Goal: Feedback & Contribution: Contribute content

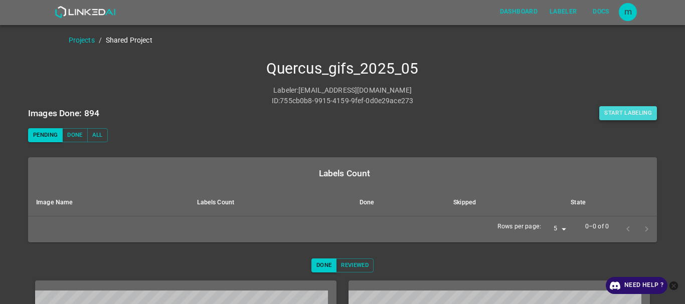
click at [617, 110] on button "Start Labeling" at bounding box center [628, 113] width 58 height 14
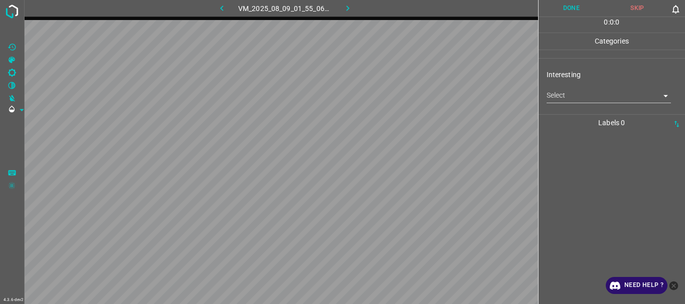
click at [568, 102] on body "4.3.6-dev2 VM_2025_08_09_01_55_06_989_00.gif Done Skip 0 0 : 0 : 0 Categories I…" at bounding box center [342, 152] width 685 height 304
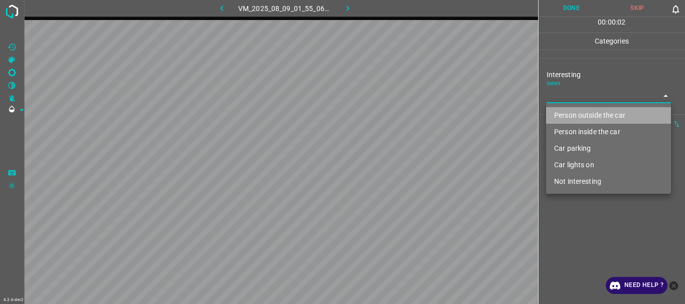
click at [568, 118] on li "Person outside the car" at bounding box center [608, 115] width 125 height 17
type input "Person outside the car"
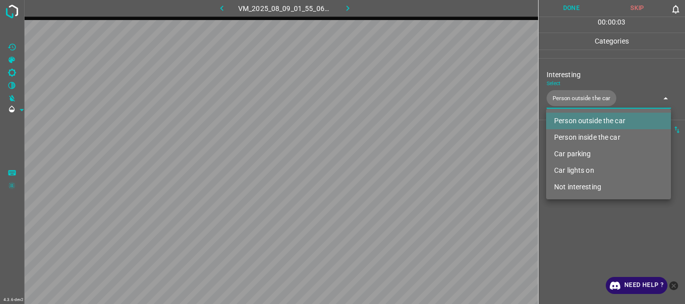
click at [559, 8] on div at bounding box center [342, 152] width 685 height 304
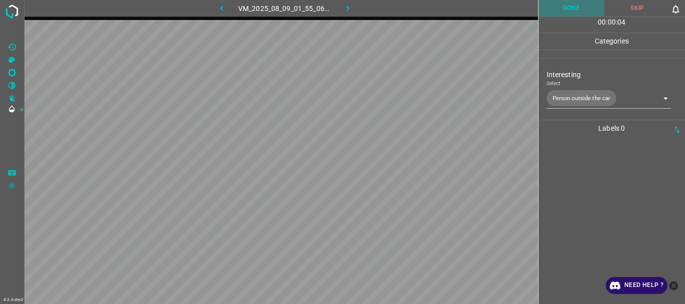
click at [564, 8] on button "Done" at bounding box center [571, 8] width 66 height 17
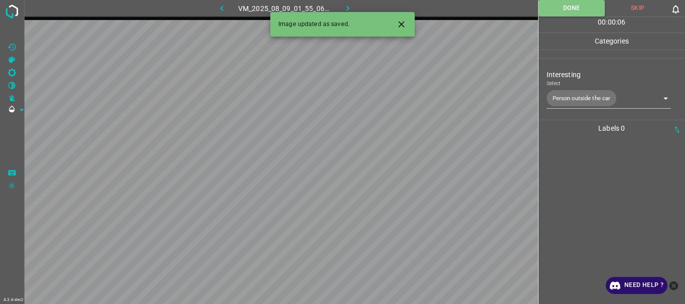
click at [345, 8] on icon "button" at bounding box center [347, 8] width 11 height 11
click at [565, 99] on body "4.3.6-dev2 VM_2025_08_09_22_14_10_519_00.gif Done Skip 0 00 : 00 : 02 Categorie…" at bounding box center [342, 152] width 685 height 304
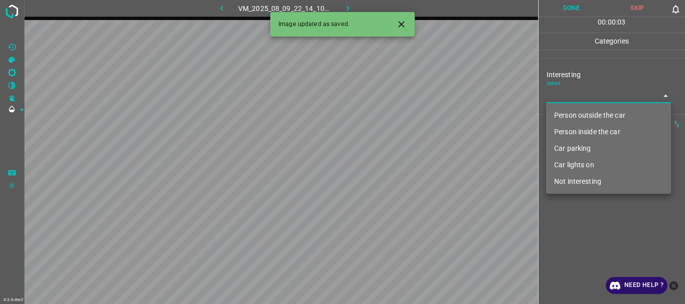
click at [568, 116] on li "Person outside the car" at bounding box center [608, 115] width 125 height 17
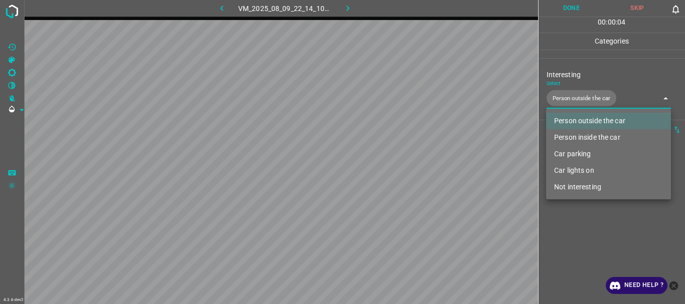
click at [570, 137] on li "Person inside the car" at bounding box center [608, 137] width 125 height 17
type input "Person outside the car,Person inside the car"
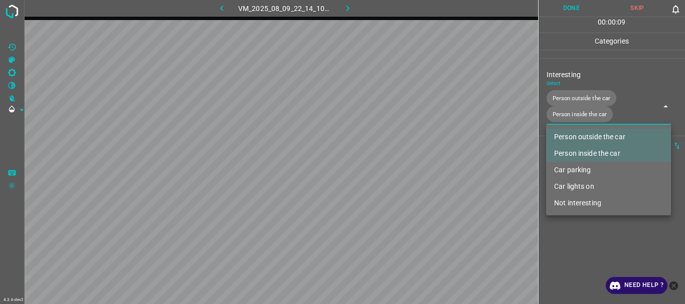
click at [564, 236] on div at bounding box center [342, 152] width 685 height 304
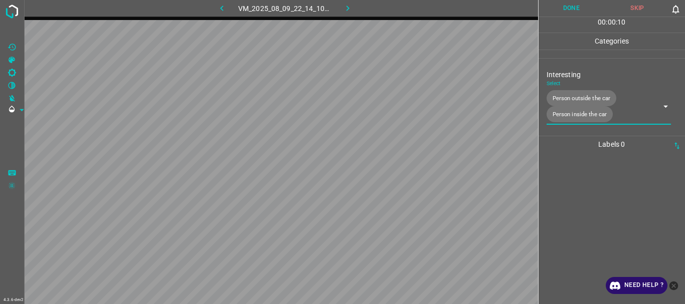
click at [568, 7] on button "Done" at bounding box center [571, 8] width 66 height 17
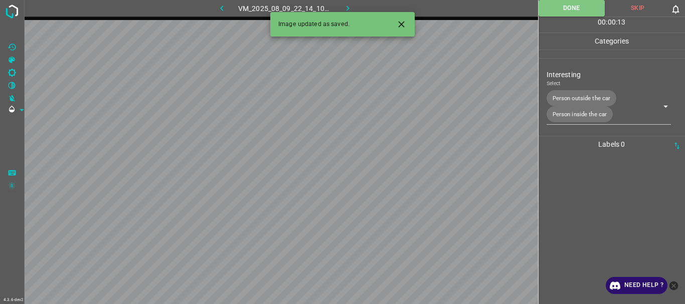
click at [350, 8] on icon "button" at bounding box center [347, 8] width 11 height 11
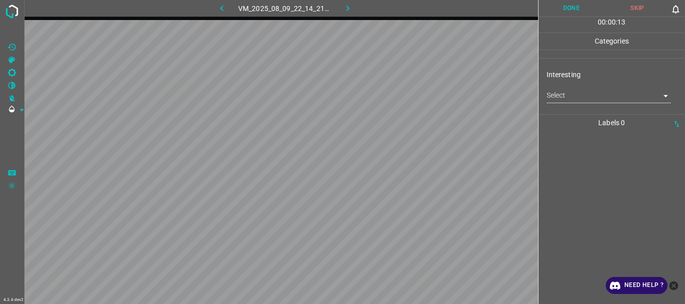
click at [556, 100] on body "4.3.6-dev2 VM_2025_08_09_22_14_21_004_02.gif Done Skip 0 00 : 00 : 13 Categorie…" at bounding box center [342, 152] width 685 height 304
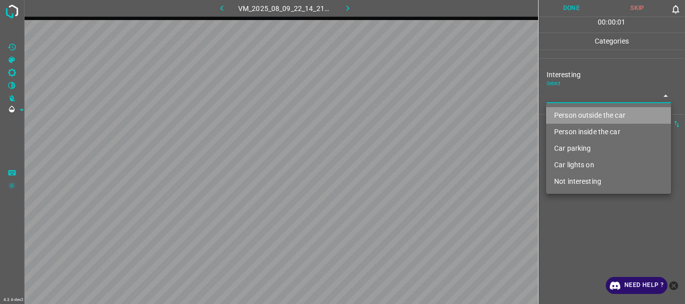
click at [563, 115] on li "Person outside the car" at bounding box center [608, 115] width 125 height 17
type input "Person outside the car"
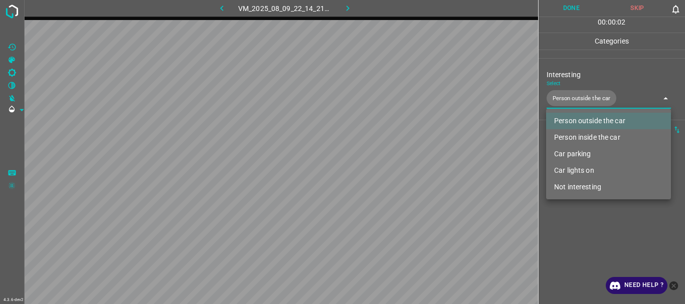
drag, startPoint x: 576, startPoint y: 229, endPoint x: 570, endPoint y: 45, distance: 183.5
click at [576, 228] on div at bounding box center [342, 152] width 685 height 304
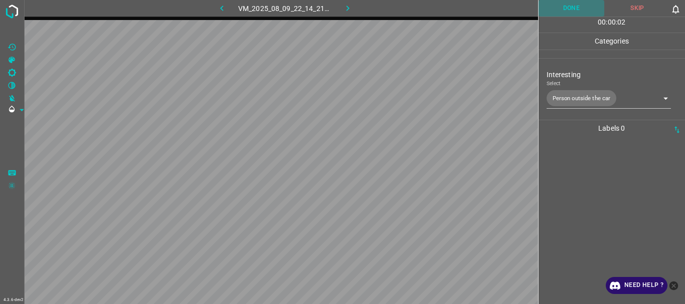
click at [568, 6] on button "Done" at bounding box center [571, 8] width 66 height 17
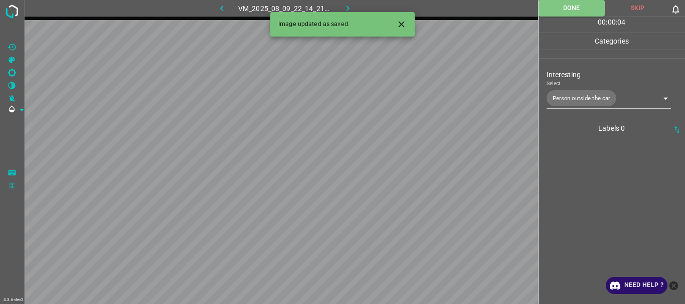
click at [349, 6] on icon "button" at bounding box center [347, 8] width 11 height 11
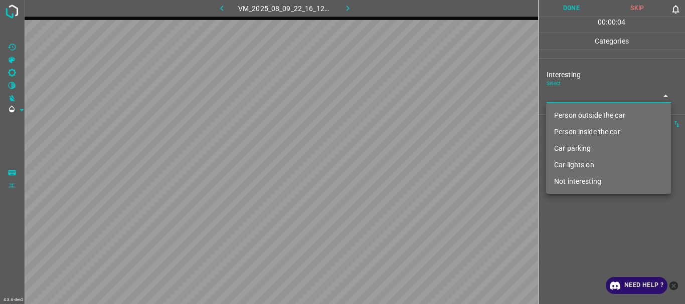
click at [580, 94] on body "4.3.6-dev2 VM_2025_08_09_22_16_12_917_06.gif Done Skip 0 00 : 00 : 04 Categorie…" at bounding box center [342, 152] width 685 height 304
click at [566, 181] on li "Not interesting" at bounding box center [608, 181] width 125 height 17
type input "Not interesting"
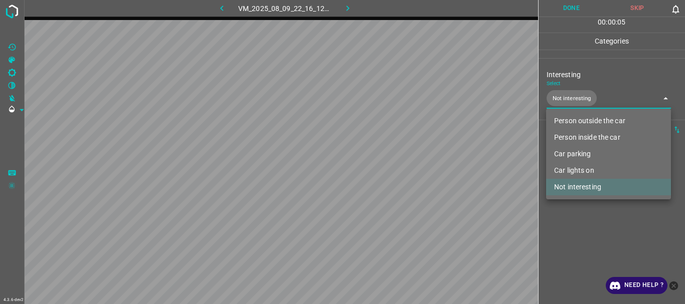
drag, startPoint x: 558, startPoint y: 222, endPoint x: 560, endPoint y: 171, distance: 50.2
click at [558, 222] on div at bounding box center [342, 152] width 685 height 304
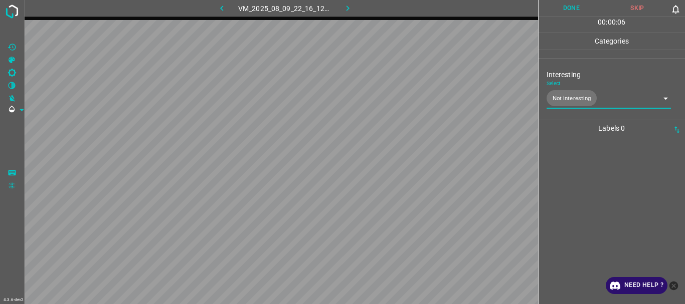
click at [549, 2] on button "Done" at bounding box center [571, 8] width 66 height 17
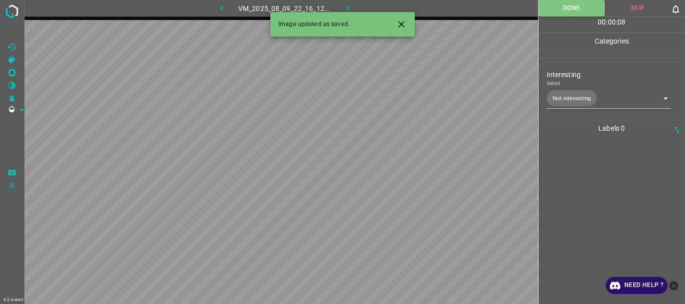
click at [345, 4] on icon "button" at bounding box center [347, 8] width 11 height 11
click at [549, 89] on body "4.3.6-dev2 VM_2025_08_09_22_17_51_069_07.gif Done Skip 0 00 : 00 : 08 Categorie…" at bounding box center [342, 152] width 685 height 304
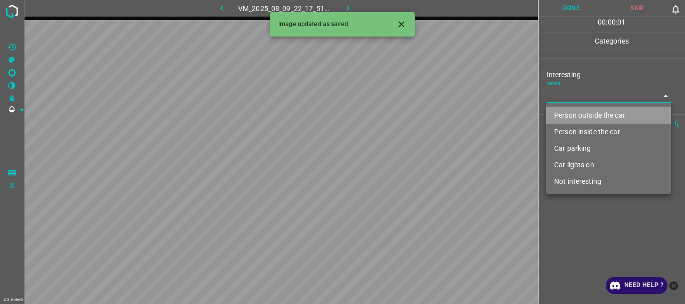
click at [561, 113] on li "Person outside the car" at bounding box center [608, 115] width 125 height 17
type input "Person outside the car"
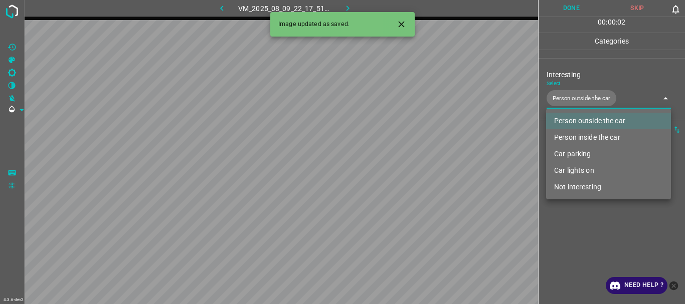
click at [569, 210] on div at bounding box center [342, 152] width 685 height 304
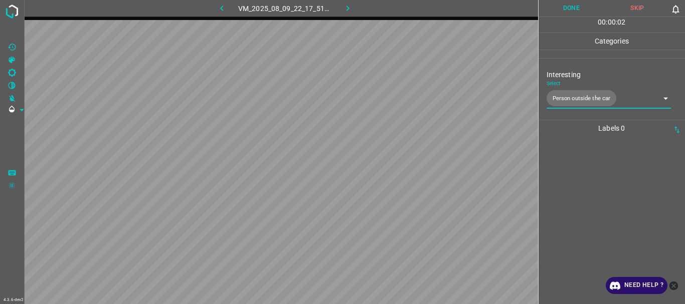
click at [561, 10] on button "Done" at bounding box center [571, 8] width 66 height 17
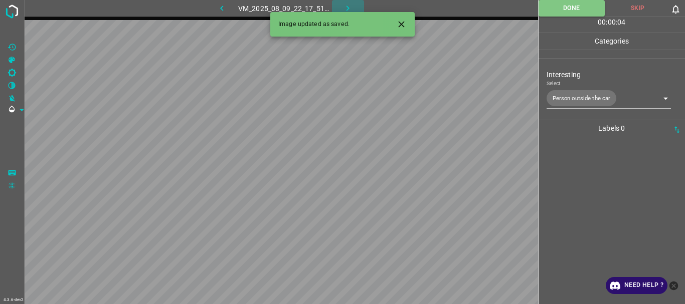
click at [348, 6] on icon "button" at bounding box center [347, 8] width 11 height 11
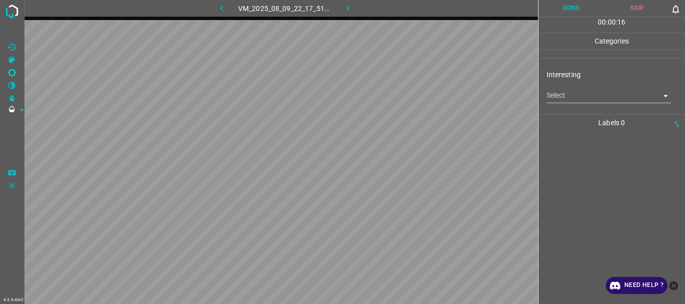
click at [550, 93] on body "4.3.6-dev2 VM_2025_08_09_22_17_51_069_05.gif Done Skip 0 00 : 00 : 16 Categorie…" at bounding box center [342, 152] width 685 height 304
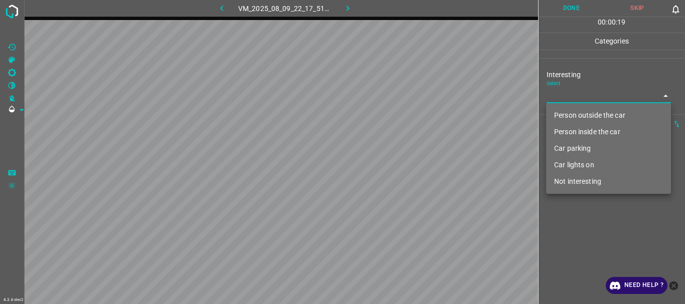
click at [567, 182] on li "Not interesting" at bounding box center [608, 181] width 125 height 17
type input "Not interesting"
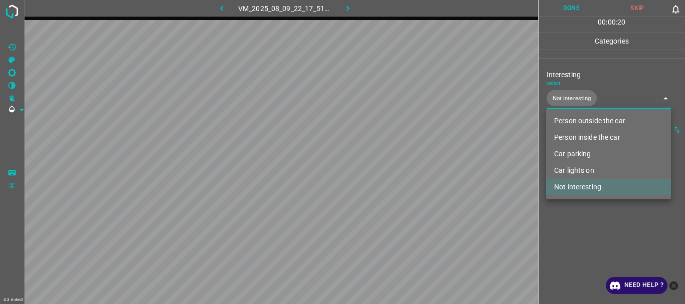
click at [569, 225] on div at bounding box center [342, 152] width 685 height 304
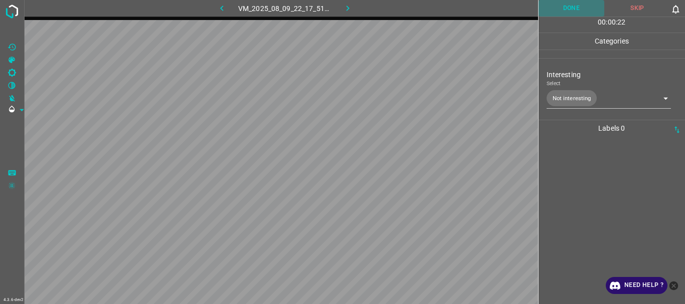
click at [576, 7] on button "Done" at bounding box center [571, 8] width 66 height 17
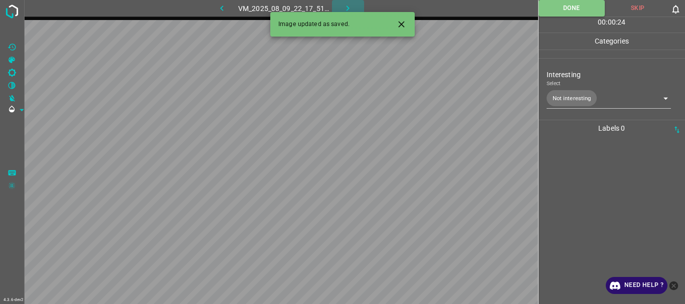
click at [343, 7] on icon "button" at bounding box center [347, 8] width 11 height 11
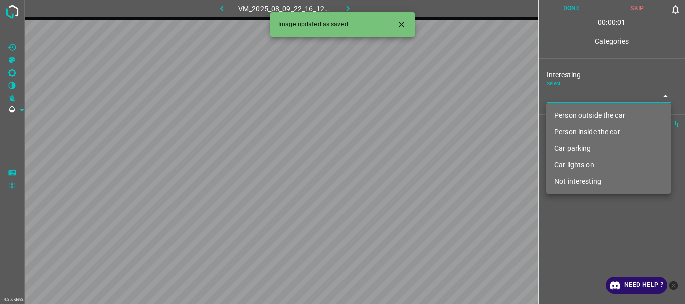
click at [566, 101] on body "4.3.6-dev2 VM_2025_08_09_22_16_12_917_03.gif Done Skip 0 00 : 00 : 01 Categorie…" at bounding box center [342, 152] width 685 height 304
click at [567, 180] on li "Not interesting" at bounding box center [608, 181] width 125 height 17
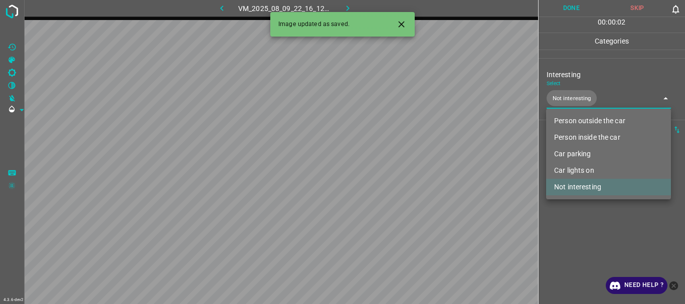
type input "Not interesting"
click at [561, 223] on div at bounding box center [342, 152] width 685 height 304
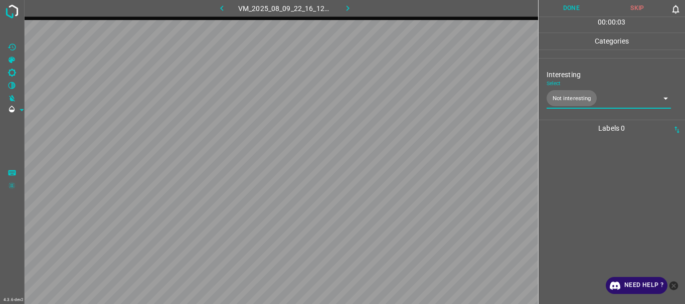
click at [563, 13] on button "Done" at bounding box center [571, 8] width 66 height 17
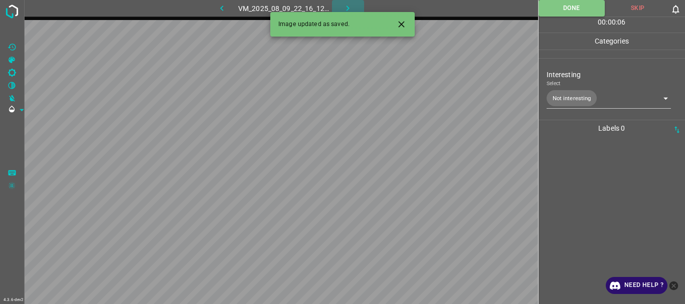
click at [350, 5] on icon "button" at bounding box center [347, 8] width 11 height 11
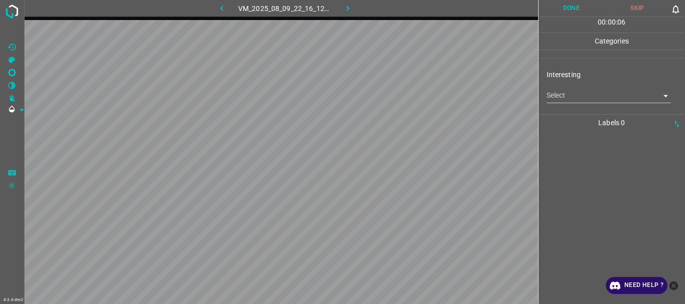
click at [573, 99] on body "4.3.6-dev2 VM_2025_08_09_22_16_12_917_02.gif Done Skip 0 00 : 00 : 06 Categorie…" at bounding box center [342, 152] width 685 height 304
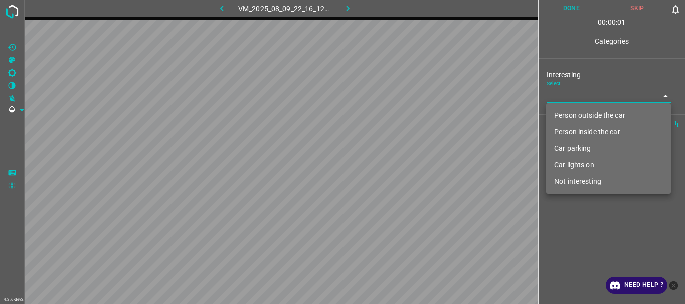
click at [571, 111] on li "Person outside the car" at bounding box center [608, 115] width 125 height 17
type input "Person outside the car"
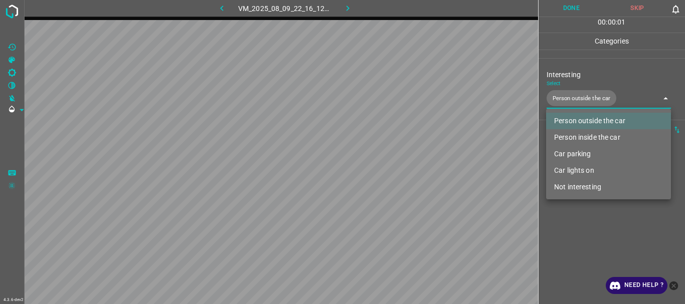
click at [600, 248] on div at bounding box center [342, 152] width 685 height 304
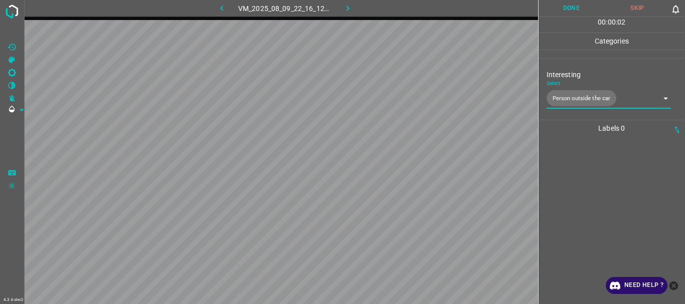
click at [574, 13] on button "Done" at bounding box center [571, 8] width 66 height 17
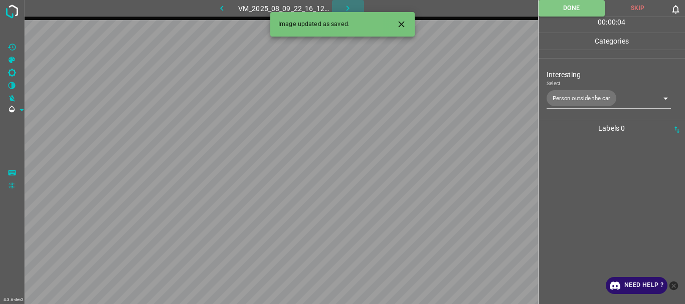
click at [345, 6] on icon "button" at bounding box center [347, 8] width 11 height 11
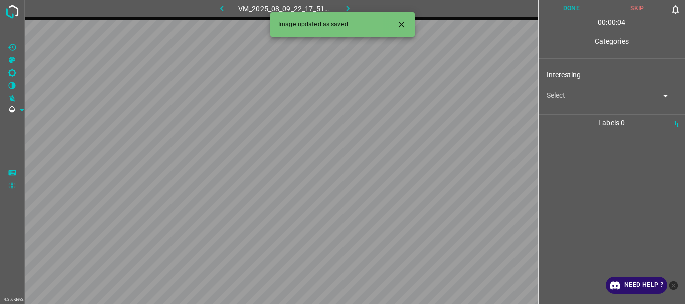
click at [561, 102] on body "4.3.6-dev2 VM_2025_08_09_22_17_51_069_06.gif Done Skip 0 00 : 00 : 04 Categorie…" at bounding box center [342, 152] width 685 height 304
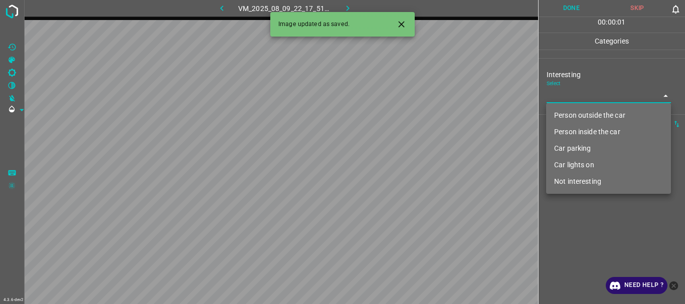
click at [568, 113] on li "Person outside the car" at bounding box center [608, 115] width 125 height 17
type input "Person outside the car"
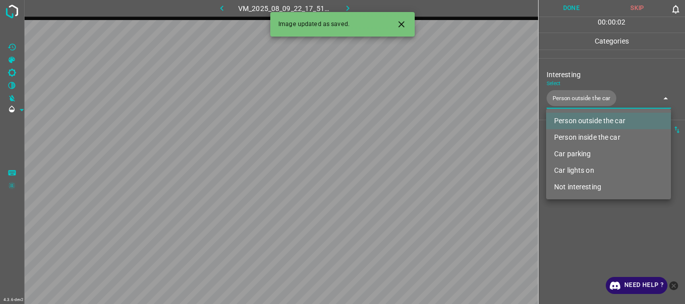
drag, startPoint x: 574, startPoint y: 217, endPoint x: 559, endPoint y: 58, distance: 160.1
click at [575, 217] on div at bounding box center [342, 152] width 685 height 304
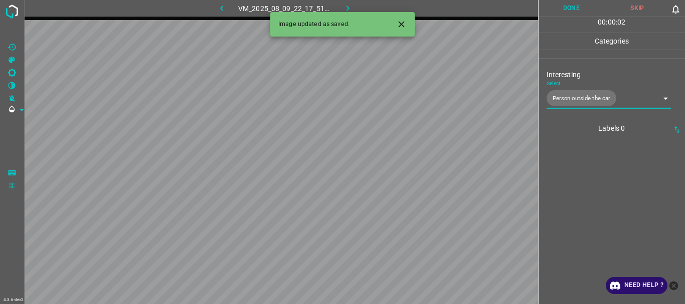
click at [565, 3] on button "Done" at bounding box center [571, 8] width 66 height 17
click at [350, 6] on icon "button" at bounding box center [347, 8] width 11 height 11
click at [578, 95] on body "4.3.6-dev2 VM_2025_08_09_22_18_49_456_03.gif Done Skip 0 00 : 00 : 04 Categorie…" at bounding box center [342, 152] width 685 height 304
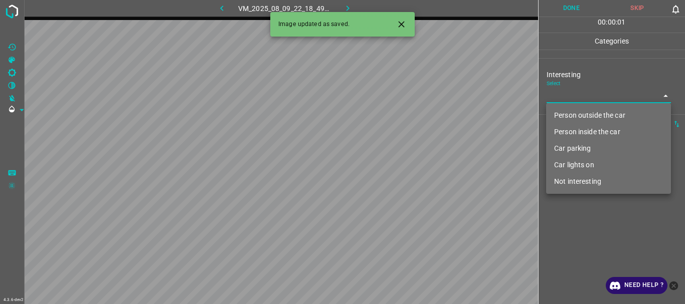
click at [578, 113] on li "Person outside the car" at bounding box center [608, 115] width 125 height 17
type input "Person outside the car"
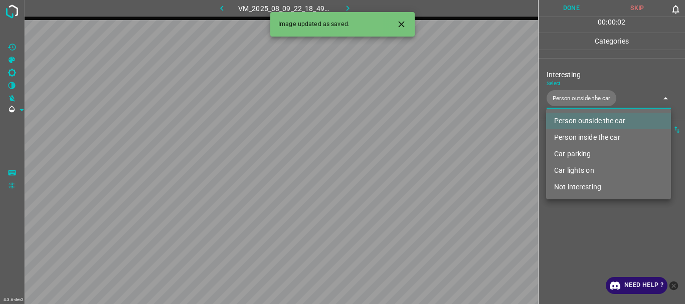
click at [557, 222] on div at bounding box center [342, 152] width 685 height 304
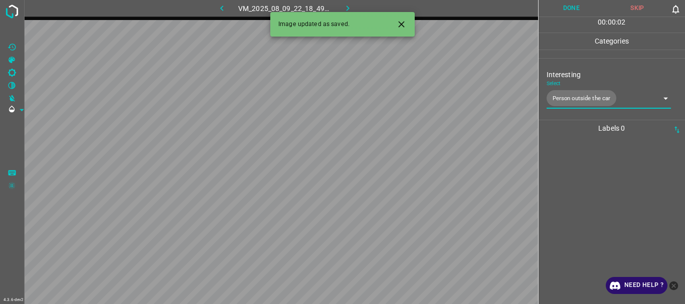
click at [564, 13] on button "Done" at bounding box center [571, 8] width 66 height 17
click at [349, 7] on icon "button" at bounding box center [347, 8] width 11 height 11
click at [404, 23] on icon "Close" at bounding box center [401, 24] width 11 height 11
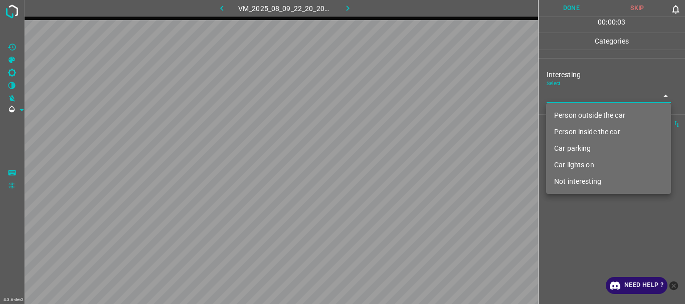
click at [575, 92] on body "4.3.6-dev2 VM_2025_08_09_22_20_20_248_08.gif Done Skip 0 00 : 00 : 03 Categorie…" at bounding box center [342, 152] width 685 height 304
click at [570, 174] on li "Not interesting" at bounding box center [608, 181] width 125 height 17
type input "Not interesting"
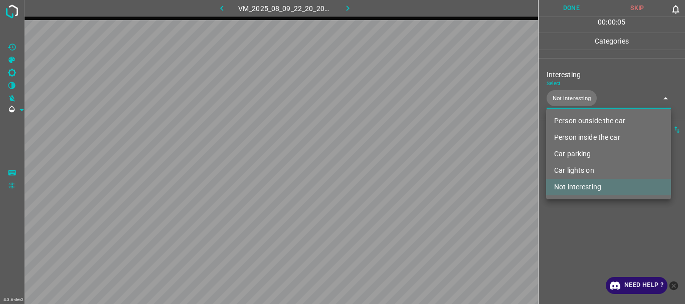
click at [572, 209] on div at bounding box center [342, 152] width 685 height 304
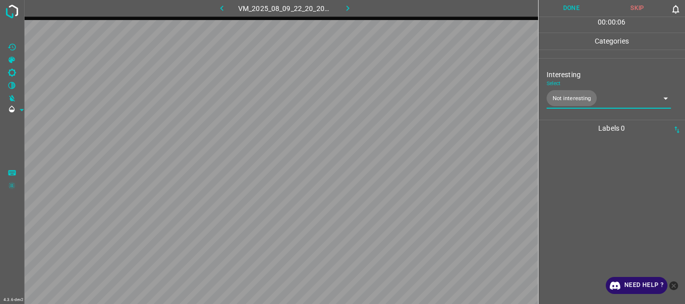
click at [566, 10] on button "Done" at bounding box center [571, 8] width 66 height 17
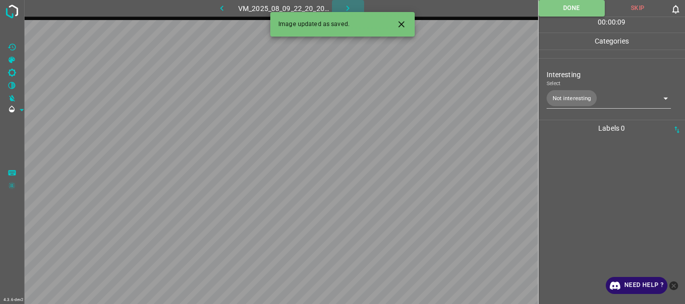
click at [342, 10] on button "button" at bounding box center [348, 8] width 32 height 17
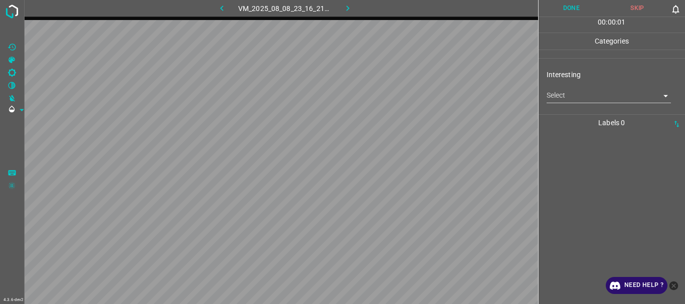
click at [566, 91] on body "4.3.6-dev2 VM_2025_08_08_23_16_21_890_02.gif Done Skip 0 00 : 00 : 01 Categorie…" at bounding box center [342, 152] width 685 height 304
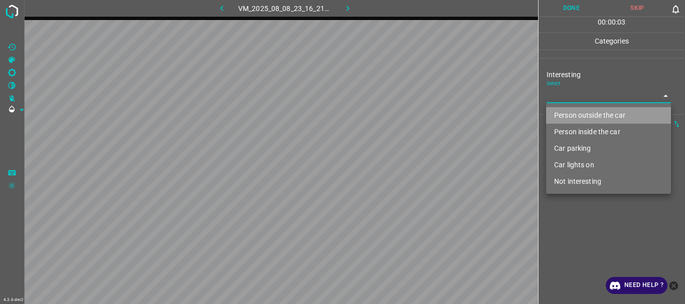
click at [569, 114] on li "Person outside the car" at bounding box center [608, 115] width 125 height 17
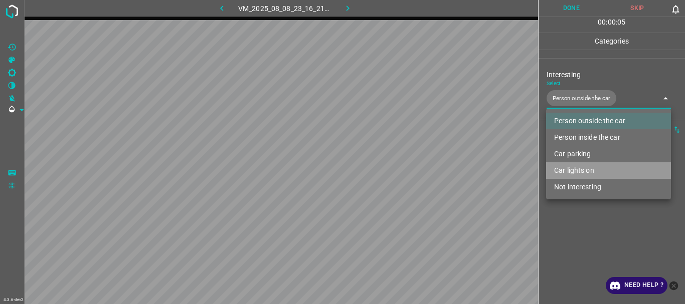
click at [571, 170] on li "Car lights on" at bounding box center [608, 170] width 125 height 17
type input "Person outside the car,Car lights on"
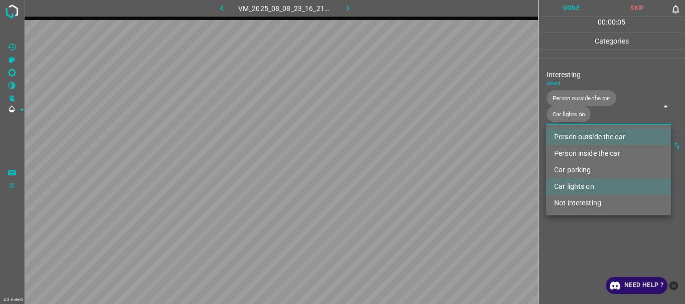
click at [580, 243] on div at bounding box center [342, 152] width 685 height 304
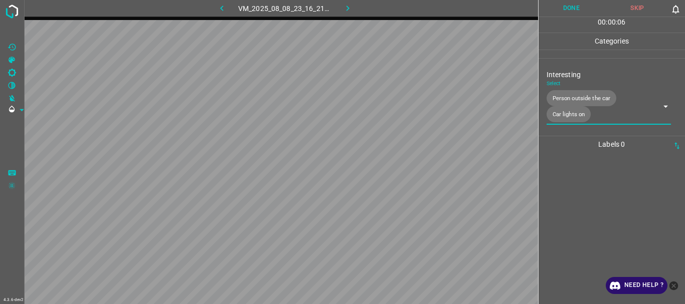
click at [588, 8] on button "Done" at bounding box center [571, 8] width 66 height 17
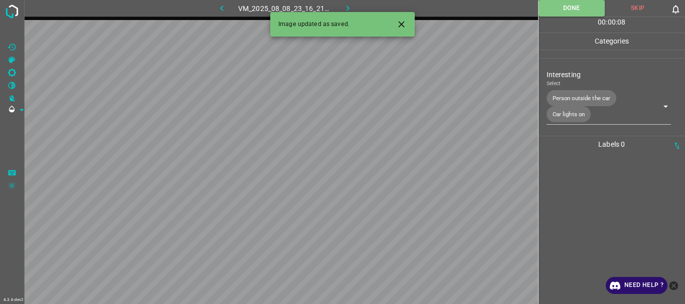
click at [349, 9] on icon "button" at bounding box center [347, 9] width 3 height 6
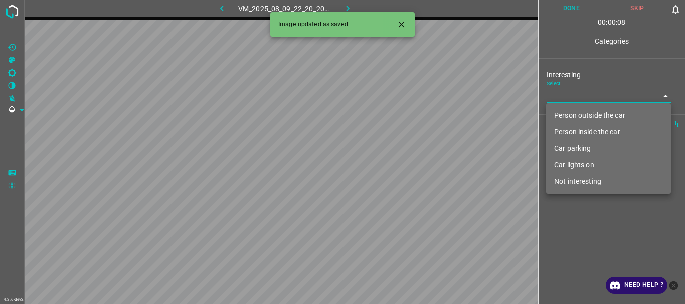
click at [567, 101] on body "4.3.6-dev2 VM_2025_08_09_22_20_20_248_03.gif Done Skip 0 00 : 00 : 08 Categorie…" at bounding box center [342, 152] width 685 height 304
click at [577, 182] on li "Not interesting" at bounding box center [608, 181] width 125 height 17
type input "Not interesting"
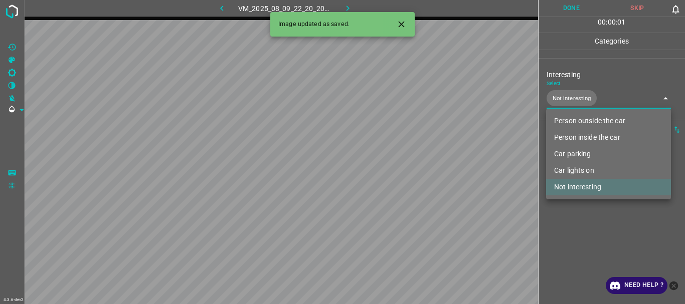
click at [582, 211] on div at bounding box center [342, 152] width 685 height 304
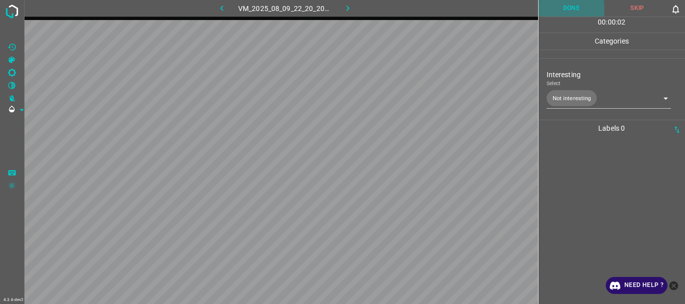
click at [567, 11] on button "Done" at bounding box center [571, 8] width 66 height 17
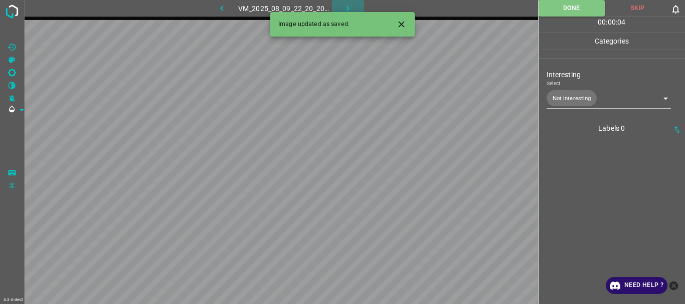
click at [347, 6] on icon "button" at bounding box center [347, 8] width 11 height 11
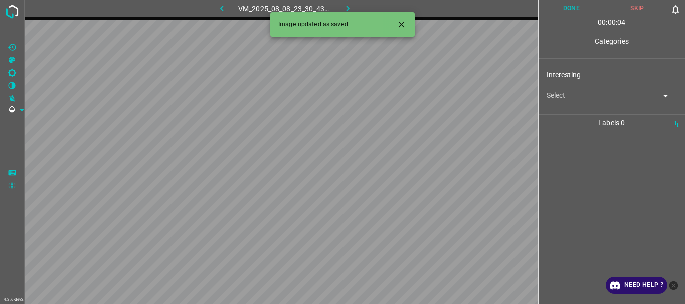
click at [587, 97] on body "4.3.6-dev2 VM_2025_08_08_23_30_43_536_04.gif Done Skip 0 00 : 00 : 04 Categorie…" at bounding box center [342, 152] width 685 height 304
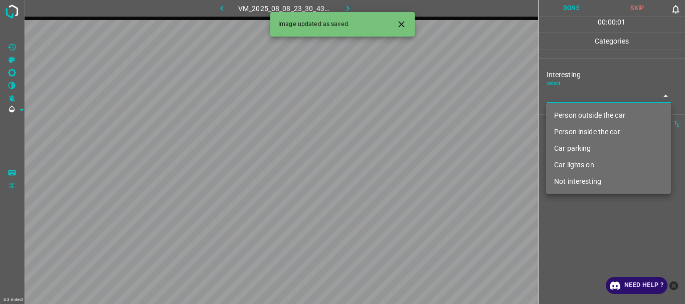
click at [579, 115] on li "Person outside the car" at bounding box center [608, 115] width 125 height 17
type input "Person outside the car"
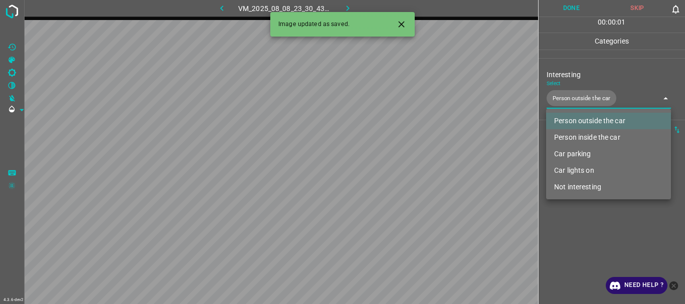
click at [590, 209] on div at bounding box center [342, 152] width 685 height 304
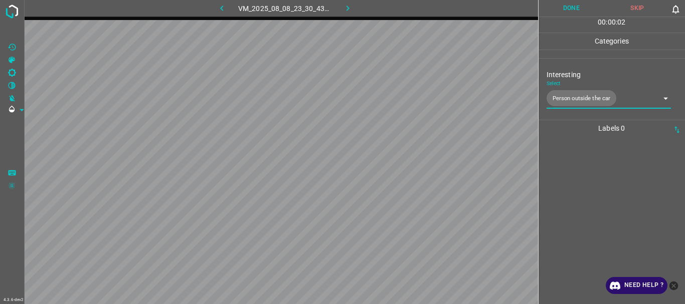
click at [576, 11] on button "Done" at bounding box center [571, 8] width 66 height 17
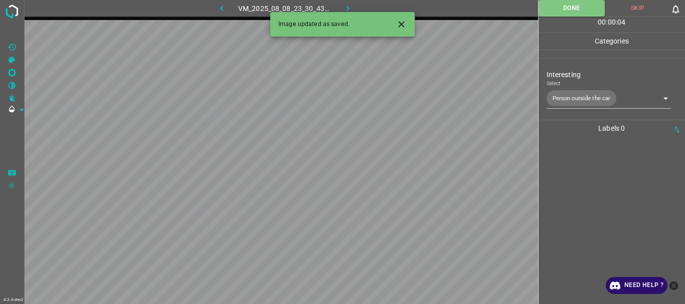
click at [350, 9] on icon "button" at bounding box center [347, 8] width 11 height 11
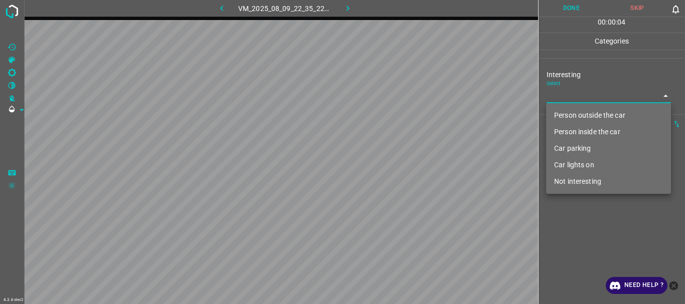
click at [598, 92] on body "4.3.6-dev2 VM_2025_08_09_22_35_22_576_01.gif Done Skip 0 00 : 00 : 04 Categorie…" at bounding box center [342, 152] width 685 height 304
click at [599, 116] on li "Person outside the car" at bounding box center [608, 115] width 125 height 17
type input "Person outside the car"
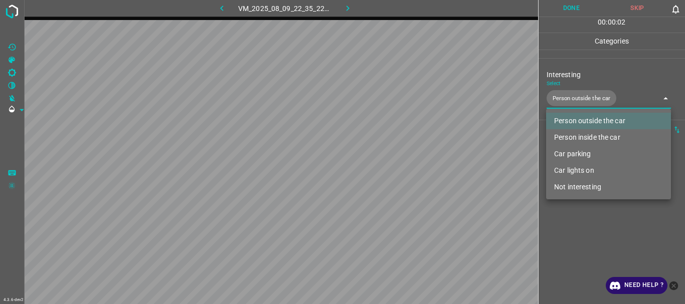
drag, startPoint x: 605, startPoint y: 215, endPoint x: 611, endPoint y: 169, distance: 46.5
click at [606, 215] on div at bounding box center [342, 152] width 685 height 304
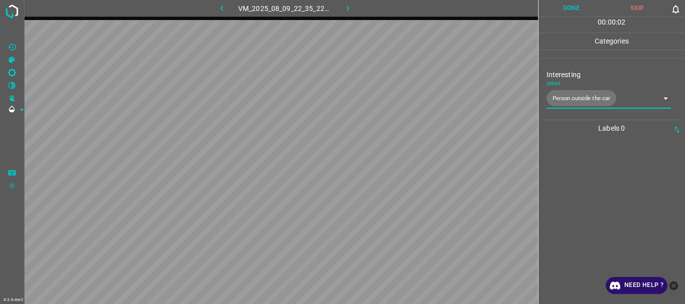
click at [570, 5] on button "Done" at bounding box center [571, 8] width 66 height 17
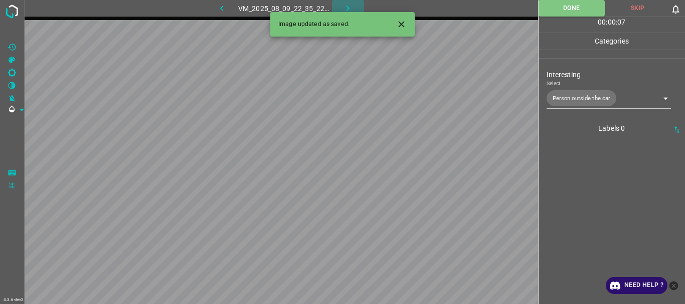
click at [353, 8] on button "button" at bounding box center [348, 8] width 32 height 17
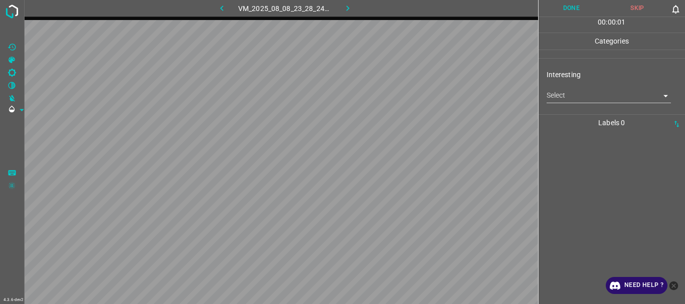
click at [586, 97] on body "4.3.6-dev2 VM_2025_08_08_23_28_24_958_01.gif Done Skip 0 00 : 00 : 01 Categorie…" at bounding box center [342, 152] width 685 height 304
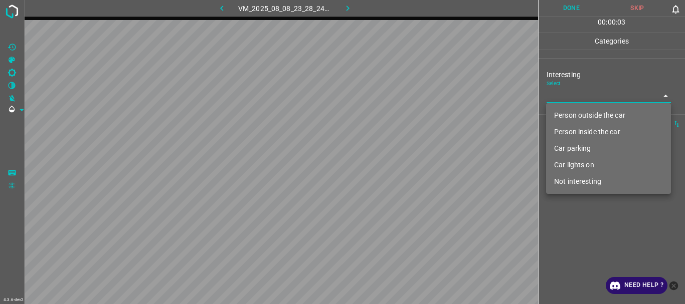
click at [577, 179] on li "Not interesting" at bounding box center [608, 181] width 125 height 17
type input "Not interesting"
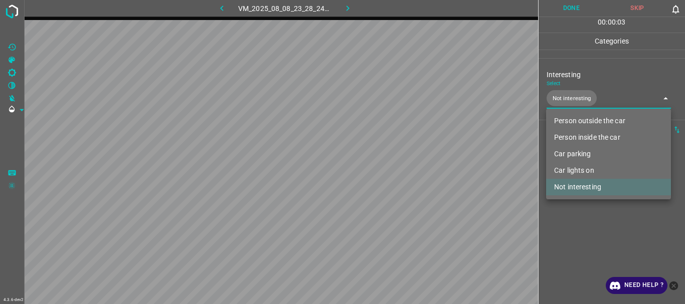
click at [574, 232] on div at bounding box center [342, 152] width 685 height 304
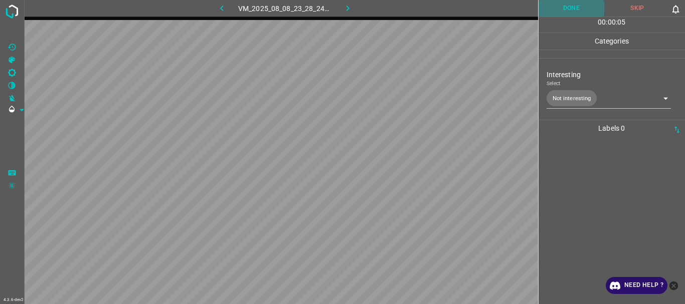
click at [575, 1] on button "Done" at bounding box center [571, 8] width 66 height 17
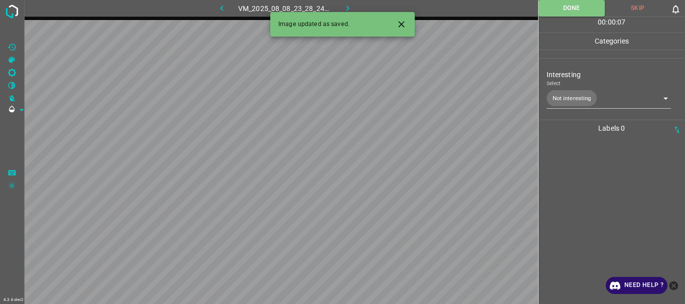
click at [348, 8] on icon "button" at bounding box center [347, 8] width 11 height 11
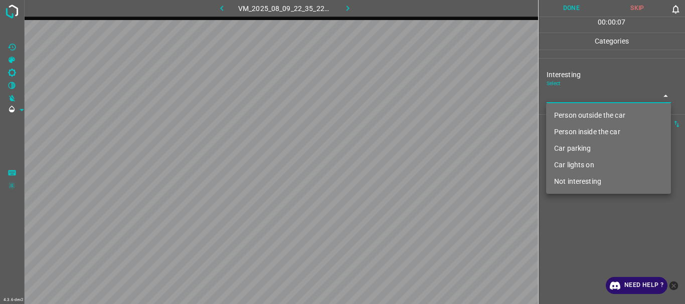
click at [581, 101] on body "4.3.6-dev2 VM_2025_08_09_22_35_22_576_04.gif Done Skip 0 00 : 00 : 07 Categorie…" at bounding box center [342, 152] width 685 height 304
click at [582, 114] on li "Person outside the car" at bounding box center [608, 115] width 125 height 17
type input "Person outside the car"
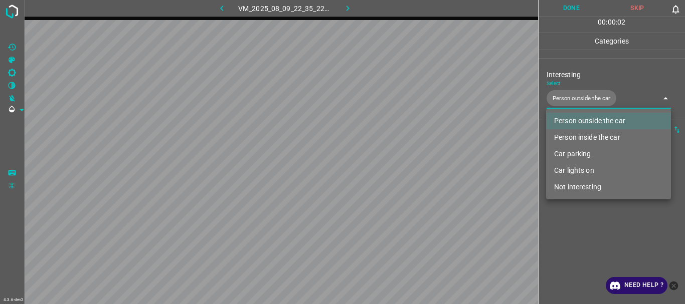
click at [602, 262] on div at bounding box center [342, 152] width 685 height 304
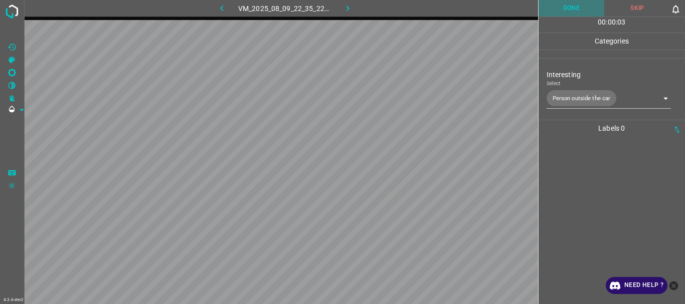
click at [563, 11] on button "Done" at bounding box center [571, 8] width 66 height 17
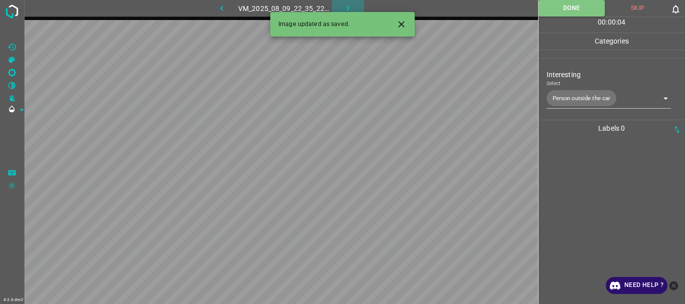
click at [345, 9] on icon "button" at bounding box center [347, 8] width 11 height 11
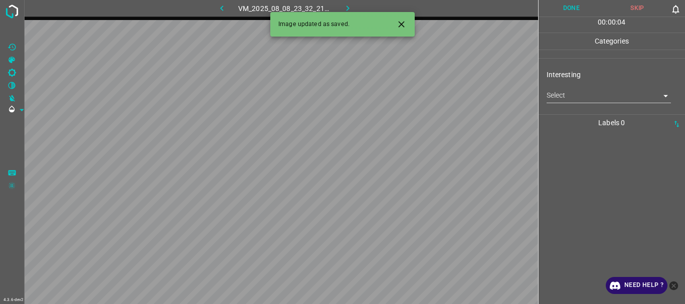
click at [588, 98] on body "4.3.6-dev2 VM_2025_08_08_23_32_21_291_00.gif Done Skip 0 00 : 00 : 04 Categorie…" at bounding box center [342, 152] width 685 height 304
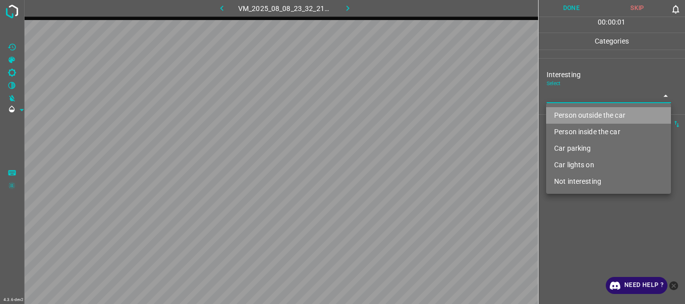
click at [587, 110] on li "Person outside the car" at bounding box center [608, 115] width 125 height 17
type input "Person outside the car"
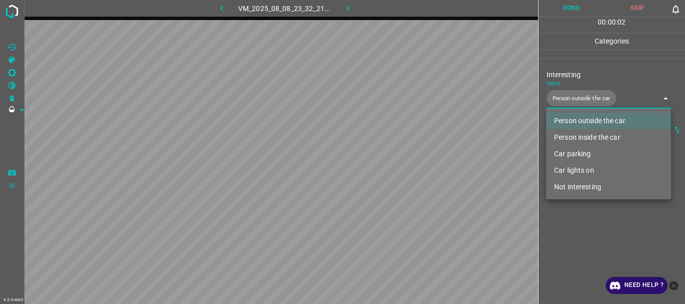
click at [577, 245] on div at bounding box center [342, 152] width 685 height 304
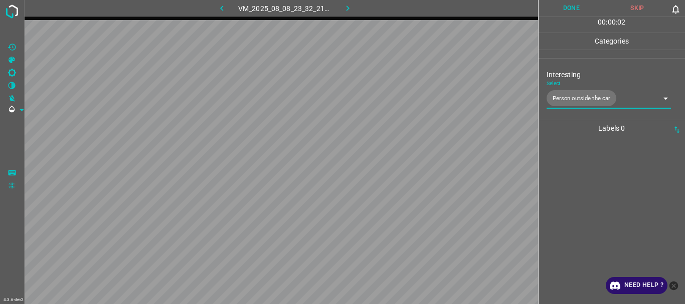
click at [578, 11] on button "Done" at bounding box center [571, 8] width 66 height 17
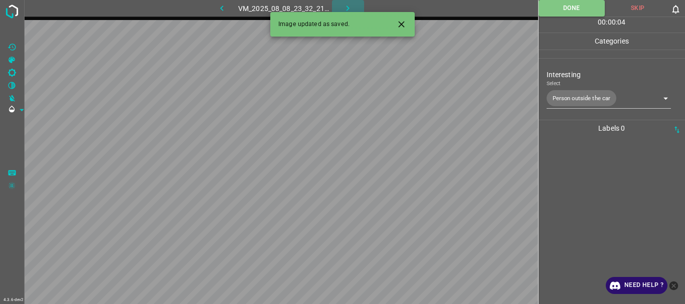
click at [340, 4] on button "button" at bounding box center [348, 8] width 32 height 17
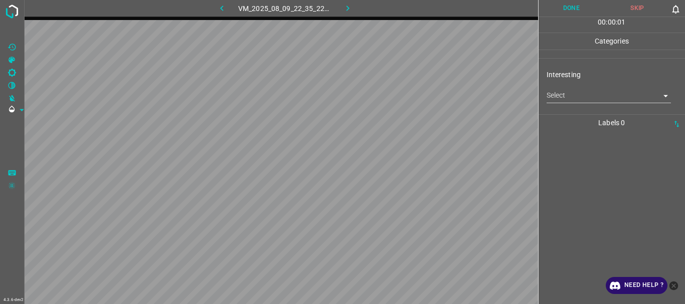
click at [596, 98] on body "4.3.6-dev2 VM_2025_08_09_22_35_22_576_03.gif Done Skip 0 00 : 00 : 01 Categorie…" at bounding box center [342, 152] width 685 height 304
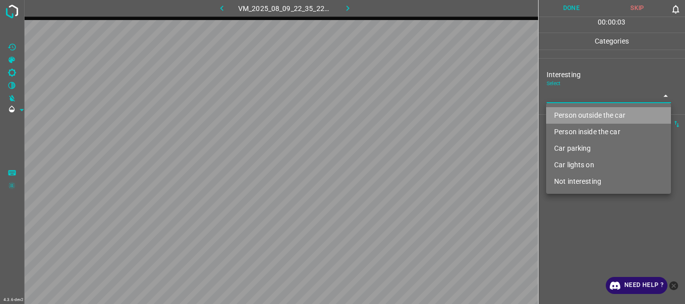
click at [584, 116] on li "Person outside the car" at bounding box center [608, 115] width 125 height 17
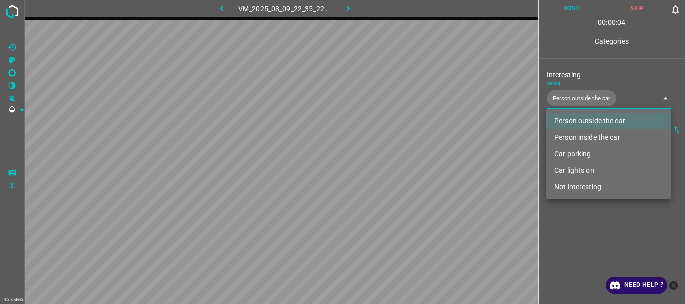
click at [581, 232] on div at bounding box center [342, 152] width 685 height 304
click at [574, 105] on body "4.3.6-dev2 VM_2025_08_09_22_35_22_576_03.gif Done Skip 0 00 : 00 : 05 Categorie…" at bounding box center [342, 152] width 685 height 304
click at [575, 173] on li "Car lights on" at bounding box center [608, 170] width 125 height 17
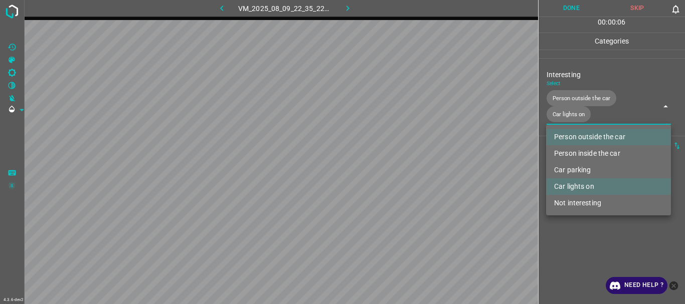
type input "Person outside the car,Car lights on"
click at [568, 233] on div at bounding box center [342, 152] width 685 height 304
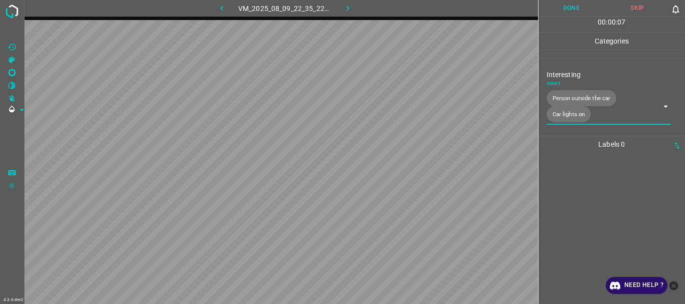
click at [568, 2] on button "Done" at bounding box center [571, 8] width 66 height 17
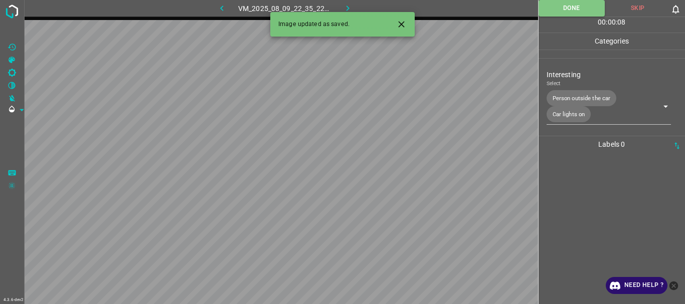
click at [344, 6] on icon "button" at bounding box center [347, 8] width 11 height 11
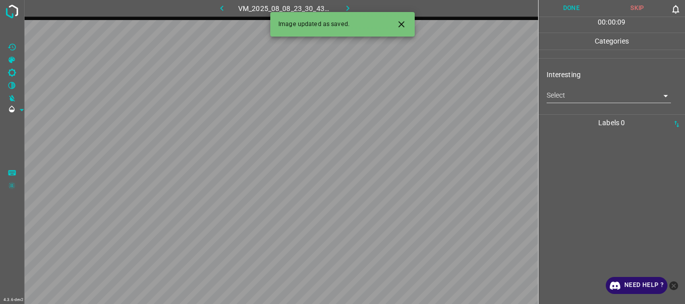
click at [542, 97] on div "Interesting Select ​" at bounding box center [611, 86] width 147 height 47
click at [557, 97] on body "4.3.6-dev2 VM_2025_08_08_23_30_43_536_08.gif Done Skip 0 00 : 00 : 01 Categorie…" at bounding box center [342, 152] width 685 height 304
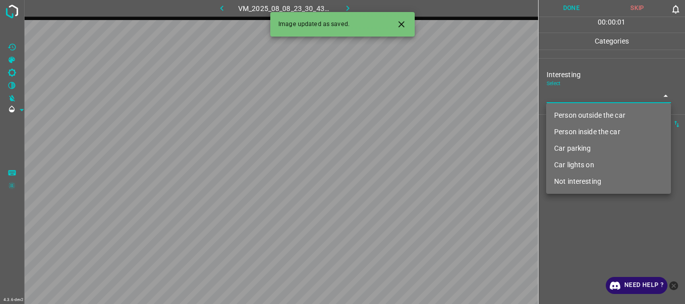
click at [567, 115] on li "Person outside the car" at bounding box center [608, 115] width 125 height 17
type input "Person outside the car"
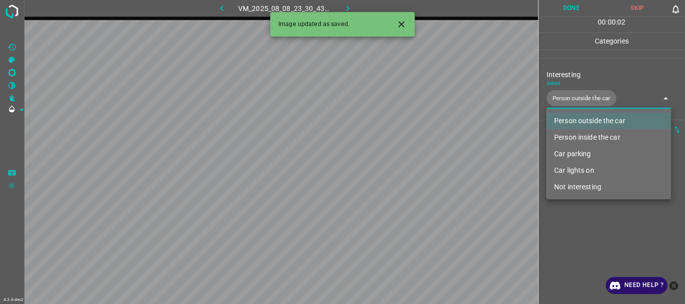
click at [593, 216] on div at bounding box center [342, 152] width 685 height 304
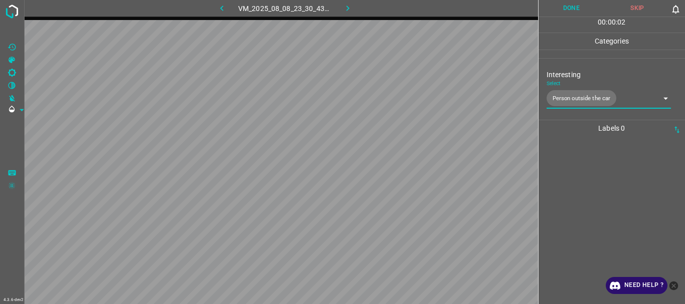
click at [571, 8] on button "Done" at bounding box center [571, 8] width 66 height 17
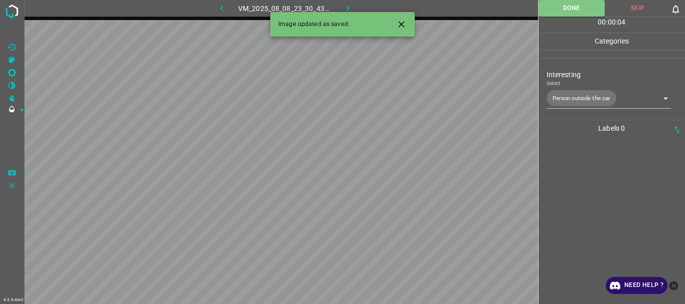
click at [344, 7] on icon "button" at bounding box center [347, 8] width 11 height 11
click at [593, 93] on body "4.3.6-dev2 VM_2025_08_08_23_33_17_709_05.gif Done Skip 0 00 : 00 : 04 Categorie…" at bounding box center [342, 152] width 685 height 304
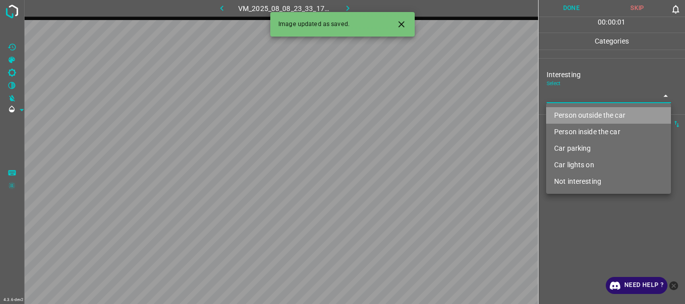
click at [580, 112] on li "Person outside the car" at bounding box center [608, 115] width 125 height 17
type input "Person outside the car"
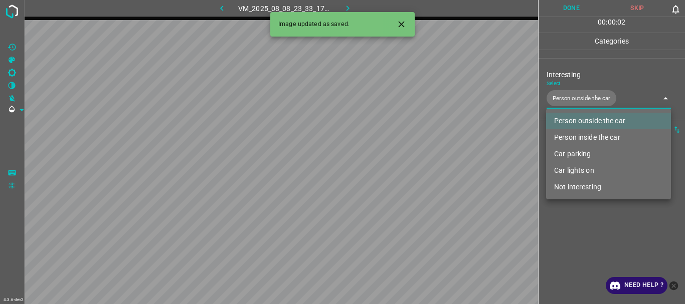
click at [595, 241] on div at bounding box center [342, 152] width 685 height 304
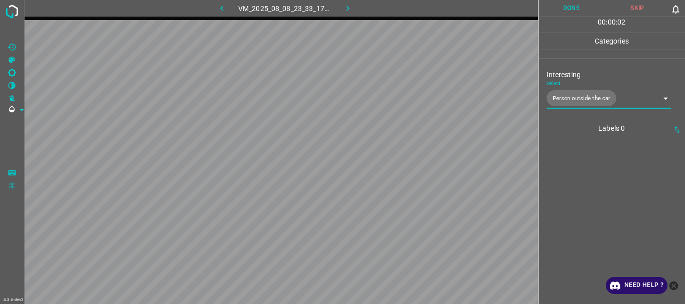
click at [569, 8] on button "Done" at bounding box center [571, 8] width 66 height 17
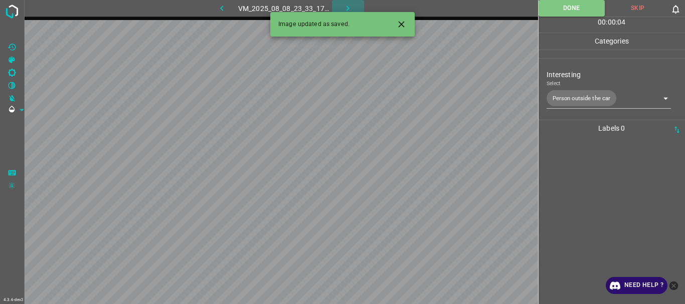
click at [342, 7] on icon "button" at bounding box center [347, 8] width 11 height 11
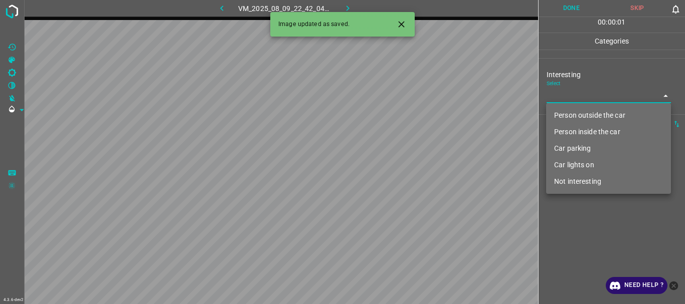
click at [606, 90] on body "4.3.6-dev2 VM_2025_08_09_22_42_04_432_01.gif Done Skip 0 00 : 00 : 01 Categorie…" at bounding box center [342, 152] width 685 height 304
click at [594, 118] on li "Person outside the car" at bounding box center [608, 115] width 125 height 17
type input "Person outside the car"
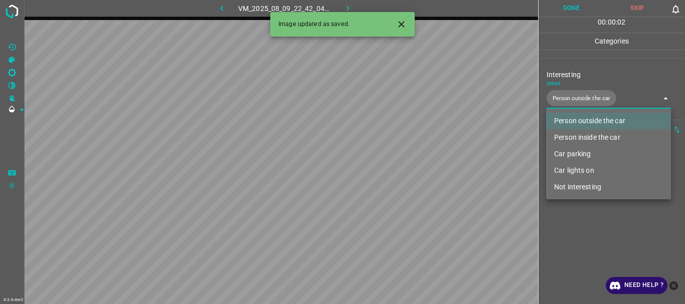
click at [583, 225] on div at bounding box center [342, 152] width 685 height 304
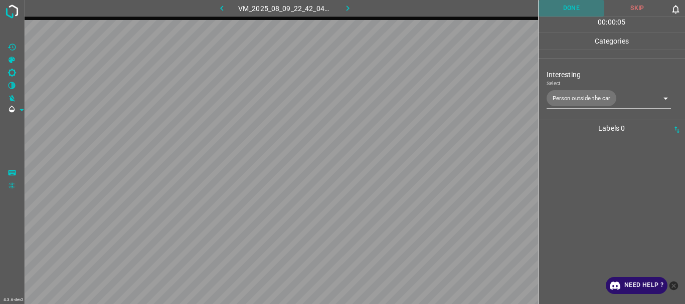
click at [565, 2] on button "Done" at bounding box center [571, 8] width 66 height 17
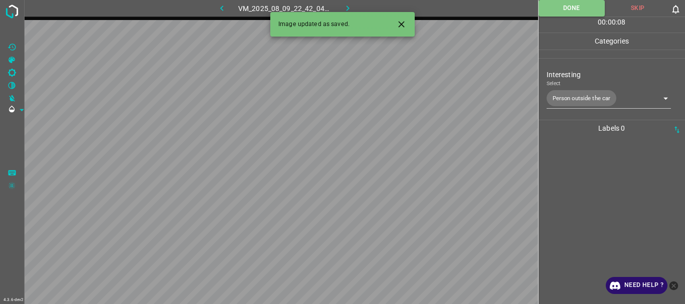
click at [346, 6] on icon "button" at bounding box center [347, 8] width 11 height 11
click at [590, 95] on body "4.3.6-dev2 VM_2025_08_08_23_33_17_709_14.gif Done Skip 0 00 : 00 : 08 Categorie…" at bounding box center [342, 152] width 685 height 304
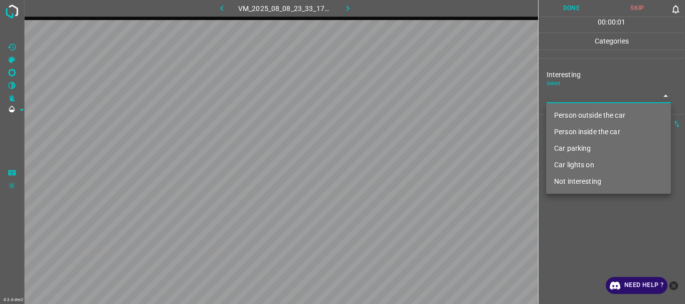
click at [590, 111] on li "Person outside the car" at bounding box center [608, 115] width 125 height 17
type input "Person outside the car"
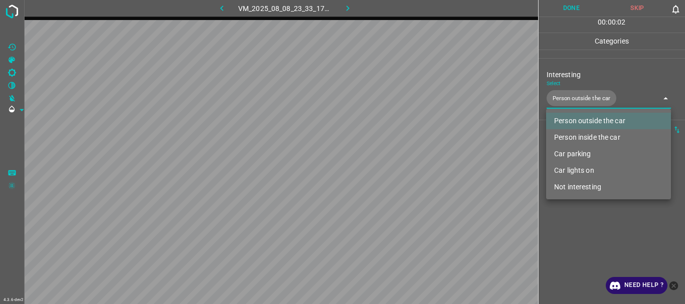
click at [592, 222] on div at bounding box center [342, 152] width 685 height 304
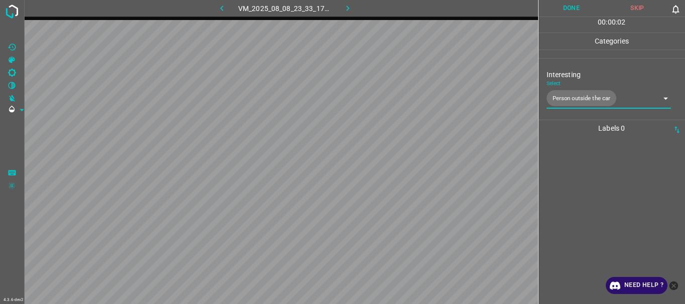
click at [574, 13] on button "Done" at bounding box center [571, 8] width 66 height 17
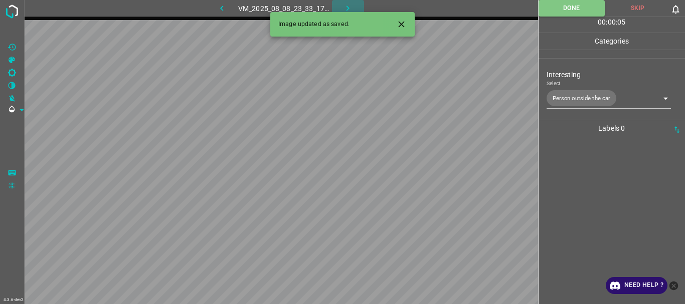
click at [348, 6] on icon "button" at bounding box center [347, 8] width 11 height 11
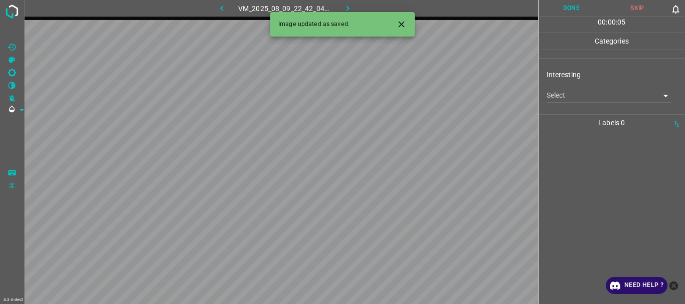
click at [582, 96] on body "4.3.6-dev2 VM_2025_08_09_22_42_04_432_05.gif Done Skip 0 00 : 00 : 05 Categorie…" at bounding box center [342, 152] width 685 height 304
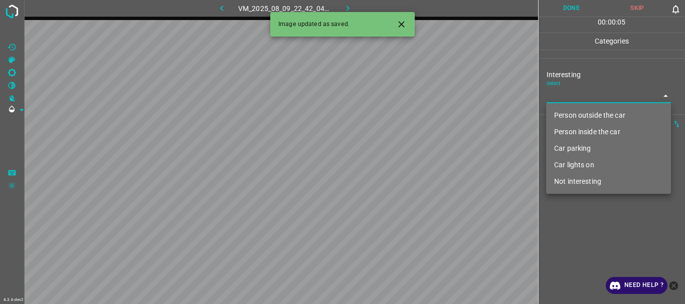
click at [580, 115] on li "Person outside the car" at bounding box center [608, 115] width 125 height 17
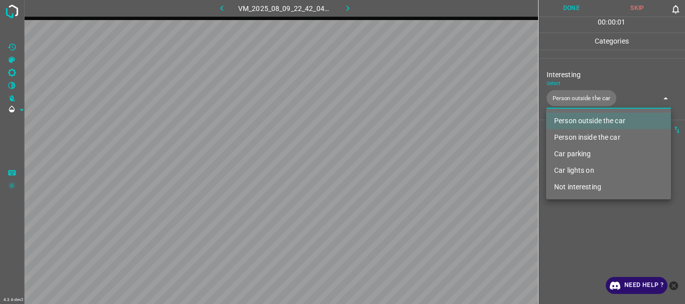
type input "Person outside the car"
click at [572, 229] on div at bounding box center [342, 152] width 685 height 304
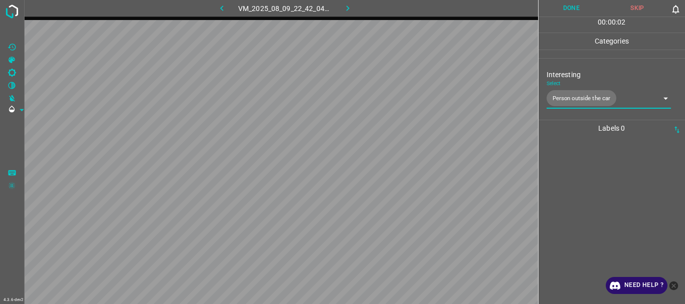
click at [572, 13] on button "Done" at bounding box center [571, 8] width 66 height 17
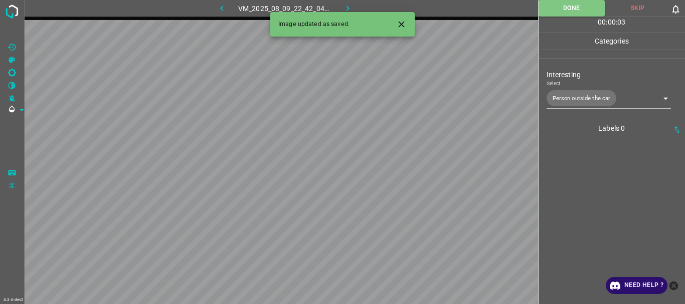
click at [341, 7] on button "button" at bounding box center [348, 8] width 32 height 17
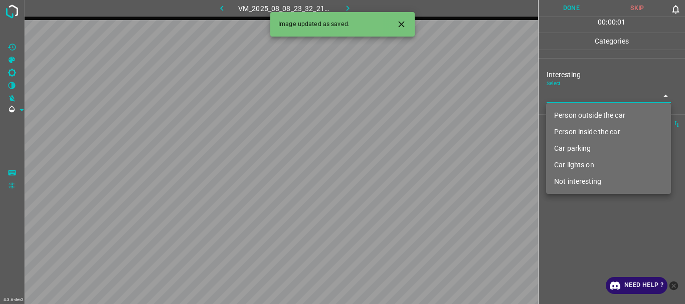
click at [551, 100] on body "4.3.6-dev2 VM_2025_08_08_23_32_21_291_02.gif Done Skip 0 00 : 00 : 01 Categorie…" at bounding box center [342, 152] width 685 height 304
click at [563, 183] on li "Not interesting" at bounding box center [608, 181] width 125 height 17
type input "Not interesting"
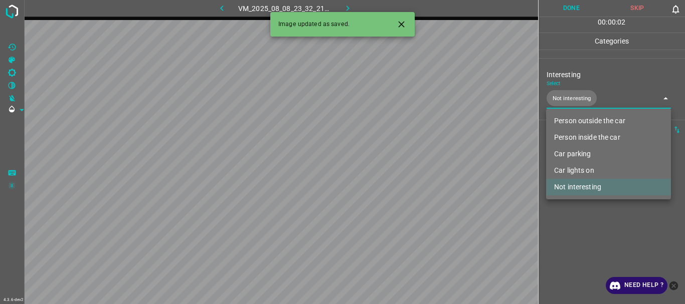
click at [568, 233] on div at bounding box center [342, 152] width 685 height 304
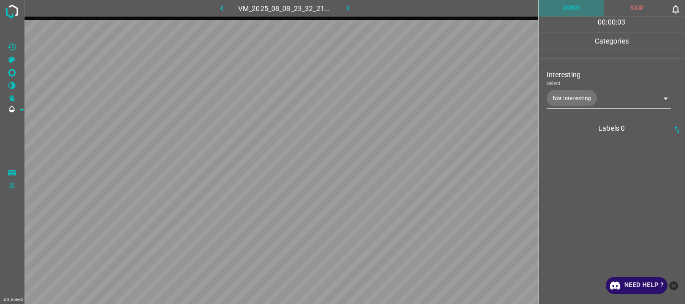
click at [573, 6] on button "Done" at bounding box center [571, 8] width 66 height 17
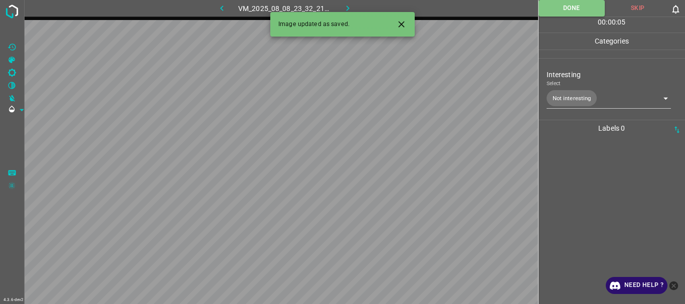
click at [348, 7] on icon "button" at bounding box center [347, 9] width 3 height 6
click at [575, 96] on body "4.3.6-dev2 VM_2025_08_09_22_38_49_973_06.gif Done Skip 0 00 : 00 : 01 Categorie…" at bounding box center [342, 152] width 685 height 304
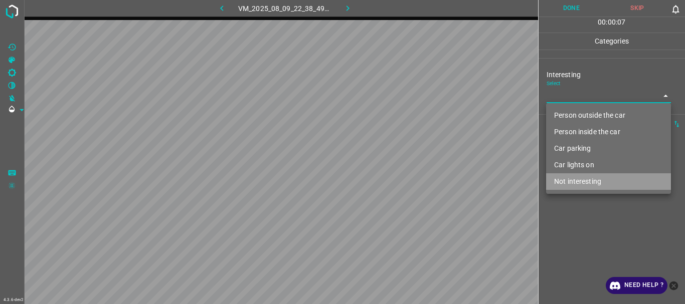
click at [582, 177] on li "Not interesting" at bounding box center [608, 181] width 125 height 17
type input "Not interesting"
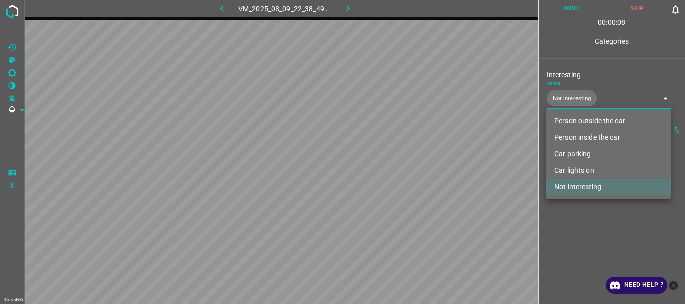
click at [575, 207] on div at bounding box center [342, 152] width 685 height 304
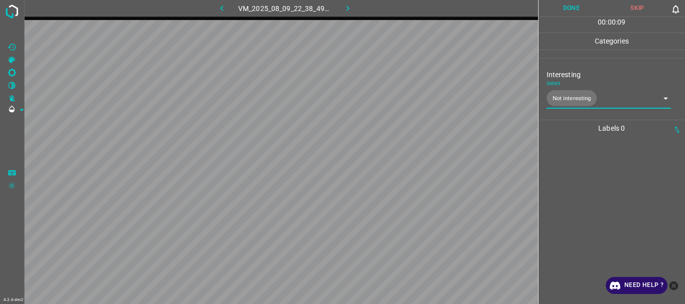
click at [577, 9] on button "Done" at bounding box center [571, 8] width 66 height 17
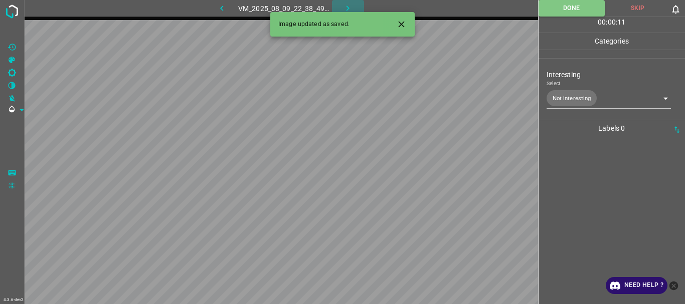
click at [349, 8] on icon "button" at bounding box center [347, 8] width 11 height 11
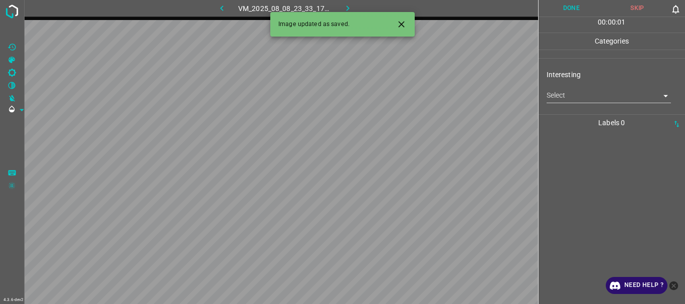
click at [573, 96] on body "4.3.6-dev2 VM_2025_08_08_23_33_17_709_12.gif Done Skip 0 00 : 00 : 01 Categorie…" at bounding box center [342, 152] width 685 height 304
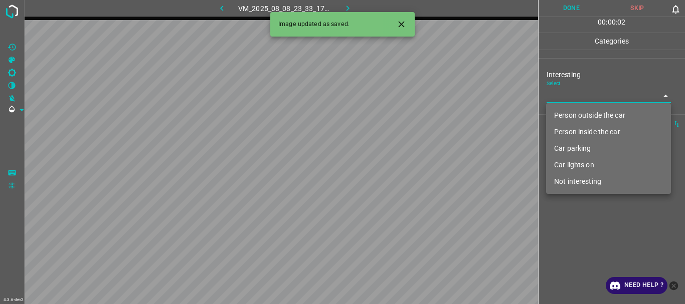
click at [588, 182] on li "Not interesting" at bounding box center [608, 181] width 125 height 17
type input "Not interesting"
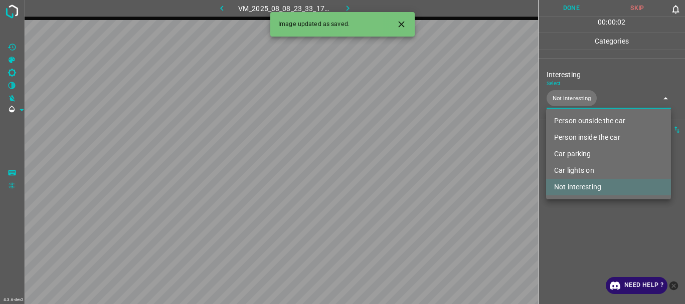
click at [584, 220] on div at bounding box center [342, 152] width 685 height 304
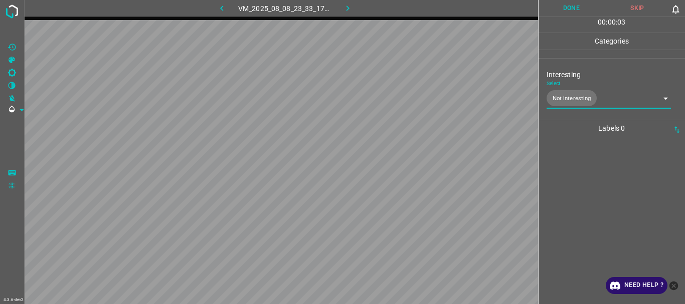
click at [569, 6] on button "Done" at bounding box center [571, 8] width 66 height 17
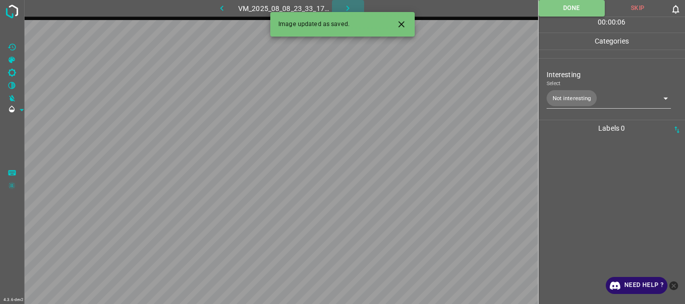
click at [342, 4] on icon "button" at bounding box center [347, 8] width 11 height 11
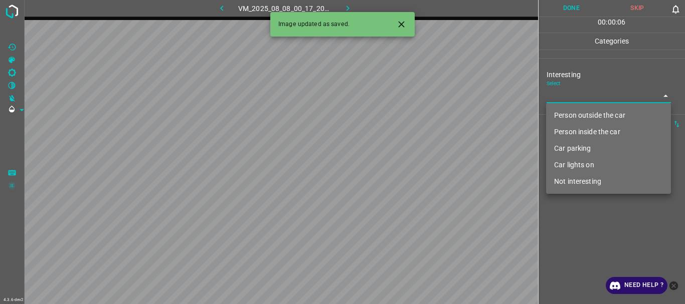
click at [554, 101] on body "4.3.6-dev2 VM_2025_08_08_00_17_20_844_01.gif Done Skip 0 00 : 00 : 06 Categorie…" at bounding box center [342, 152] width 685 height 304
click at [558, 117] on li "Person outside the car" at bounding box center [608, 115] width 125 height 17
type input "Person outside the car"
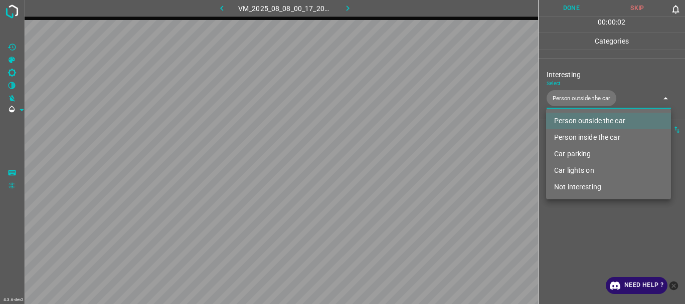
drag, startPoint x: 584, startPoint y: 242, endPoint x: 564, endPoint y: 125, distance: 118.5
click at [585, 242] on div at bounding box center [342, 152] width 685 height 304
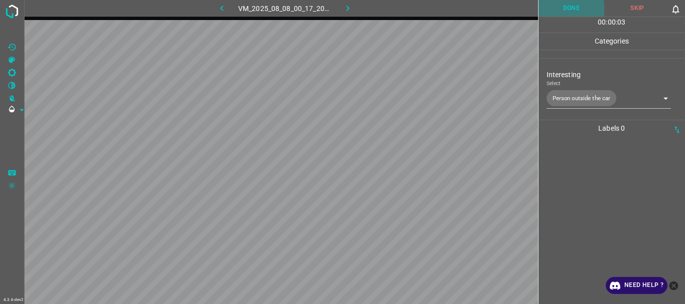
click at [574, 7] on button "Done" at bounding box center [571, 8] width 66 height 17
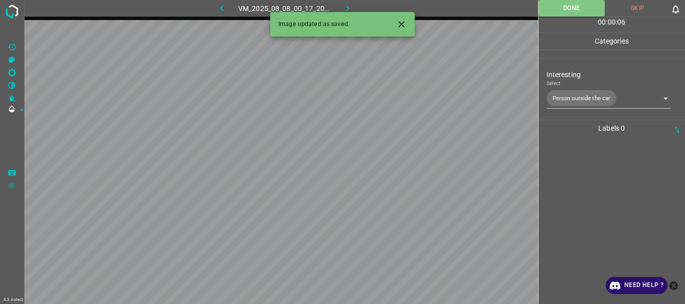
click at [338, 6] on button "button" at bounding box center [348, 8] width 32 height 17
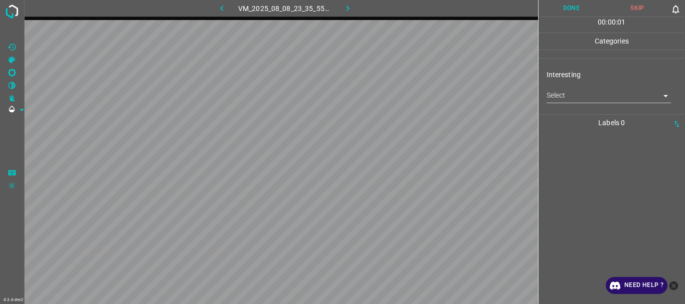
click at [558, 94] on body "4.3.6-dev2 VM_2025_08_08_23_35_55_093_03.gif Done Skip 0 00 : 00 : 01 Categorie…" at bounding box center [342, 152] width 685 height 304
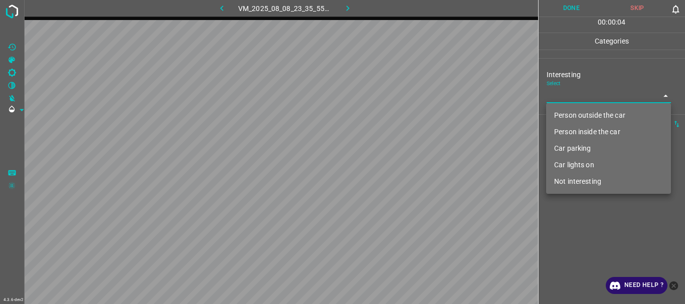
click at [570, 179] on li "Not interesting" at bounding box center [608, 181] width 125 height 17
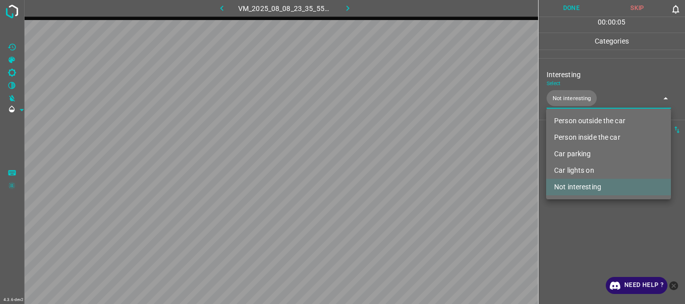
click at [575, 223] on div at bounding box center [342, 152] width 685 height 304
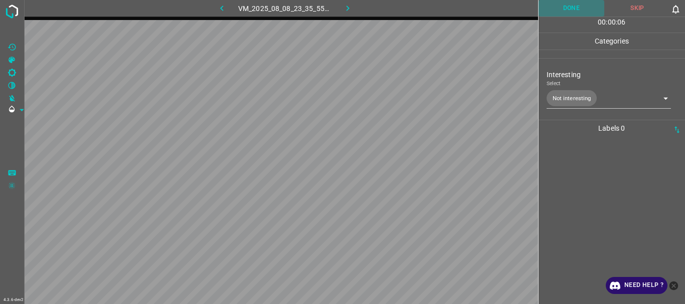
click at [577, 9] on button "Done" at bounding box center [571, 8] width 66 height 17
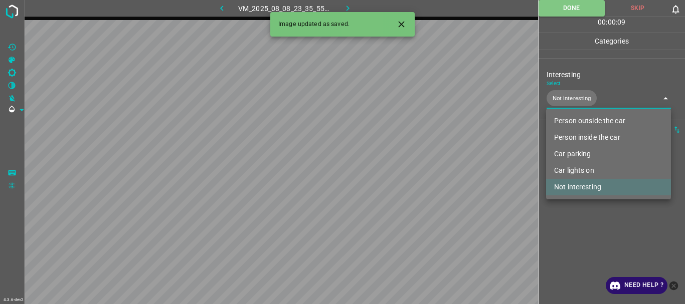
click at [592, 103] on body "4.3.6-dev2 VM_2025_08_08_23_35_55_093_03.gif Done Skip 0 00 : 00 : 09 Categorie…" at bounding box center [342, 152] width 685 height 304
click at [589, 126] on li "Person outside the car" at bounding box center [608, 121] width 125 height 17
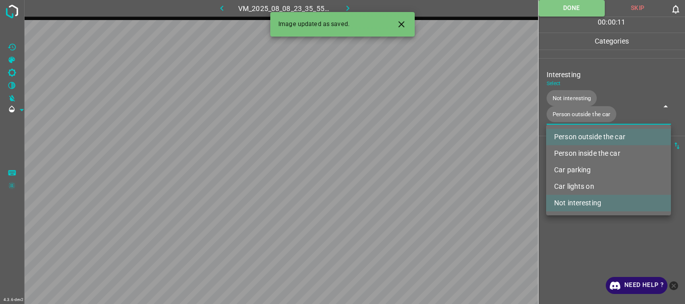
click at [585, 201] on li "Not interesting" at bounding box center [608, 203] width 125 height 17
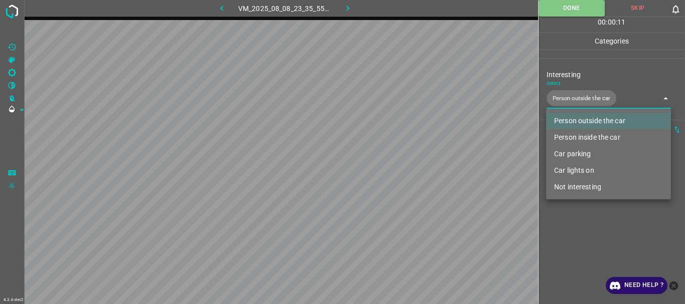
type input "Person outside the car"
click at [578, 229] on div at bounding box center [342, 152] width 685 height 304
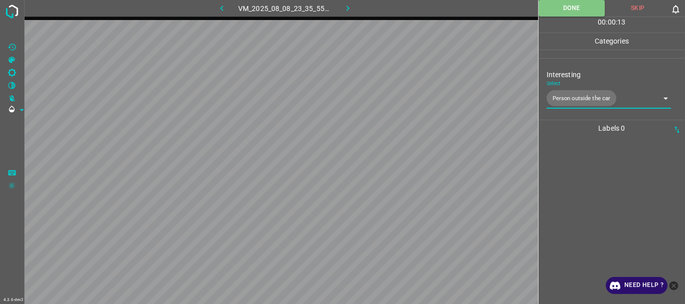
click at [348, 13] on icon "button" at bounding box center [347, 8] width 11 height 11
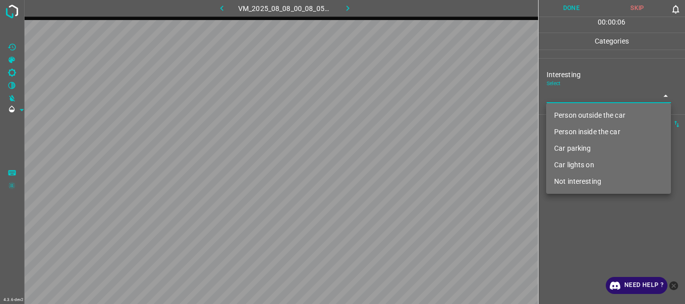
click at [565, 99] on body "4.3.6-dev2 VM_2025_08_08_00_08_05_086_04.gif Done Skip 0 00 : 00 : 06 Categorie…" at bounding box center [342, 152] width 685 height 304
click at [568, 113] on li "Person outside the car" at bounding box center [608, 115] width 125 height 17
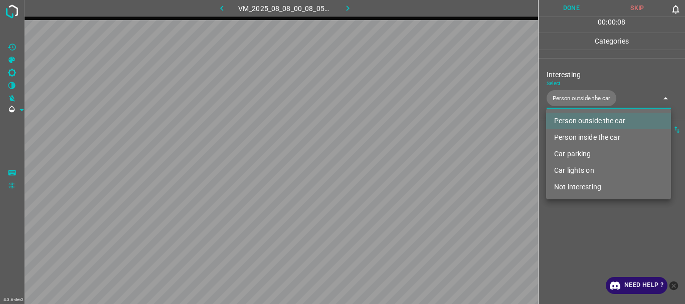
click at [566, 225] on div at bounding box center [342, 152] width 685 height 304
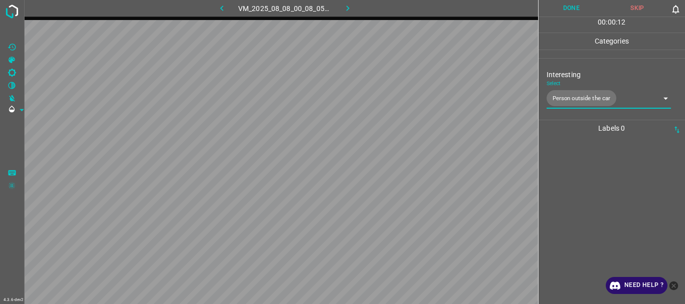
click at [597, 100] on body "4.3.6-dev2 VM_2025_08_08_00_08_05_086_04.gif Done Skip 0 00 : 00 : 12 Categorie…" at bounding box center [342, 152] width 685 height 304
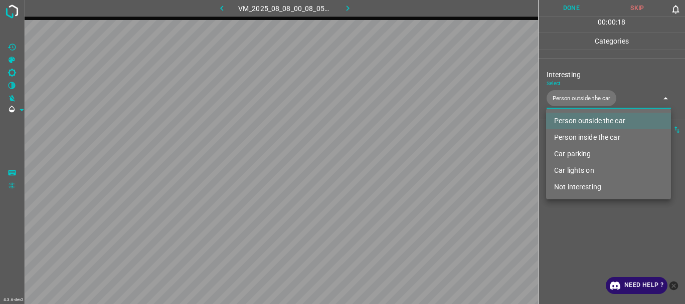
click at [572, 169] on li "Car lights on" at bounding box center [608, 170] width 125 height 17
type input "Person outside the car,Car lights on"
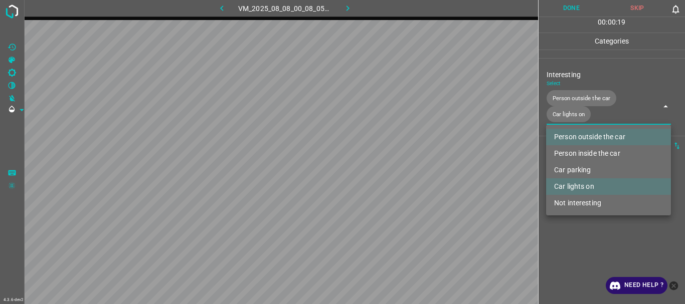
click at [569, 223] on div at bounding box center [342, 152] width 685 height 304
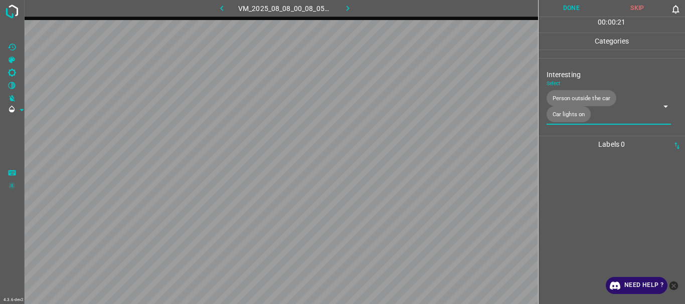
click at [569, 7] on button "Done" at bounding box center [571, 8] width 66 height 17
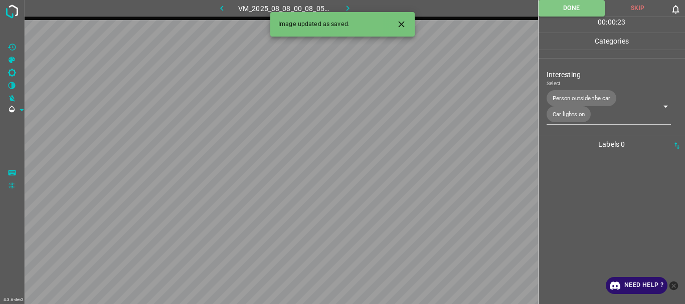
click at [341, 3] on button "button" at bounding box center [348, 8] width 32 height 17
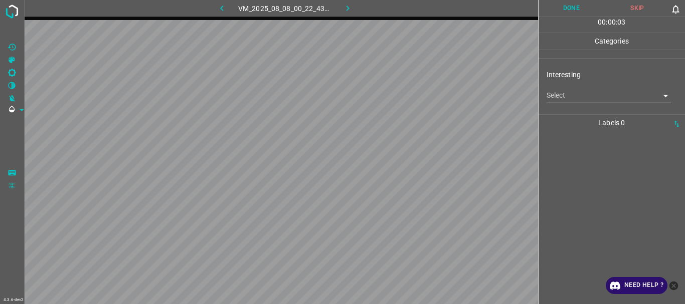
click at [579, 91] on body "4.3.6-dev2 VM_2025_08_08_00_22_43_252_04.gif Done Skip 0 00 : 00 : 03 Categorie…" at bounding box center [342, 152] width 685 height 304
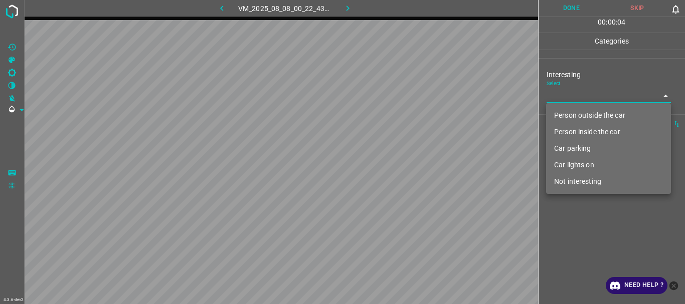
click at [571, 183] on li "Not interesting" at bounding box center [608, 181] width 125 height 17
type input "Not interesting"
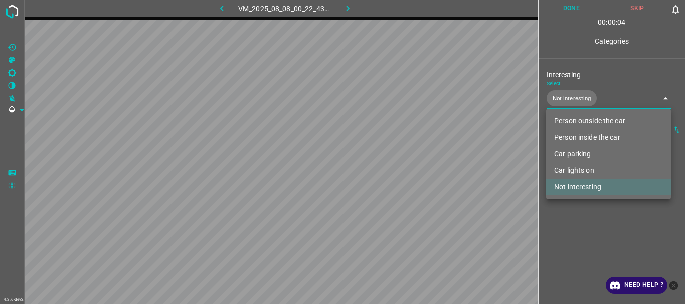
click at [567, 230] on div at bounding box center [342, 152] width 685 height 304
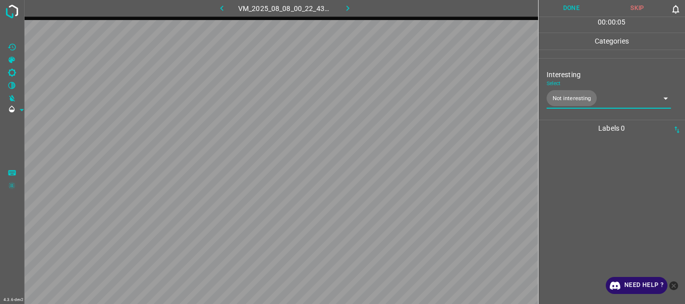
click at [580, 7] on button "Done" at bounding box center [571, 8] width 66 height 17
click at [351, 10] on icon "button" at bounding box center [347, 8] width 11 height 11
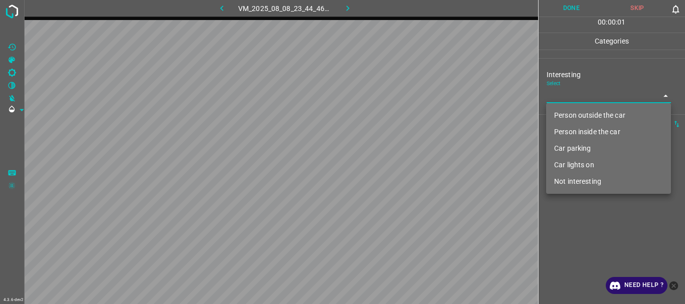
click at [559, 99] on body "4.3.6-dev2 VM_2025_08_08_23_44_46_490_03.gif Done Skip 0 00 : 00 : 01 Categorie…" at bounding box center [342, 152] width 685 height 304
click at [563, 113] on li "Person outside the car" at bounding box center [608, 115] width 125 height 17
type input "Person outside the car"
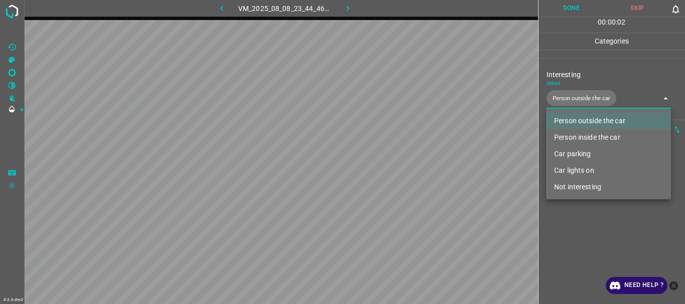
click at [571, 247] on div at bounding box center [342, 152] width 685 height 304
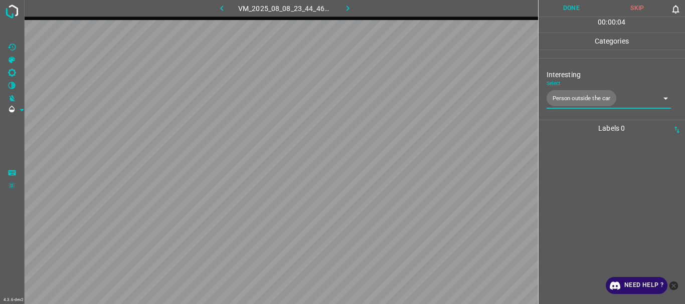
click at [563, 12] on button "Done" at bounding box center [571, 8] width 66 height 17
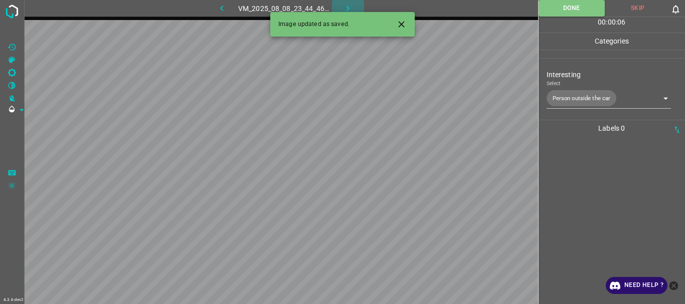
click at [352, 7] on icon "button" at bounding box center [347, 8] width 11 height 11
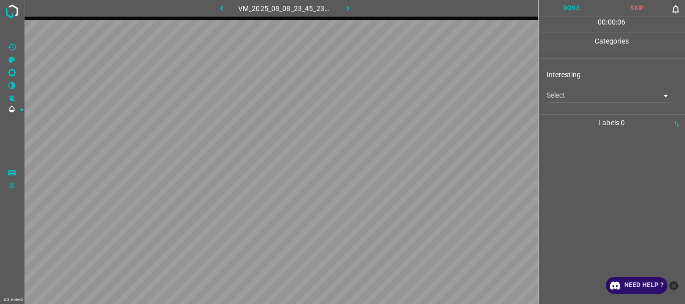
click at [573, 99] on body "4.3.6-dev2 VM_2025_08_08_23_45_23_714_01.gif Done Skip 0 00 : 00 : 06 Categorie…" at bounding box center [342, 152] width 685 height 304
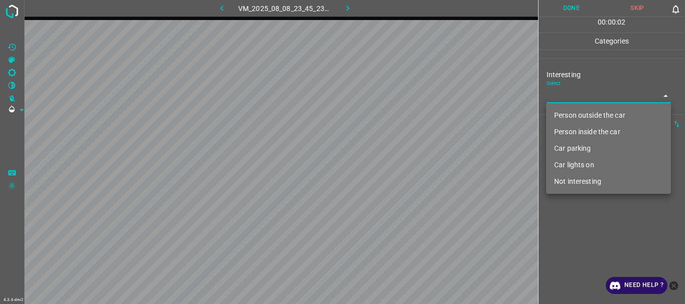
click at [579, 180] on li "Not interesting" at bounding box center [608, 181] width 125 height 17
type input "Not interesting"
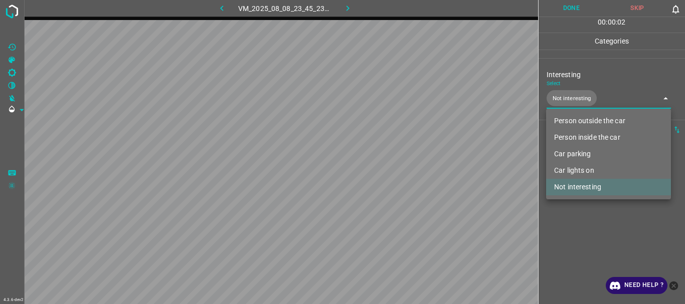
click at [584, 238] on div at bounding box center [342, 152] width 685 height 304
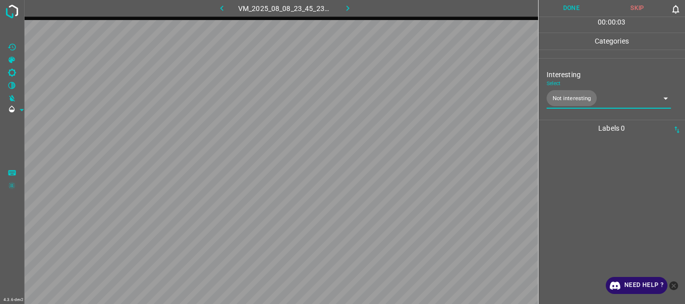
click at [566, 12] on button "Done" at bounding box center [571, 8] width 66 height 17
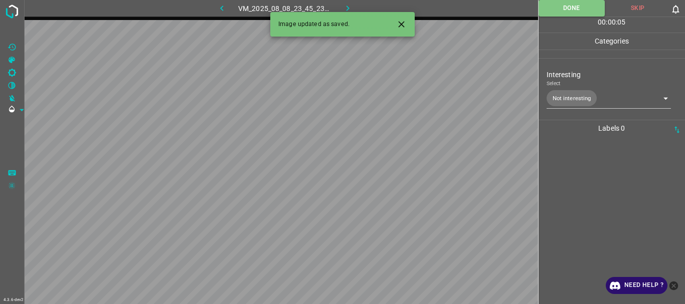
click at [354, 11] on button "button" at bounding box center [348, 8] width 32 height 17
click at [560, 98] on body "4.3.6-dev2 VM_2025_08_08_23_33_17_709_13.gif Done Skip 0 00 : 00 : 01 Categorie…" at bounding box center [342, 152] width 685 height 304
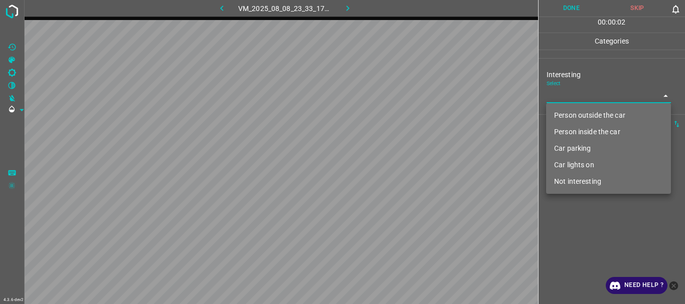
click at [568, 186] on li "Not interesting" at bounding box center [608, 181] width 125 height 17
type input "Not interesting"
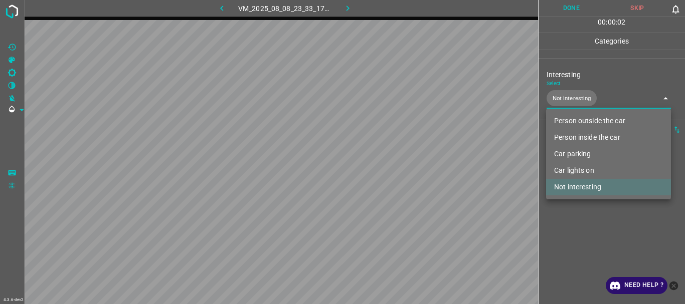
click at [572, 225] on div at bounding box center [342, 152] width 685 height 304
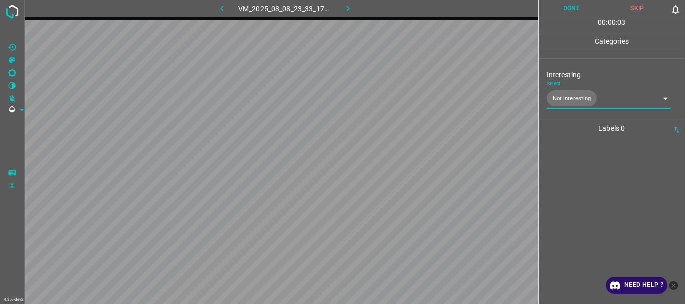
click at [561, 12] on button "Done" at bounding box center [571, 8] width 66 height 17
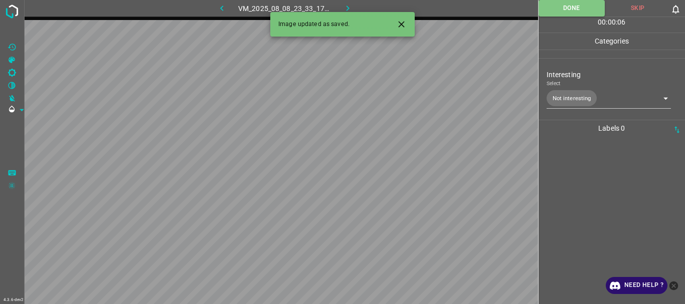
click at [342, 6] on icon "button" at bounding box center [347, 8] width 11 height 11
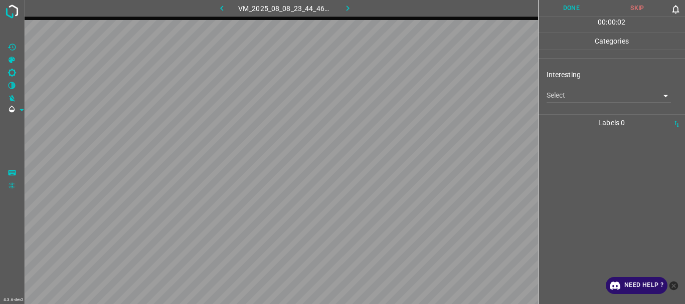
click at [566, 99] on body "4.3.6-dev2 VM_2025_08_08_23_44_46_490_01.gif Done Skip 0 00 : 00 : 02 Categorie…" at bounding box center [342, 152] width 685 height 304
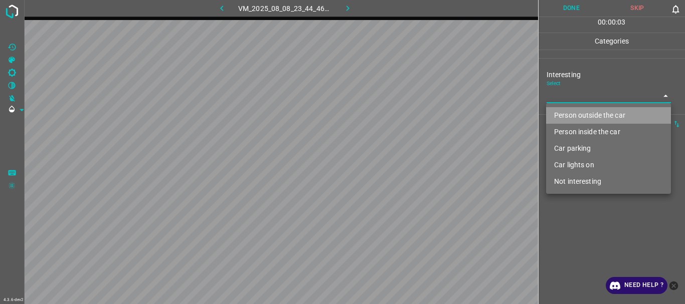
click at [566, 110] on li "Person outside the car" at bounding box center [608, 115] width 125 height 17
type input "Person outside the car"
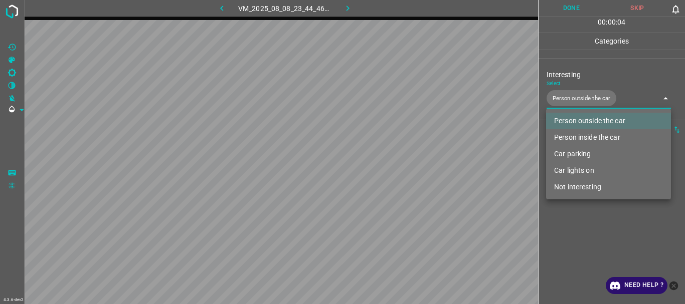
click at [580, 234] on div at bounding box center [342, 152] width 685 height 304
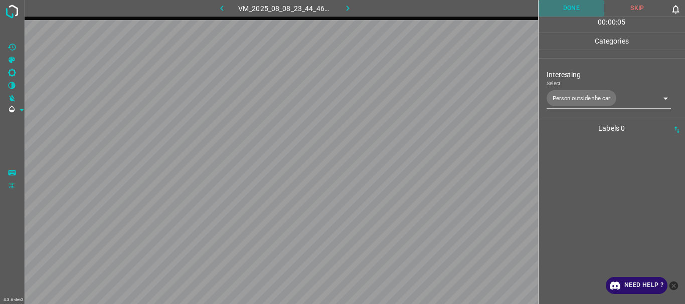
click at [556, 15] on button "Done" at bounding box center [571, 8] width 66 height 17
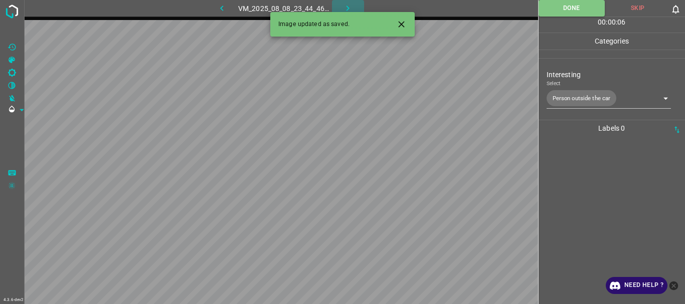
click at [352, 10] on icon "button" at bounding box center [347, 8] width 11 height 11
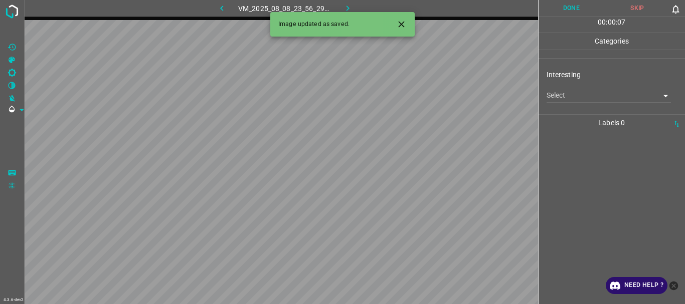
click at [584, 91] on body "4.3.6-dev2 VM_2025_08_08_23_56_29_574_02.gif Done Skip 0 00 : 00 : 07 Categorie…" at bounding box center [342, 152] width 685 height 304
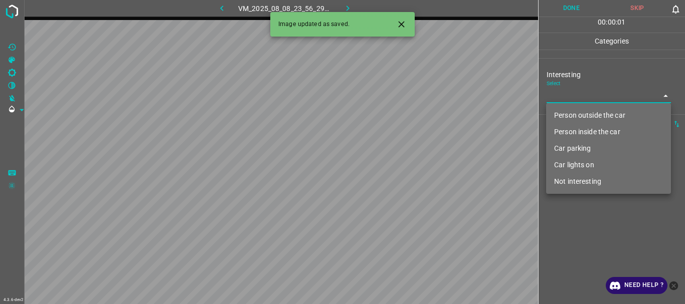
click at [578, 118] on li "Person outside the car" at bounding box center [608, 115] width 125 height 17
type input "Person outside the car"
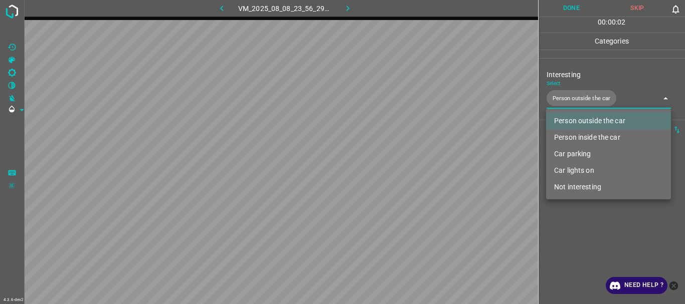
click at [564, 252] on div at bounding box center [342, 152] width 685 height 304
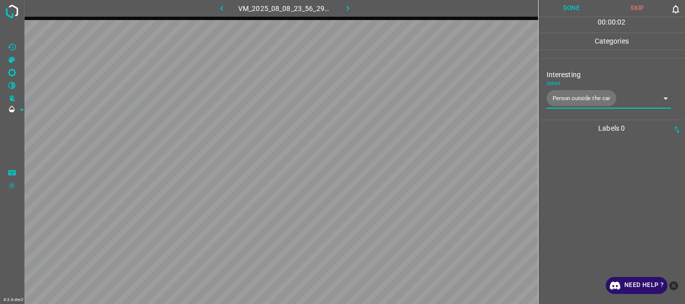
click at [565, 7] on button "Done" at bounding box center [571, 8] width 66 height 17
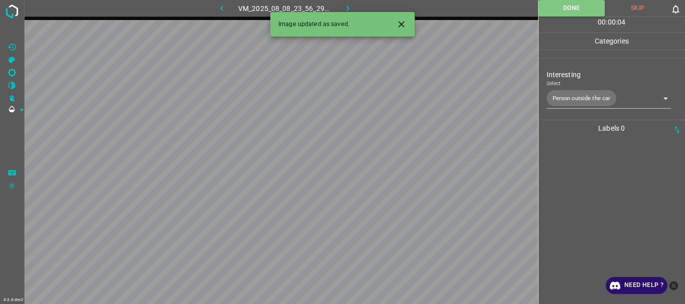
click at [352, 6] on icon "button" at bounding box center [347, 8] width 11 height 11
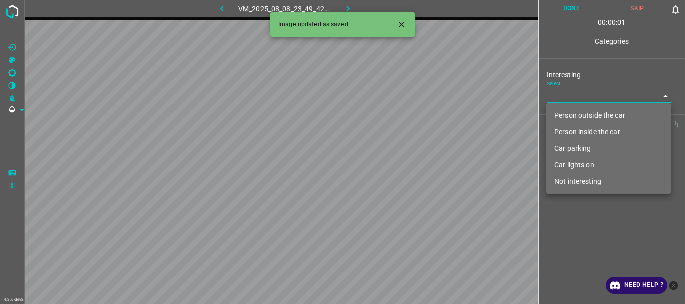
click at [554, 101] on body "4.3.6-dev2 VM_2025_08_08_23_49_42_313_02.gif Done Skip 0 00 : 00 : 01 Categorie…" at bounding box center [342, 152] width 685 height 304
click at [561, 112] on li "Person outside the car" at bounding box center [608, 115] width 125 height 17
type input "Person outside the car"
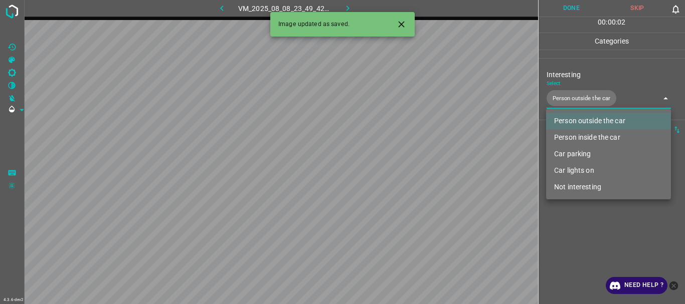
click at [579, 235] on div at bounding box center [342, 152] width 685 height 304
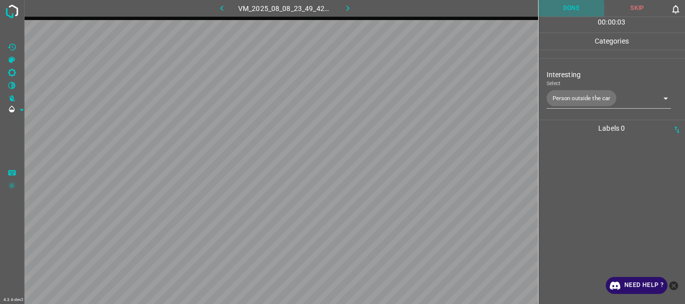
click at [560, 4] on button "Done" at bounding box center [571, 8] width 66 height 17
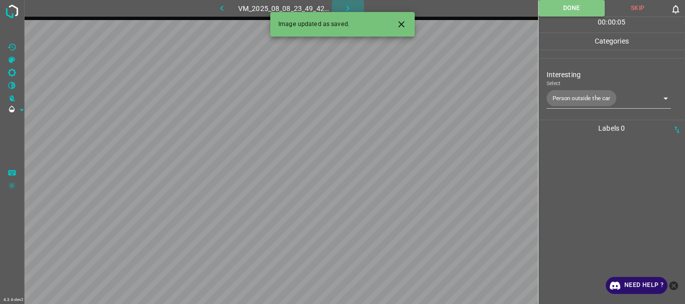
click at [353, 6] on button "button" at bounding box center [348, 8] width 32 height 17
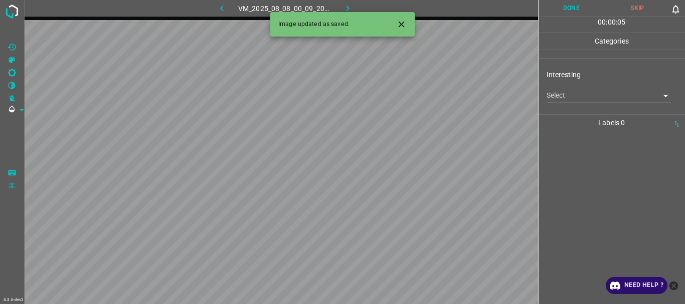
click at [567, 90] on body "4.3.6-dev2 VM_2025_08_08_00_09_20_111_06.gif Done Skip 0 00 : 00 : 05 Categorie…" at bounding box center [342, 152] width 685 height 304
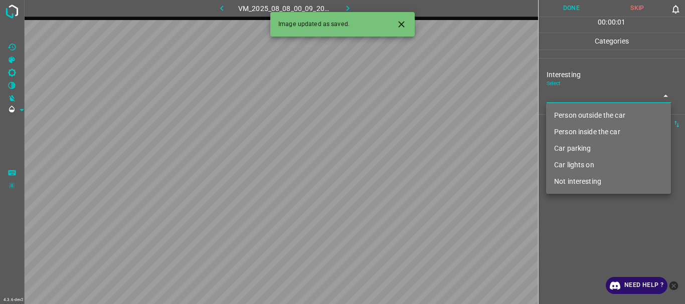
click at [569, 132] on li "Person inside the car" at bounding box center [608, 132] width 125 height 17
type input "Person inside the car"
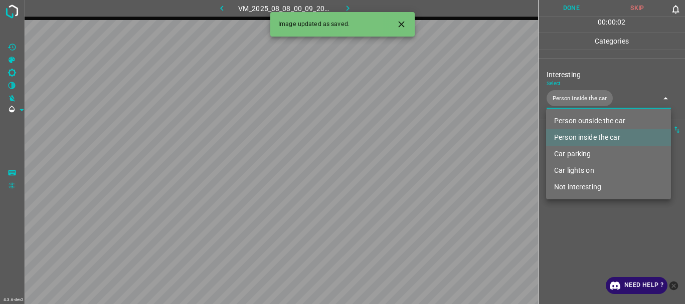
click at [583, 229] on div at bounding box center [342, 152] width 685 height 304
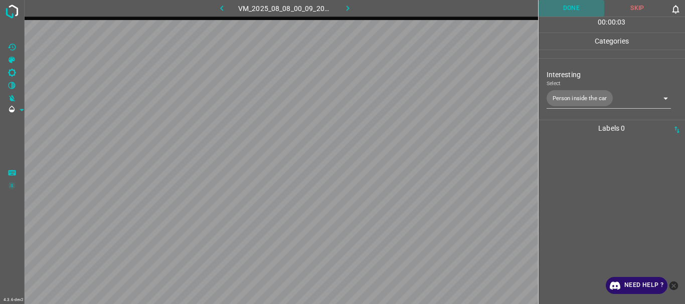
click at [561, 7] on button "Done" at bounding box center [571, 8] width 66 height 17
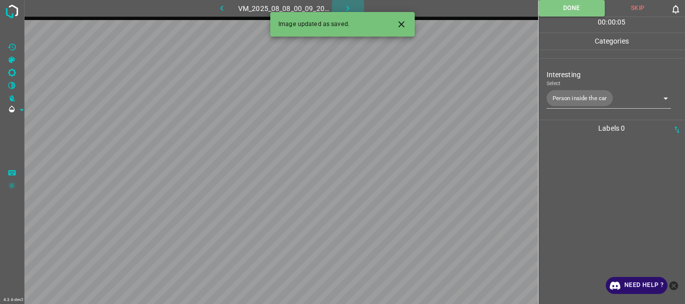
click at [350, 10] on icon "button" at bounding box center [347, 8] width 11 height 11
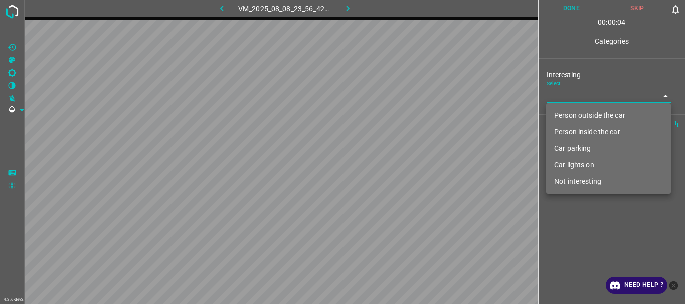
click at [555, 98] on body "4.3.6-dev2 VM_2025_08_08_23_56_42_701_00.gif Done Skip 0 00 : 00 : 04 Categorie…" at bounding box center [342, 152] width 685 height 304
click at [564, 129] on li "Person inside the car" at bounding box center [608, 132] width 125 height 17
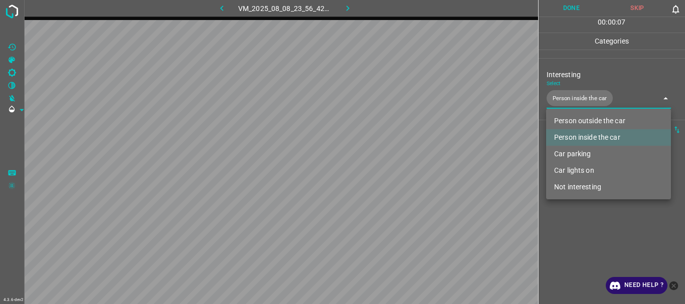
drag, startPoint x: 595, startPoint y: 241, endPoint x: 572, endPoint y: 128, distance: 114.5
click at [594, 240] on div at bounding box center [342, 152] width 685 height 304
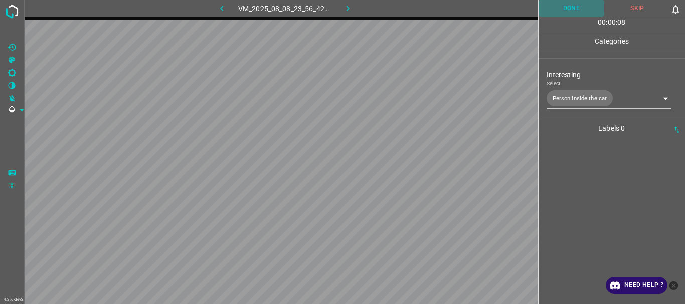
click at [572, 11] on button "Done" at bounding box center [571, 8] width 66 height 17
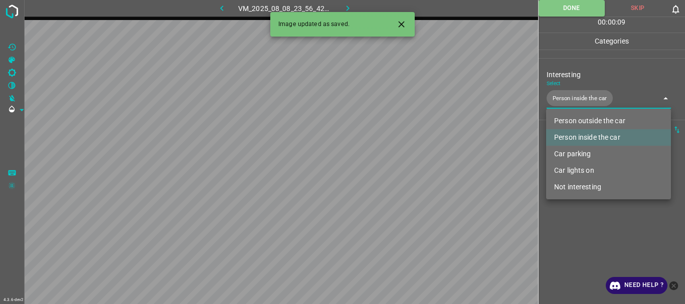
click at [567, 101] on body "4.3.6-dev2 VM_2025_08_08_23_56_42_701_00.gif Done Skip 0 00 : 00 : 09 Categorie…" at bounding box center [342, 152] width 685 height 304
click at [572, 169] on li "Car lights on" at bounding box center [608, 170] width 125 height 17
type input "Person inside the car,Car lights on"
click at [586, 232] on div at bounding box center [342, 152] width 685 height 304
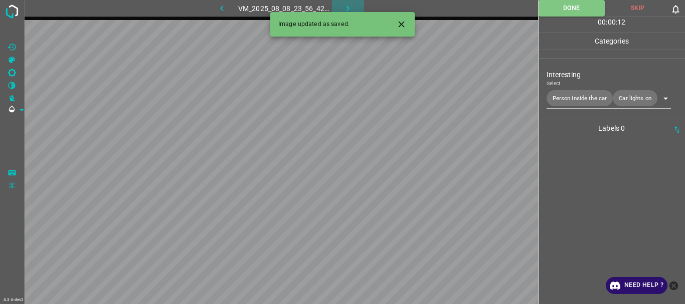
click at [352, 5] on icon "button" at bounding box center [347, 8] width 11 height 11
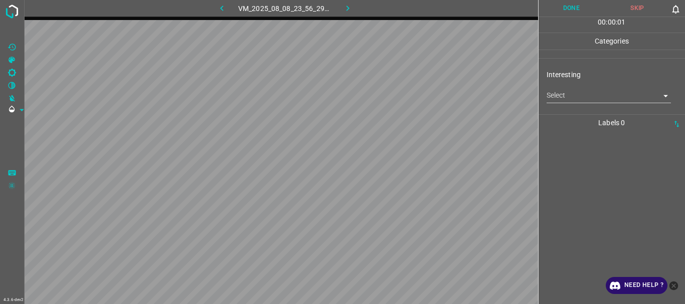
click at [576, 96] on body "4.3.6-dev2 VM_2025_08_08_23_56_29_574_04.gif Done Skip 0 00 : 00 : 01 Categorie…" at bounding box center [342, 152] width 685 height 304
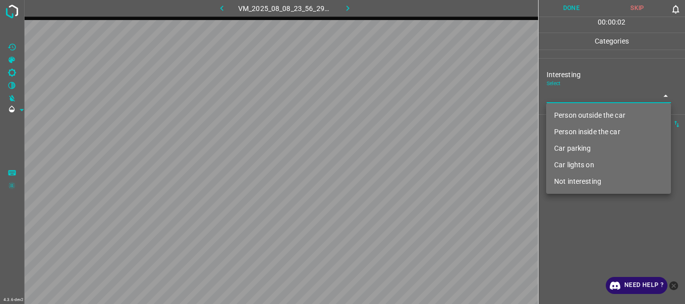
click at [576, 119] on li "Person outside the car" at bounding box center [608, 115] width 125 height 17
type input "Person outside the car"
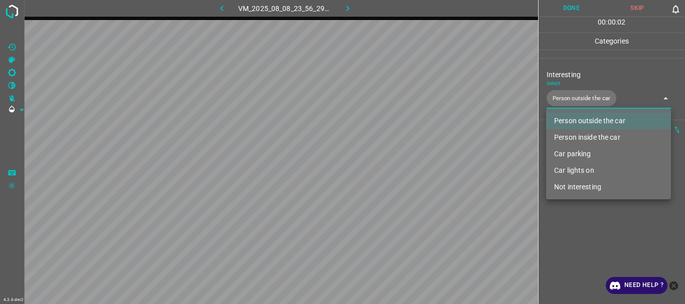
click at [583, 234] on div at bounding box center [342, 152] width 685 height 304
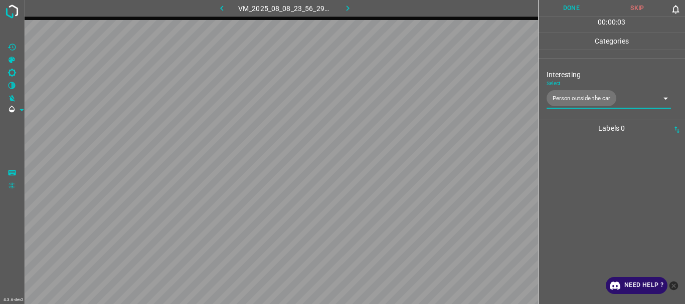
click at [575, 13] on button "Done" at bounding box center [571, 8] width 66 height 17
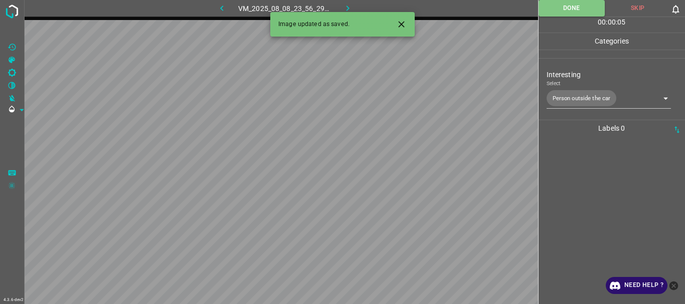
click at [354, 2] on button "button" at bounding box center [348, 8] width 32 height 17
click at [577, 96] on body "4.3.6-dev2 VM_2025_08_08_23_56_42_701_04.gif Done Skip 0 00 : 00 : 01 Categorie…" at bounding box center [342, 152] width 685 height 304
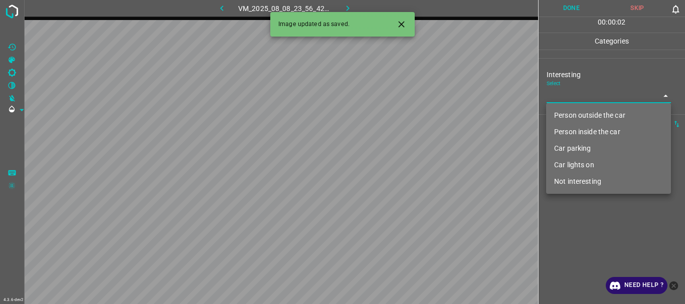
click at [573, 117] on li "Person outside the car" at bounding box center [608, 115] width 125 height 17
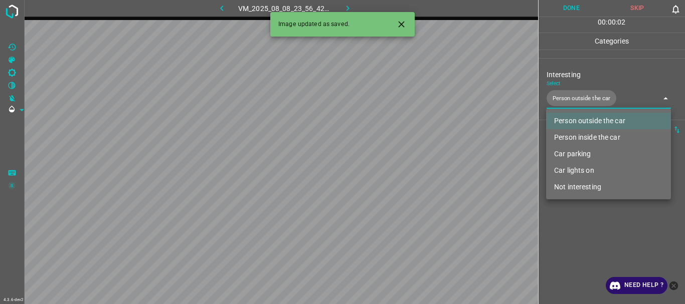
click at [574, 132] on li "Person inside the car" at bounding box center [608, 137] width 125 height 17
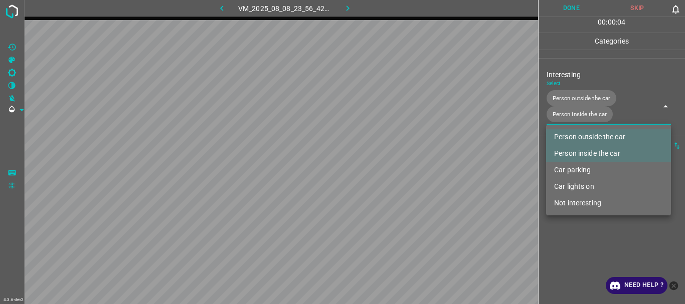
click at [573, 183] on li "Car lights on" at bounding box center [608, 186] width 125 height 17
type input "Person outside the car,Person inside the car,Car lights on"
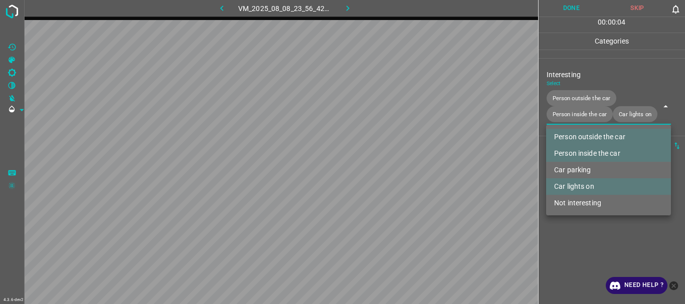
click at [569, 238] on div at bounding box center [342, 152] width 685 height 304
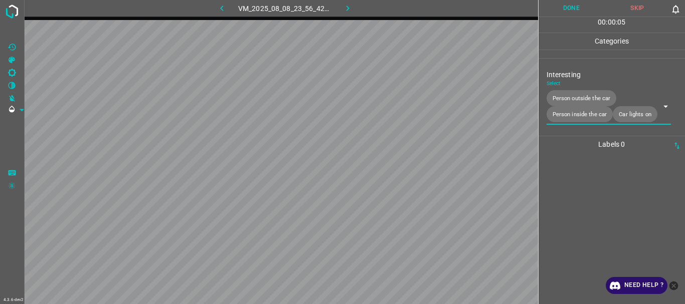
click at [560, 8] on button "Done" at bounding box center [571, 8] width 66 height 17
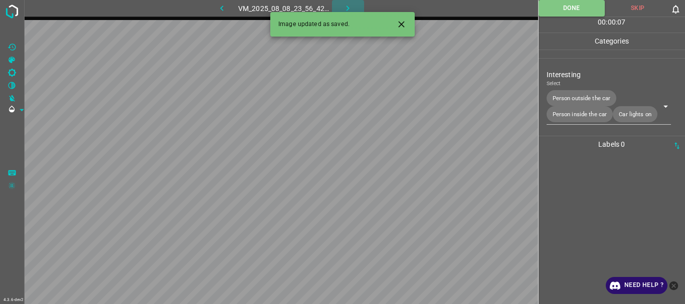
click at [347, 10] on icon "button" at bounding box center [347, 8] width 11 height 11
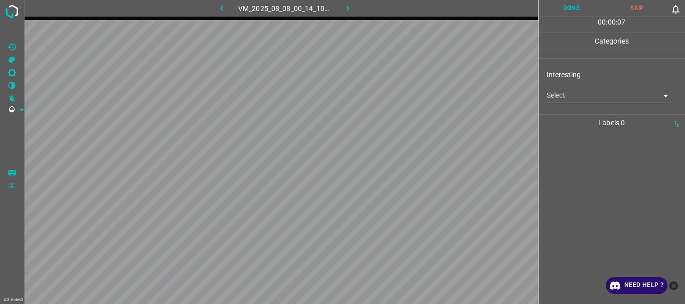
click at [577, 98] on body "4.3.6-dev2 VM_2025_08_08_00_14_10_351_00.gif Done Skip 0 00 : 00 : 07 Categorie…" at bounding box center [342, 152] width 685 height 304
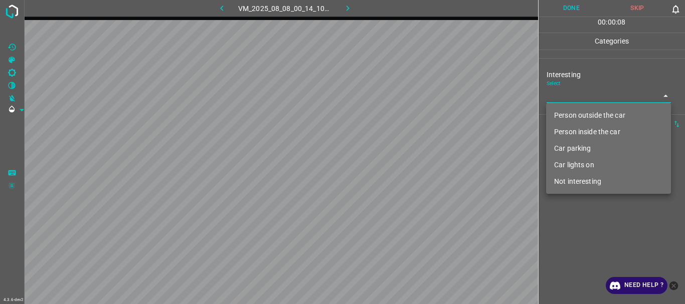
click at [583, 178] on li "Not interesting" at bounding box center [608, 181] width 125 height 17
type input "Not interesting"
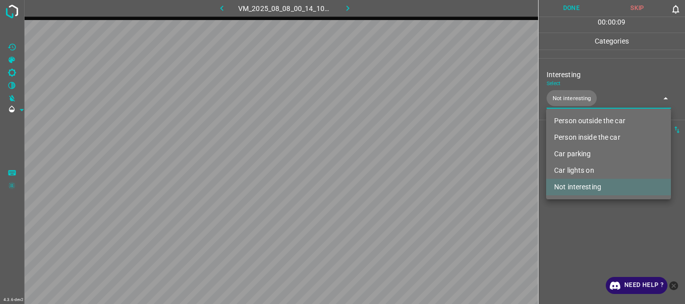
click at [586, 206] on div at bounding box center [342, 152] width 685 height 304
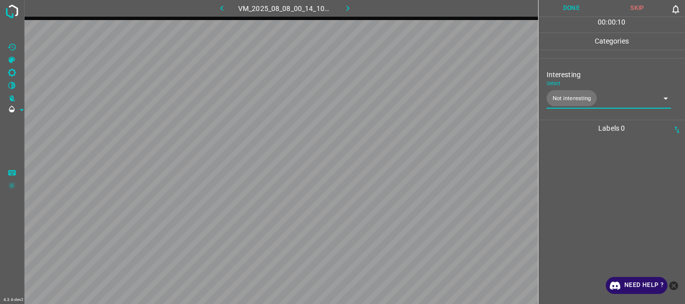
click at [577, 1] on button "Done" at bounding box center [571, 8] width 66 height 17
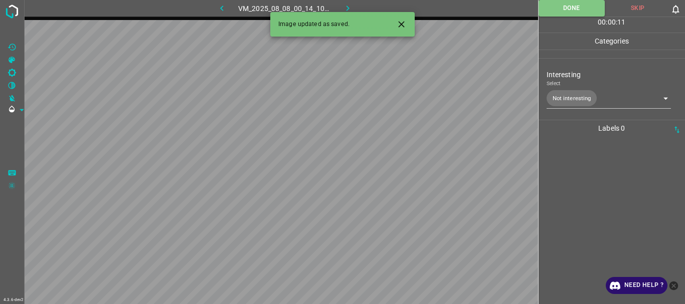
click at [346, 7] on icon "button" at bounding box center [347, 8] width 11 height 11
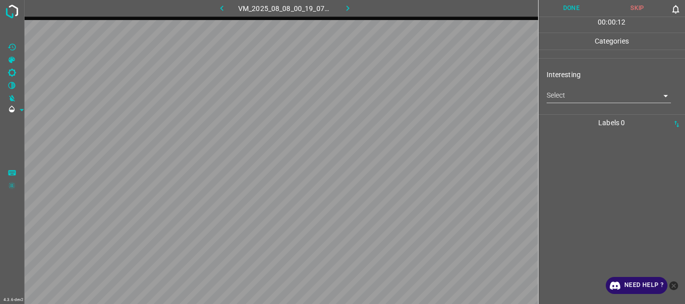
click at [564, 102] on body "4.3.6-dev2 VM_2025_08_08_00_19_07_337_04.gif Done Skip 0 00 : 00 : 12 Categorie…" at bounding box center [342, 152] width 685 height 304
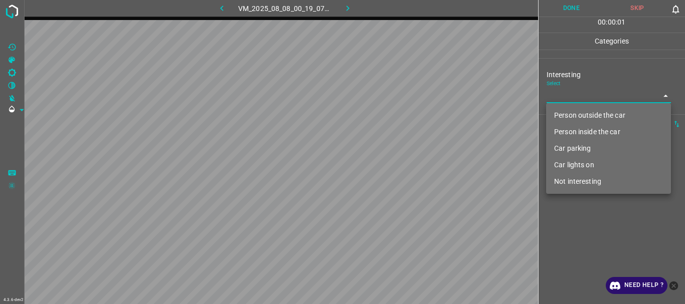
click at [569, 122] on li "Person outside the car" at bounding box center [608, 115] width 125 height 17
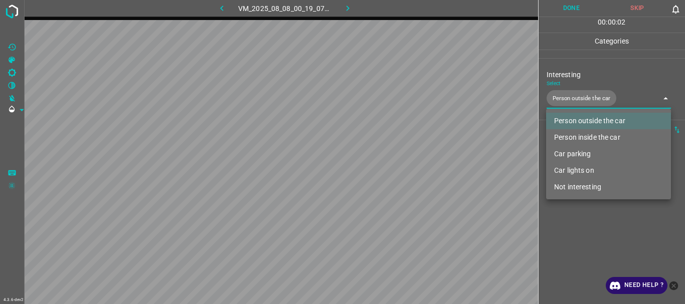
type input "Person outside the car"
click at [567, 257] on div at bounding box center [342, 152] width 685 height 304
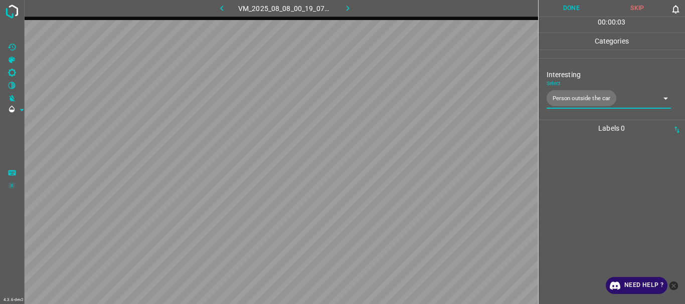
click at [569, 8] on button "Done" at bounding box center [571, 8] width 66 height 17
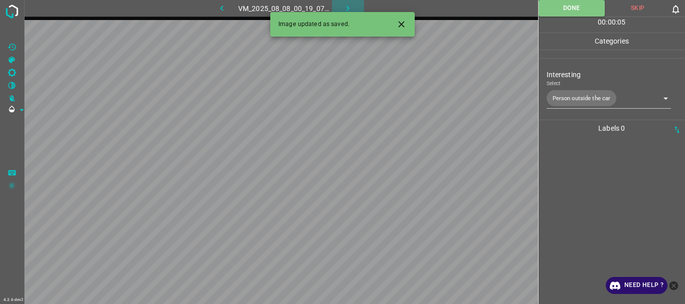
click at [355, 6] on button "button" at bounding box center [348, 8] width 32 height 17
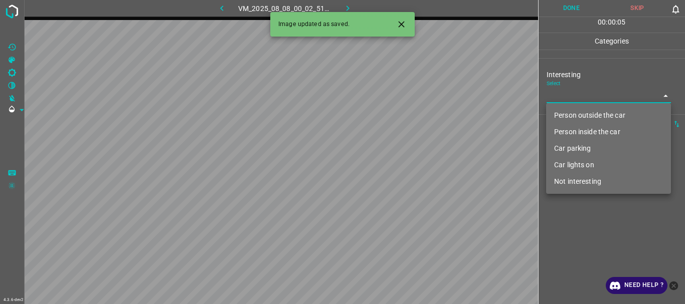
click at [586, 91] on body "4.3.6-dev2 VM_2025_08_08_00_02_51_597_03.gif Done Skip 0 00 : 00 : 05 Categorie…" at bounding box center [342, 152] width 685 height 304
click at [581, 108] on li "Person outside the car" at bounding box center [608, 115] width 125 height 17
type input "Person outside the car"
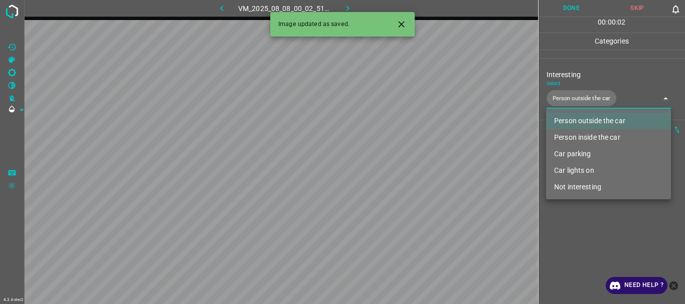
click at [582, 222] on div at bounding box center [342, 152] width 685 height 304
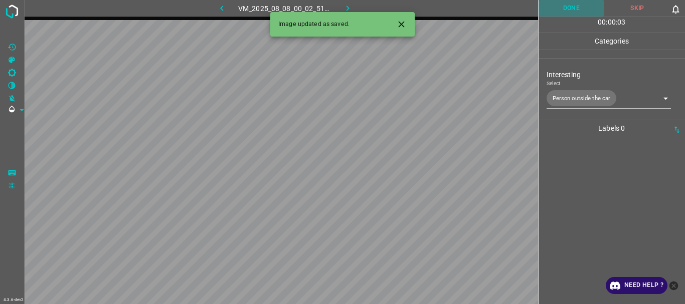
click at [576, 13] on button "Done" at bounding box center [571, 8] width 66 height 17
click at [353, 10] on button "button" at bounding box center [348, 8] width 32 height 17
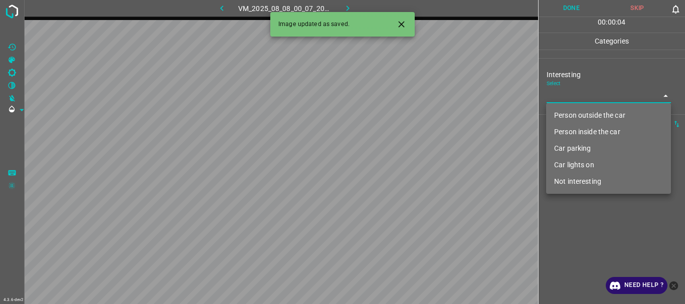
click at [592, 90] on body "4.3.6-dev2 VM_2025_08_08_00_07_20_390_01.gif Done Skip 0 00 : 00 : 04 Categorie…" at bounding box center [342, 152] width 685 height 304
click at [589, 115] on li "Person outside the car" at bounding box center [608, 115] width 125 height 17
type input "Person outside the car"
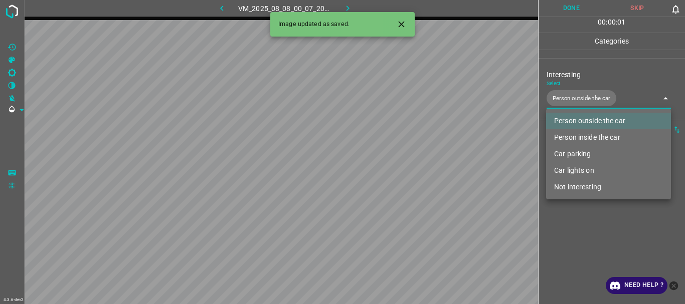
click at [583, 235] on div at bounding box center [342, 152] width 685 height 304
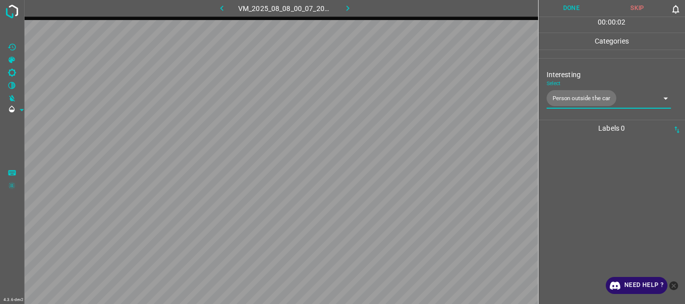
click at [571, 13] on button "Done" at bounding box center [571, 8] width 66 height 17
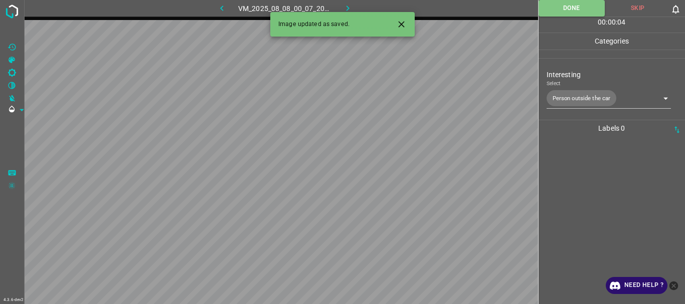
click at [352, 10] on icon "button" at bounding box center [347, 8] width 11 height 11
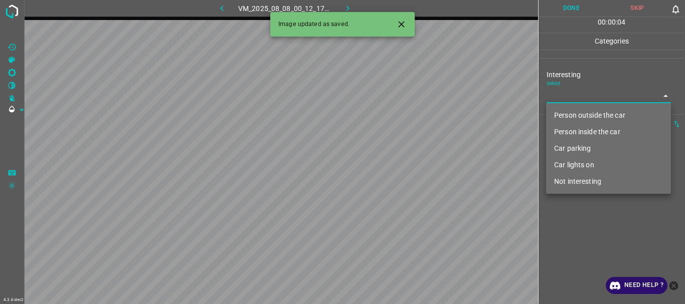
click at [557, 98] on body "4.3.6-dev2 VM_2025_08_08_00_12_17_668_00.gif Done Skip 0 00 : 00 : 04 Categorie…" at bounding box center [342, 152] width 685 height 304
click at [570, 116] on li "Person outside the car" at bounding box center [608, 115] width 125 height 17
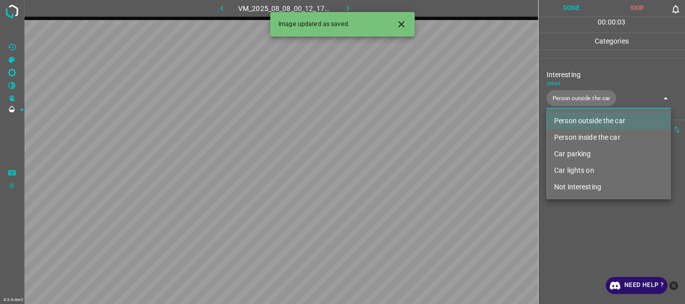
click at [576, 139] on li "Person inside the car" at bounding box center [608, 137] width 125 height 17
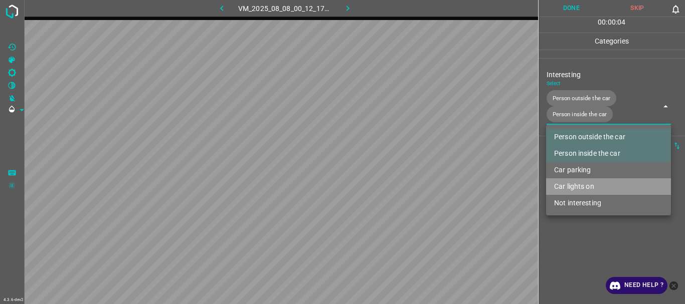
click at [580, 184] on li "Car lights on" at bounding box center [608, 186] width 125 height 17
type input "Person outside the car,Person inside the car,Car lights on"
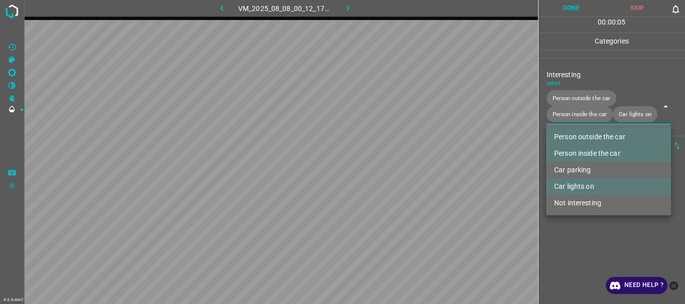
click at [565, 247] on div at bounding box center [342, 152] width 685 height 304
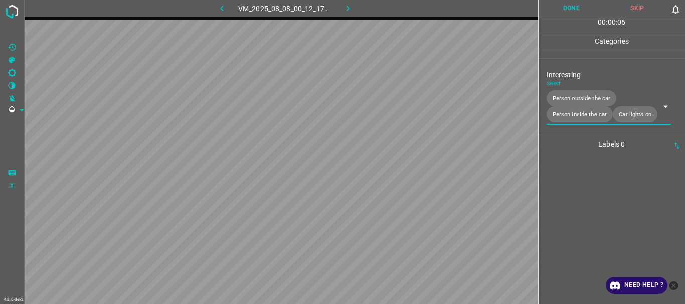
click at [567, 6] on button "Done" at bounding box center [571, 8] width 66 height 17
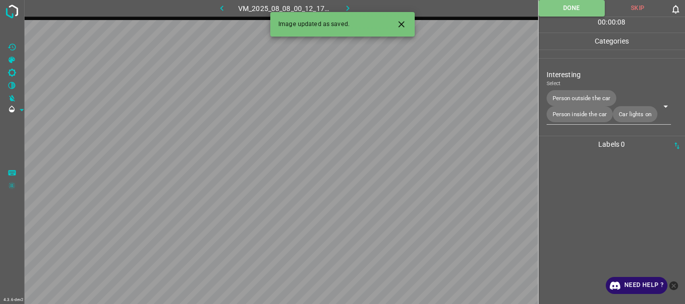
click at [342, 10] on icon "button" at bounding box center [347, 8] width 11 height 11
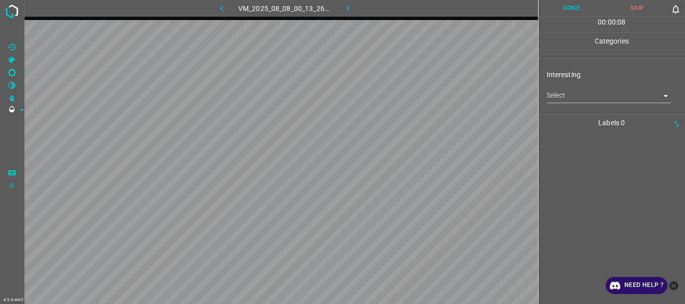
click at [583, 101] on body "4.3.6-dev2 VM_2025_08_08_00_13_26_459_00.gif Done Skip 0 00 : 00 : 08 Categorie…" at bounding box center [342, 152] width 685 height 304
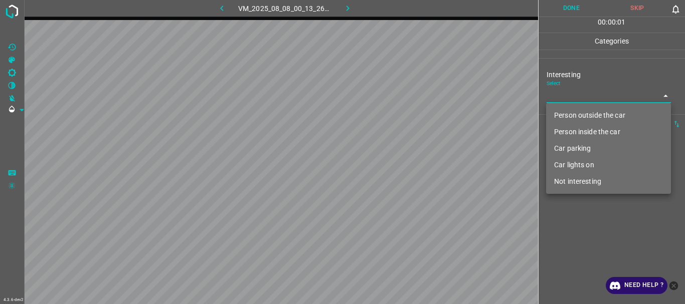
click at [586, 114] on li "Person outside the car" at bounding box center [608, 115] width 125 height 17
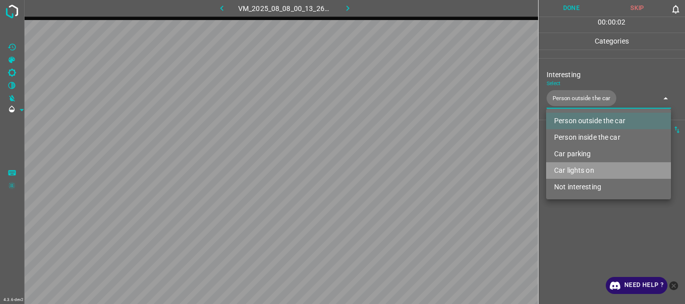
click at [580, 170] on li "Car lights on" at bounding box center [608, 170] width 125 height 17
type input "Person outside the car,Car lights on"
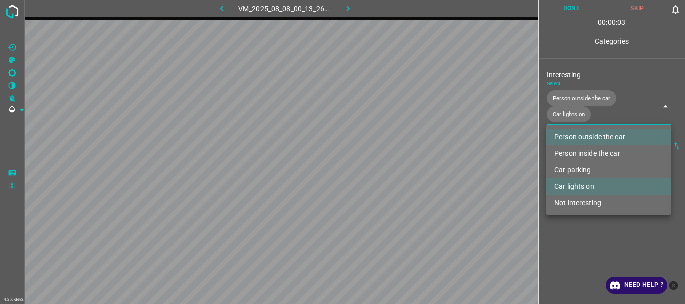
click at [580, 225] on div at bounding box center [342, 152] width 685 height 304
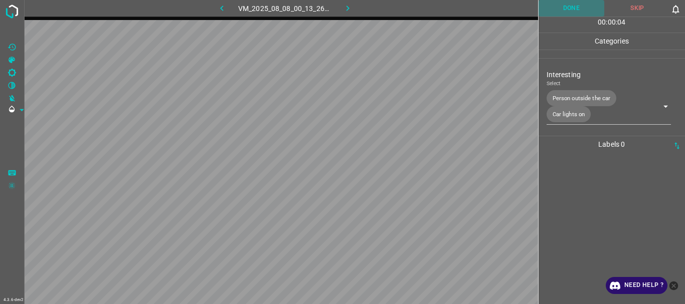
click at [572, 7] on button "Done" at bounding box center [571, 8] width 66 height 17
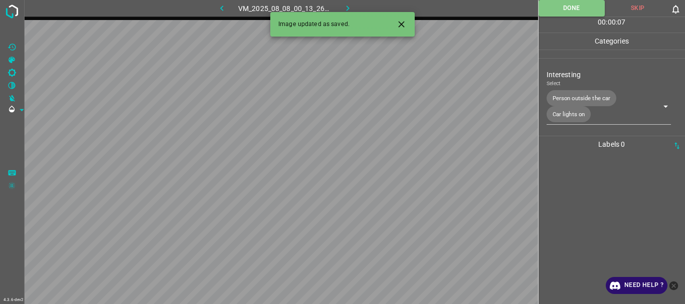
click at [357, 4] on button "button" at bounding box center [348, 8] width 32 height 17
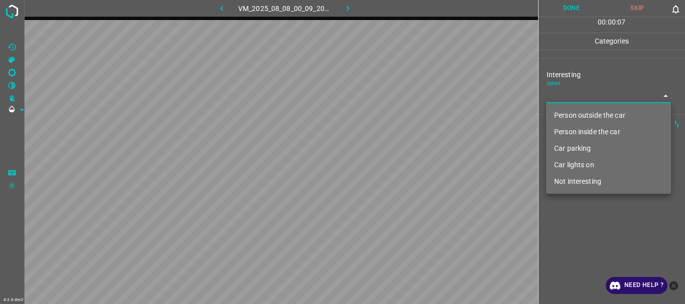
click at [554, 97] on body "4.3.6-dev2 VM_2025_08_08_00_09_20_111_02.gif Done Skip 0 00 : 00 : 07 Categorie…" at bounding box center [342, 152] width 685 height 304
click at [568, 117] on li "Person outside the car" at bounding box center [608, 115] width 125 height 17
type input "Person outside the car"
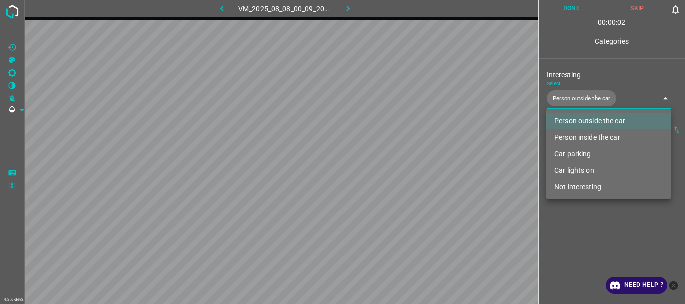
click at [579, 229] on div at bounding box center [342, 152] width 685 height 304
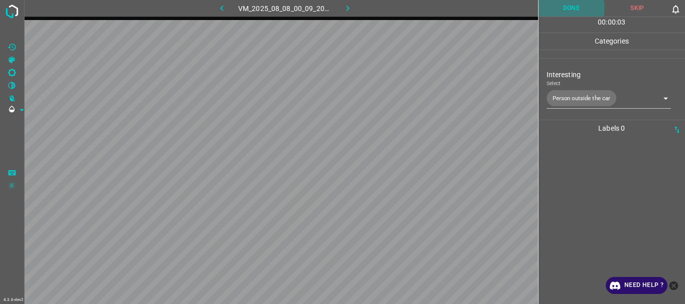
click at [573, 14] on button "Done" at bounding box center [571, 8] width 66 height 17
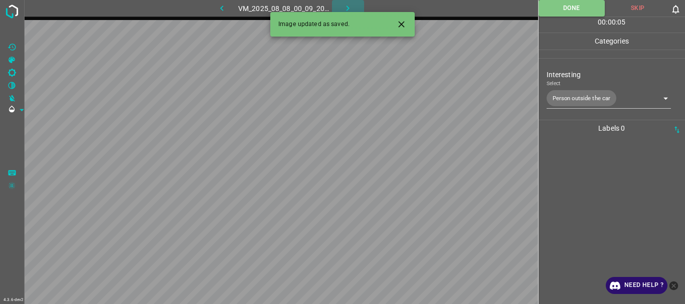
click at [343, 6] on icon "button" at bounding box center [347, 8] width 11 height 11
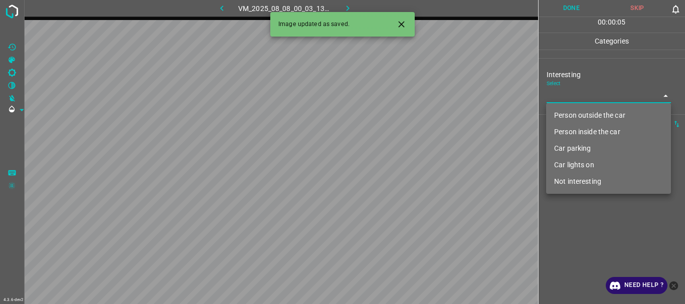
click at [550, 101] on body "4.3.6-dev2 VM_2025_08_08_00_03_13_163_04.gif Done Skip 0 00 : 00 : 05 Categorie…" at bounding box center [342, 152] width 685 height 304
click at [566, 112] on li "Person outside the car" at bounding box center [608, 115] width 125 height 17
type input "Person outside the car"
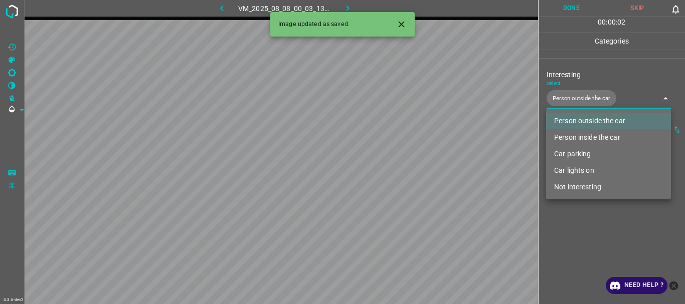
click at [573, 211] on div at bounding box center [342, 152] width 685 height 304
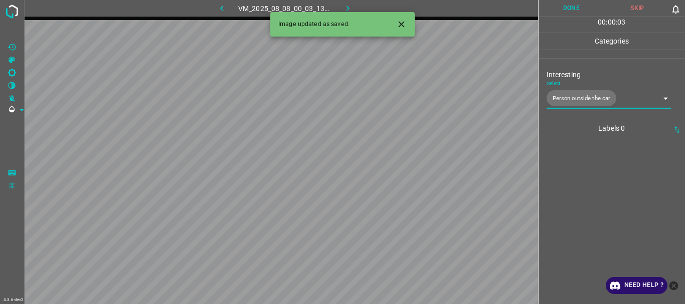
click at [563, 8] on button "Done" at bounding box center [571, 8] width 66 height 17
click at [344, 5] on icon "button" at bounding box center [347, 8] width 11 height 11
click at [580, 97] on body "4.3.6-dev2 VM_2025_08_08_00_22_29_486_01.gif Done Skip 0 00 : 00 : 04 Categorie…" at bounding box center [342, 152] width 685 height 304
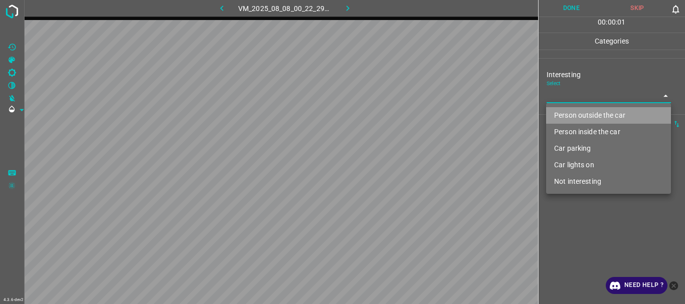
click at [579, 111] on li "Person outside the car" at bounding box center [608, 115] width 125 height 17
type input "Person outside the car"
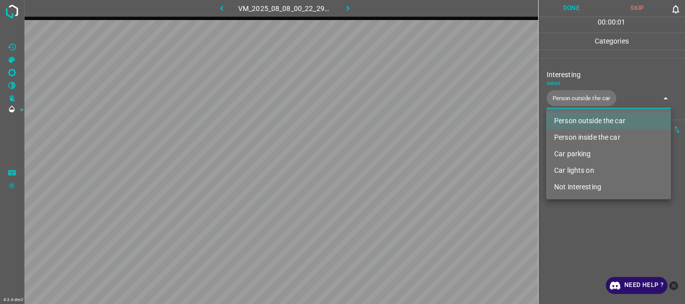
click at [577, 215] on div at bounding box center [342, 152] width 685 height 304
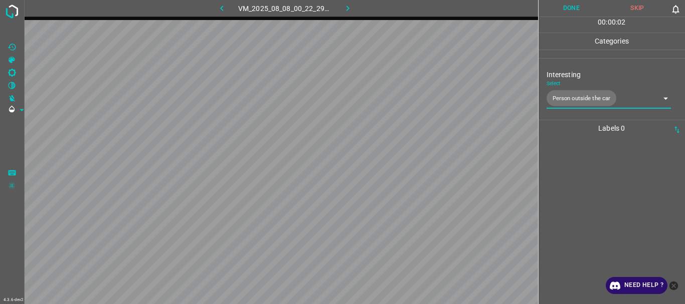
click at [576, 12] on button "Done" at bounding box center [571, 8] width 66 height 17
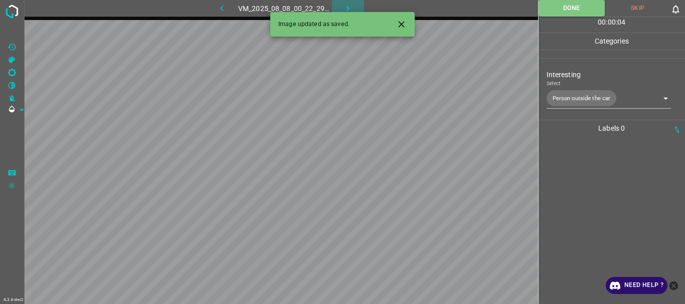
click at [345, 8] on icon "button" at bounding box center [347, 8] width 11 height 11
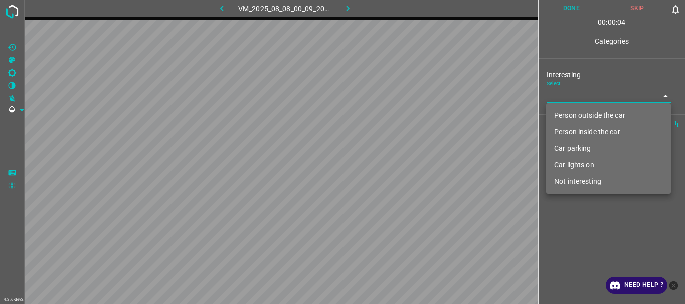
click at [590, 93] on body "4.3.6-dev2 VM_2025_08_08_00_09_20_111_01.gif Done Skip 0 00 : 00 : 04 Categorie…" at bounding box center [342, 152] width 685 height 304
click at [578, 110] on li "Person outside the car" at bounding box center [608, 115] width 125 height 17
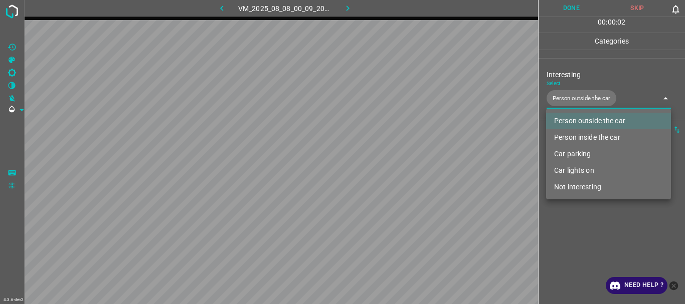
click at [577, 170] on li "Car lights on" at bounding box center [608, 170] width 125 height 17
type input "Person outside the car,Car lights on"
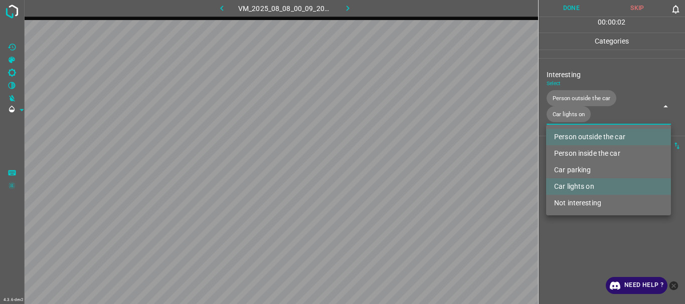
click at [576, 239] on div at bounding box center [342, 152] width 685 height 304
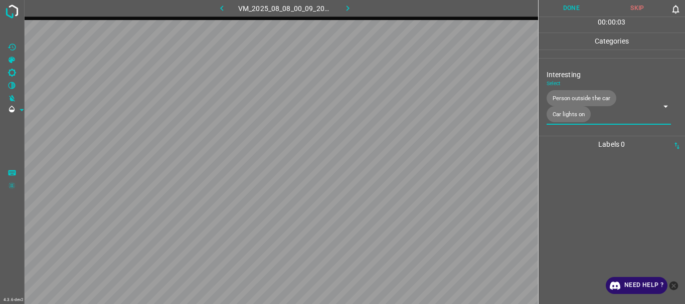
click at [568, 10] on button "Done" at bounding box center [571, 8] width 66 height 17
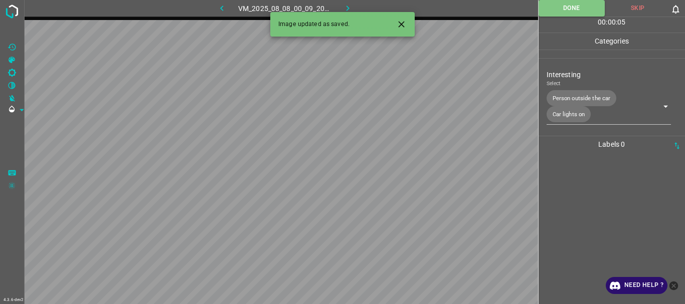
click at [347, 7] on icon "button" at bounding box center [347, 9] width 3 height 6
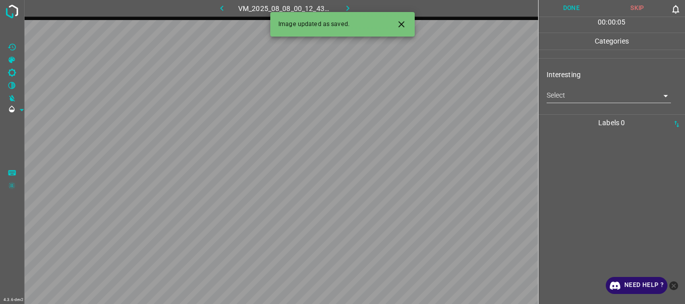
click at [575, 95] on body "4.3.6-dev2 VM_2025_08_08_00_12_43_135_01.gif Done Skip 0 00 : 00 : 05 Categorie…" at bounding box center [342, 152] width 685 height 304
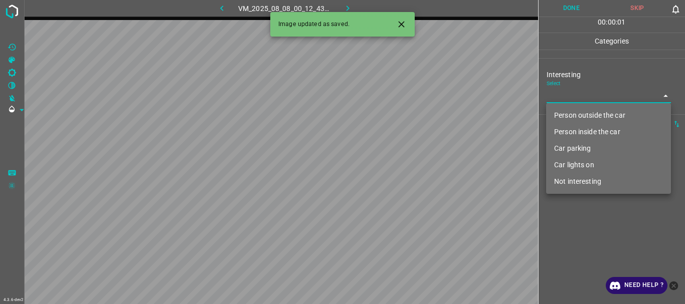
click at [576, 112] on li "Person outside the car" at bounding box center [608, 115] width 125 height 17
type input "Person outside the car"
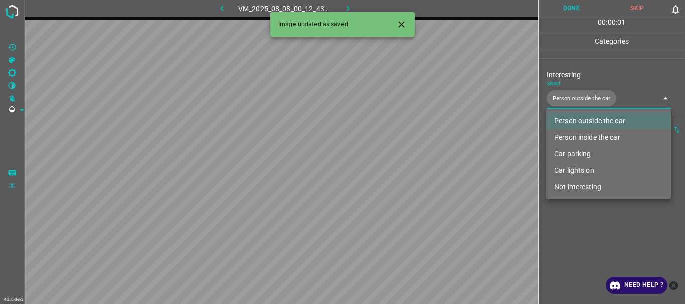
click at [594, 230] on div at bounding box center [342, 152] width 685 height 304
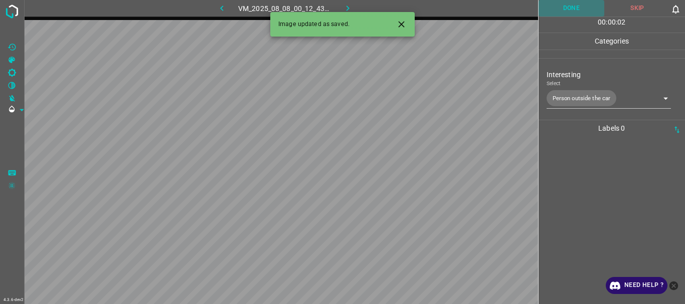
click at [569, 8] on button "Done" at bounding box center [571, 8] width 66 height 17
click at [355, 7] on button "button" at bounding box center [348, 8] width 32 height 17
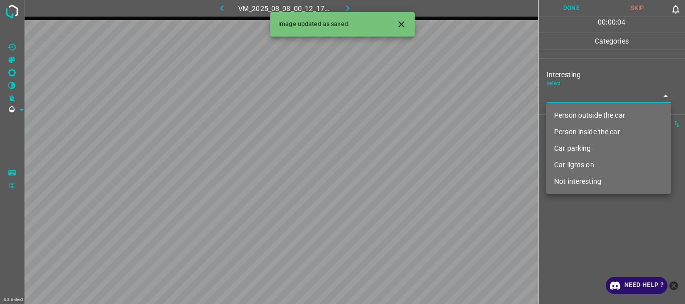
click at [555, 97] on body "4.3.6-dev2 VM_2025_08_08_00_12_17_668_01.gif Done Skip 0 00 : 00 : 04 Categorie…" at bounding box center [342, 152] width 685 height 304
click at [565, 112] on li "Person outside the car" at bounding box center [608, 115] width 125 height 17
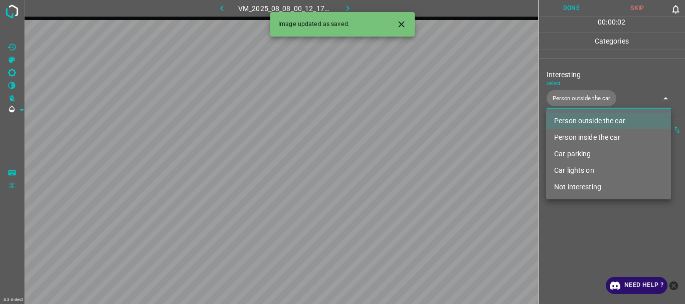
click at [580, 169] on li "Car lights on" at bounding box center [608, 170] width 125 height 17
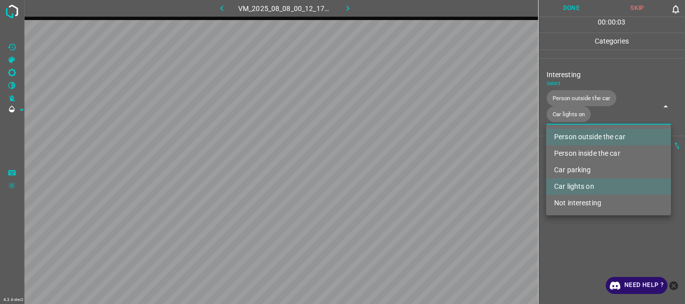
type input "Person outside the car,Car lights on"
click at [580, 224] on div at bounding box center [342, 152] width 685 height 304
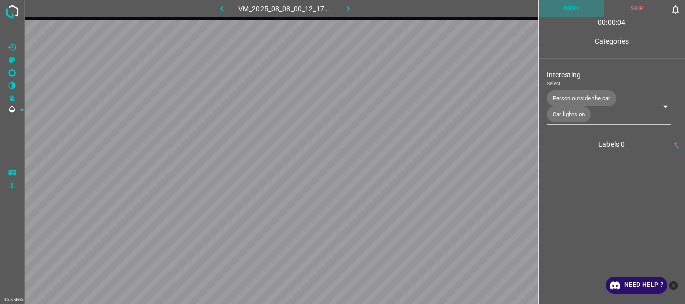
click at [567, 10] on button "Done" at bounding box center [571, 8] width 66 height 17
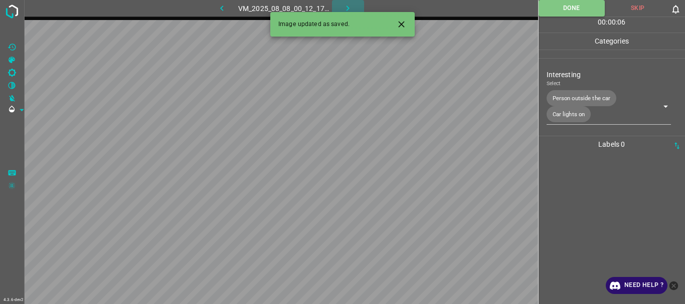
click at [345, 6] on icon "button" at bounding box center [347, 8] width 11 height 11
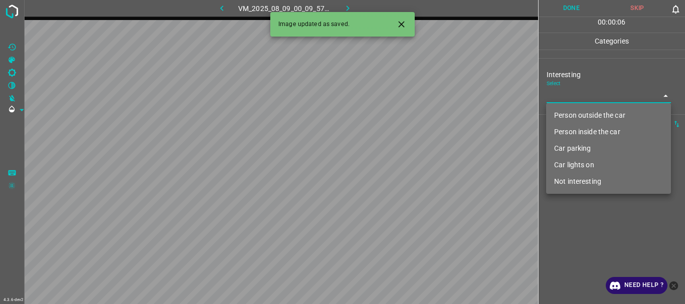
click at [573, 97] on body "4.3.6-dev2 VM_2025_08_09_00_09_57_634_03.gif Done Skip 0 00 : 00 : 06 Categorie…" at bounding box center [342, 152] width 685 height 304
click at [570, 111] on li "Person outside the car" at bounding box center [608, 115] width 125 height 17
type input "Person outside the car"
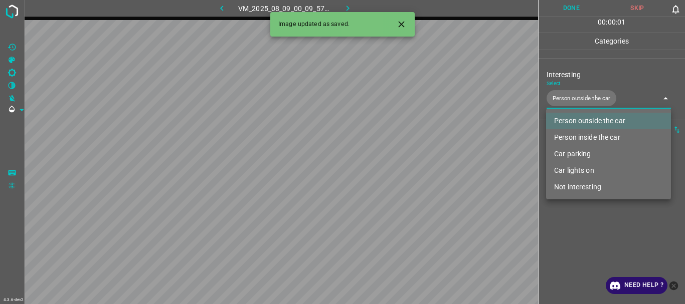
click at [574, 224] on div at bounding box center [342, 152] width 685 height 304
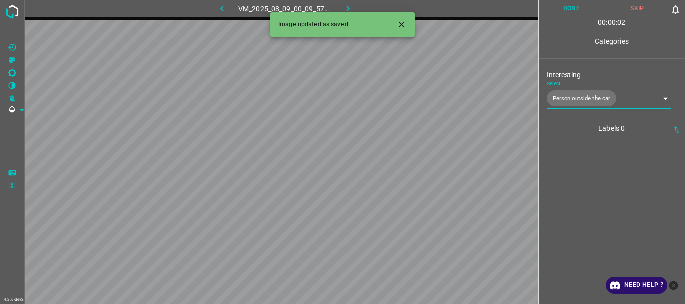
click at [572, 15] on button "Done" at bounding box center [571, 8] width 66 height 17
click at [349, 8] on icon "button" at bounding box center [347, 9] width 3 height 6
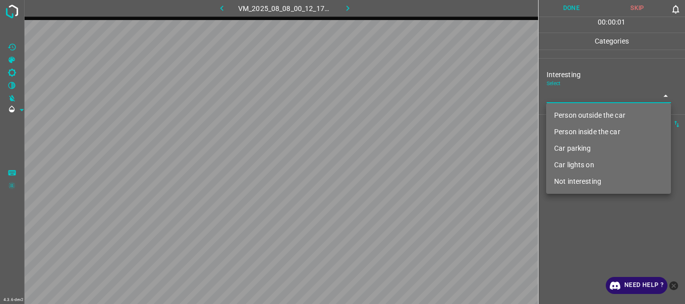
click at [555, 99] on body "4.3.6-dev2 VM_2025_08_08_00_12_17_668_04.gif Done Skip 0 00 : 00 : 01 Categorie…" at bounding box center [342, 152] width 685 height 304
click at [560, 114] on li "Person outside the car" at bounding box center [608, 115] width 125 height 17
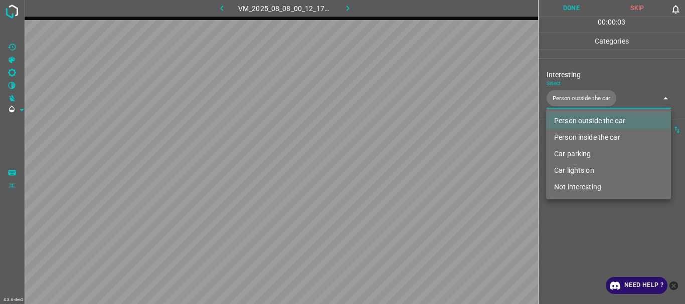
click at [579, 171] on li "Car lights on" at bounding box center [608, 170] width 125 height 17
type input "Person outside the car,Car lights on"
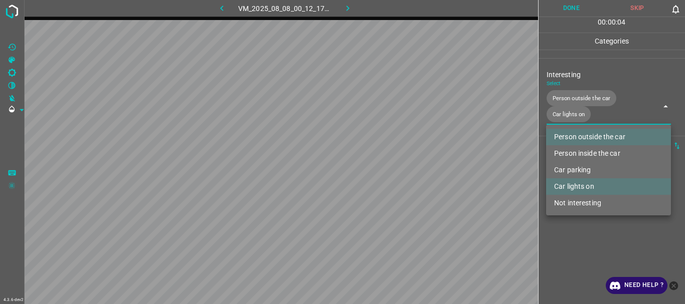
drag, startPoint x: 594, startPoint y: 228, endPoint x: 585, endPoint y: 191, distance: 37.8
click at [595, 227] on div at bounding box center [342, 152] width 685 height 304
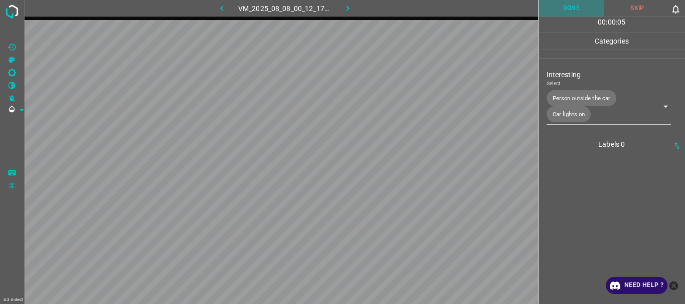
click at [575, 8] on button "Done" at bounding box center [571, 8] width 66 height 17
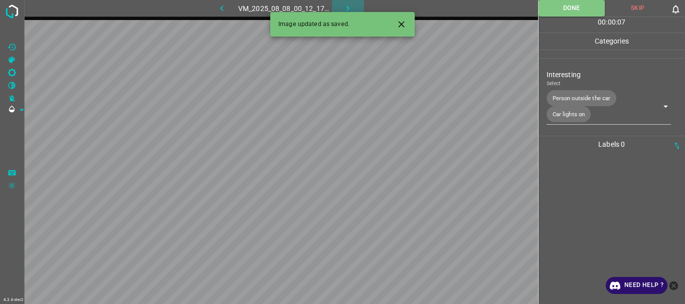
click at [345, 4] on icon "button" at bounding box center [347, 8] width 11 height 11
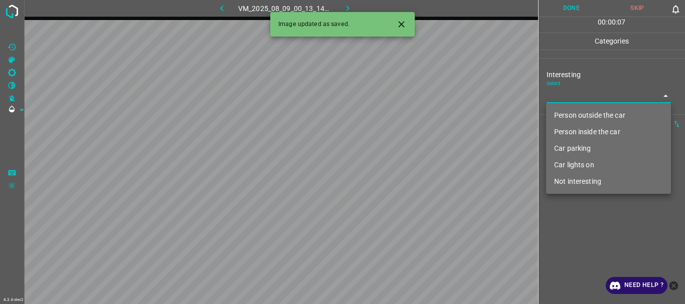
click at [564, 89] on body "4.3.6-dev2 VM_2025_08_09_00_13_14_811_01.gif Done Skip 0 00 : 00 : 07 Categorie…" at bounding box center [342, 152] width 685 height 304
click at [568, 117] on li "Person outside the car" at bounding box center [608, 115] width 125 height 17
type input "Person outside the car"
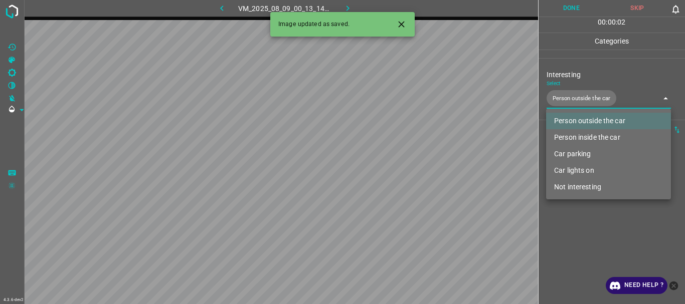
drag, startPoint x: 579, startPoint y: 209, endPoint x: 583, endPoint y: 203, distance: 7.0
click at [581, 206] on div at bounding box center [342, 152] width 685 height 304
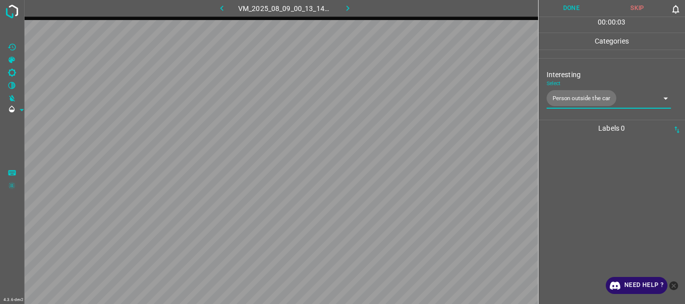
click at [563, 13] on button "Done" at bounding box center [571, 8] width 66 height 17
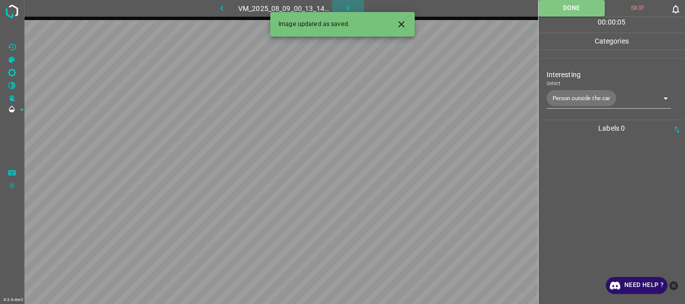
click at [345, 5] on icon "button" at bounding box center [347, 8] width 11 height 11
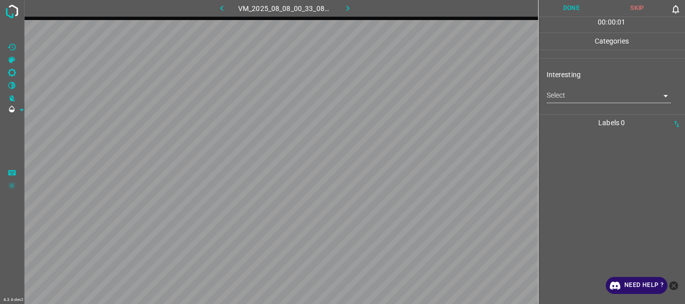
click at [580, 94] on body "4.3.6-dev2 VM_2025_08_08_00_33_08_452_11.gif Done Skip 0 00 : 00 : 01 Categorie…" at bounding box center [342, 152] width 685 height 304
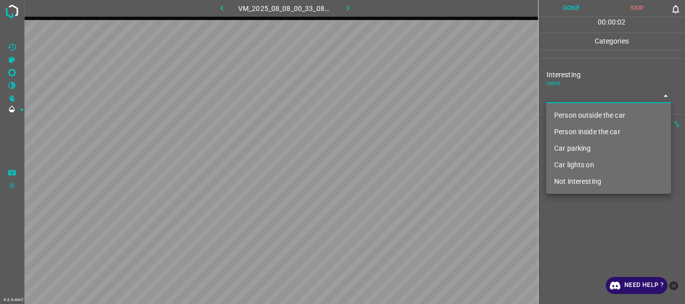
click at [574, 119] on li "Person outside the car" at bounding box center [608, 115] width 125 height 17
type input "Person outside the car"
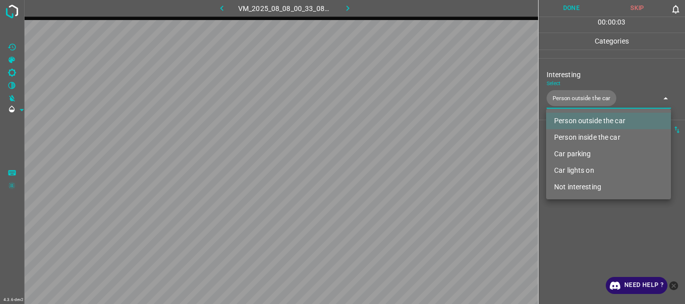
click at [563, 221] on div at bounding box center [342, 152] width 685 height 304
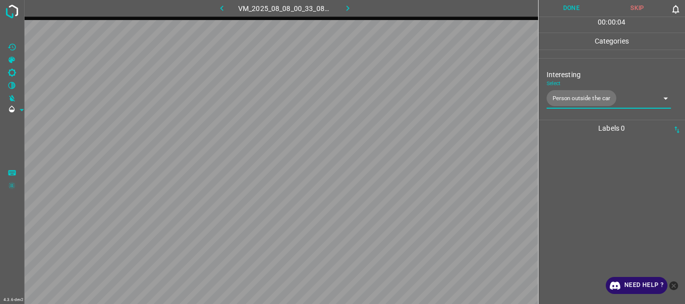
click at [572, 14] on button "Done" at bounding box center [571, 8] width 66 height 17
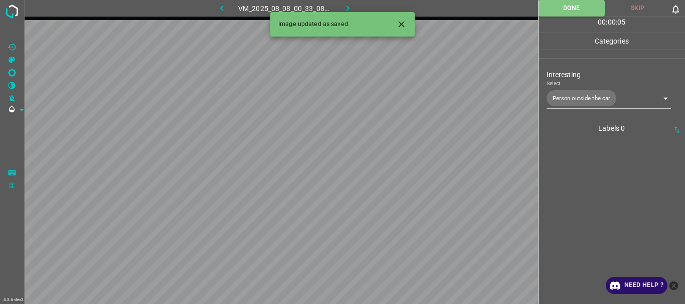
click at [353, 6] on icon "button" at bounding box center [347, 8] width 11 height 11
click at [567, 100] on body "4.3.6-dev2 VM_2025_08_09_00_09_57_634_04.gif Done Skip 0 00 : 00 : 06 Categorie…" at bounding box center [342, 152] width 685 height 304
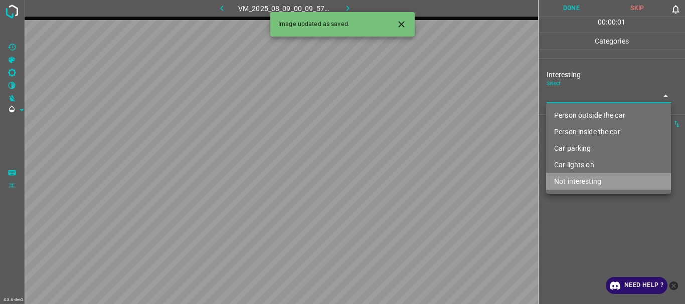
click at [578, 183] on li "Not interesting" at bounding box center [608, 181] width 125 height 17
type input "Not interesting"
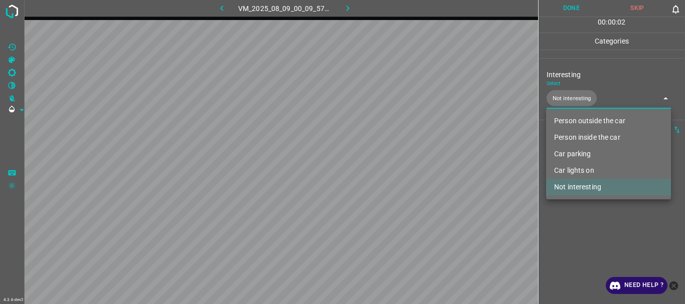
click at [569, 205] on div at bounding box center [342, 152] width 685 height 304
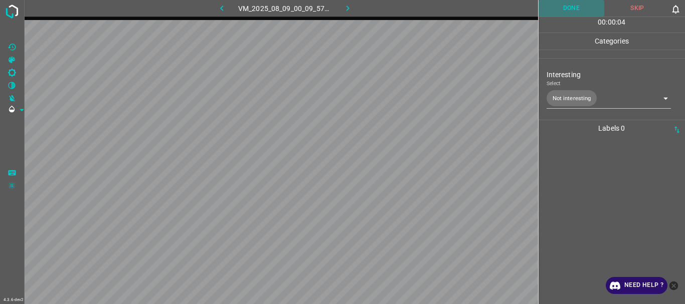
click at [570, 5] on button "Done" at bounding box center [571, 8] width 66 height 17
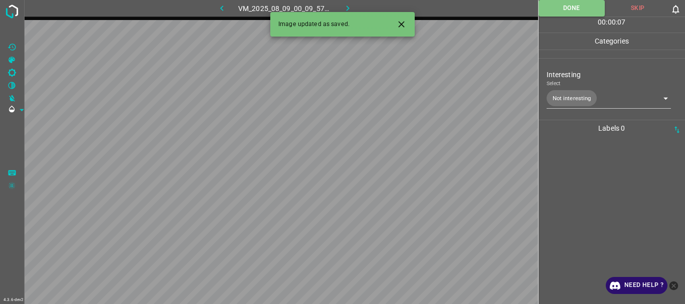
click at [345, 3] on button "button" at bounding box center [348, 8] width 32 height 17
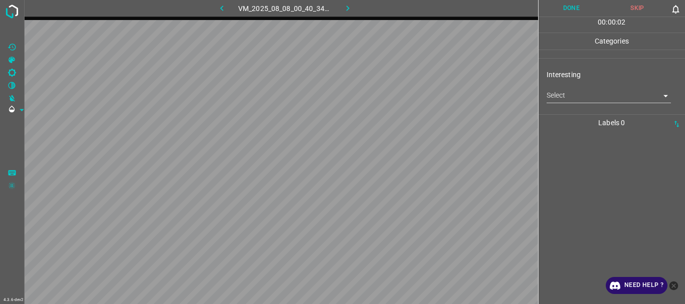
click at [555, 98] on body "4.3.6-dev2 VM_2025_08_08_00_40_34_395_01.gif Done Skip 0 00 : 00 : 02 Categorie…" at bounding box center [342, 152] width 685 height 304
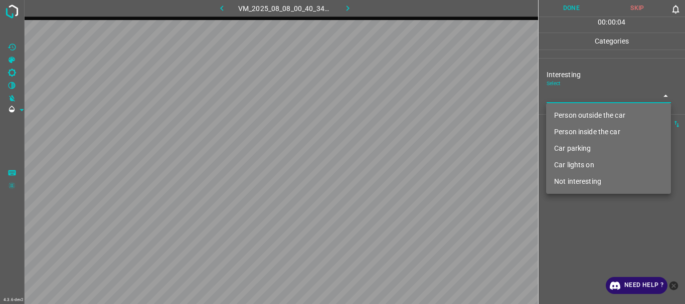
click at [575, 147] on li "Car parking" at bounding box center [608, 148] width 125 height 17
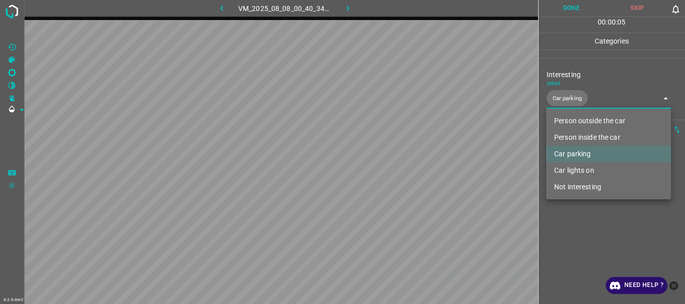
click at [579, 172] on li "Car lights on" at bounding box center [608, 170] width 125 height 17
type input "Car parking,Car lights on"
click at [581, 222] on div at bounding box center [342, 152] width 685 height 304
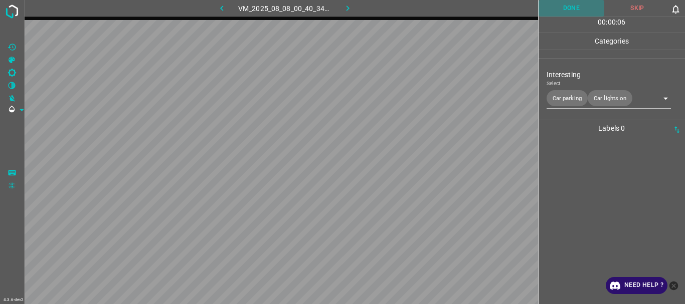
click at [568, 10] on button "Done" at bounding box center [571, 8] width 66 height 17
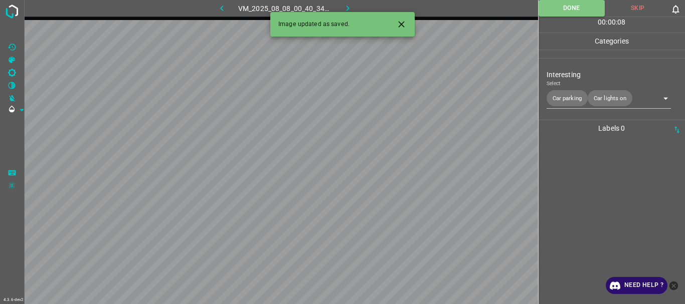
click at [346, 9] on icon "button" at bounding box center [347, 8] width 11 height 11
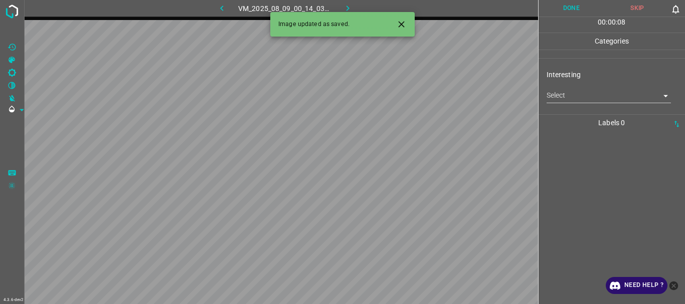
click at [570, 97] on body "4.3.6-dev2 VM_2025_08_09_00_14_03_779_01.gif Done Skip 0 00 : 00 : 08 Categorie…" at bounding box center [342, 152] width 685 height 304
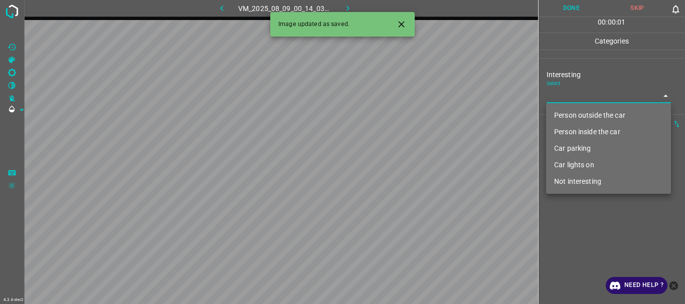
click at [571, 112] on li "Person outside the car" at bounding box center [608, 115] width 125 height 17
type input "Person outside the car"
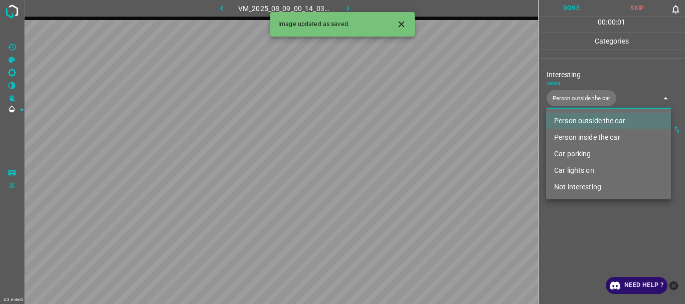
click at [579, 227] on div at bounding box center [342, 152] width 685 height 304
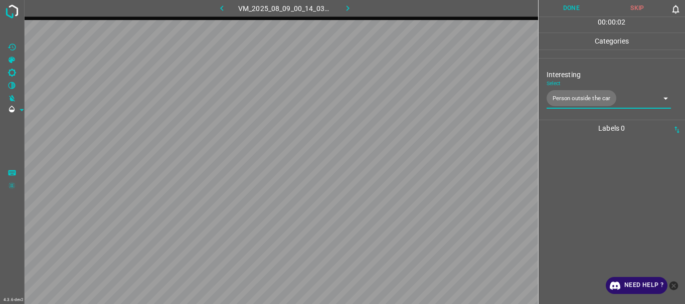
click at [558, 5] on button "Done" at bounding box center [571, 8] width 66 height 17
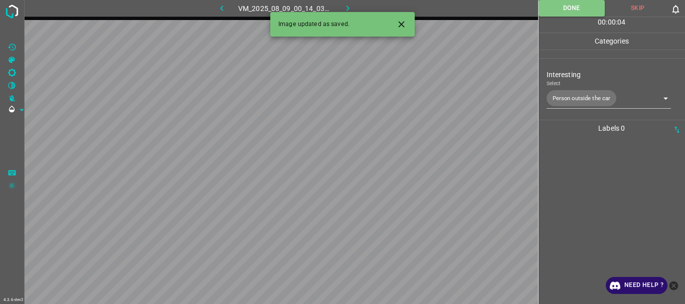
click at [349, 6] on icon "button" at bounding box center [347, 8] width 11 height 11
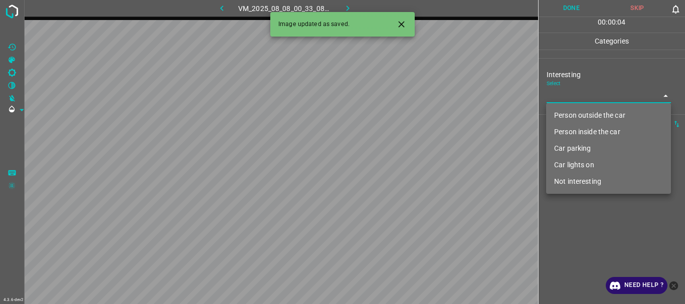
click at [567, 99] on body "4.3.6-dev2 VM_2025_08_08_00_33_08_452_08.gif Done Skip 0 00 : 00 : 04 Categorie…" at bounding box center [342, 152] width 685 height 304
click at [573, 117] on li "Person outside the car" at bounding box center [608, 115] width 125 height 17
type input "Person outside the car"
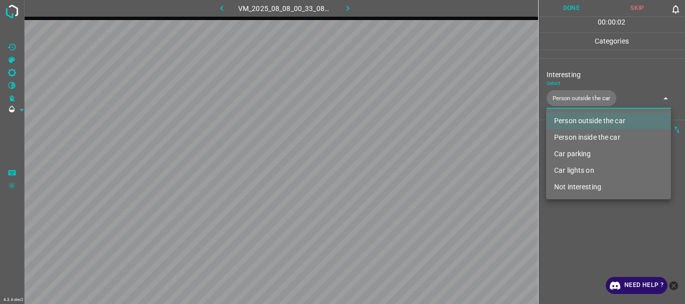
click at [579, 242] on div at bounding box center [342, 152] width 685 height 304
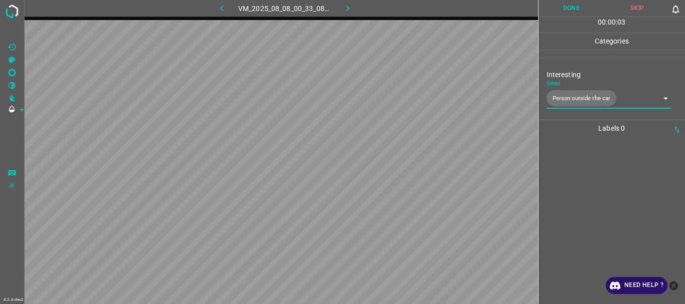
click at [567, 9] on button "Done" at bounding box center [571, 8] width 66 height 17
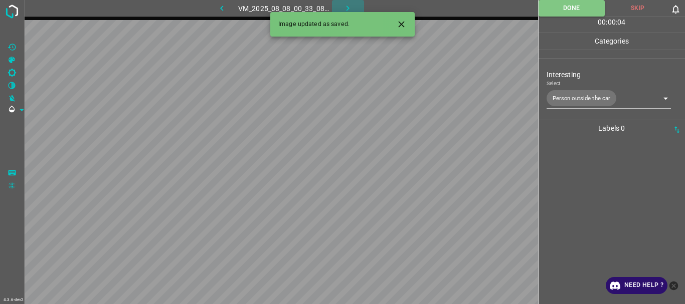
click at [345, 6] on icon "button" at bounding box center [347, 8] width 11 height 11
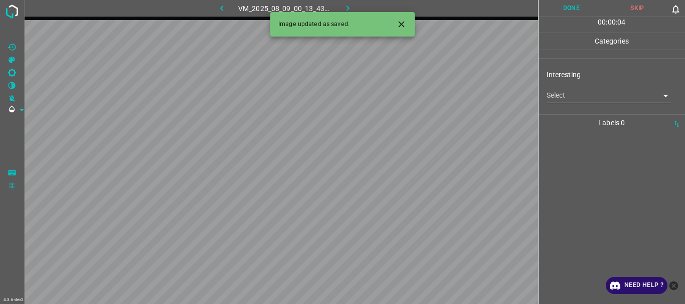
click at [561, 100] on body "4.3.6-dev2 VM_2025_08_09_00_13_43_625_01.gif Done Skip 0 00 : 00 : 04 Categorie…" at bounding box center [342, 152] width 685 height 304
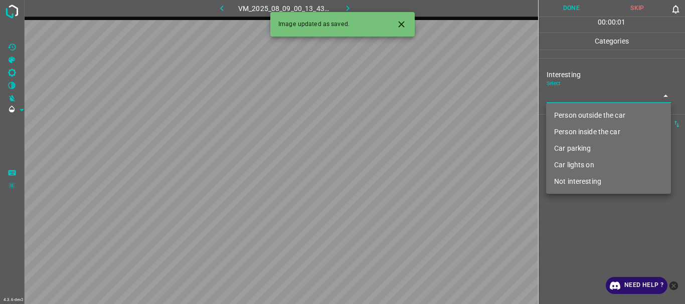
click at [572, 116] on li "Person outside the car" at bounding box center [608, 115] width 125 height 17
type input "Person outside the car"
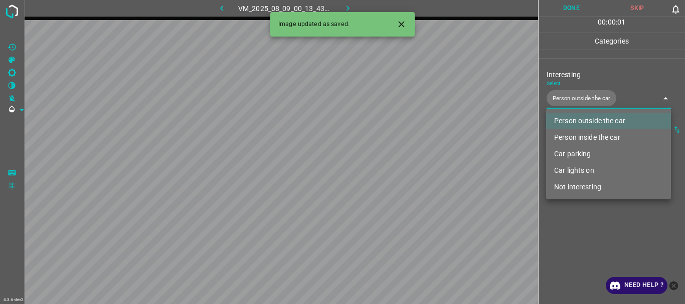
click at [578, 240] on div at bounding box center [342, 152] width 685 height 304
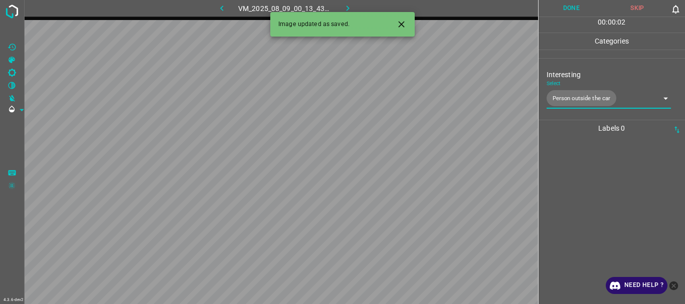
click at [570, 10] on button "Done" at bounding box center [571, 8] width 66 height 17
click at [342, 4] on icon "button" at bounding box center [347, 8] width 11 height 11
click at [579, 99] on body "4.3.6-dev2 VM_2025_08_11_21_19_01_608_03.gif Done Skip 0 00 : 00 : 01 Categorie…" at bounding box center [342, 152] width 685 height 304
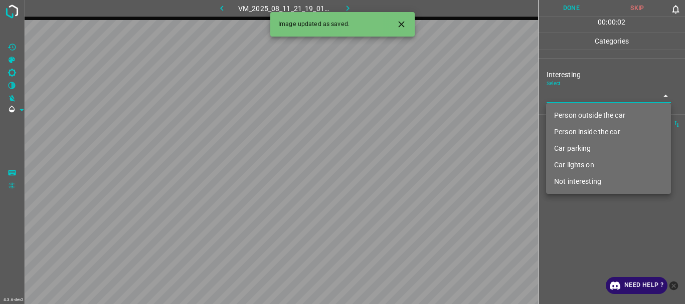
click at [574, 184] on li "Not interesting" at bounding box center [608, 181] width 125 height 17
type input "Not interesting"
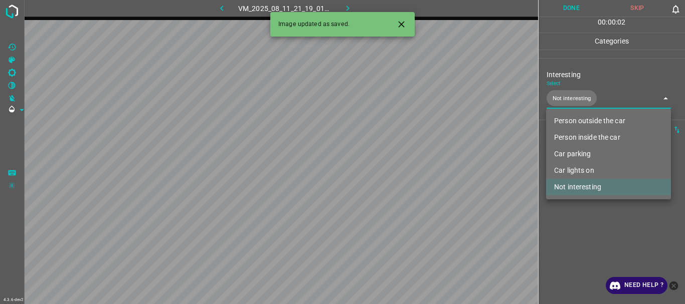
click at [565, 229] on div at bounding box center [342, 152] width 685 height 304
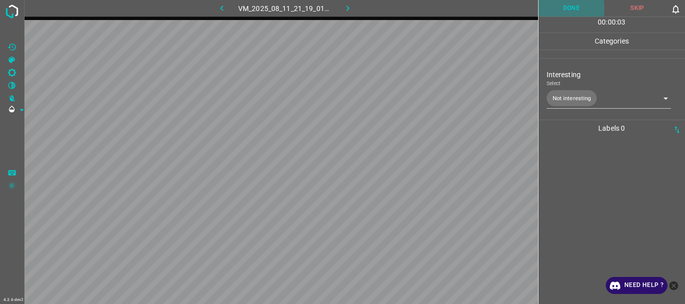
click at [565, 13] on button "Done" at bounding box center [571, 8] width 66 height 17
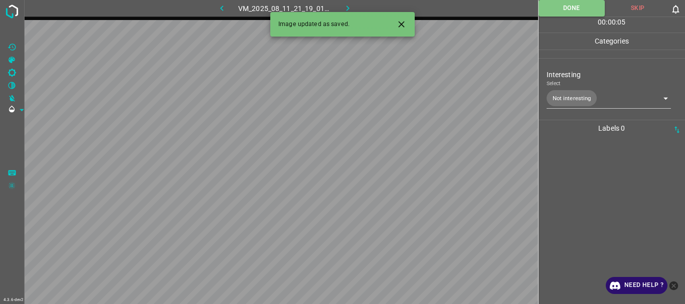
click at [347, 7] on icon "button" at bounding box center [347, 9] width 3 height 6
click at [564, 98] on body "4.3.6-dev2 VM_2025_08_09_00_14_16_986_03.gif Done Skip 0 00 : 00 : 05 Categorie…" at bounding box center [342, 152] width 685 height 304
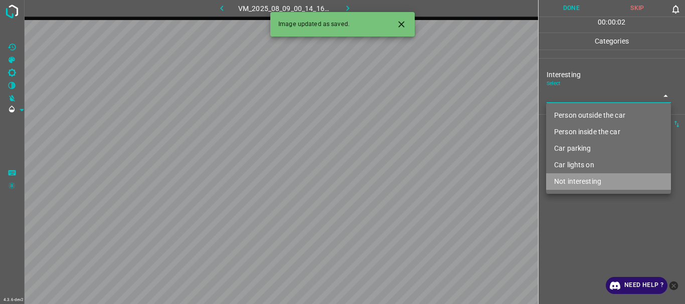
click at [576, 179] on li "Not interesting" at bounding box center [608, 181] width 125 height 17
type input "Not interesting"
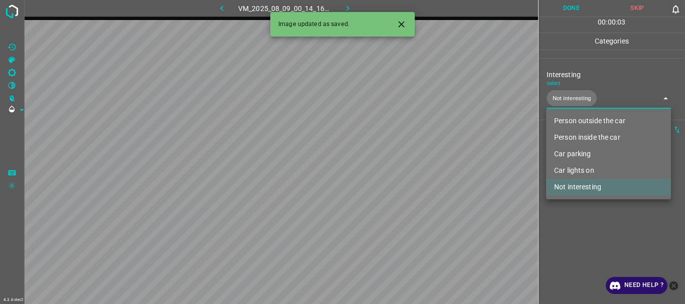
click at [567, 215] on div at bounding box center [342, 152] width 685 height 304
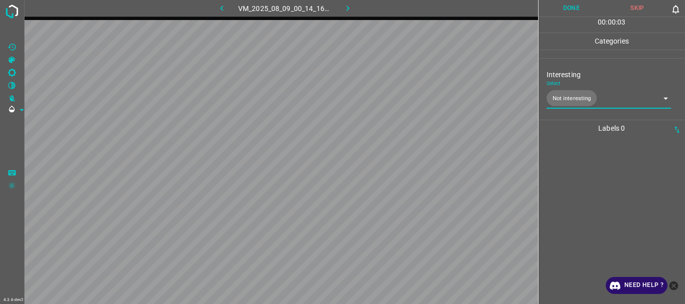
click at [554, 10] on button "Done" at bounding box center [571, 8] width 66 height 17
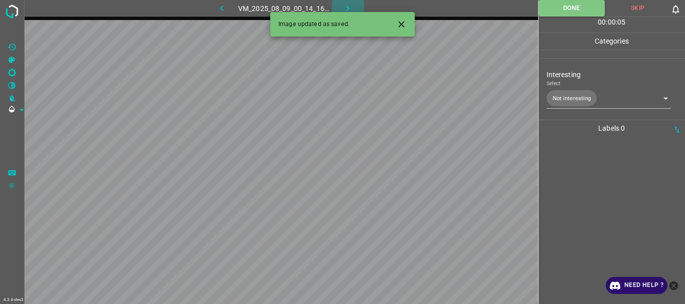
click at [342, 10] on button "button" at bounding box center [348, 8] width 32 height 17
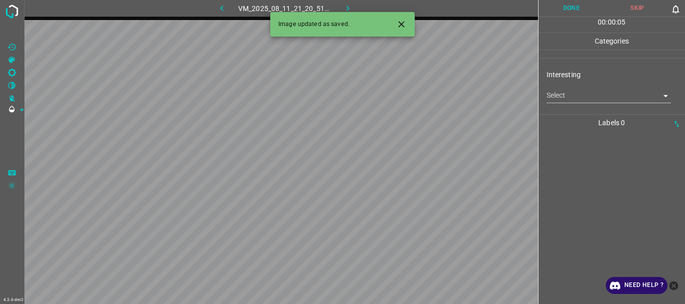
click at [553, 93] on body "4.3.6-dev2 VM_2025_08_11_21_20_51_133_00.gif Done Skip 0 00 : 00 : 05 Categorie…" at bounding box center [342, 152] width 685 height 304
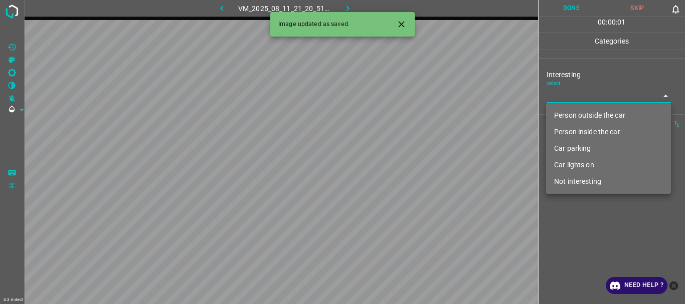
click at [561, 117] on li "Person outside the car" at bounding box center [608, 115] width 125 height 17
type input "Person outside the car"
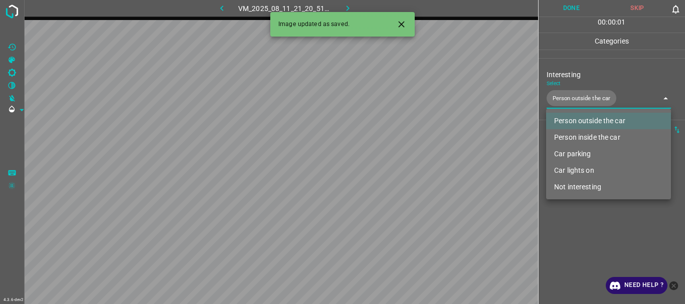
click at [585, 212] on div at bounding box center [342, 152] width 685 height 304
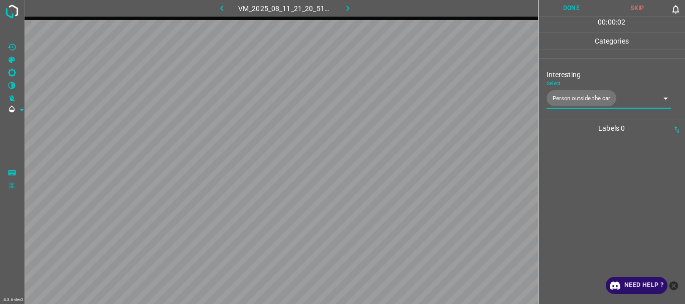
click at [562, 7] on button "Done" at bounding box center [571, 8] width 66 height 17
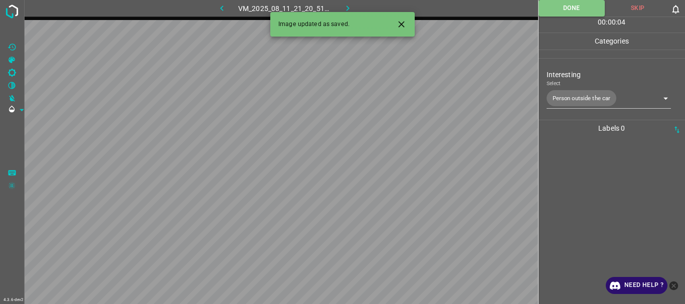
click at [343, 7] on icon "button" at bounding box center [347, 8] width 11 height 11
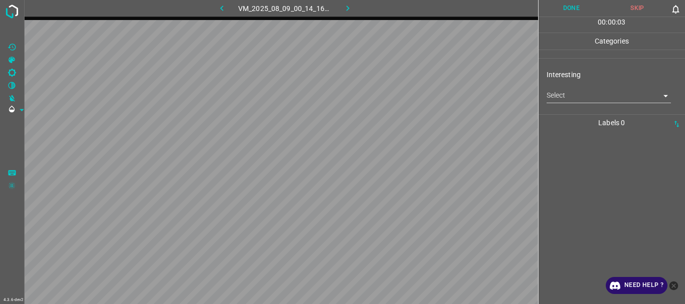
click at [579, 93] on body "4.3.6-dev2 VM_2025_08_09_00_14_16_986_01.gif Done Skip 0 00 : 00 : 03 Categorie…" at bounding box center [342, 152] width 685 height 304
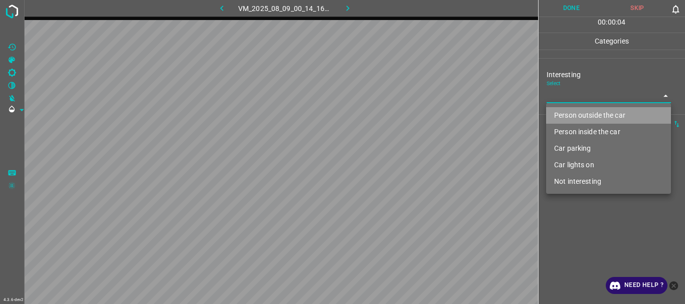
click at [567, 109] on li "Person outside the car" at bounding box center [608, 115] width 125 height 17
type input "Person outside the car"
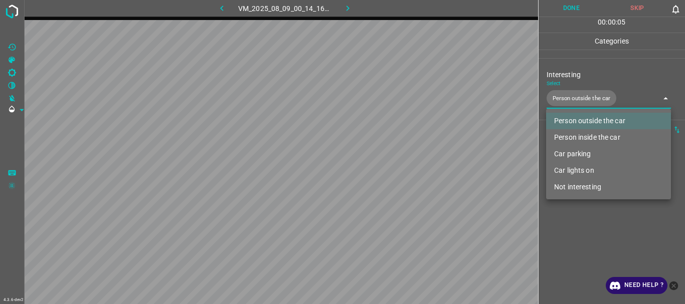
click at [585, 238] on div at bounding box center [342, 152] width 685 height 304
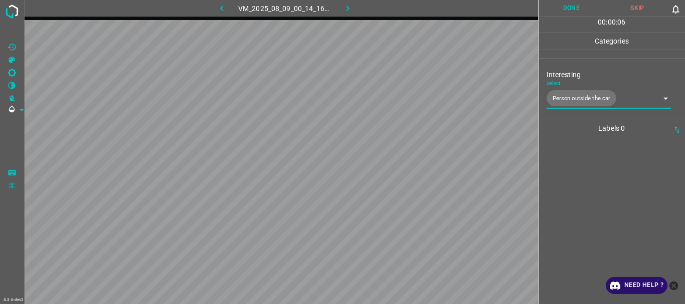
click at [559, 13] on button "Done" at bounding box center [571, 8] width 66 height 17
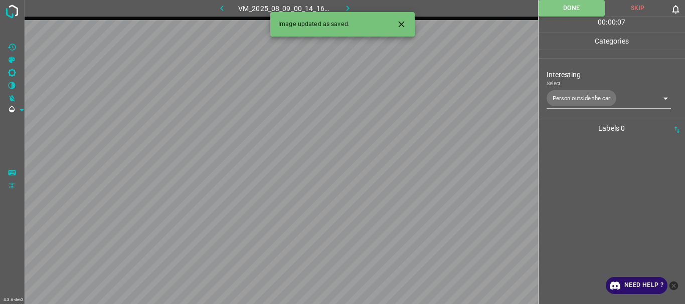
click at [348, 8] on icon "button" at bounding box center [347, 9] width 3 height 6
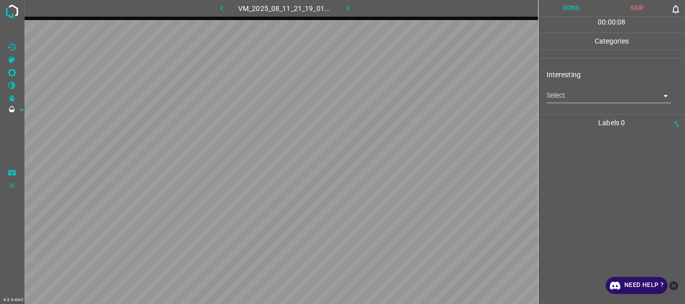
click at [565, 100] on body "4.3.6-dev2 VM_2025_08_11_21_19_01_608_04.gif Done Skip 0 00 : 00 : 08 Categorie…" at bounding box center [342, 152] width 685 height 304
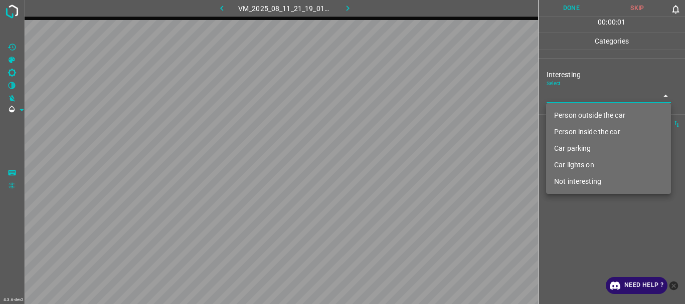
click at [579, 179] on li "Not interesting" at bounding box center [608, 181] width 125 height 17
type input "Not interesting"
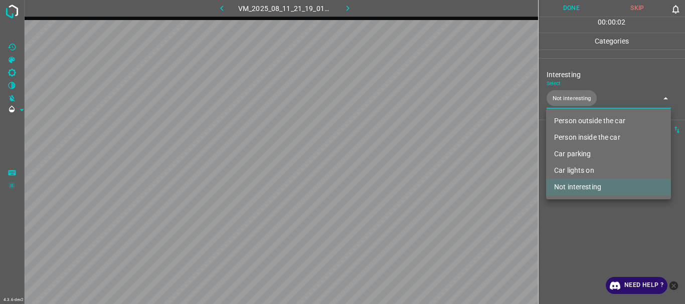
click at [587, 222] on div at bounding box center [342, 152] width 685 height 304
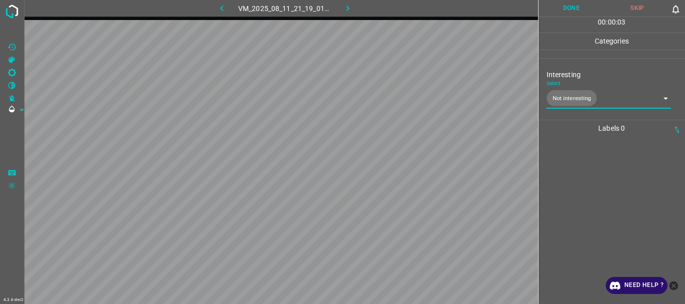
click at [555, 2] on button "Done" at bounding box center [571, 8] width 66 height 17
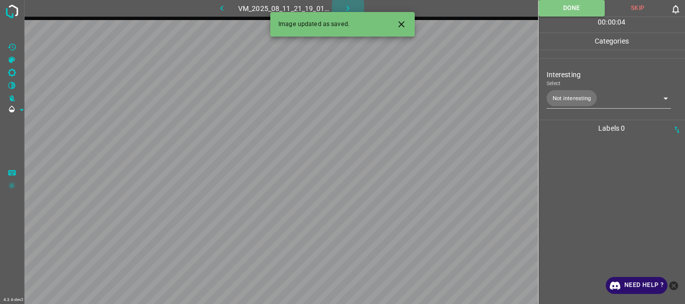
click at [353, 6] on icon "button" at bounding box center [347, 8] width 11 height 11
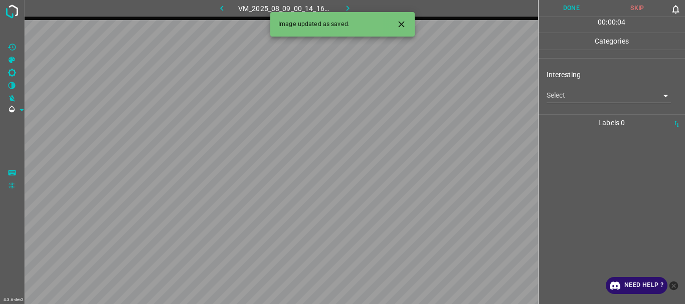
click at [609, 90] on body "4.3.6-dev2 VM_2025_08_09_00_14_16_986_00.gif Done Skip 0 00 : 00 : 04 Categorie…" at bounding box center [342, 152] width 685 height 304
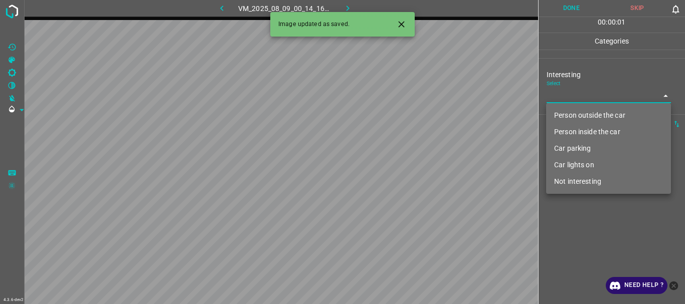
click at [584, 114] on li "Person outside the car" at bounding box center [608, 115] width 125 height 17
type input "Person outside the car"
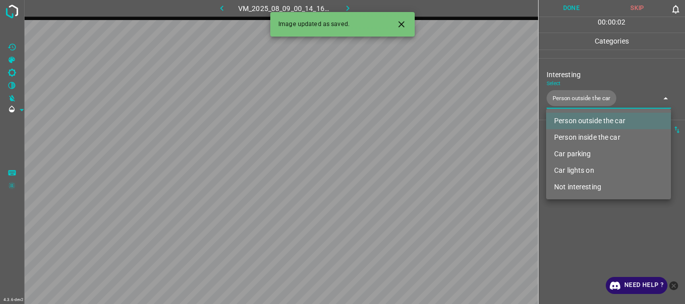
click at [589, 229] on div at bounding box center [342, 152] width 685 height 304
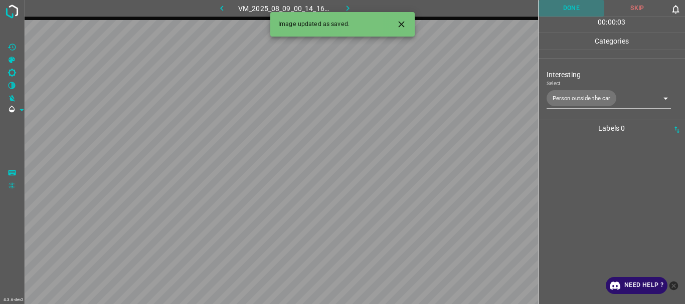
click at [570, 9] on button "Done" at bounding box center [571, 8] width 66 height 17
click at [344, 5] on icon "button" at bounding box center [347, 8] width 11 height 11
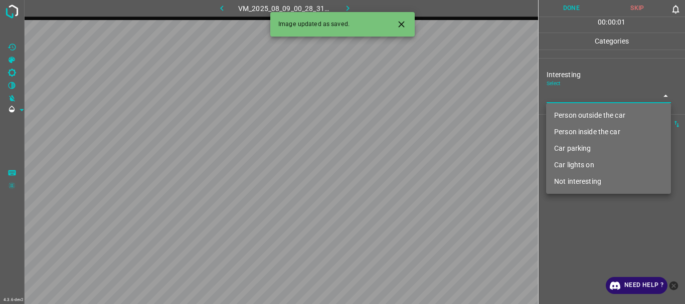
click at [553, 97] on body "4.3.6-dev2 VM_2025_08_09_00_28_31_915_03.gif Done Skip 0 00 : 00 : 01 Categorie…" at bounding box center [342, 152] width 685 height 304
click at [568, 177] on li "Not interesting" at bounding box center [608, 181] width 125 height 17
type input "Not interesting"
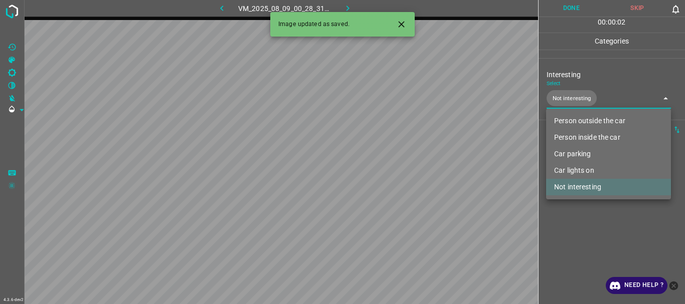
click at [576, 228] on div at bounding box center [342, 152] width 685 height 304
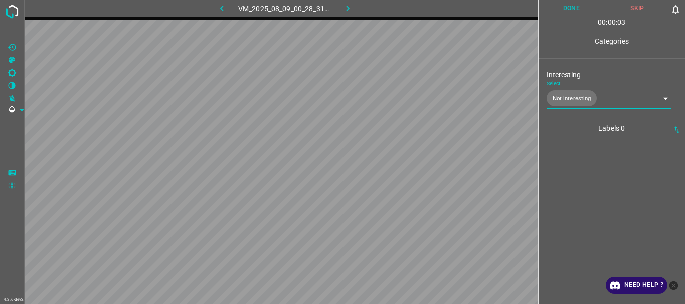
click at [557, 11] on button "Done" at bounding box center [571, 8] width 66 height 17
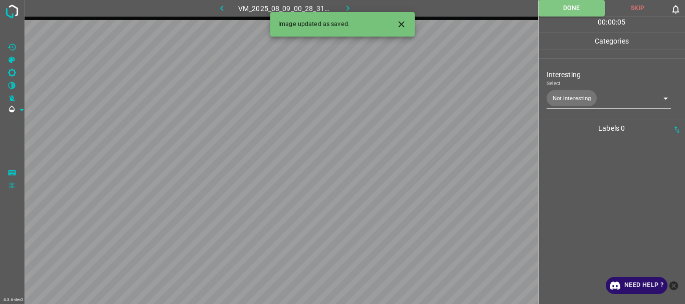
click at [345, 4] on icon "button" at bounding box center [347, 8] width 11 height 11
click at [611, 97] on body "4.3.6-dev2 VM_2025_08_11_21_20_14_345_02.gif Done Skip 0 00 : 00 : 05 Categorie…" at bounding box center [342, 152] width 685 height 304
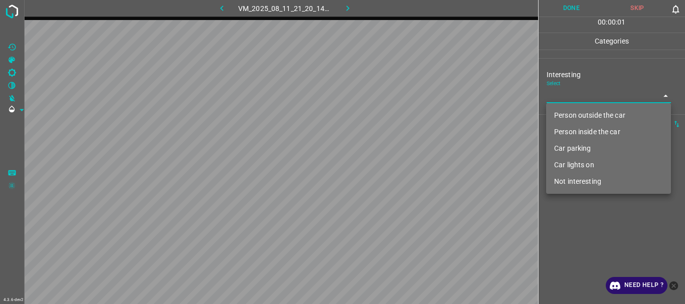
click at [593, 111] on li "Person outside the car" at bounding box center [608, 115] width 125 height 17
type input "Person outside the car"
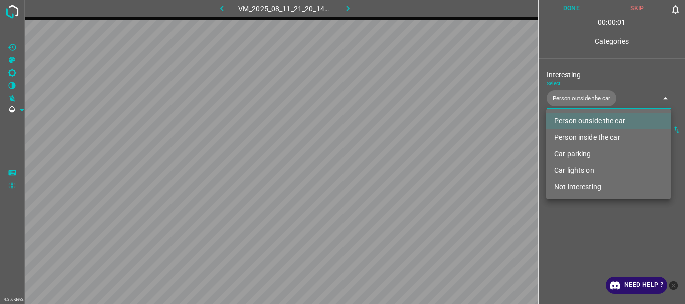
click at [587, 243] on div at bounding box center [342, 152] width 685 height 304
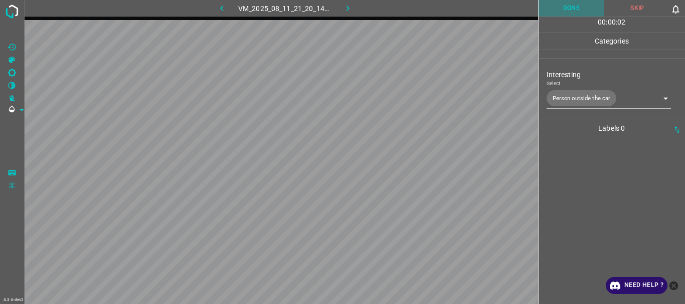
click at [570, 11] on button "Done" at bounding box center [571, 8] width 66 height 17
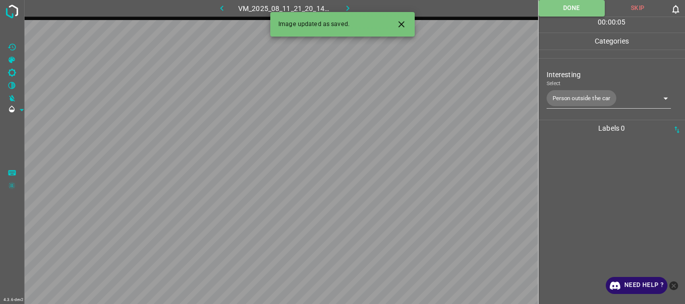
click at [340, 4] on button "button" at bounding box center [348, 8] width 32 height 17
click at [581, 92] on body "4.3.6-dev2 VM_2025_08_09_00_33_39_005_03.gif Done Skip 0 00 : 00 : 01 Categorie…" at bounding box center [342, 152] width 685 height 304
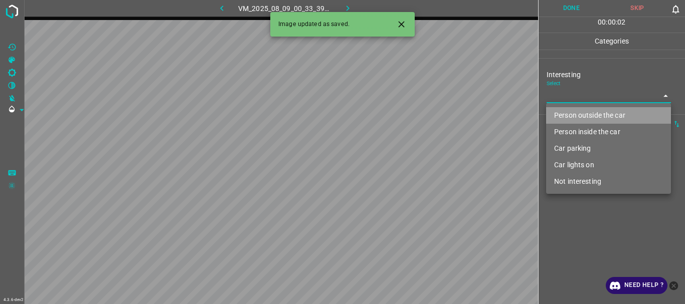
click at [586, 110] on li "Person outside the car" at bounding box center [608, 115] width 125 height 17
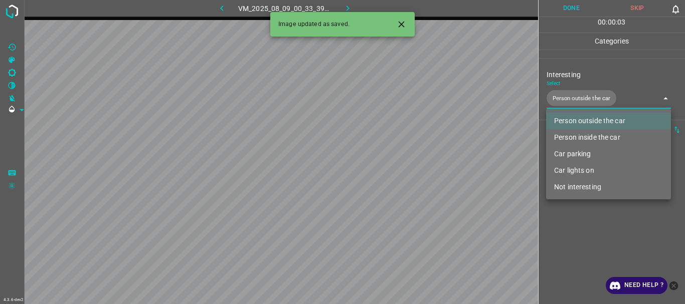
click at [586, 232] on div at bounding box center [342, 152] width 685 height 304
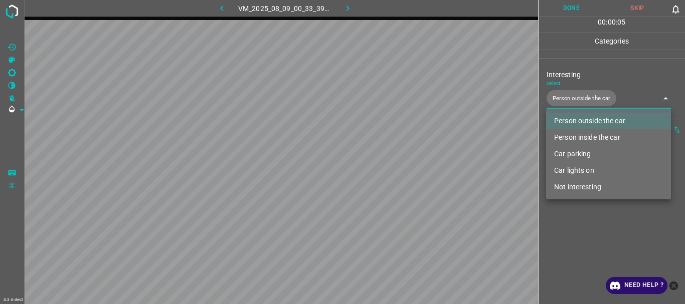
click at [575, 97] on body "4.3.6-dev2 VM_2025_08_09_00_33_39_005_03.gif Done Skip 0 00 : 00 : 05 Categorie…" at bounding box center [342, 152] width 685 height 304
click at [580, 188] on li "Not interesting" at bounding box center [608, 187] width 125 height 17
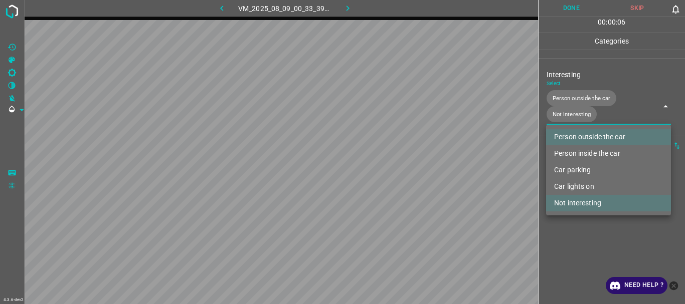
click at [590, 134] on li "Person outside the car" at bounding box center [608, 137] width 125 height 17
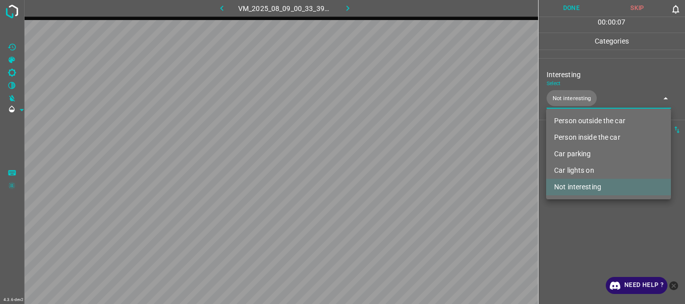
type input "Not interesting"
drag, startPoint x: 565, startPoint y: 243, endPoint x: 565, endPoint y: 200, distance: 43.1
click at [565, 242] on div at bounding box center [342, 152] width 685 height 304
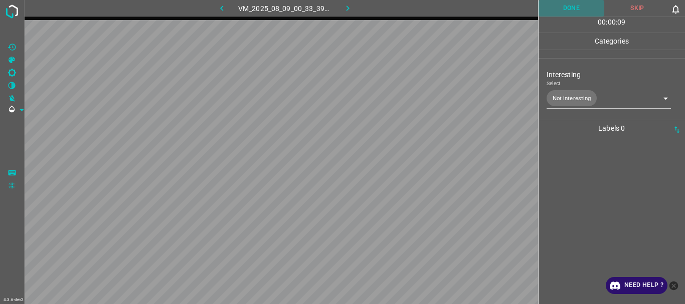
click at [572, 10] on button "Done" at bounding box center [571, 8] width 66 height 17
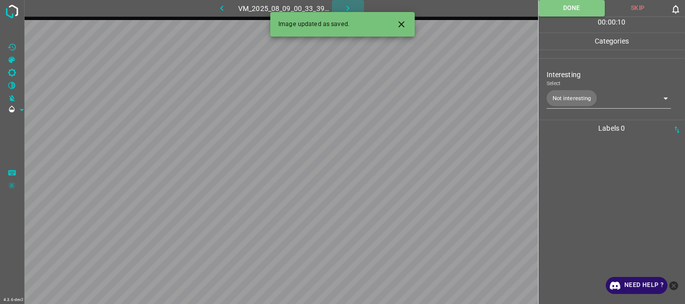
click at [348, 1] on button "button" at bounding box center [348, 8] width 32 height 17
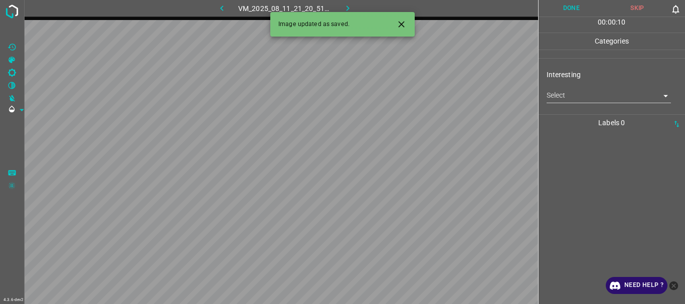
click at [561, 97] on body "4.3.6-dev2 VM_2025_08_11_21_20_51_133_01.gif Done Skip 0 00 : 00 : 10 Categorie…" at bounding box center [342, 152] width 685 height 304
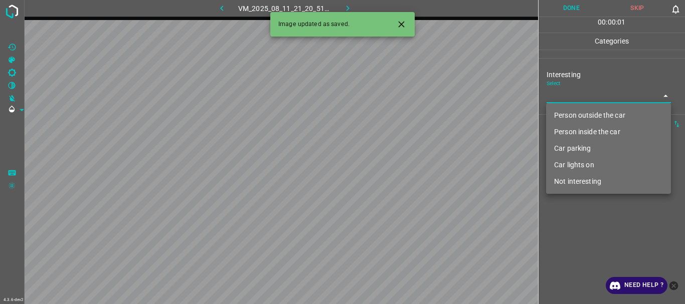
click at [564, 115] on li "Person outside the car" at bounding box center [608, 115] width 125 height 17
type input "Person outside the car"
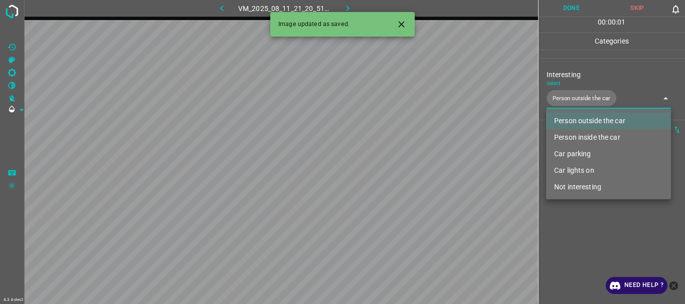
click at [571, 246] on div at bounding box center [342, 152] width 685 height 304
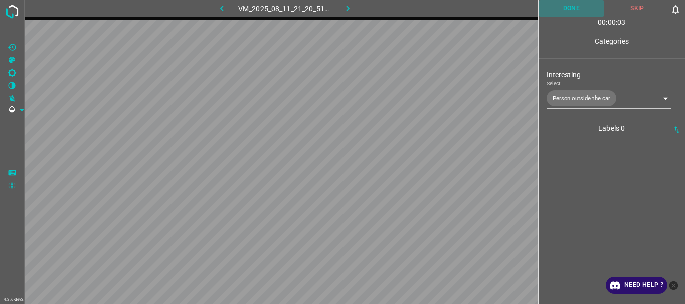
click at [568, 16] on button "Done" at bounding box center [571, 8] width 66 height 17
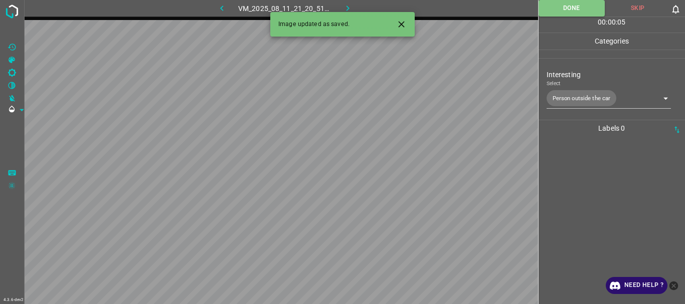
click at [344, 6] on icon "button" at bounding box center [347, 8] width 11 height 11
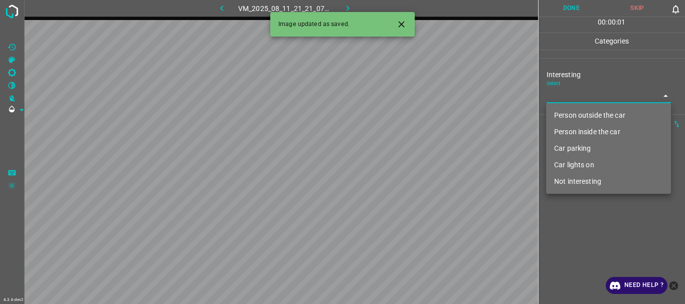
click at [553, 98] on body "4.3.6-dev2 VM_2025_08_11_21_21_07_517_07.gif Done Skip 0 00 : 00 : 01 Categorie…" at bounding box center [342, 152] width 685 height 304
click at [564, 112] on li "Person outside the car" at bounding box center [608, 115] width 125 height 17
type input "Person outside the car"
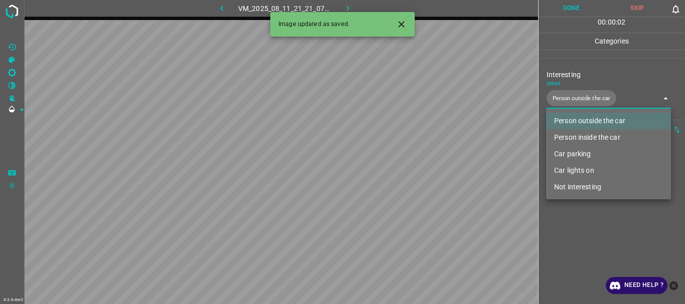
click at [578, 237] on div at bounding box center [342, 152] width 685 height 304
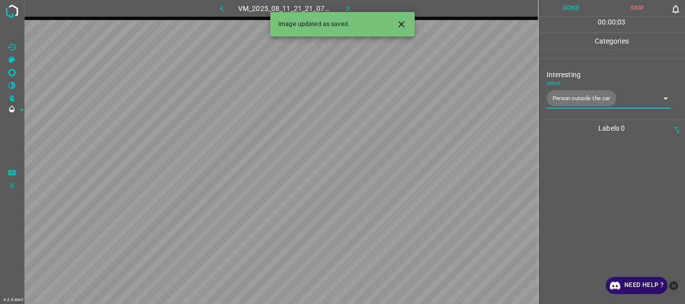
click at [561, 8] on button "Done" at bounding box center [571, 8] width 66 height 17
click at [345, 5] on icon "button" at bounding box center [347, 8] width 11 height 11
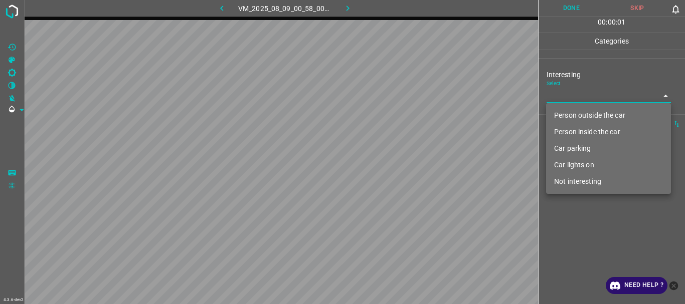
click at [554, 95] on body "4.3.6-dev2 VM_2025_08_09_00_58_00_048_01.gif Done Skip 0 00 : 00 : 01 Categorie…" at bounding box center [342, 152] width 685 height 304
click at [567, 177] on li "Not interesting" at bounding box center [608, 181] width 125 height 17
type input "Not interesting"
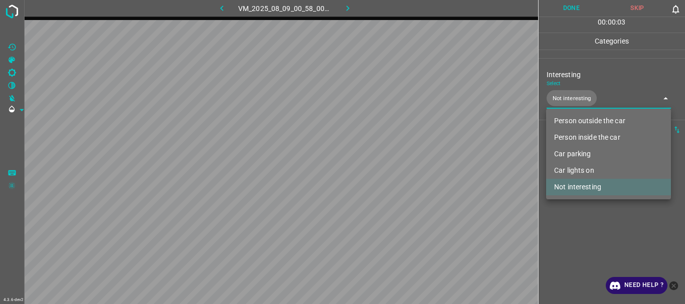
click at [565, 216] on div at bounding box center [342, 152] width 685 height 304
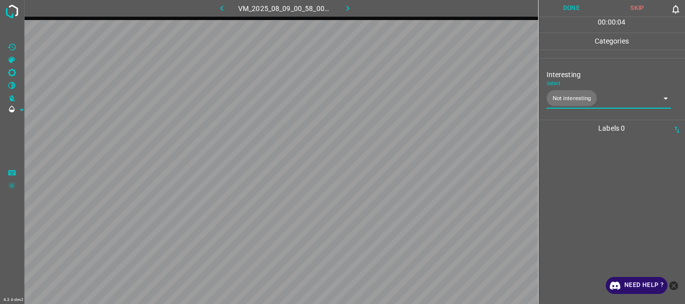
click at [555, 10] on button "Done" at bounding box center [571, 8] width 66 height 17
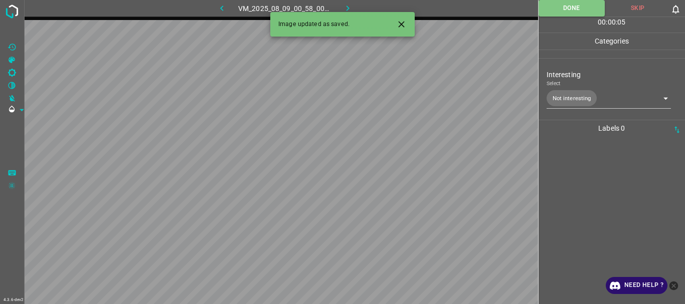
click at [344, 5] on icon "button" at bounding box center [347, 8] width 11 height 11
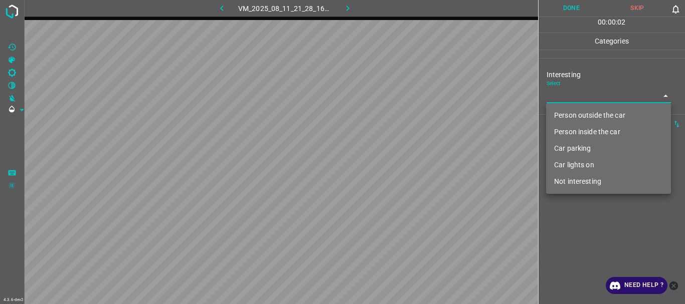
click at [570, 99] on body "4.3.6-dev2 VM_2025_08_11_21_28_16_720_04.gif Done Skip 0 00 : 00 : 02 Categorie…" at bounding box center [342, 152] width 685 height 304
click at [570, 116] on li "Person outside the car" at bounding box center [608, 115] width 125 height 17
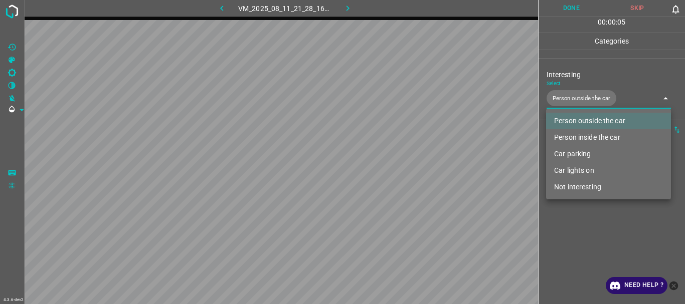
click at [578, 170] on li "Car lights on" at bounding box center [608, 170] width 125 height 17
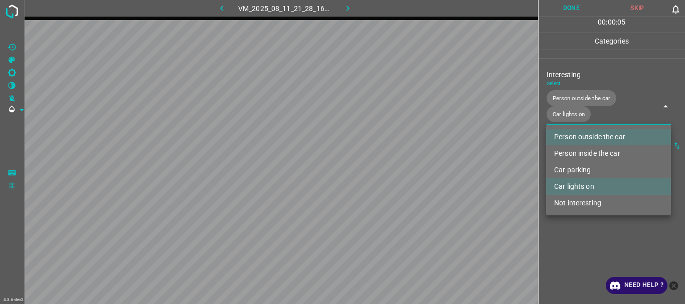
type input "Person outside the car,Car lights on"
click at [586, 241] on div at bounding box center [342, 152] width 685 height 304
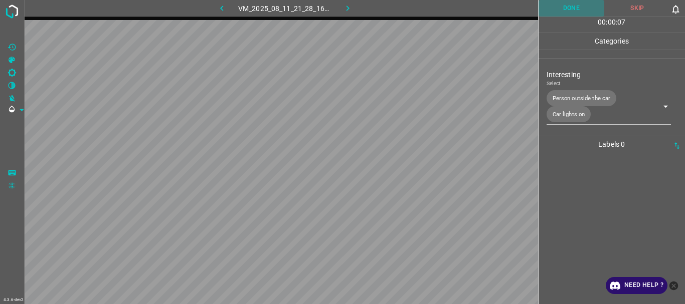
click at [569, 11] on button "Done" at bounding box center [571, 8] width 66 height 17
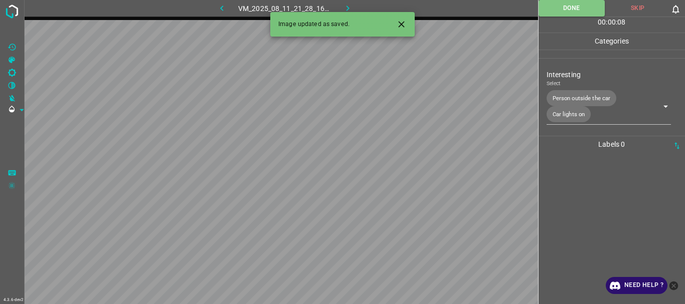
click at [352, 9] on icon "button" at bounding box center [347, 8] width 11 height 11
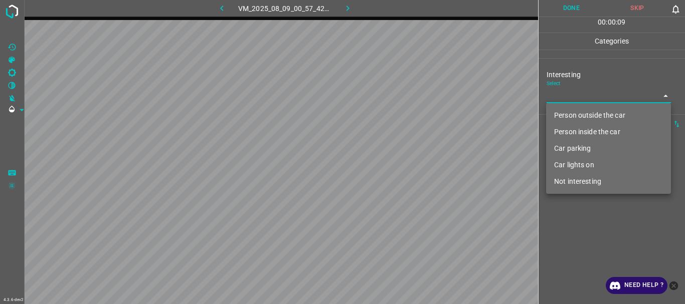
click at [572, 95] on body "4.3.6-dev2 VM_2025_08_09_00_57_42_341_04.gif Done Skip 0 00 : 00 : 09 Categorie…" at bounding box center [342, 152] width 685 height 304
click at [579, 110] on li "Person outside the car" at bounding box center [608, 115] width 125 height 17
type input "Person outside the car"
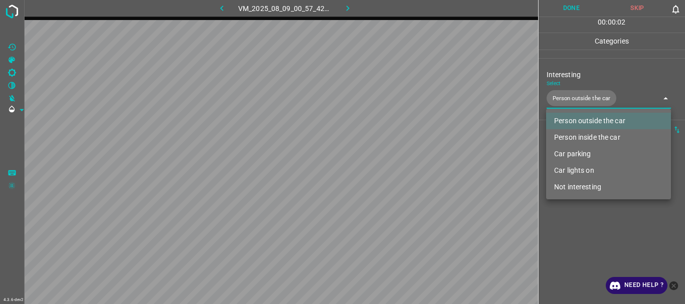
click at [601, 254] on div at bounding box center [342, 152] width 685 height 304
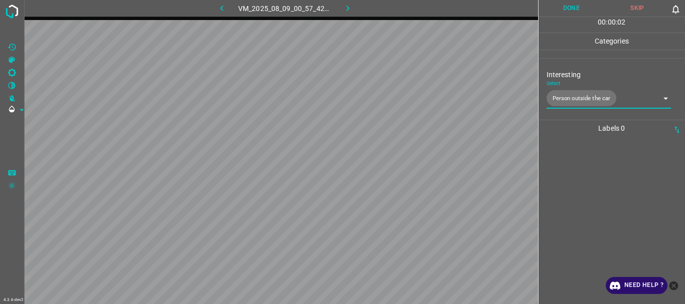
click at [562, 6] on button "Done" at bounding box center [571, 8] width 66 height 17
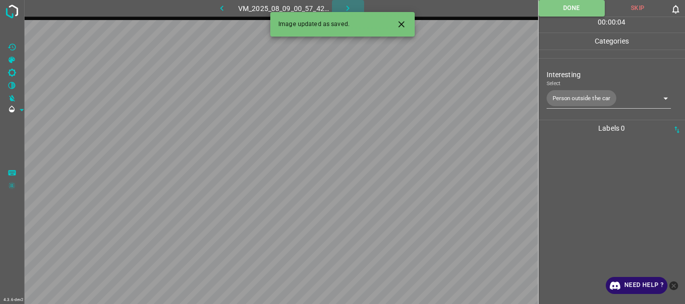
click at [345, 5] on icon "button" at bounding box center [347, 8] width 11 height 11
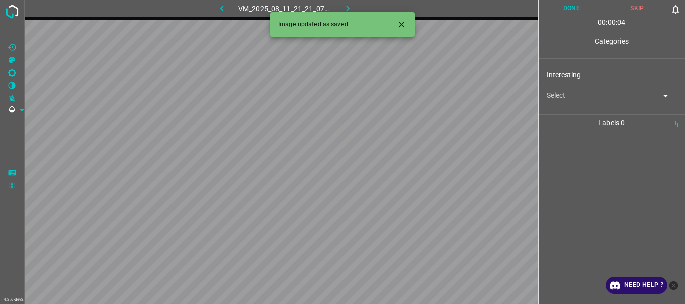
click at [580, 97] on body "4.3.6-dev2 VM_2025_08_11_21_21_07_517_06.gif Done Skip 0 00 : 00 : 04 Categorie…" at bounding box center [342, 152] width 685 height 304
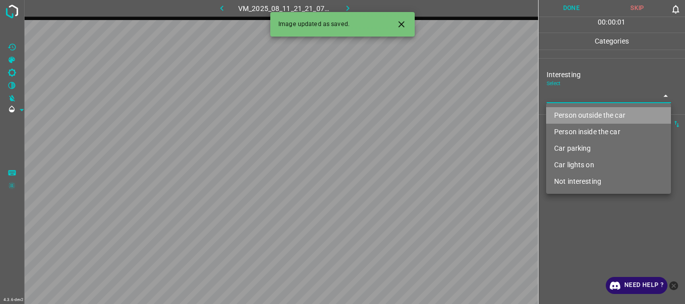
click at [590, 114] on li "Person outside the car" at bounding box center [608, 115] width 125 height 17
type input "Person outside the car"
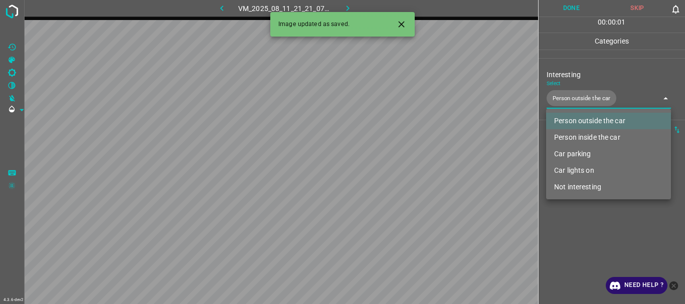
click at [591, 228] on div at bounding box center [342, 152] width 685 height 304
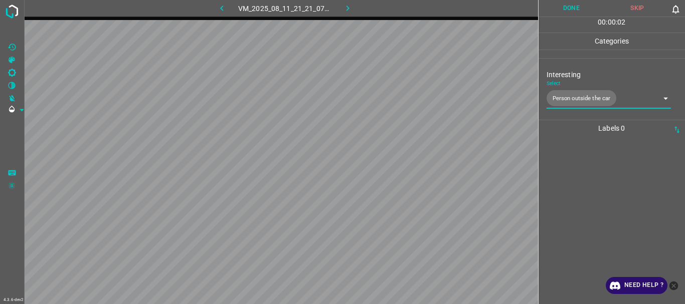
click at [570, 14] on button "Done" at bounding box center [571, 8] width 66 height 17
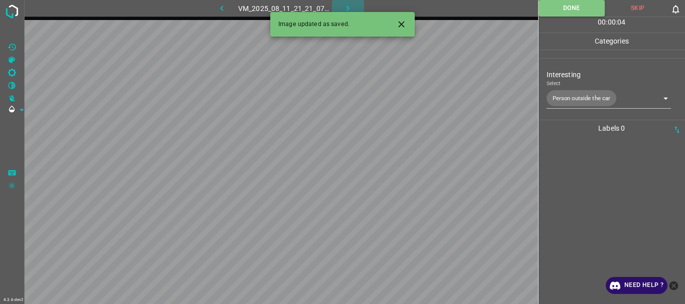
click at [346, 6] on icon "button" at bounding box center [347, 8] width 11 height 11
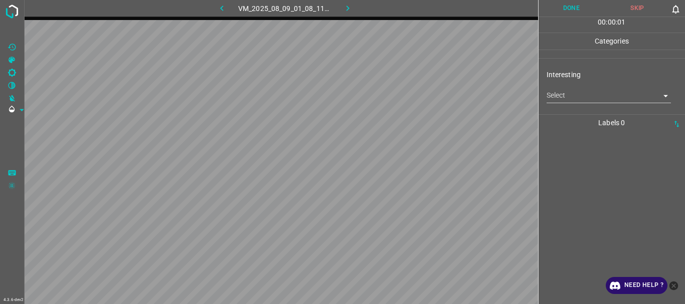
click at [616, 103] on body "4.3.6-dev2 VM_2025_08_09_01_08_11_286_00.gif Done Skip 0 00 : 00 : 01 Categorie…" at bounding box center [342, 152] width 685 height 304
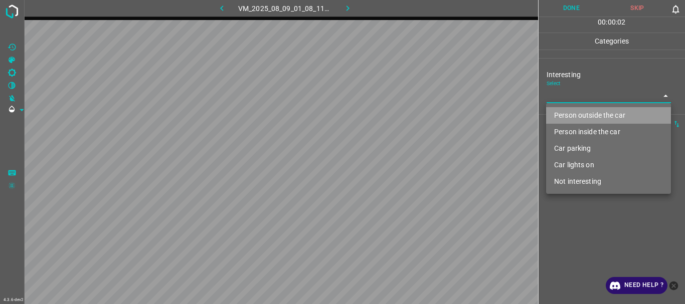
click at [594, 115] on li "Person outside the car" at bounding box center [608, 115] width 125 height 17
type input "Person outside the car"
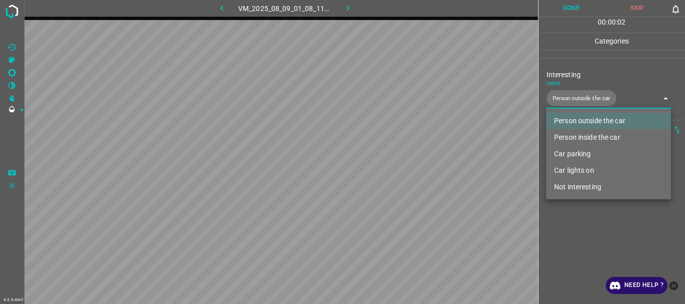
drag, startPoint x: 594, startPoint y: 220, endPoint x: 598, endPoint y: 215, distance: 6.1
click at [596, 219] on div at bounding box center [342, 152] width 685 height 304
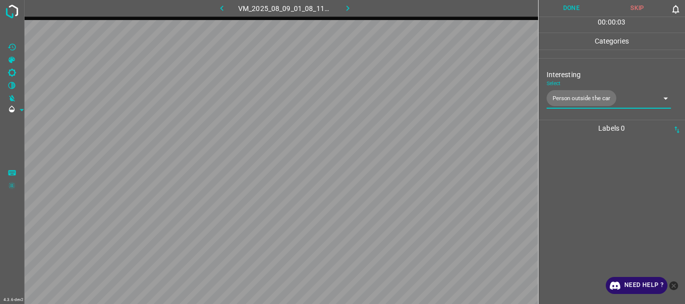
click at [570, 14] on button "Done" at bounding box center [571, 8] width 66 height 17
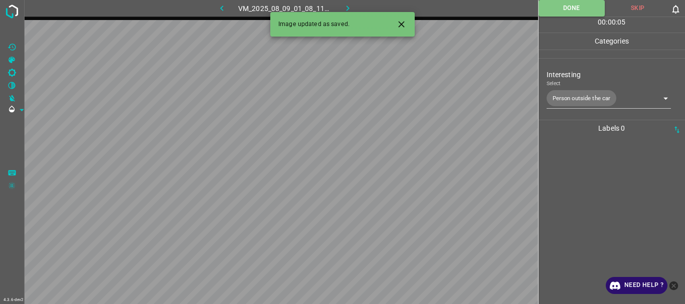
click at [349, 8] on icon "button" at bounding box center [347, 8] width 11 height 11
click at [598, 96] on body "4.3.6-dev2 VM_2025_08_11_21_28_16_720_00.gif Done Skip 0 00 : 00 : 06 Categorie…" at bounding box center [342, 152] width 685 height 304
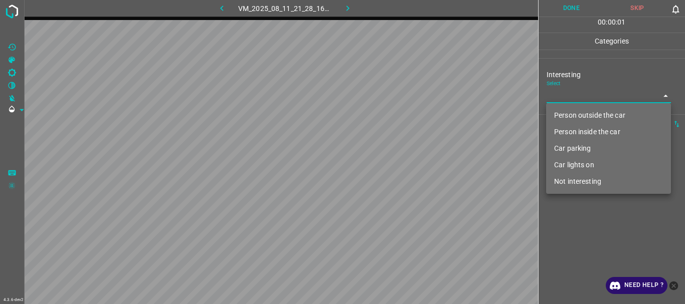
click at [596, 110] on li "Person outside the car" at bounding box center [608, 115] width 125 height 17
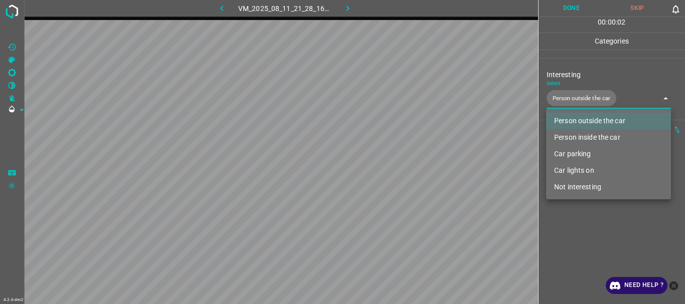
click at [606, 221] on div at bounding box center [342, 152] width 685 height 304
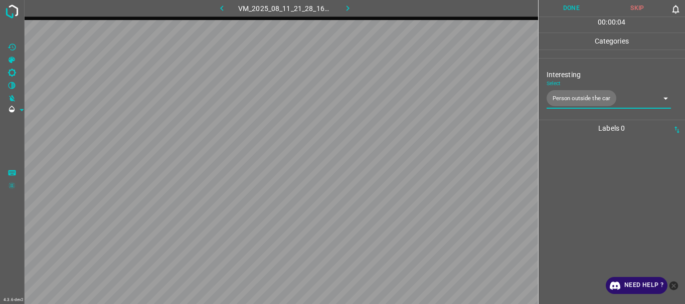
click at [615, 108] on body "4.3.6-dev2 VM_2025_08_11_21_28_16_720_00.gif Done Skip 0 00 : 00 : 04 Categorie…" at bounding box center [342, 152] width 685 height 304
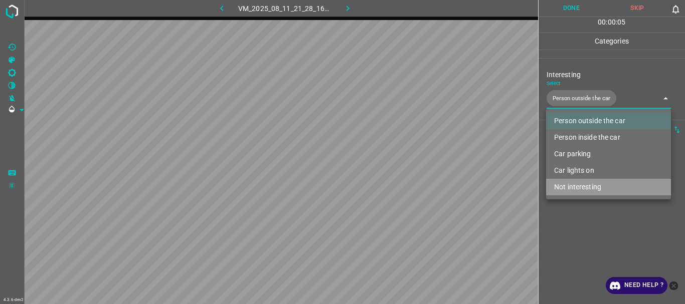
click at [592, 186] on li "Not interesting" at bounding box center [608, 187] width 125 height 17
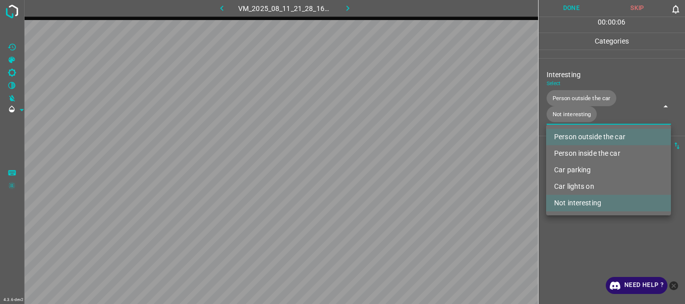
click at [599, 137] on li "Person outside the car" at bounding box center [608, 137] width 125 height 17
type input "Not interesting"
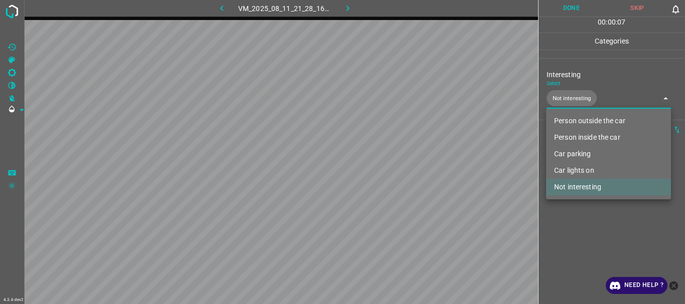
click at [590, 248] on div at bounding box center [342, 152] width 685 height 304
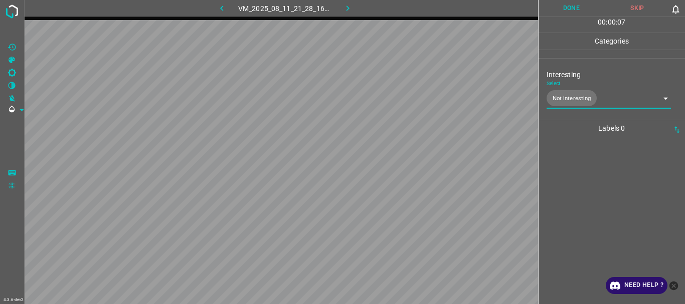
click at [569, 15] on button "Done" at bounding box center [571, 8] width 66 height 17
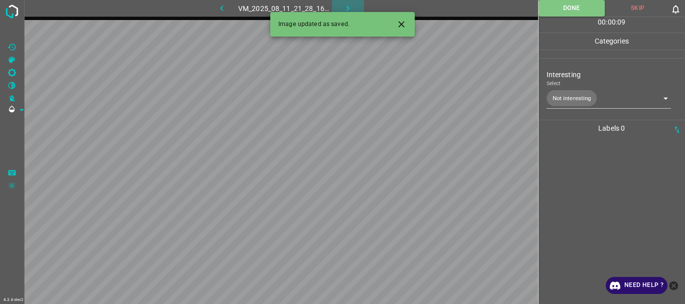
click at [357, 7] on button "button" at bounding box center [348, 8] width 32 height 17
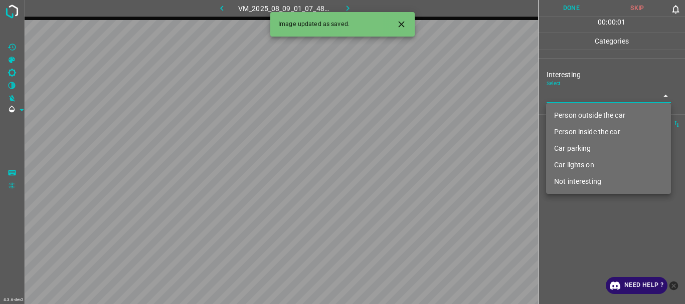
click at [601, 102] on body "4.3.6-dev2 VM_2025_08_09_01_07_48_733_01.gif Done Skip 0 00 : 00 : 01 Categorie…" at bounding box center [342, 152] width 685 height 304
click at [605, 180] on li "Not interesting" at bounding box center [608, 181] width 125 height 17
type input "Not interesting"
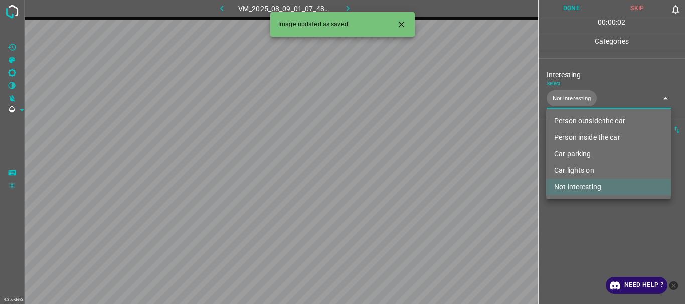
click at [604, 216] on div at bounding box center [342, 152] width 685 height 304
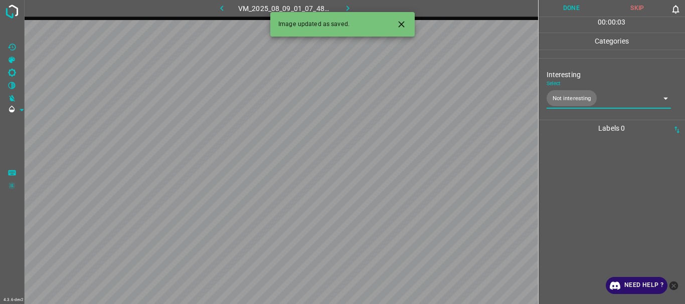
click at [576, 1] on button "Done" at bounding box center [571, 8] width 66 height 17
click at [346, 7] on icon "button" at bounding box center [347, 8] width 11 height 11
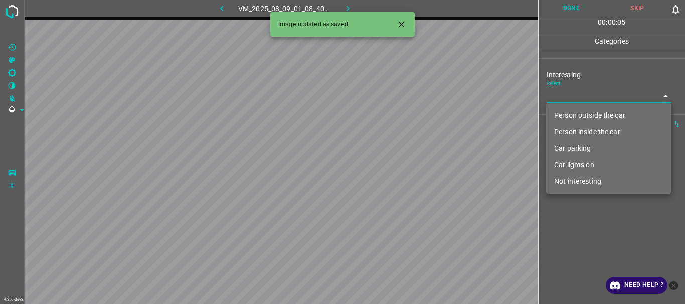
click at [563, 95] on body "4.3.6-dev2 VM_2025_08_09_01_08_40_483_01.gif Done Skip 0 00 : 00 : 05 Categorie…" at bounding box center [342, 152] width 685 height 304
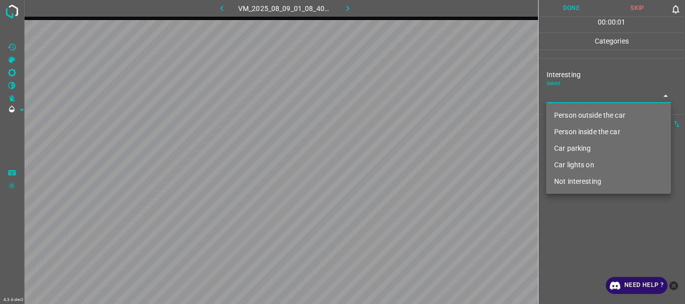
click at [567, 111] on li "Person outside the car" at bounding box center [608, 115] width 125 height 17
type input "Person outside the car"
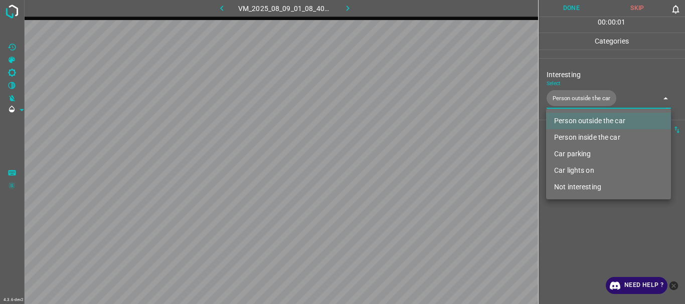
click at [580, 228] on div at bounding box center [342, 152] width 685 height 304
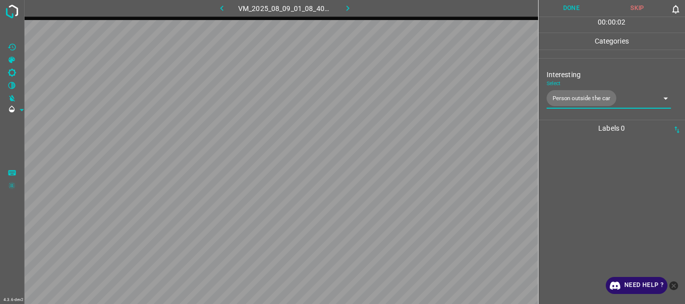
click at [560, 6] on button "Done" at bounding box center [571, 8] width 66 height 17
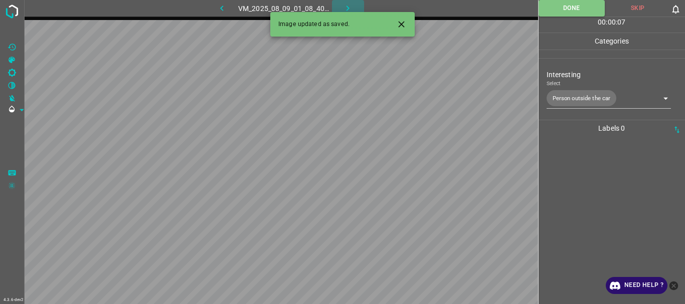
click at [341, 6] on button "button" at bounding box center [348, 8] width 32 height 17
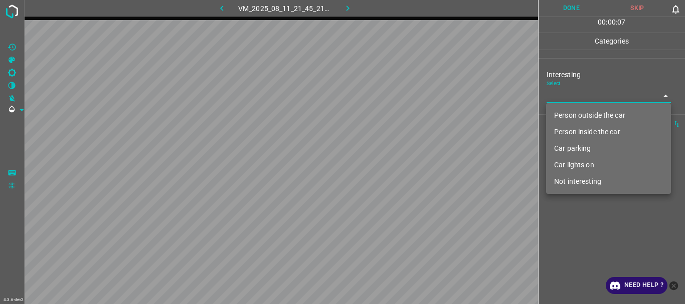
click at [571, 94] on body "4.3.6-dev2 VM_2025_08_11_21_45_21_299_00.gif Done Skip 0 00 : 00 : 07 Categorie…" at bounding box center [342, 152] width 685 height 304
click at [573, 113] on li "Person outside the car" at bounding box center [608, 115] width 125 height 17
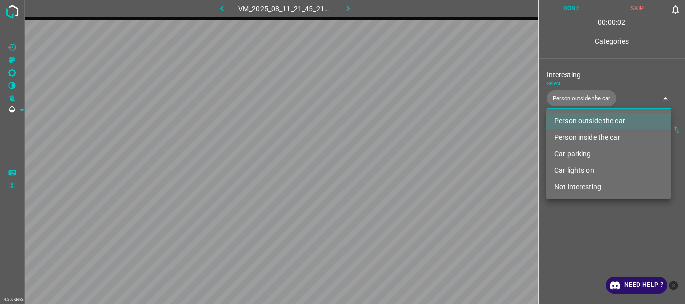
click at [572, 167] on li "Car lights on" at bounding box center [608, 170] width 125 height 17
type input "Person outside the car,Car lights on"
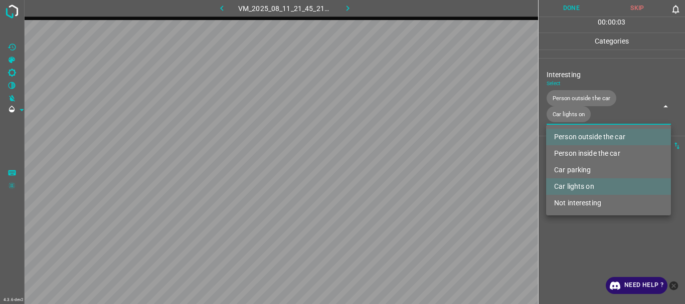
click at [564, 235] on div at bounding box center [342, 152] width 685 height 304
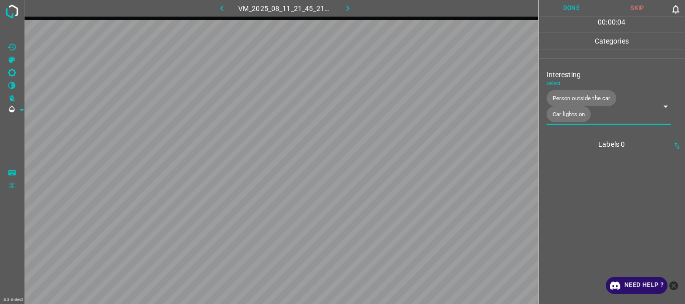
click at [571, 13] on button "Done" at bounding box center [571, 8] width 66 height 17
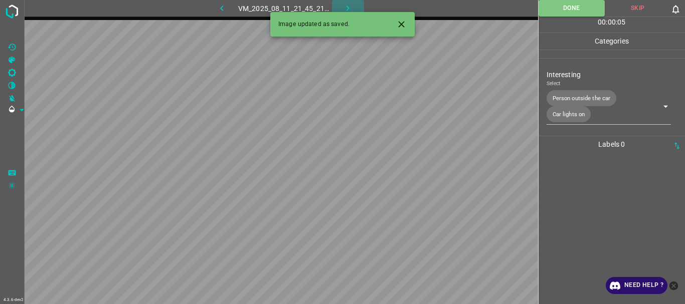
click at [341, 0] on button "button" at bounding box center [348, 8] width 32 height 17
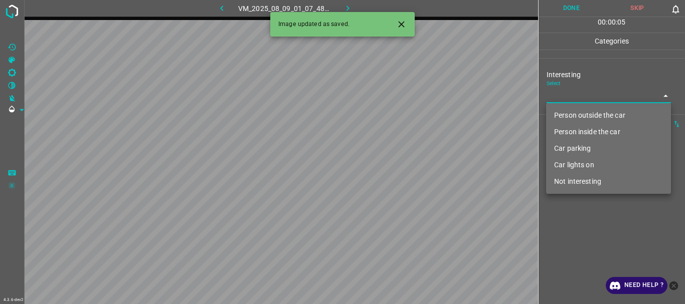
click at [558, 101] on body "4.3.6-dev2 VM_2025_08_09_01_07_48_733_00.gif Done Skip 0 00 : 00 : 05 Categorie…" at bounding box center [342, 152] width 685 height 304
click at [565, 115] on li "Person outside the car" at bounding box center [608, 115] width 125 height 17
type input "Person outside the car"
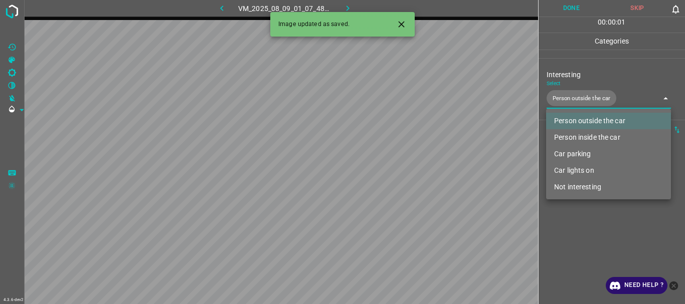
click at [588, 231] on div at bounding box center [342, 152] width 685 height 304
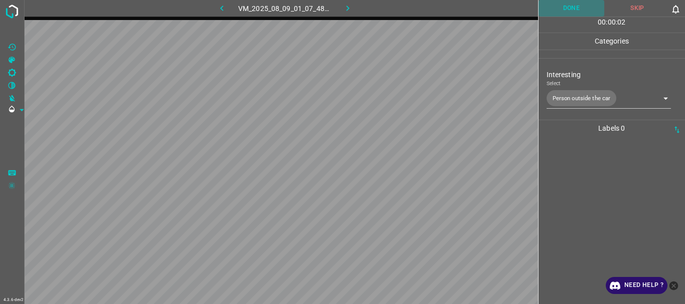
click at [575, 11] on button "Done" at bounding box center [571, 8] width 66 height 17
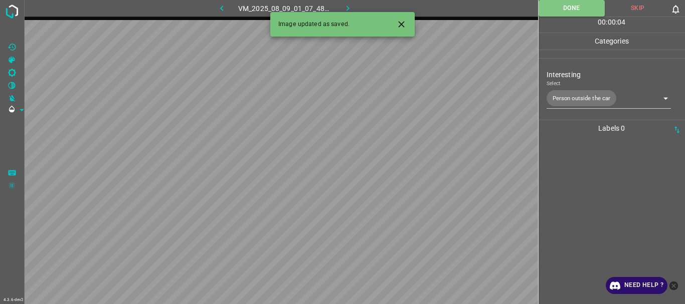
click at [344, 5] on icon "button" at bounding box center [347, 8] width 11 height 11
click at [591, 95] on body "4.3.6-dev2 VM_2025_08_11_21_45_21_299_04.gif Done Skip 0 00 : 00 : 04 Categorie…" at bounding box center [342, 152] width 685 height 304
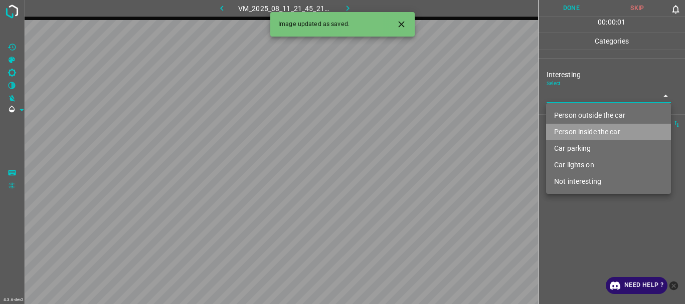
click at [579, 130] on li "Person inside the car" at bounding box center [608, 132] width 125 height 17
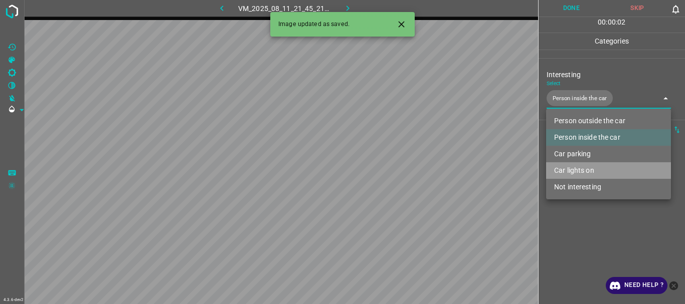
click at [575, 166] on li "Car lights on" at bounding box center [608, 170] width 125 height 17
type input "Person inside the car,Car lights on"
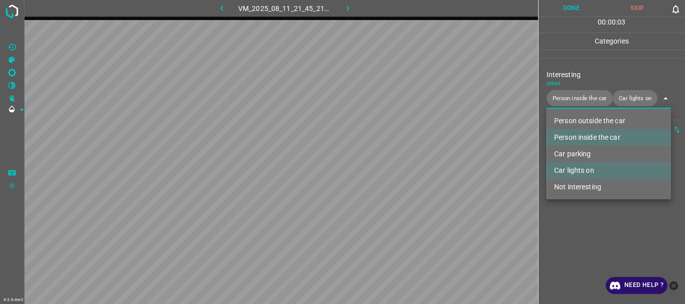
click at [576, 211] on div at bounding box center [342, 152] width 685 height 304
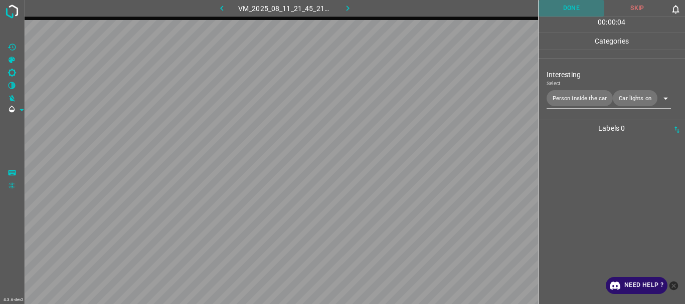
drag, startPoint x: 554, startPoint y: 6, endPoint x: 527, endPoint y: 15, distance: 28.5
click at [554, 7] on button "Done" at bounding box center [571, 8] width 66 height 17
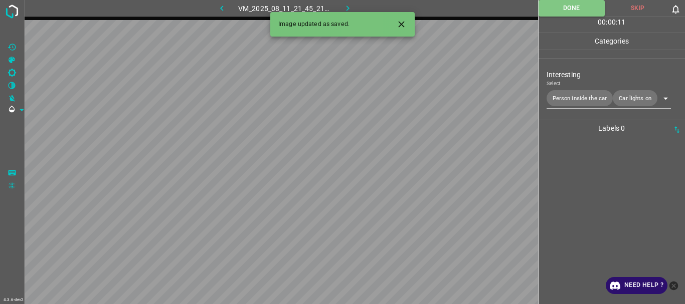
click at [348, 4] on icon "button" at bounding box center [347, 8] width 11 height 11
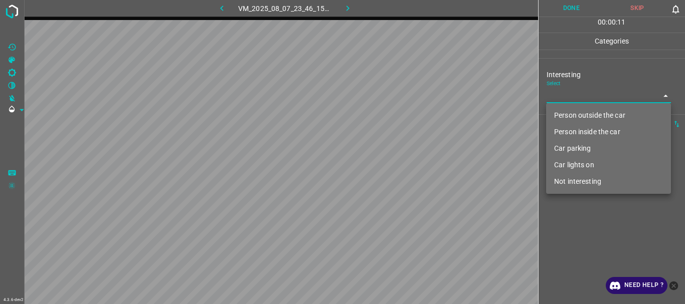
click at [580, 89] on body "4.3.6-dev2 VM_2025_08_07_23_46_15_424_05.gif Done Skip 0 00 : 00 : 11 Categorie…" at bounding box center [342, 152] width 685 height 304
click at [576, 136] on li "Person inside the car" at bounding box center [608, 132] width 125 height 17
type input "Person inside the car"
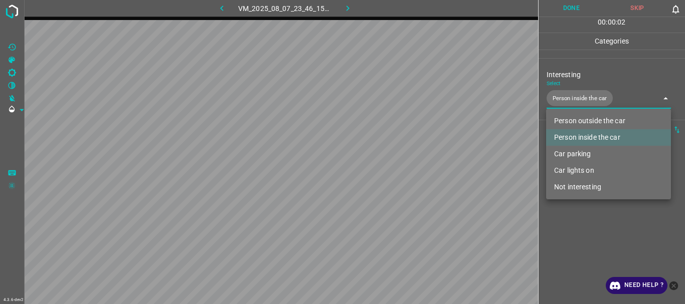
click at [573, 231] on div at bounding box center [342, 152] width 685 height 304
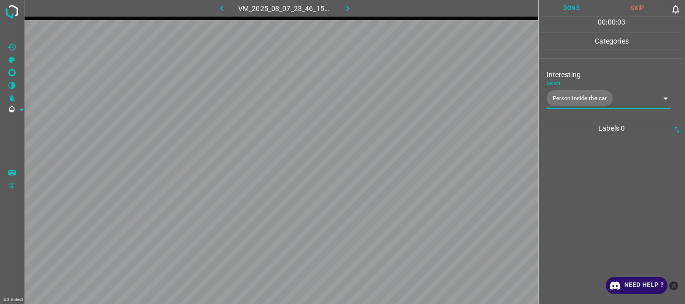
click at [559, 7] on button "Done" at bounding box center [571, 8] width 66 height 17
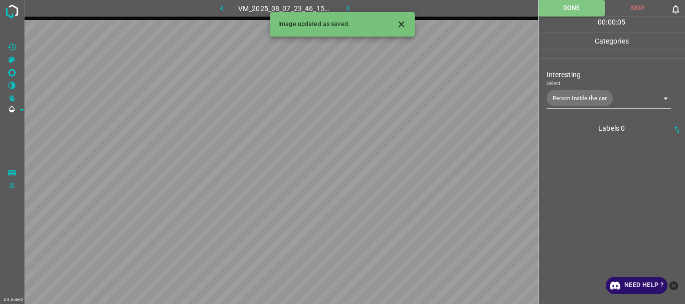
click at [347, 8] on icon "button" at bounding box center [347, 8] width 11 height 11
click at [567, 99] on body "4.3.6-dev2 VM_2025_08_07_23_59_32_986_00.gif Done Skip 0 00 : 00 : 05 Categorie…" at bounding box center [342, 152] width 685 height 304
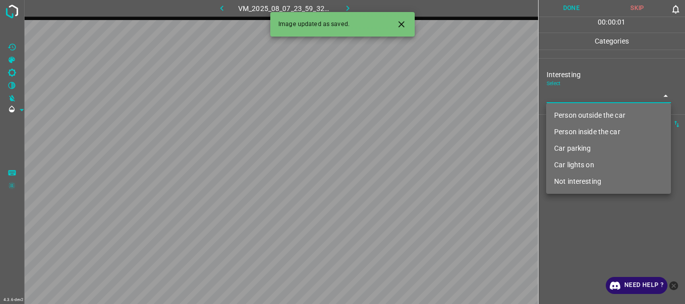
click at [568, 112] on li "Person outside the car" at bounding box center [608, 115] width 125 height 17
type input "Person outside the car"
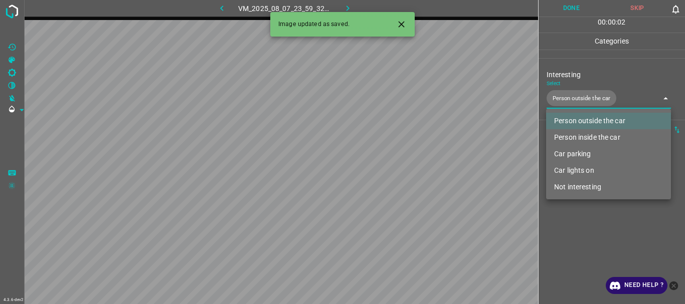
click at [584, 246] on div at bounding box center [342, 152] width 685 height 304
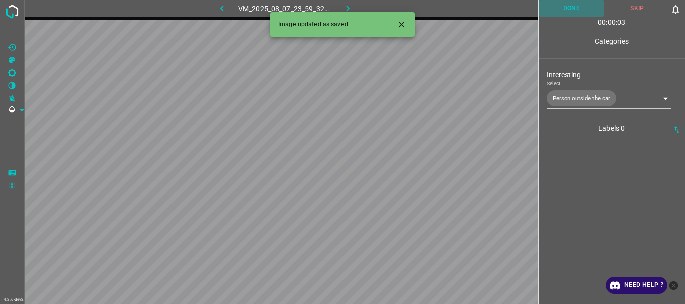
click at [565, 14] on button "Done" at bounding box center [571, 8] width 66 height 17
click at [357, 7] on button "button" at bounding box center [348, 8] width 32 height 17
click at [555, 94] on body "4.3.6-dev2 VM_2025_08_11_20_54_39_714_03.gif Done Skip 0 00 : 00 : 02 Categorie…" at bounding box center [342, 152] width 685 height 304
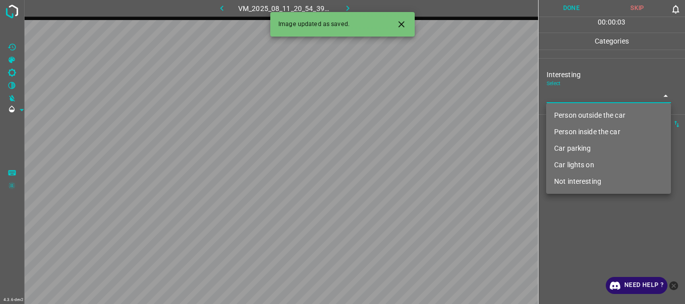
click at [570, 133] on li "Person inside the car" at bounding box center [608, 132] width 125 height 17
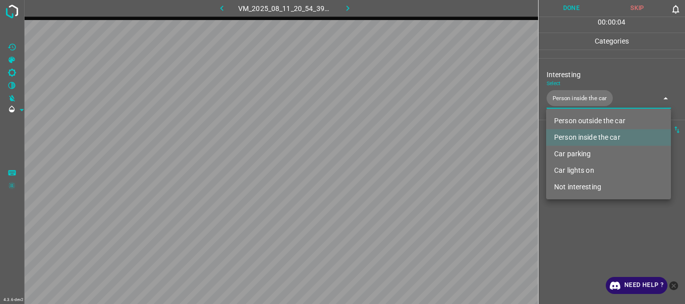
click at [572, 169] on li "Car lights on" at bounding box center [608, 170] width 125 height 17
type input "Person inside the car,Car lights on"
click at [570, 232] on div at bounding box center [342, 152] width 685 height 304
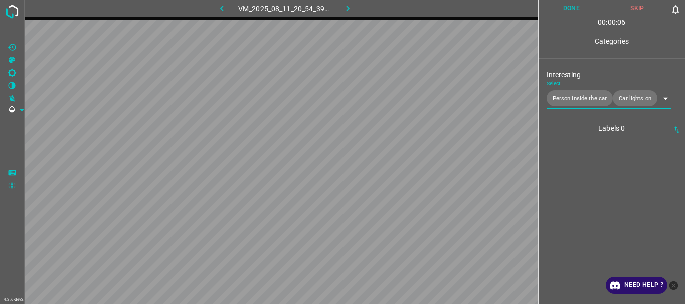
click at [558, 4] on button "Done" at bounding box center [571, 8] width 66 height 17
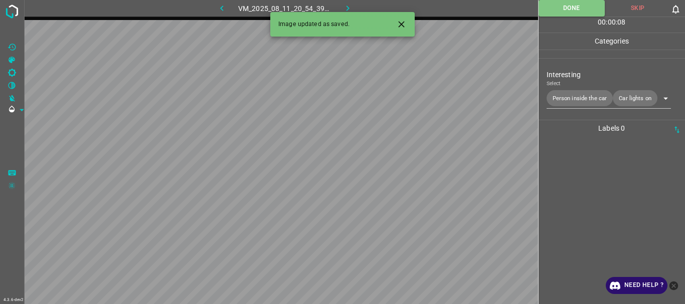
click at [345, 9] on icon "button" at bounding box center [347, 8] width 11 height 11
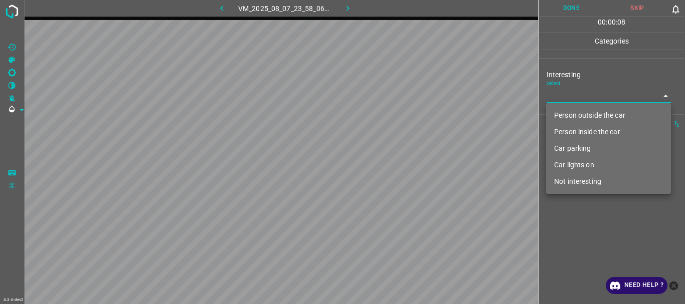
click at [558, 100] on body "4.3.6-dev2 VM_2025_08_07_23_58_06_670_00.gif Done Skip 0 00 : 00 : 08 Categorie…" at bounding box center [342, 152] width 685 height 304
click at [555, 118] on li "Person outside the car" at bounding box center [608, 115] width 125 height 17
type input "Person outside the car"
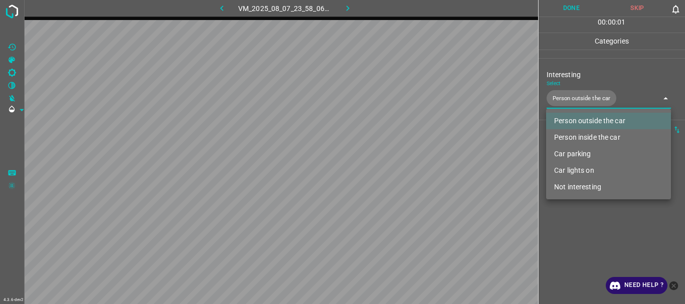
click at [598, 241] on div at bounding box center [342, 152] width 685 height 304
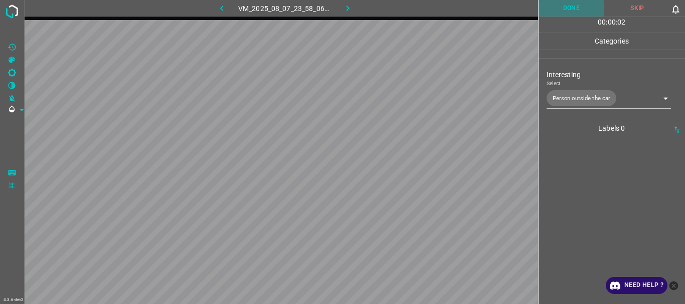
click at [567, 4] on button "Done" at bounding box center [571, 8] width 66 height 17
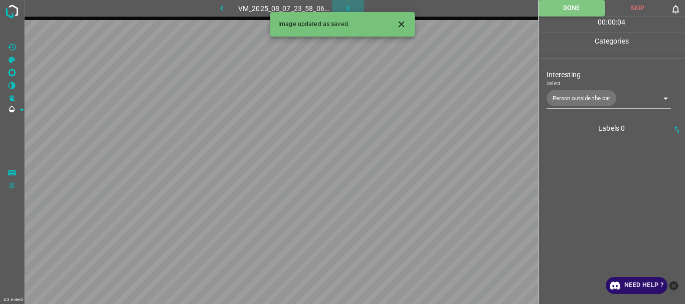
click at [345, 8] on icon "button" at bounding box center [347, 8] width 11 height 11
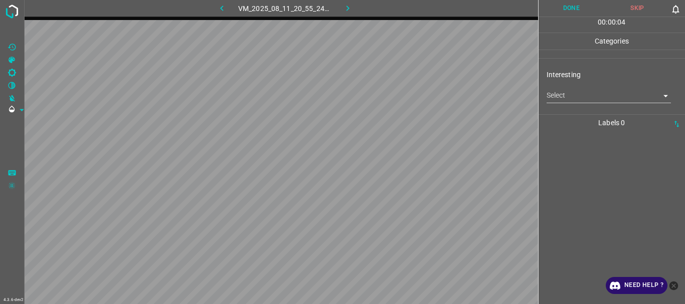
click at [565, 99] on body "4.3.6-dev2 VM_2025_08_11_20_55_24_164_07.gif Done Skip 0 00 : 00 : 04 Categorie…" at bounding box center [342, 152] width 685 height 304
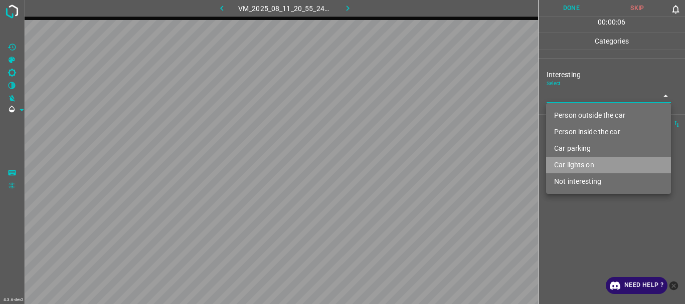
click at [567, 163] on li "Car lights on" at bounding box center [608, 165] width 125 height 17
type input "Car lights on"
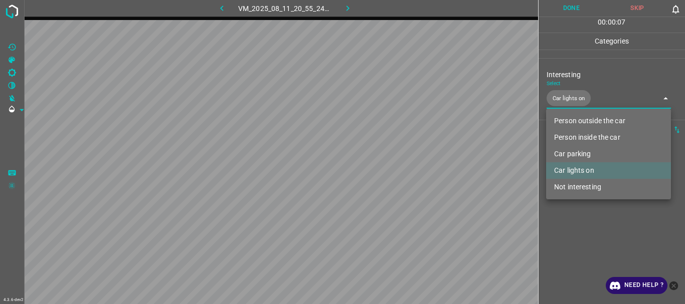
click at [565, 236] on div at bounding box center [342, 152] width 685 height 304
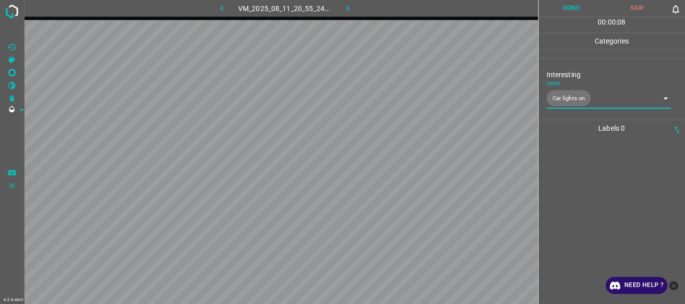
click at [571, 11] on button "Done" at bounding box center [571, 8] width 66 height 17
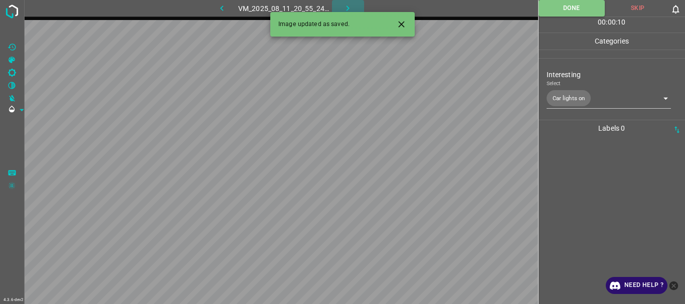
click at [342, 6] on icon "button" at bounding box center [347, 8] width 11 height 11
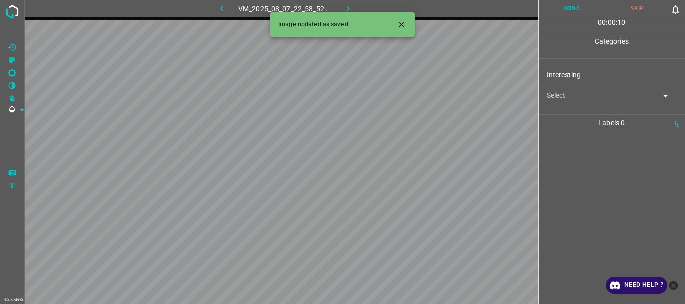
click at [568, 98] on body "4.3.6-dev2 VM_2025_08_07_22_58_52_576_12.gif Done Skip 0 00 : 00 : 10 Categorie…" at bounding box center [342, 152] width 685 height 304
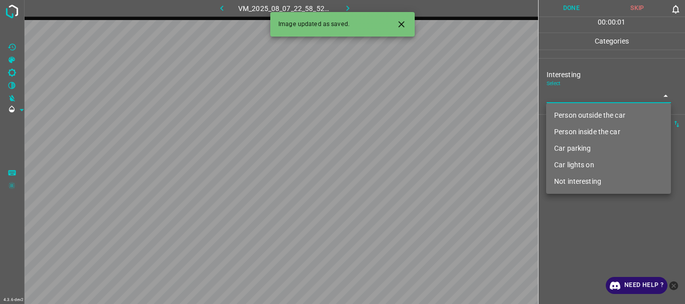
click at [578, 180] on li "Not interesting" at bounding box center [608, 181] width 125 height 17
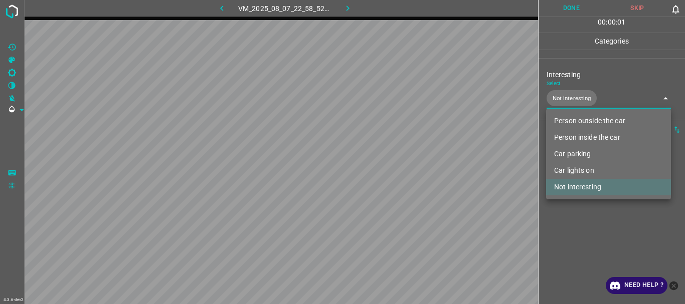
type input "Not interesting"
click at [570, 225] on div at bounding box center [342, 152] width 685 height 304
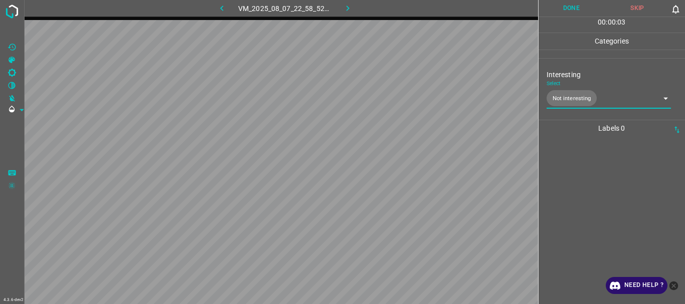
click at [569, 14] on button "Done" at bounding box center [571, 8] width 66 height 17
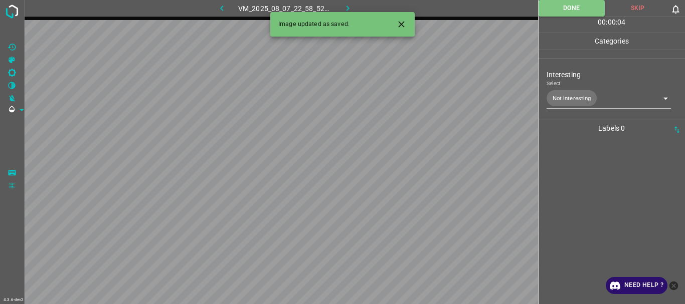
click at [347, 6] on icon "button" at bounding box center [347, 8] width 11 height 11
click at [576, 92] on body "4.3.6-dev2 VM_2025_08_11_21_01_42_039_02.gif Done Skip 0 00 : 00 : 01 Categorie…" at bounding box center [342, 152] width 685 height 304
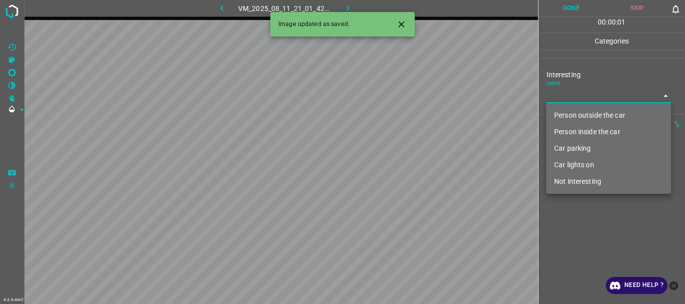
click at [573, 110] on li "Person outside the car" at bounding box center [608, 115] width 125 height 17
type input "Person outside the car"
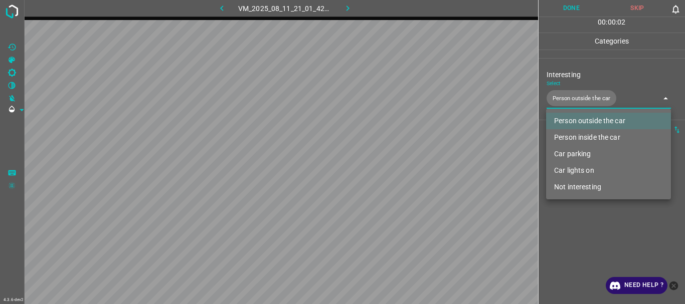
click at [588, 245] on div at bounding box center [342, 152] width 685 height 304
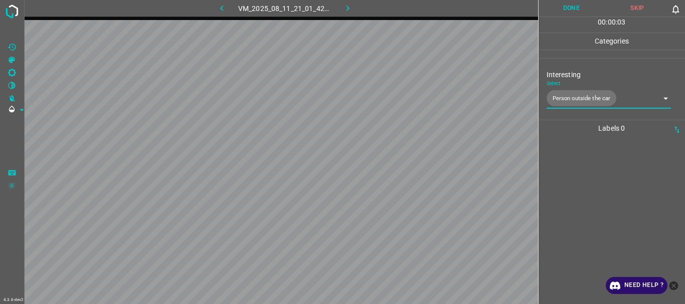
click at [574, 11] on button "Done" at bounding box center [571, 8] width 66 height 17
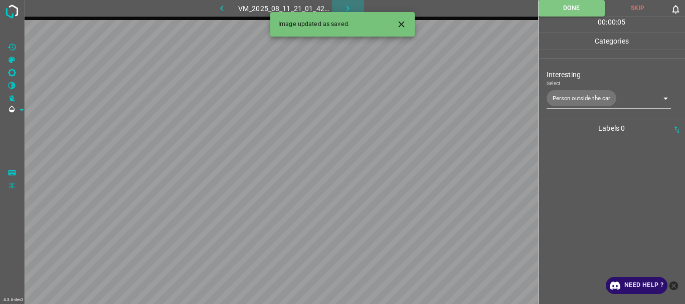
click at [346, 7] on icon "button" at bounding box center [347, 8] width 11 height 11
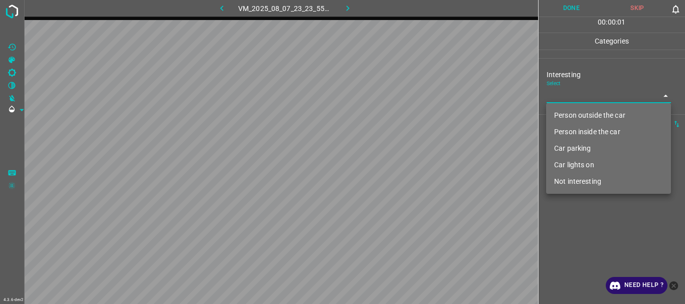
click at [570, 94] on body "4.3.6-dev2 VM_2025_08_07_23_23_55_965_07.gif Done Skip 0 00 : 00 : 01 Categorie…" at bounding box center [342, 152] width 685 height 304
click at [581, 186] on li "Not interesting" at bounding box center [608, 181] width 125 height 17
type input "Not interesting"
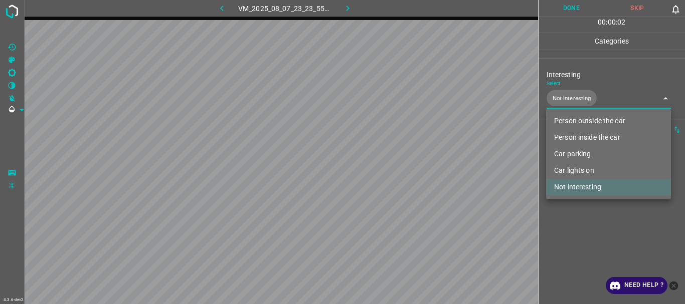
click at [582, 221] on div at bounding box center [342, 152] width 685 height 304
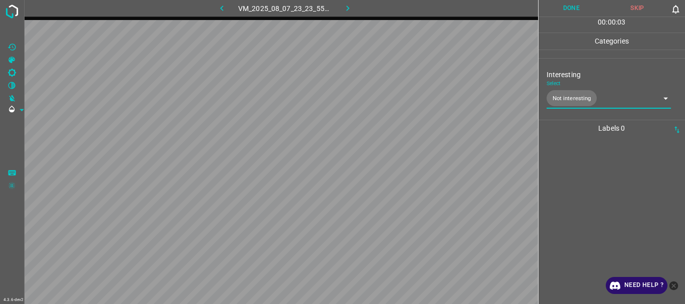
click at [565, 6] on button "Done" at bounding box center [571, 8] width 66 height 17
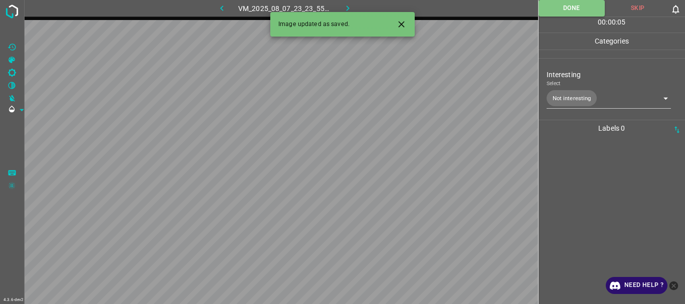
click at [346, 5] on icon "button" at bounding box center [347, 8] width 11 height 11
click at [217, 12] on icon "button" at bounding box center [221, 8] width 11 height 11
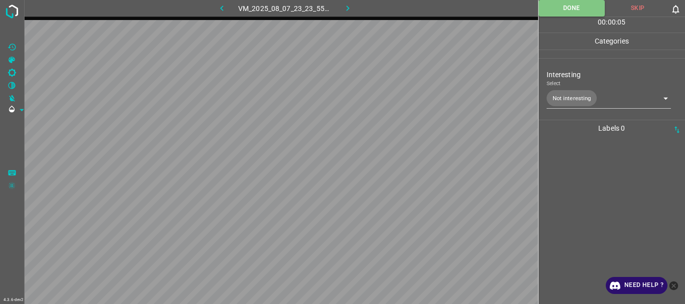
click at [572, 100] on body "4.3.6-dev2 VM_2025_08_07_23_23_55_965_07.gif Done Skip 0 00 : 00 : 05 Categorie…" at bounding box center [342, 152] width 685 height 304
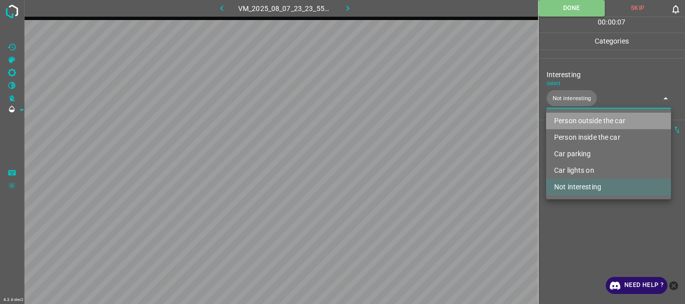
click at [563, 122] on li "Person outside the car" at bounding box center [608, 121] width 125 height 17
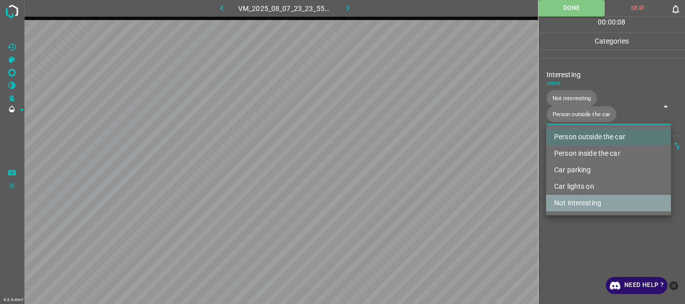
click at [582, 207] on li "Not interesting" at bounding box center [608, 203] width 125 height 17
type input "Person outside the car"
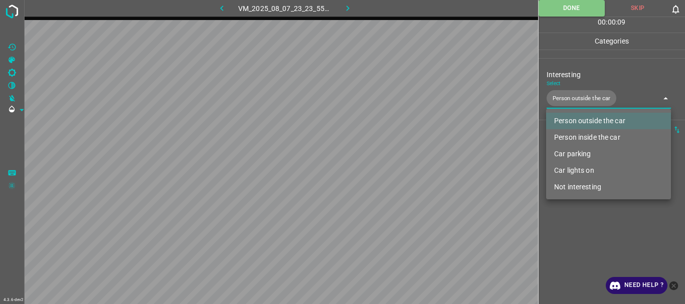
click at [572, 248] on div at bounding box center [342, 152] width 685 height 304
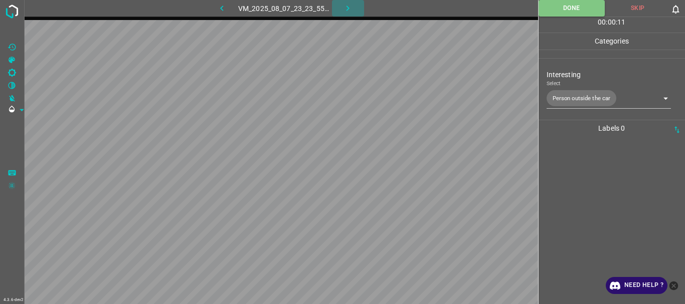
click at [351, 6] on icon "button" at bounding box center [347, 8] width 11 height 11
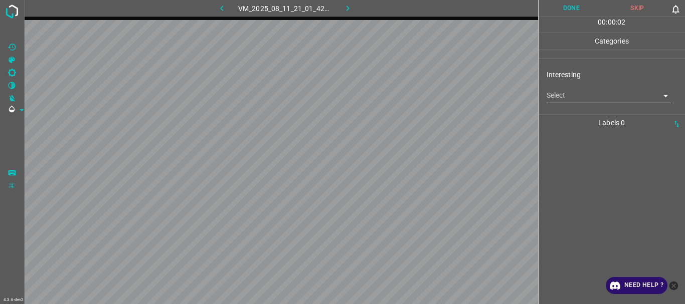
click at [594, 99] on body "4.3.6-dev2 VM_2025_08_11_21_01_42_039_08.gif Done Skip 0 00 : 00 : 02 Categorie…" at bounding box center [342, 152] width 685 height 304
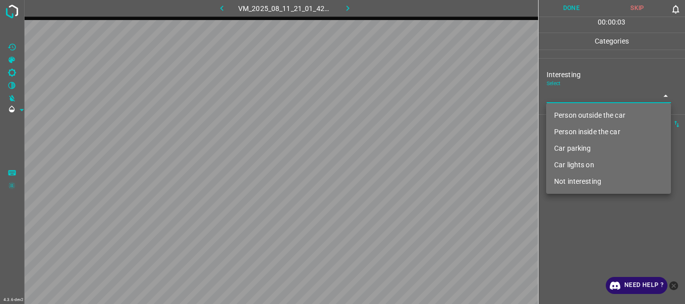
click at [585, 179] on li "Not interesting" at bounding box center [608, 181] width 125 height 17
type input "Not interesting"
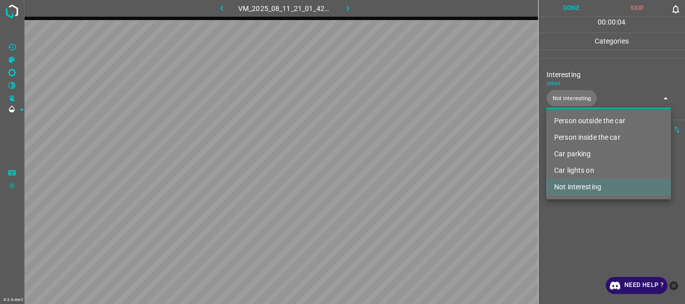
click at [582, 226] on div at bounding box center [342, 152] width 685 height 304
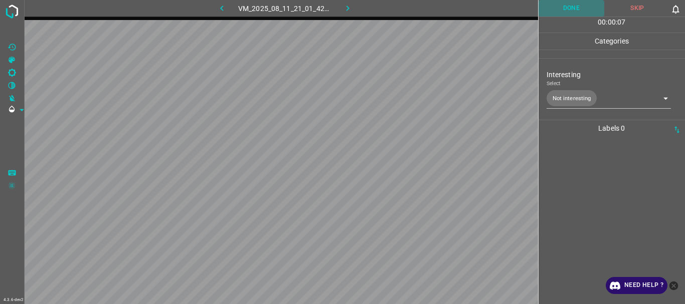
click at [562, 5] on button "Done" at bounding box center [571, 8] width 66 height 17
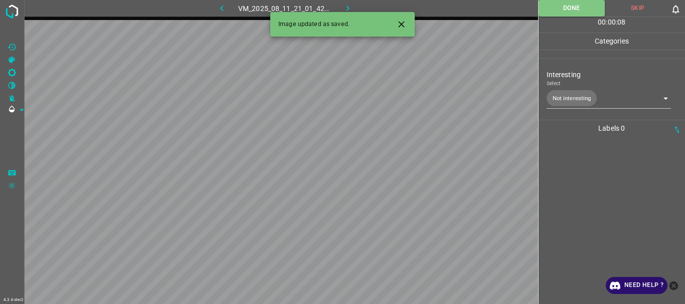
click at [353, 9] on icon "button" at bounding box center [347, 8] width 11 height 11
click at [562, 100] on body "4.3.6-dev2 VM_2025_08_07_23_10_51_859_04.gif Done Skip 0 00 : 00 : 08 Categorie…" at bounding box center [342, 152] width 685 height 304
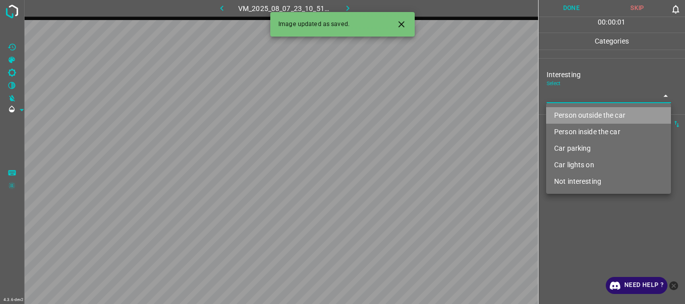
click at [563, 114] on li "Person outside the car" at bounding box center [608, 115] width 125 height 17
type input "Person outside the car"
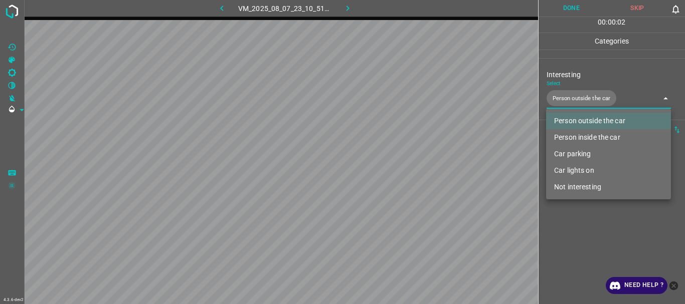
click at [583, 213] on div at bounding box center [342, 152] width 685 height 304
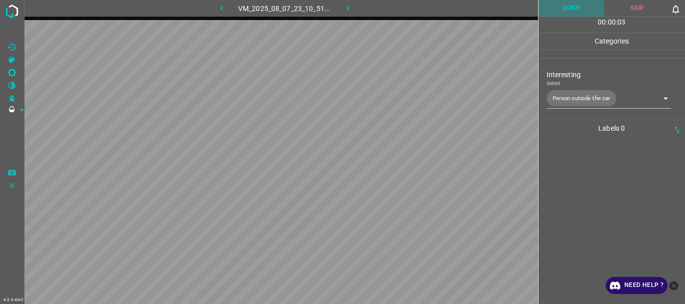
click at [561, 10] on button "Done" at bounding box center [571, 8] width 66 height 17
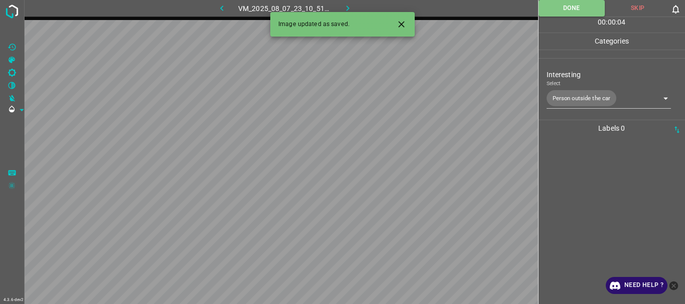
click at [349, 7] on icon "button" at bounding box center [347, 8] width 11 height 11
click at [570, 95] on body "4.3.6-dev2 VM_2025_08_11_21_43_21_045_01.gif Done Skip 0 00 : 00 : 01 Categorie…" at bounding box center [342, 152] width 685 height 304
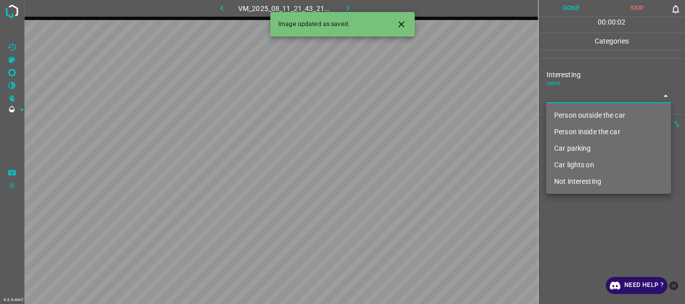
click at [584, 178] on li "Not interesting" at bounding box center [608, 181] width 125 height 17
type input "Not interesting"
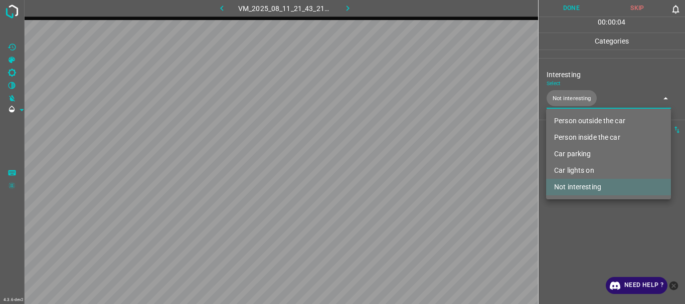
click at [570, 7] on div at bounding box center [342, 152] width 685 height 304
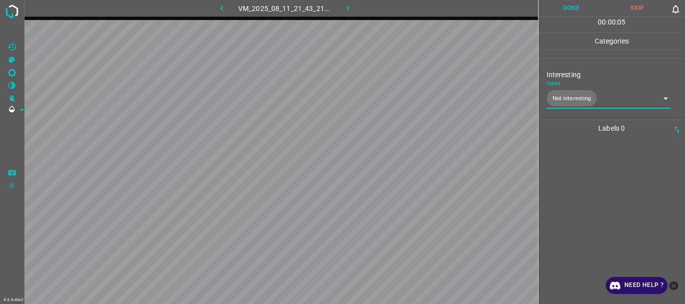
click at [570, 7] on button "Done" at bounding box center [571, 8] width 66 height 17
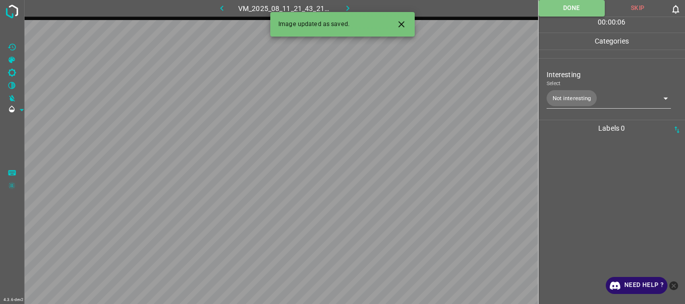
click at [352, 4] on icon "button" at bounding box center [347, 8] width 11 height 11
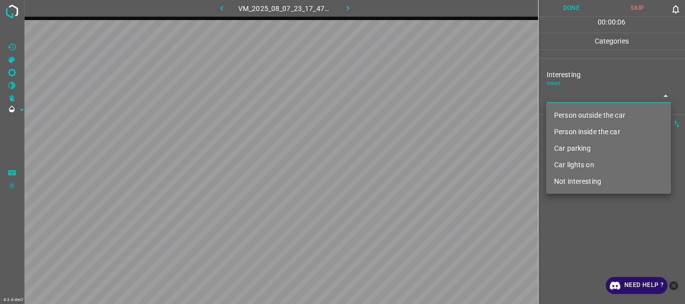
click at [585, 93] on body "4.3.6-dev2 VM_2025_08_07_23_17_47_395_01.gif Done Skip 0 00 : 00 : 06 Categorie…" at bounding box center [342, 152] width 685 height 304
click at [589, 114] on li "Person outside the car" at bounding box center [608, 115] width 125 height 17
type input "Person outside the car"
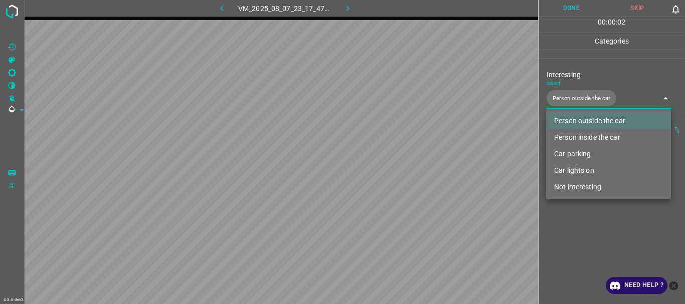
click at [598, 228] on div at bounding box center [342, 152] width 685 height 304
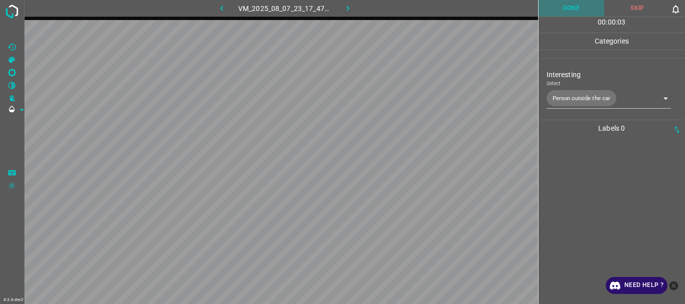
click at [579, 8] on button "Done" at bounding box center [571, 8] width 66 height 17
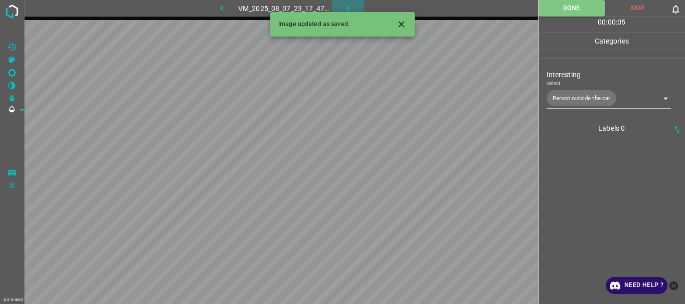
click at [348, 5] on icon "button" at bounding box center [347, 8] width 11 height 11
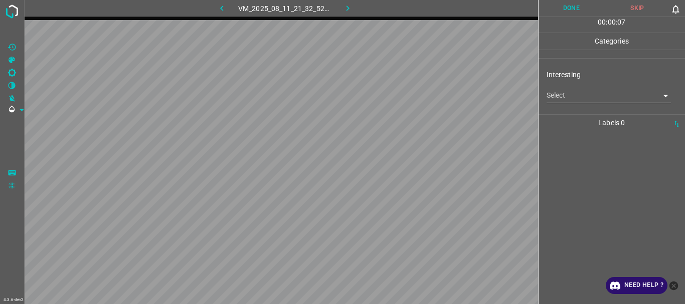
click at [569, 95] on body "4.3.6-dev2 VM_2025_08_11_21_32_52_285_02.gif Done Skip 0 00 : 00 : 07 Categorie…" at bounding box center [342, 152] width 685 height 304
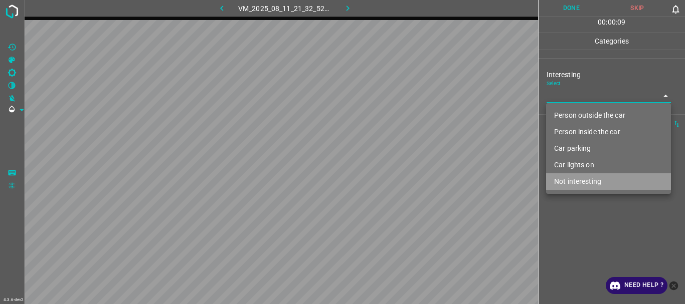
click at [571, 180] on li "Not interesting" at bounding box center [608, 181] width 125 height 17
type input "Not interesting"
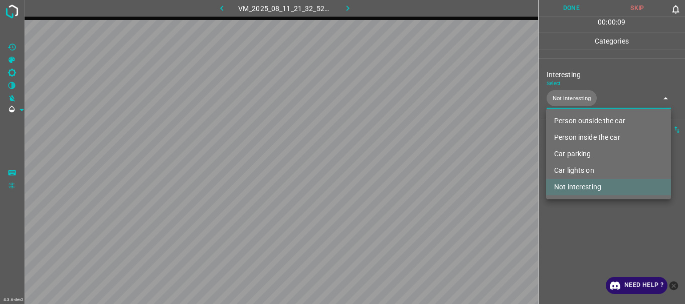
click at [569, 224] on div at bounding box center [342, 152] width 685 height 304
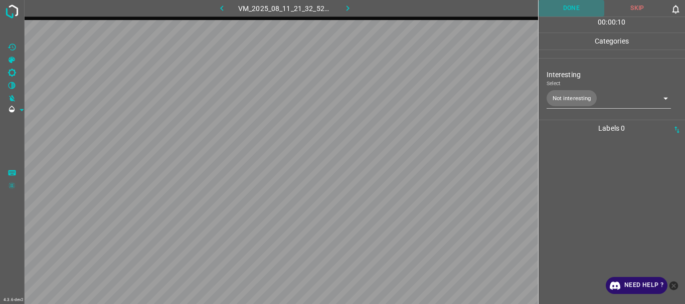
click at [578, 2] on button "Done" at bounding box center [571, 8] width 66 height 17
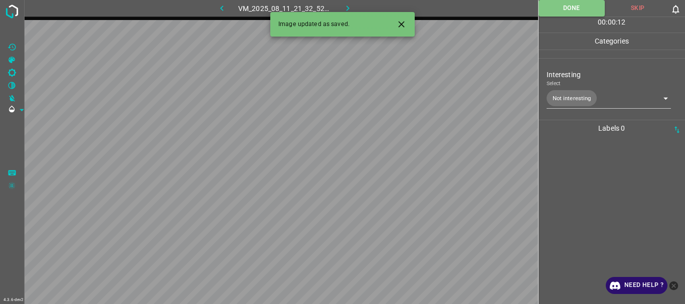
click at [343, 4] on icon "button" at bounding box center [347, 8] width 11 height 11
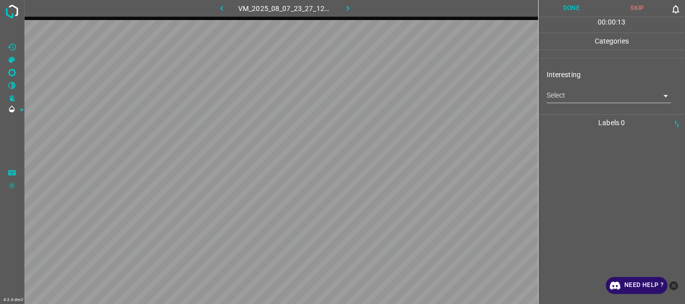
click at [564, 91] on body "4.3.6-dev2 VM_2025_08_07_23_27_12_524_00.gif Done Skip 0 00 : 00 : 13 Categorie…" at bounding box center [342, 152] width 685 height 304
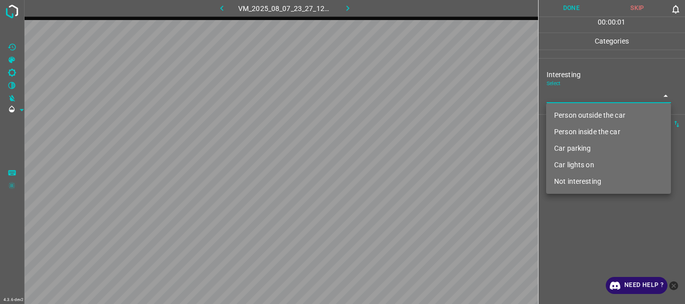
drag, startPoint x: 571, startPoint y: 112, endPoint x: 578, endPoint y: 167, distance: 55.6
click at [571, 113] on li "Person outside the car" at bounding box center [608, 115] width 125 height 17
type input "Person outside the car"
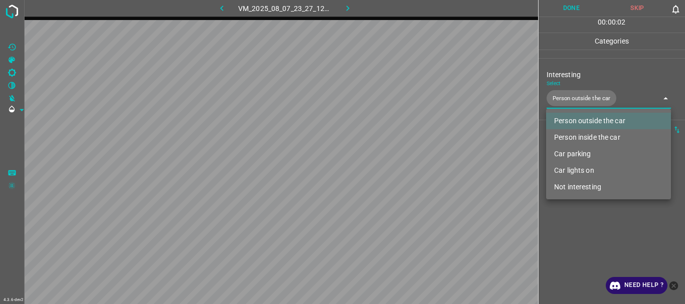
click at [586, 224] on div at bounding box center [342, 152] width 685 height 304
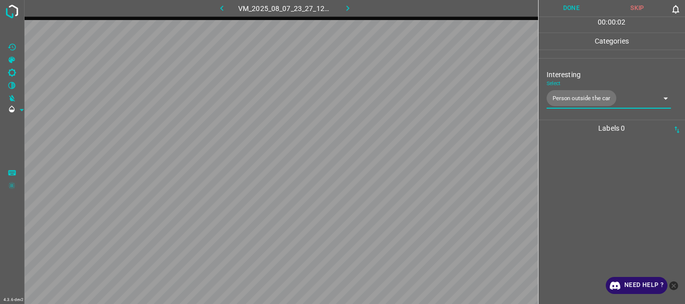
click at [559, 7] on button "Done" at bounding box center [571, 8] width 66 height 17
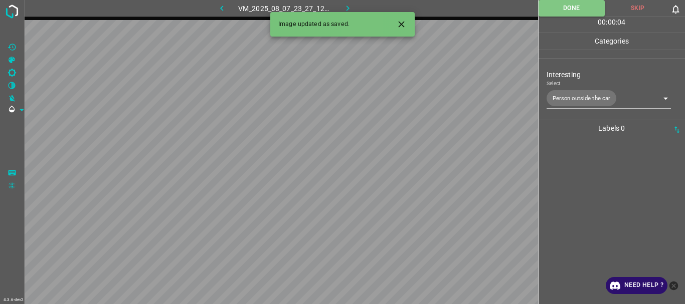
click at [345, 6] on icon "button" at bounding box center [347, 8] width 11 height 11
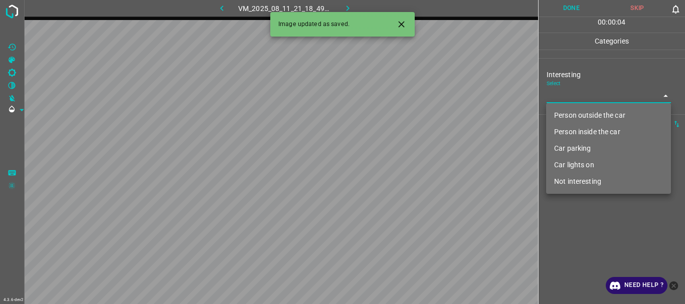
click at [572, 101] on body "4.3.6-dev2 VM_2025_08_11_21_18_49_835_01.gif Done Skip 0 00 : 00 : 04 Categorie…" at bounding box center [342, 152] width 685 height 304
click at [587, 117] on li "Person outside the car" at bounding box center [608, 115] width 125 height 17
type input "Person outside the car"
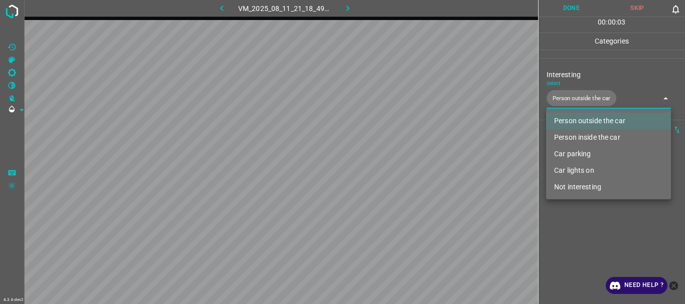
click at [591, 240] on div at bounding box center [342, 152] width 685 height 304
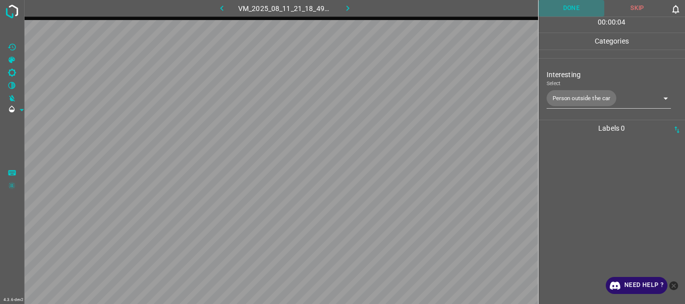
click at [565, 10] on button "Done" at bounding box center [571, 8] width 66 height 17
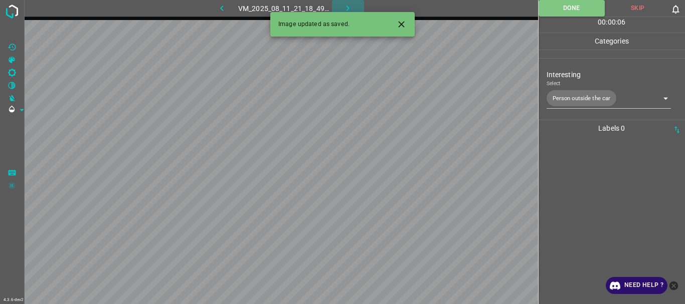
click at [343, 6] on icon "button" at bounding box center [347, 8] width 11 height 11
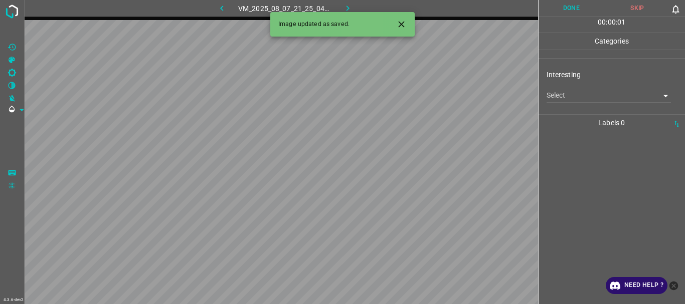
click at [564, 96] on body "4.3.6-dev2 VM_2025_08_07_21_25_04_356_12.gif Done Skip 0 00 : 00 : 01 Categorie…" at bounding box center [342, 152] width 685 height 304
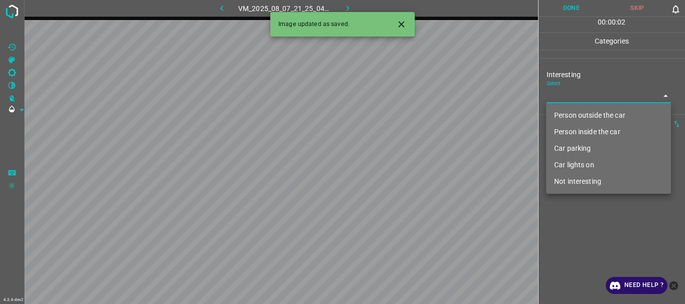
click at [572, 131] on li "Person inside the car" at bounding box center [608, 132] width 125 height 17
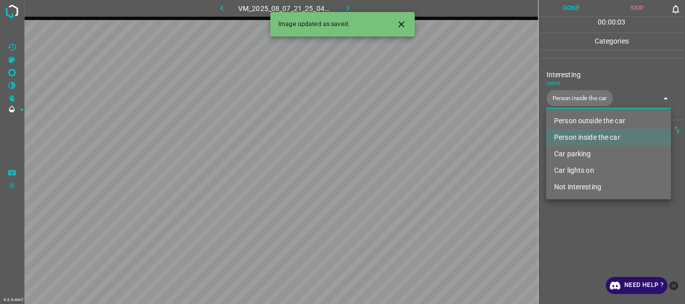
click at [572, 120] on li "Person outside the car" at bounding box center [608, 121] width 125 height 17
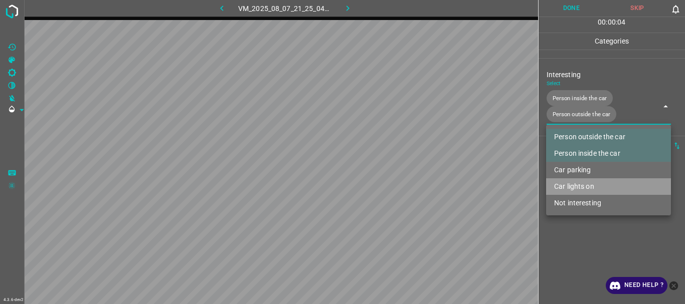
click at [574, 188] on li "Car lights on" at bounding box center [608, 186] width 125 height 17
type input "Person inside the car,Person outside the car,Car lights on"
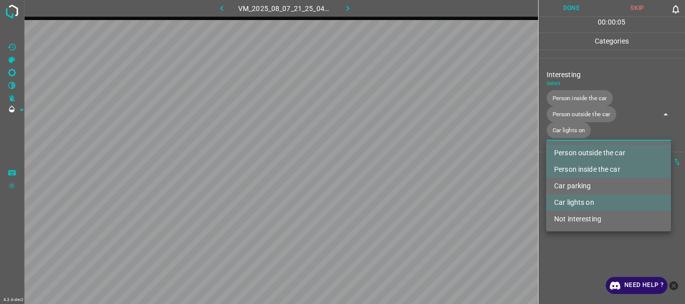
click at [576, 253] on div at bounding box center [342, 152] width 685 height 304
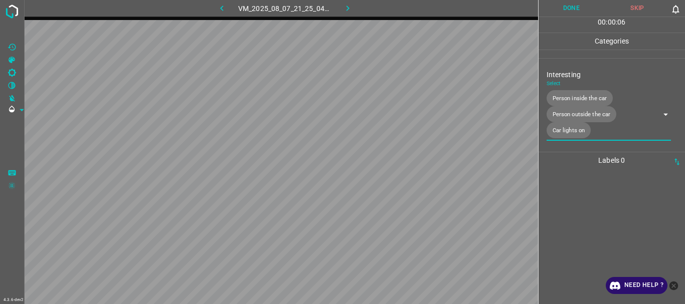
click at [567, 8] on button "Done" at bounding box center [571, 8] width 66 height 17
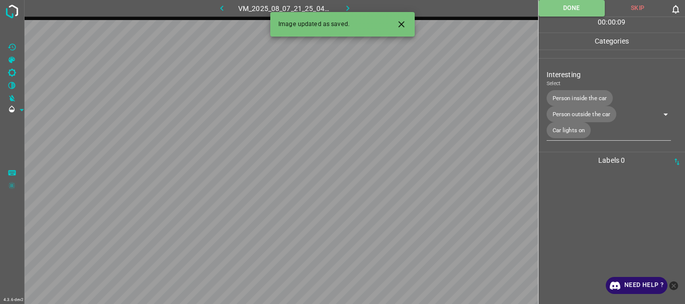
click at [345, 9] on icon "button" at bounding box center [347, 8] width 11 height 11
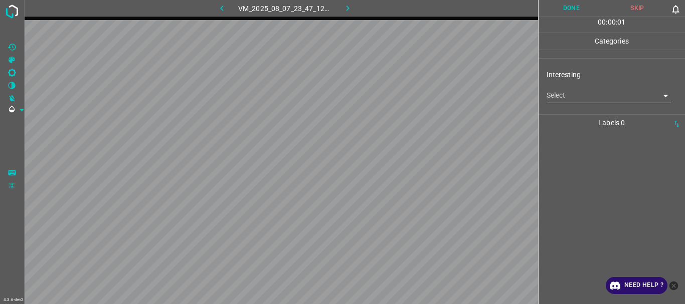
click at [577, 100] on body "4.3.6-dev2 VM_2025_08_07_23_47_12_466_04.gif Done Skip 0 00 : 00 : 01 Categorie…" at bounding box center [342, 152] width 685 height 304
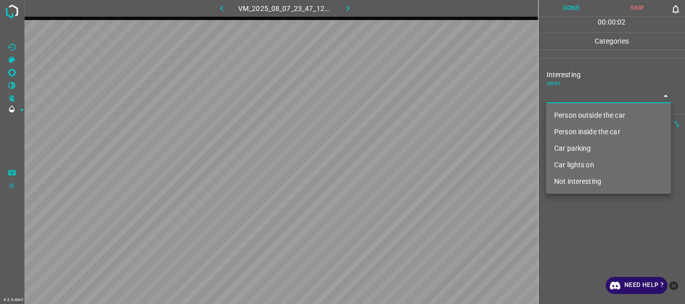
click at [569, 182] on li "Not interesting" at bounding box center [608, 181] width 125 height 17
type input "Not interesting"
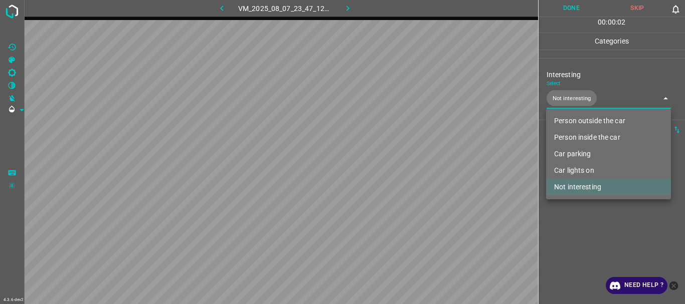
click at [564, 206] on div at bounding box center [342, 152] width 685 height 304
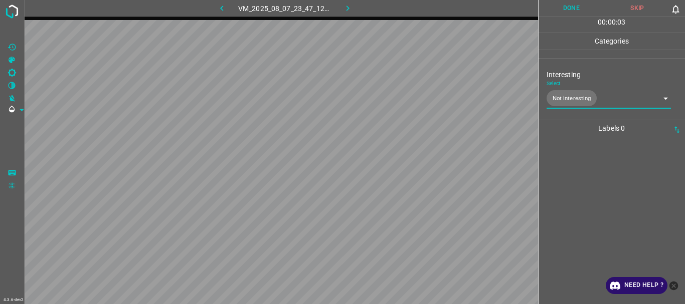
click at [565, 14] on button "Done" at bounding box center [571, 8] width 66 height 17
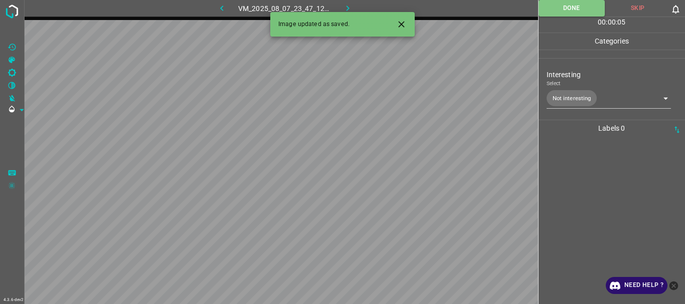
click at [345, 7] on icon "button" at bounding box center [347, 8] width 11 height 11
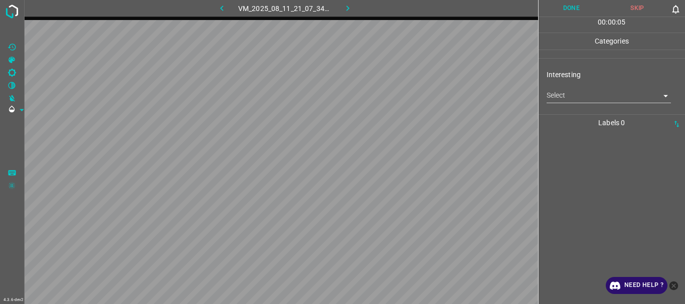
click at [553, 96] on body "4.3.6-dev2 VM_2025_08_11_21_07_34_607_02.gif Done Skip 0 00 : 00 : 05 Categorie…" at bounding box center [342, 152] width 685 height 304
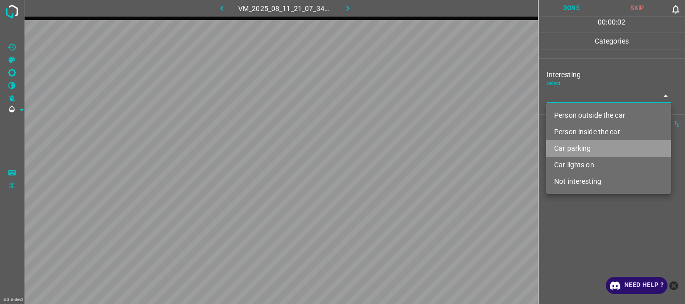
click at [573, 148] on li "Car parking" at bounding box center [608, 148] width 125 height 17
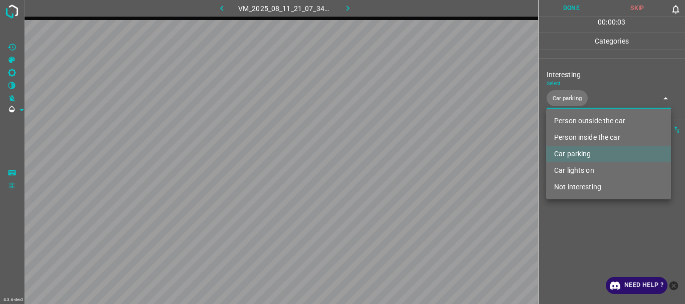
click at [577, 166] on li "Car lights on" at bounding box center [608, 170] width 125 height 17
type input "Car parking,Car lights on"
click at [575, 236] on div at bounding box center [342, 152] width 685 height 304
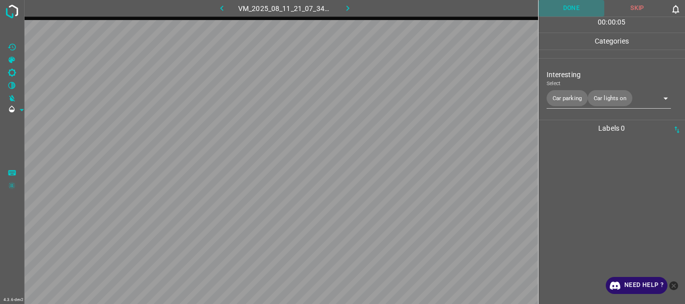
click at [584, 9] on button "Done" at bounding box center [571, 8] width 66 height 17
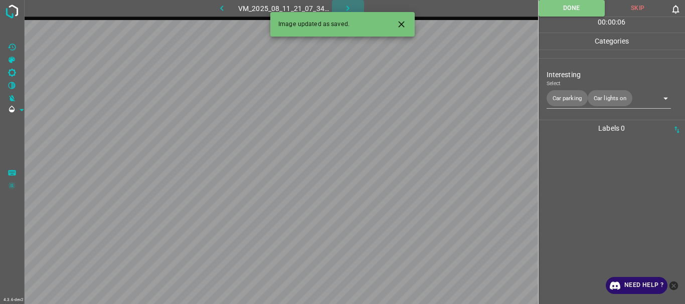
click at [346, 6] on icon "button" at bounding box center [347, 8] width 11 height 11
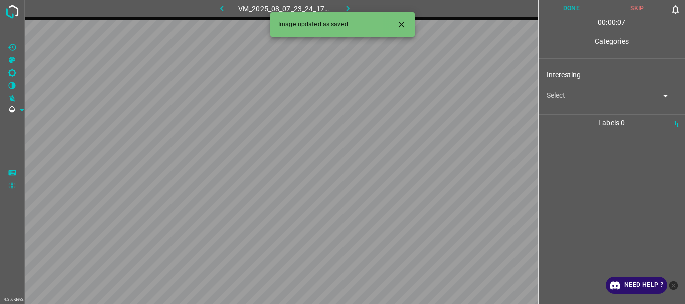
click at [580, 96] on body "4.3.6-dev2 VM_2025_08_07_23_24_17_757_01.gif Done Skip 0 00 : 00 : 07 Categorie…" at bounding box center [342, 152] width 685 height 304
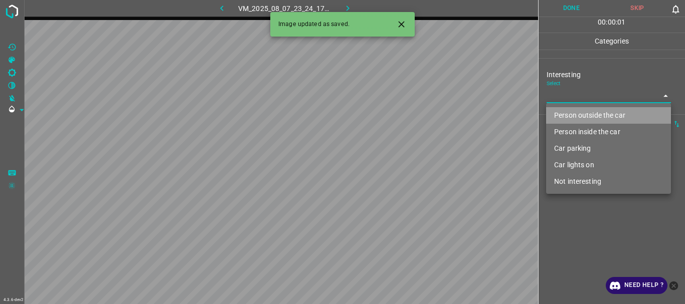
click at [574, 111] on li "Person outside the car" at bounding box center [608, 115] width 125 height 17
type input "Person outside the car"
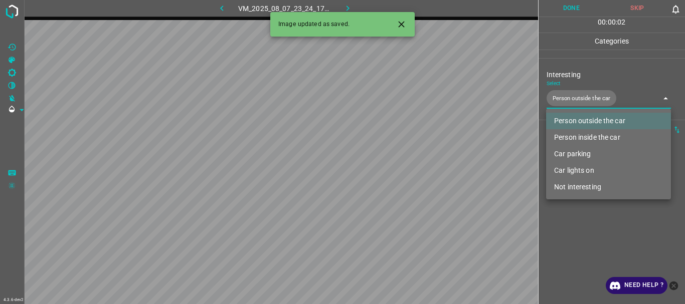
click at [570, 230] on div at bounding box center [342, 152] width 685 height 304
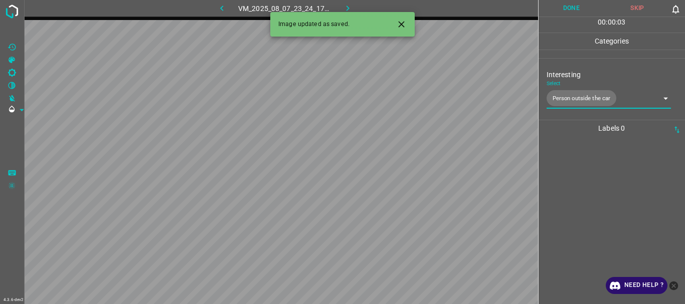
click at [568, 12] on button "Done" at bounding box center [571, 8] width 66 height 17
click at [348, 7] on icon "button" at bounding box center [347, 8] width 11 height 11
click at [567, 102] on body "4.3.6-dev2 VM_2025_08_07_22_05_19_614_05.gif Done Skip 0 00 : 00 : 04 Categorie…" at bounding box center [342, 152] width 685 height 304
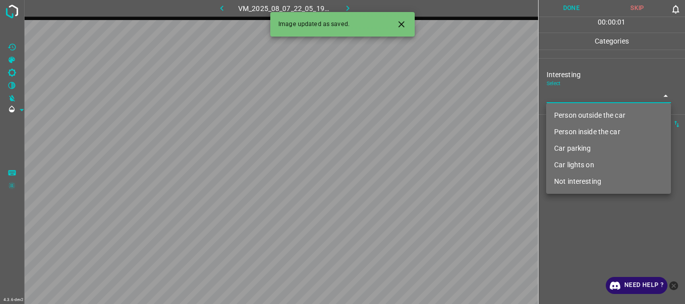
click at [568, 111] on li "Person outside the car" at bounding box center [608, 115] width 125 height 17
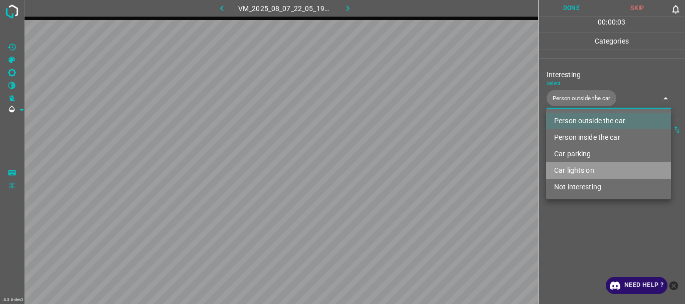
click at [577, 167] on li "Car lights on" at bounding box center [608, 170] width 125 height 17
type input "Person outside the car,Car lights on"
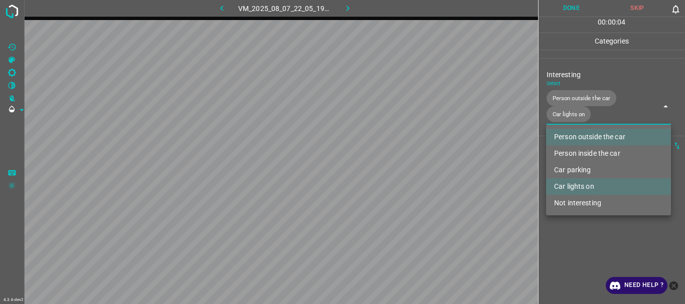
click at [575, 224] on div at bounding box center [342, 152] width 685 height 304
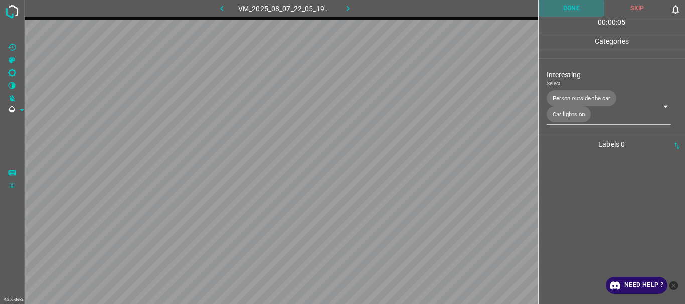
click at [574, 9] on button "Done" at bounding box center [571, 8] width 66 height 17
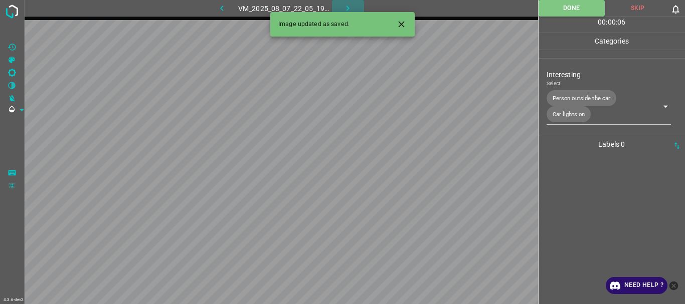
click at [349, 9] on icon "button" at bounding box center [347, 9] width 3 height 6
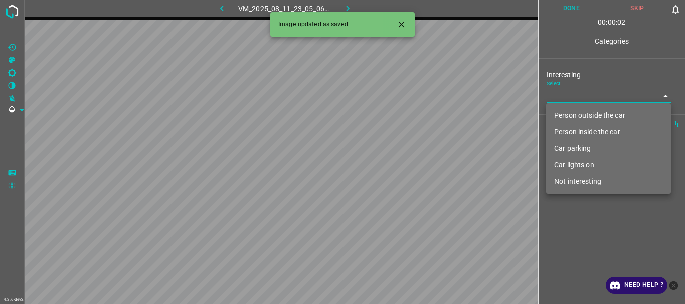
click at [567, 96] on body "4.3.6-dev2 VM_2025_08_11_23_05_06_144_05.gif Done Skip 0 00 : 00 : 02 Categorie…" at bounding box center [342, 152] width 685 height 304
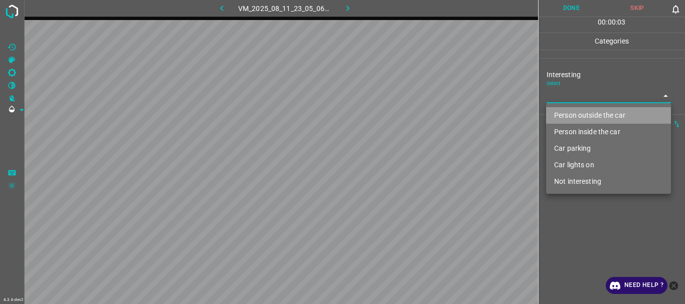
click at [572, 112] on li "Person outside the car" at bounding box center [608, 115] width 125 height 17
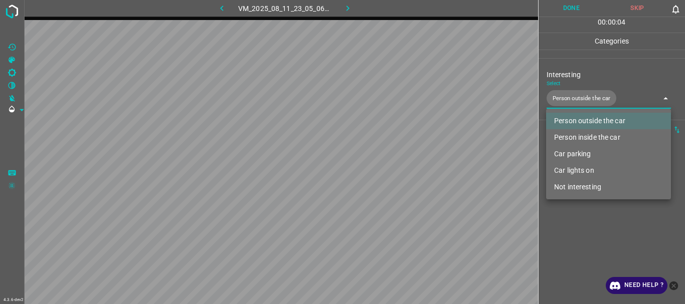
click at [577, 135] on li "Person inside the car" at bounding box center [608, 137] width 125 height 17
type input "Person outside the car,Person inside the car"
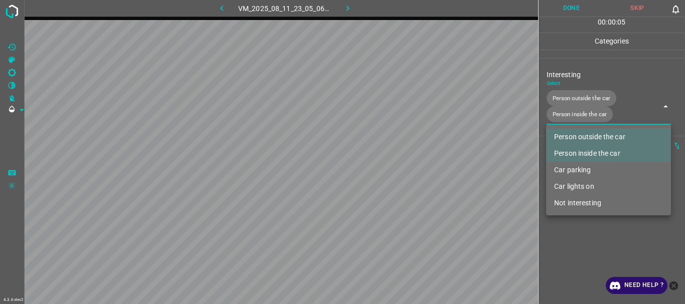
click at [596, 239] on div at bounding box center [342, 152] width 685 height 304
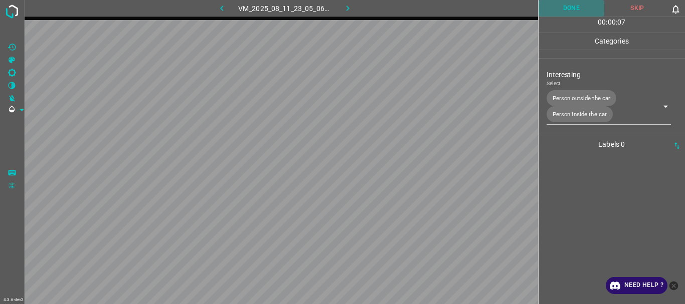
click at [578, 13] on button "Done" at bounding box center [571, 8] width 66 height 17
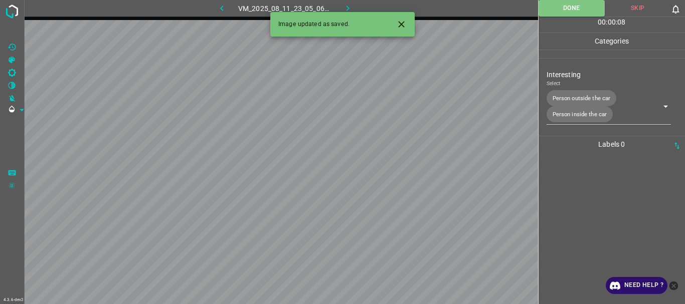
click at [350, 7] on icon "button" at bounding box center [347, 8] width 11 height 11
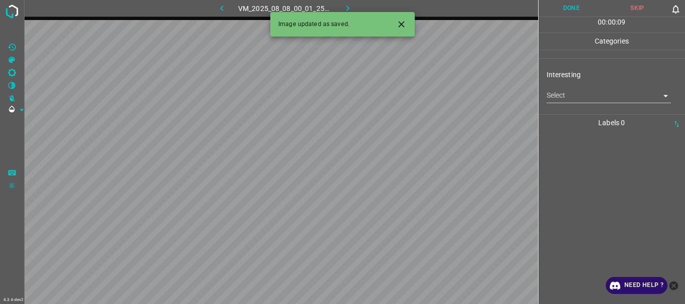
click at [574, 96] on body "4.3.6-dev2 VM_2025_08_08_00_01_25_386_05.gif Done Skip 0 00 : 00 : 09 Categorie…" at bounding box center [342, 152] width 685 height 304
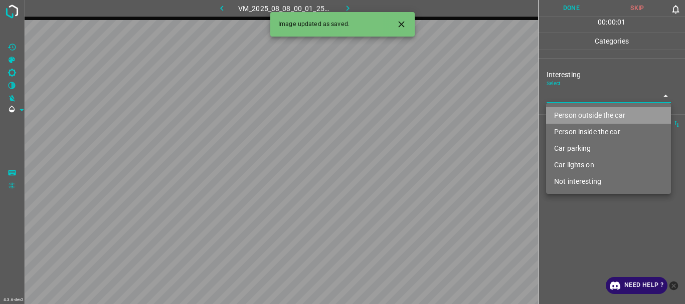
click at [576, 110] on li "Person outside the car" at bounding box center [608, 115] width 125 height 17
type input "Person outside the car"
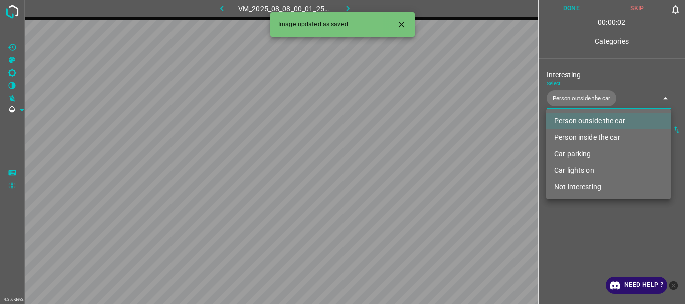
click at [591, 232] on div at bounding box center [342, 152] width 685 height 304
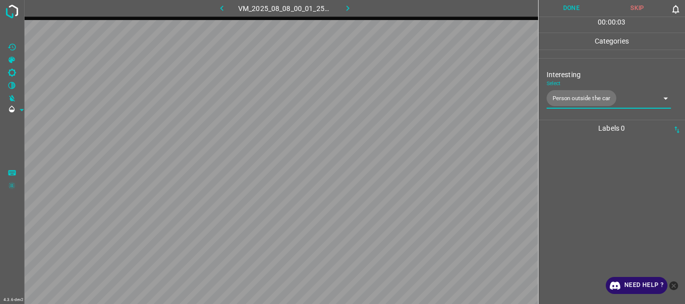
click at [572, 12] on button "Done" at bounding box center [571, 8] width 66 height 17
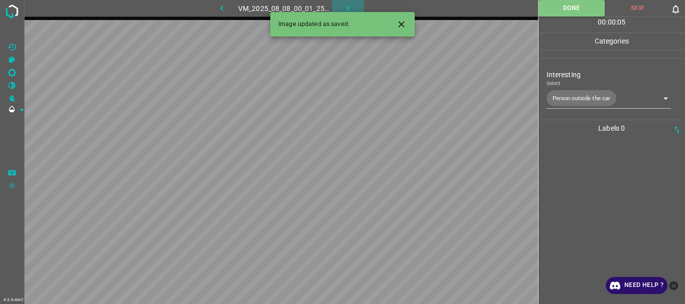
click at [345, 6] on icon "button" at bounding box center [347, 8] width 11 height 11
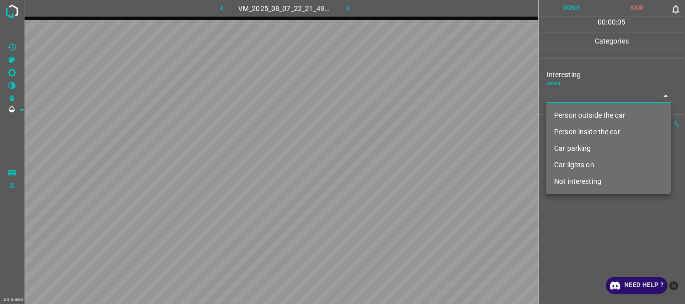
click at [563, 91] on body "4.3.6-dev2 VM_2025_08_07_22_21_49_880_00.gif Done Skip 0 00 : 00 : 05 Categorie…" at bounding box center [342, 152] width 685 height 304
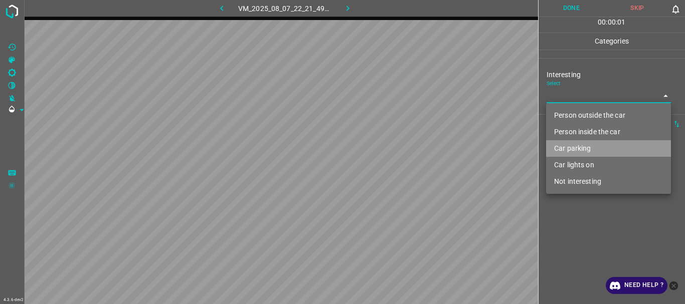
click at [578, 147] on li "Car parking" at bounding box center [608, 148] width 125 height 17
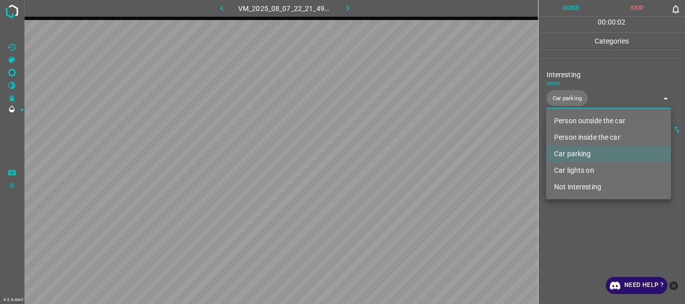
click at [582, 168] on li "Car lights on" at bounding box center [608, 170] width 125 height 17
type input "Car parking,Car lights on"
drag, startPoint x: 581, startPoint y: 216, endPoint x: 581, endPoint y: 171, distance: 44.6
click at [581, 215] on div at bounding box center [342, 152] width 685 height 304
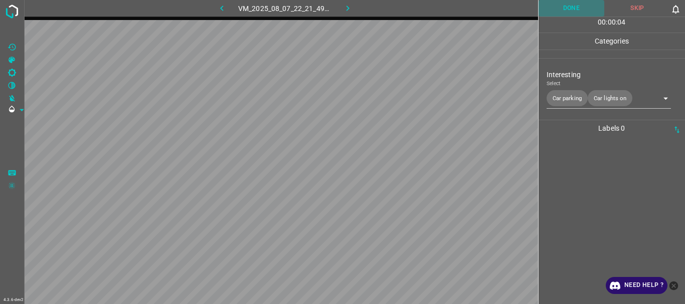
click at [562, 5] on button "Done" at bounding box center [571, 8] width 66 height 17
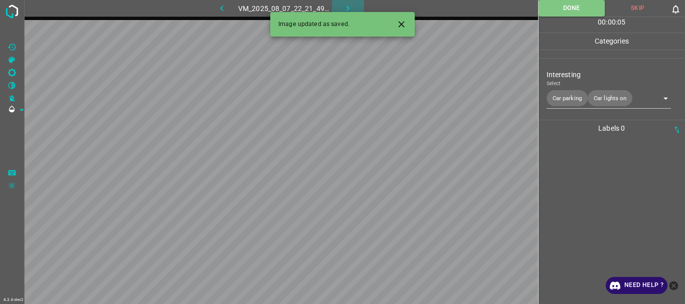
click at [350, 4] on icon "button" at bounding box center [347, 8] width 11 height 11
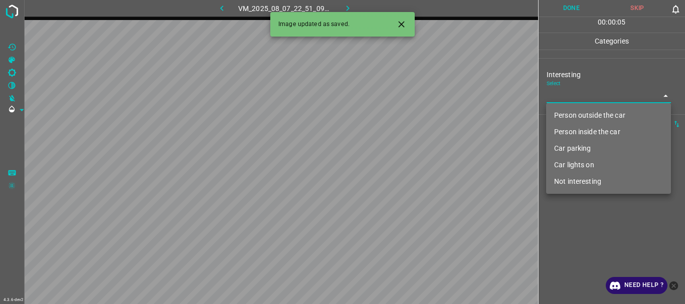
click at [576, 94] on body "4.3.6-dev2 VM_2025_08_07_22_51_09_013_03.gif Done Skip 0 00 : 00 : 05 Categorie…" at bounding box center [342, 152] width 685 height 304
click at [574, 128] on li "Person inside the car" at bounding box center [608, 132] width 125 height 17
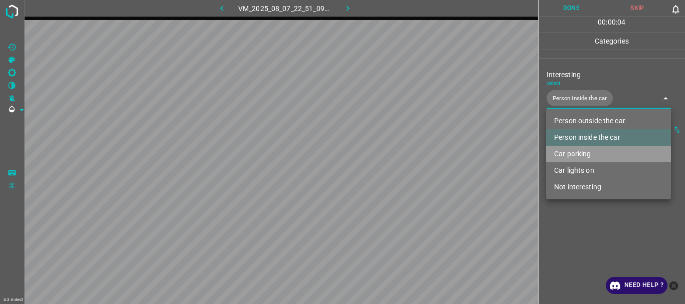
click at [568, 156] on li "Car parking" at bounding box center [608, 154] width 125 height 17
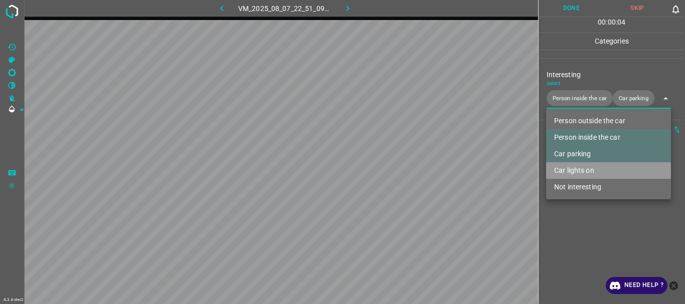
click at [567, 168] on li "Car lights on" at bounding box center [608, 170] width 125 height 17
type input "Person inside the car,Car parking,Car lights on"
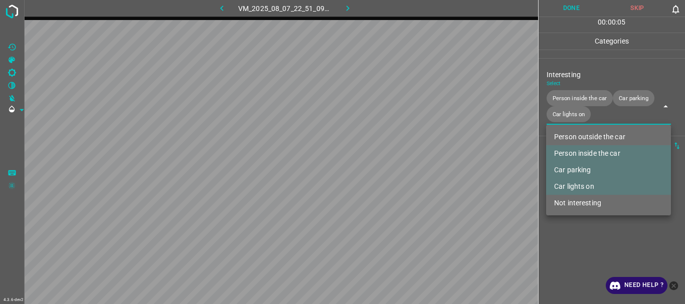
click at [562, 229] on div at bounding box center [342, 152] width 685 height 304
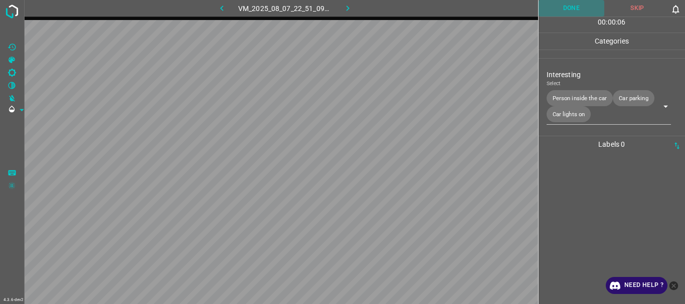
click at [563, 3] on button "Done" at bounding box center [571, 8] width 66 height 17
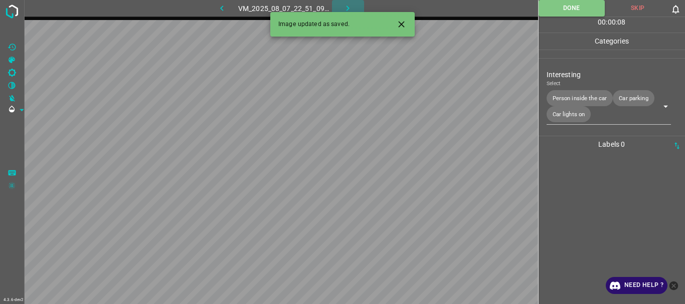
click at [351, 3] on icon "button" at bounding box center [347, 8] width 11 height 11
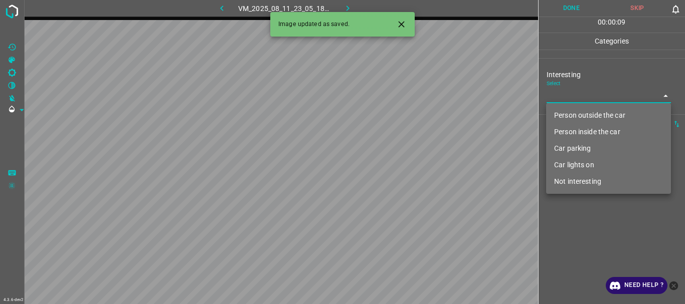
click at [578, 98] on body "4.3.6-dev2 VM_2025_08_11_23_05_18_745_02.gif Done Skip 0 00 : 00 : 09 Categorie…" at bounding box center [342, 152] width 685 height 304
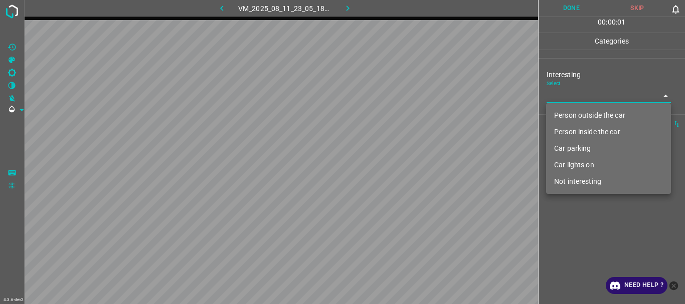
click at [567, 114] on li "Person outside the car" at bounding box center [608, 115] width 125 height 17
type input "Person outside the car"
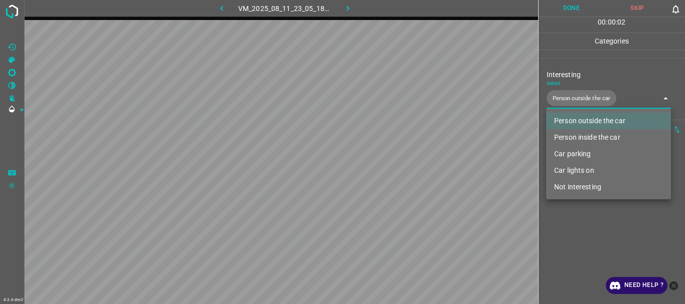
click at [583, 225] on div at bounding box center [342, 152] width 685 height 304
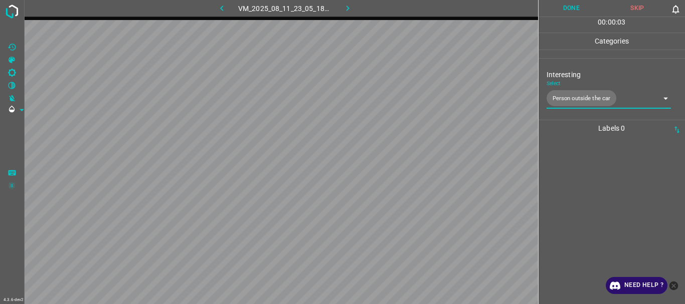
click at [566, 11] on button "Done" at bounding box center [571, 8] width 66 height 17
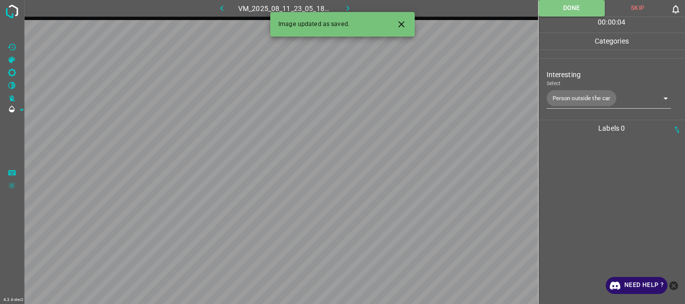
click at [348, 6] on icon "button" at bounding box center [347, 8] width 11 height 11
click at [559, 97] on body "4.3.6-dev2 VM_2025_08_10_00_02_07_762_00.gif Done Skip 0 00 : 00 : 05 Categorie…" at bounding box center [342, 152] width 685 height 304
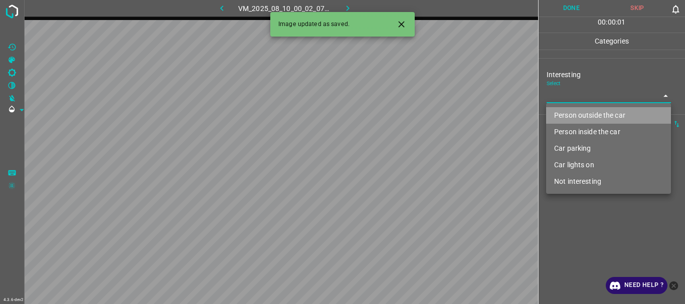
click at [563, 116] on li "Person outside the car" at bounding box center [608, 115] width 125 height 17
type input "Person outside the car"
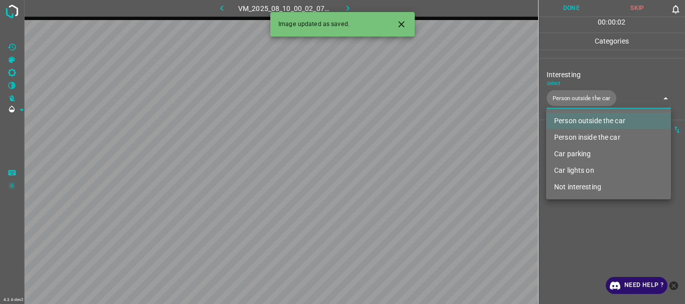
click at [580, 225] on div at bounding box center [342, 152] width 685 height 304
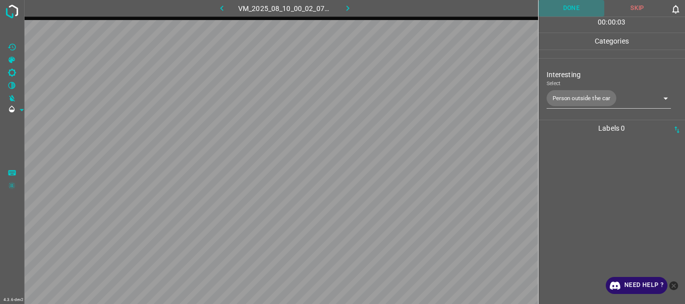
click at [562, 10] on button "Done" at bounding box center [571, 8] width 66 height 17
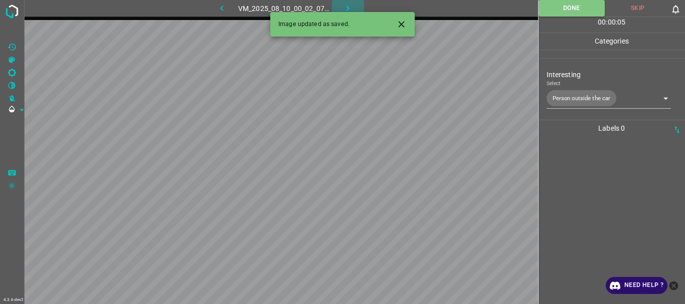
click at [340, 6] on button "button" at bounding box center [348, 8] width 32 height 17
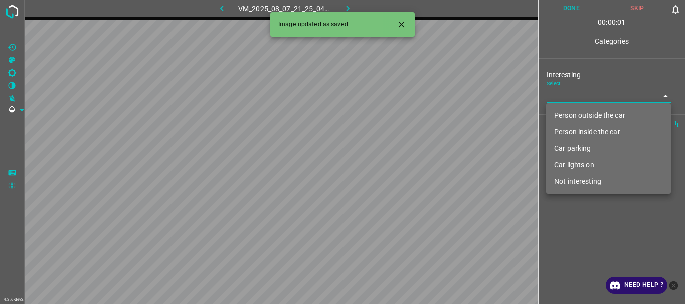
click at [566, 97] on body "4.3.6-dev2 VM_2025_08_07_21_25_04_356_02.gif Done Skip 0 00 : 00 : 01 Categorie…" at bounding box center [342, 152] width 685 height 304
click at [559, 117] on li "Person outside the car" at bounding box center [608, 115] width 125 height 17
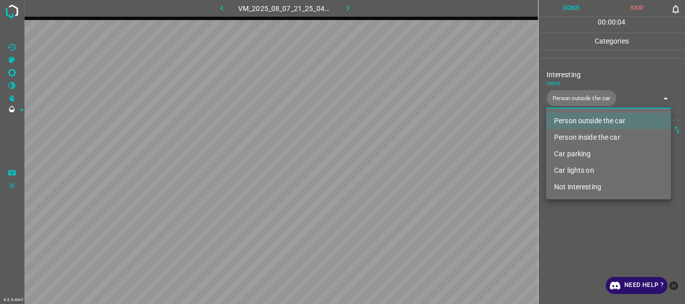
click at [560, 131] on li "Person inside the car" at bounding box center [608, 137] width 125 height 17
type input "Person outside the car,Person inside the car"
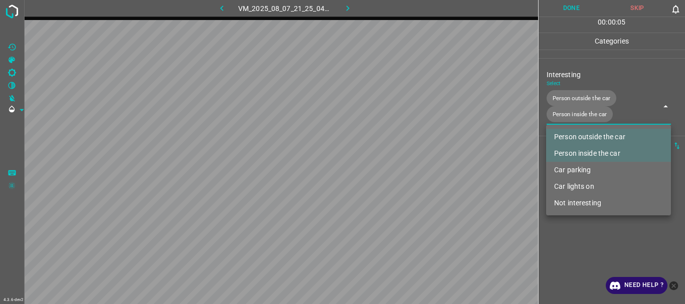
click at [575, 241] on div at bounding box center [342, 152] width 685 height 304
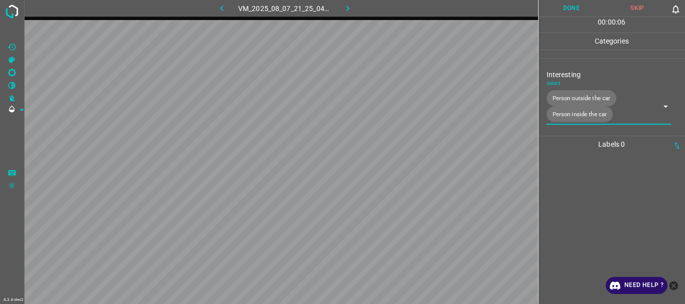
click at [564, 6] on button "Done" at bounding box center [571, 8] width 66 height 17
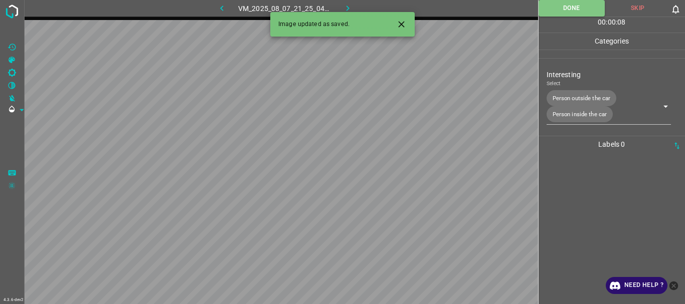
click at [346, 8] on icon "button" at bounding box center [347, 8] width 11 height 11
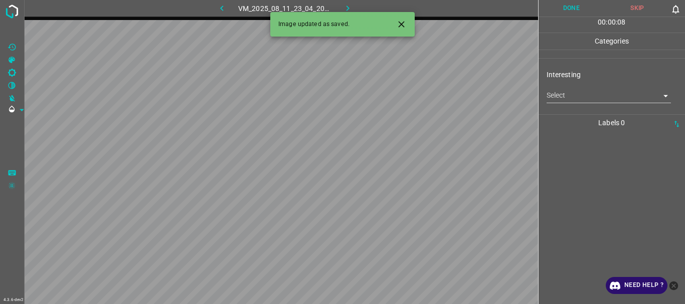
click at [563, 92] on body "4.3.6-dev2 VM_2025_08_11_23_04_20_641_01.gif Done Skip 0 00 : 00 : 08 Categorie…" at bounding box center [342, 152] width 685 height 304
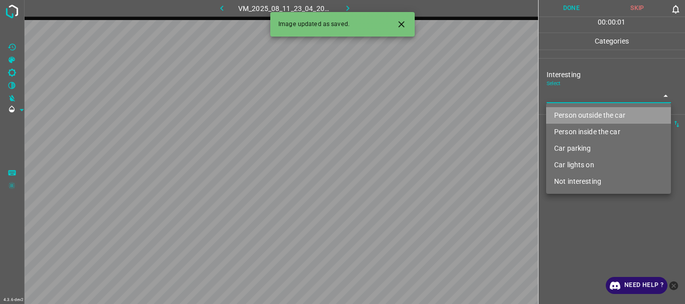
click at [564, 111] on li "Person outside the car" at bounding box center [608, 115] width 125 height 17
type input "Person outside the car"
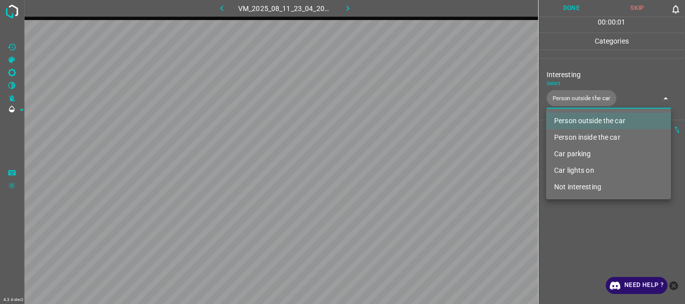
click at [585, 211] on div at bounding box center [342, 152] width 685 height 304
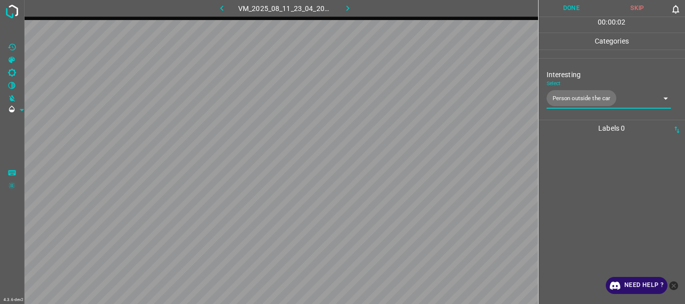
click at [567, 11] on button "Done" at bounding box center [571, 8] width 66 height 17
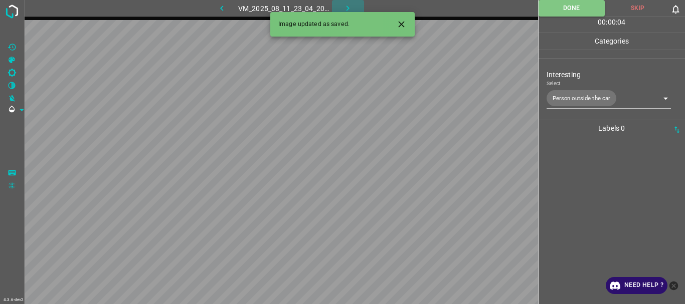
click at [350, 7] on icon "button" at bounding box center [347, 8] width 11 height 11
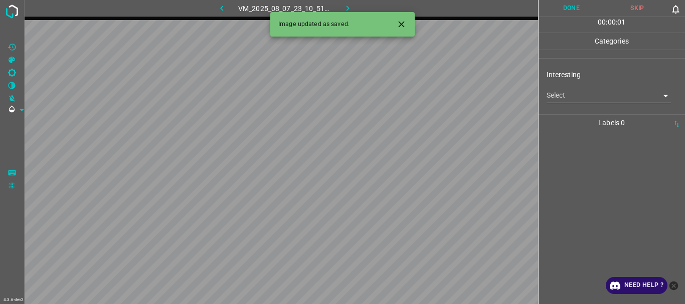
click at [585, 95] on body "4.3.6-dev2 VM_2025_08_07_23_10_51_859_05.gif Done Skip 0 00 : 00 : 01 Categorie…" at bounding box center [342, 152] width 685 height 304
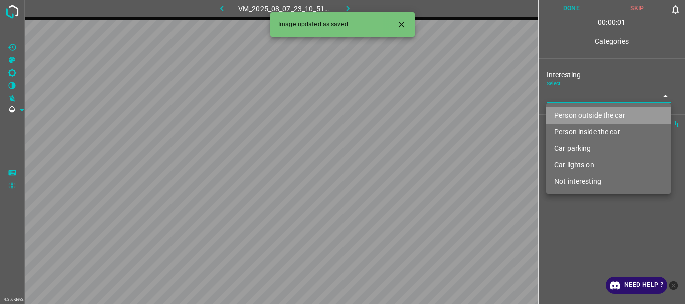
click at [582, 113] on li "Person outside the car" at bounding box center [608, 115] width 125 height 17
type input "Person outside the car"
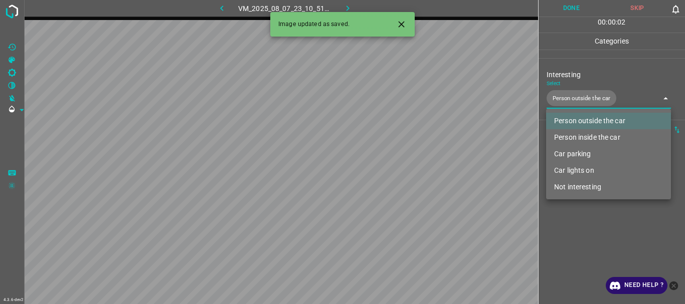
click at [580, 219] on div at bounding box center [342, 152] width 685 height 304
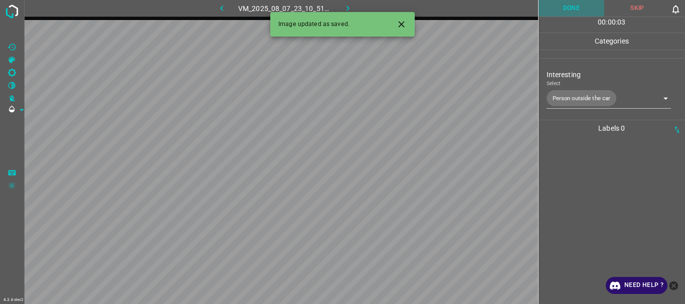
click at [564, 16] on button "Done" at bounding box center [571, 8] width 66 height 17
click at [350, 8] on icon "button" at bounding box center [347, 8] width 11 height 11
click at [560, 90] on body "4.3.6-dev2 VM_2025_08_11_22_19_29_944_02.gif Done Skip 0 00 : 00 : 05 Categorie…" at bounding box center [342, 152] width 685 height 304
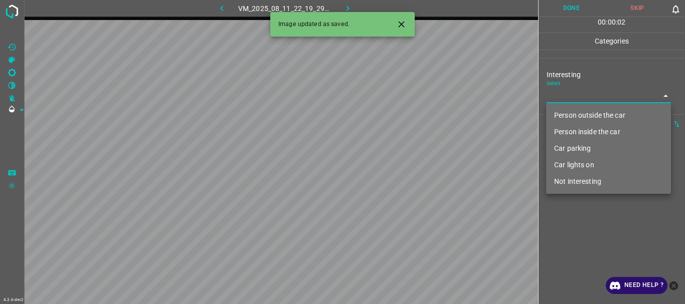
click at [568, 130] on li "Person inside the car" at bounding box center [608, 132] width 125 height 17
type input "Person inside the car"
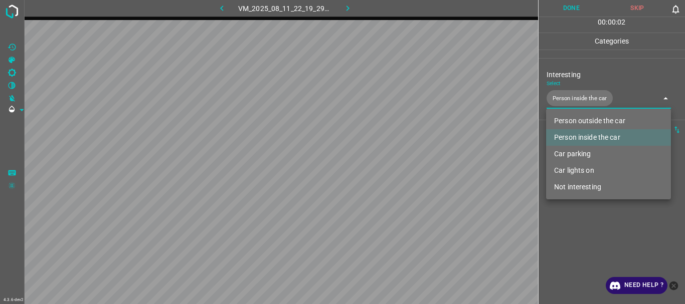
click at [568, 219] on div at bounding box center [342, 152] width 685 height 304
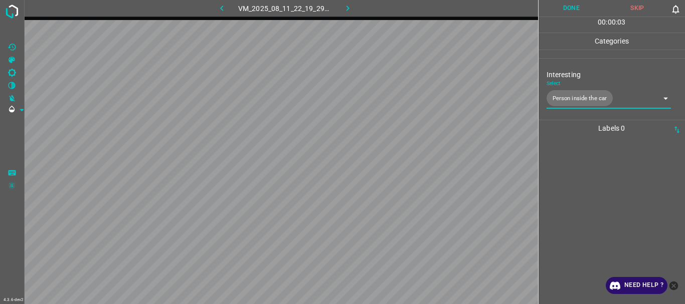
click at [568, 15] on button "Done" at bounding box center [571, 8] width 66 height 17
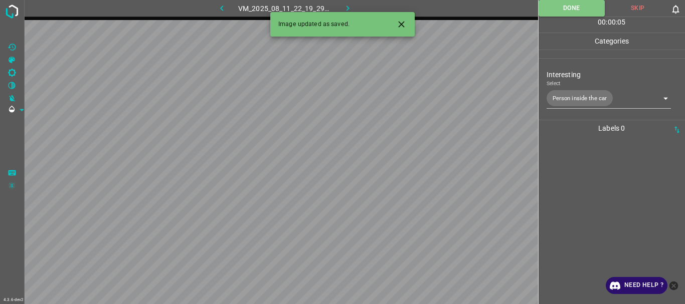
click at [353, 8] on button "button" at bounding box center [348, 8] width 32 height 17
click at [570, 95] on body "4.3.6-dev2 VM_2025_08_09_23_54_58_972_00.gif Done Skip 0 00 : 00 : 01 Categorie…" at bounding box center [342, 152] width 685 height 304
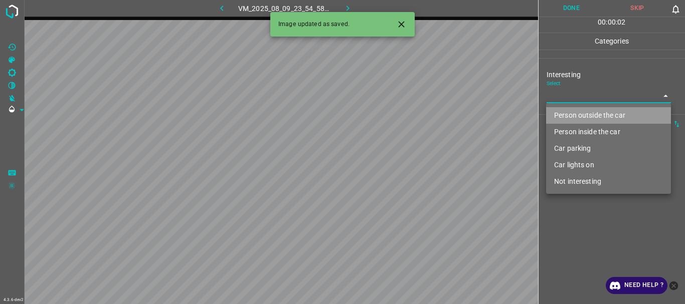
click at [573, 113] on li "Person outside the car" at bounding box center [608, 115] width 125 height 17
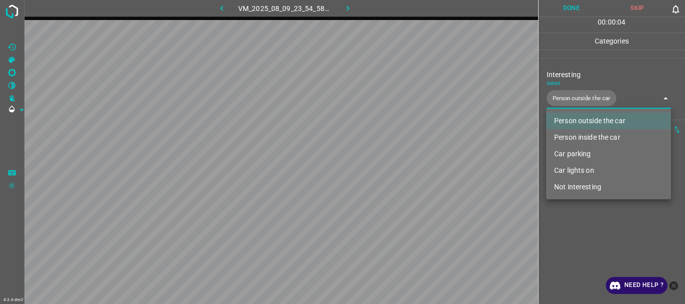
click at [569, 137] on li "Person inside the car" at bounding box center [608, 137] width 125 height 17
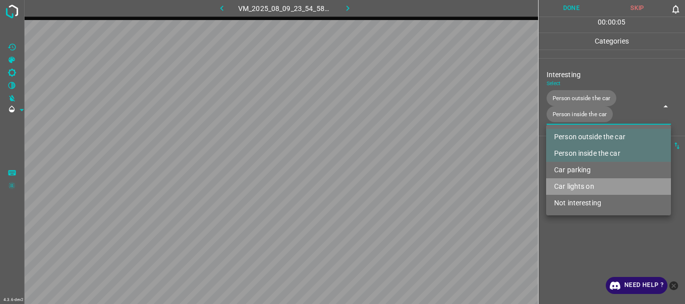
click at [571, 183] on li "Car lights on" at bounding box center [608, 186] width 125 height 17
type input "Person outside the car,Person inside the car,Car lights on"
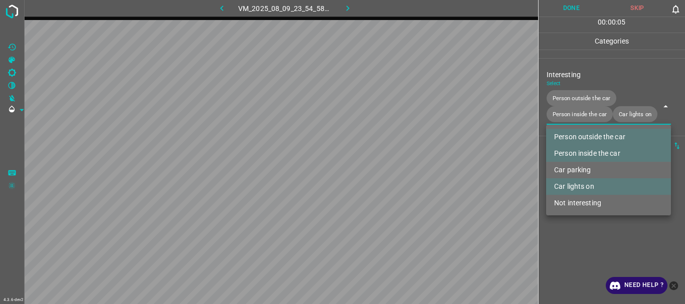
click at [574, 250] on div at bounding box center [342, 152] width 685 height 304
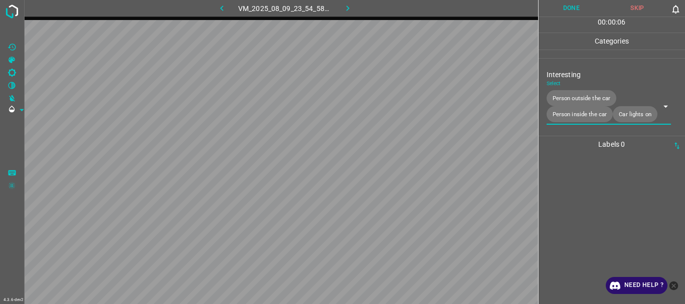
click at [559, 12] on button "Done" at bounding box center [571, 8] width 66 height 17
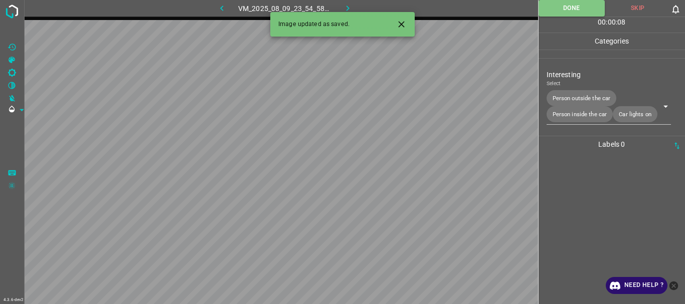
click at [352, 9] on icon "button" at bounding box center [347, 8] width 11 height 11
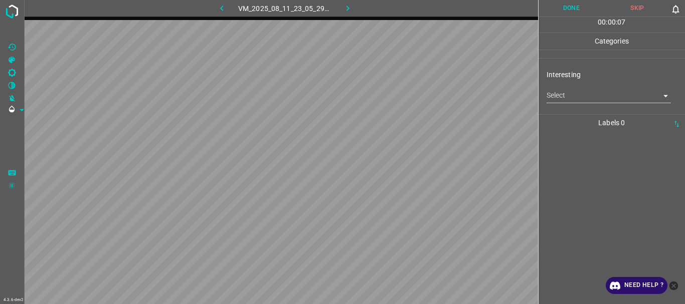
click at [549, 97] on body "4.3.6-dev2 VM_2025_08_11_23_05_29_987_02.gif Done Skip 0 00 : 00 : 07 Categorie…" at bounding box center [342, 152] width 685 height 304
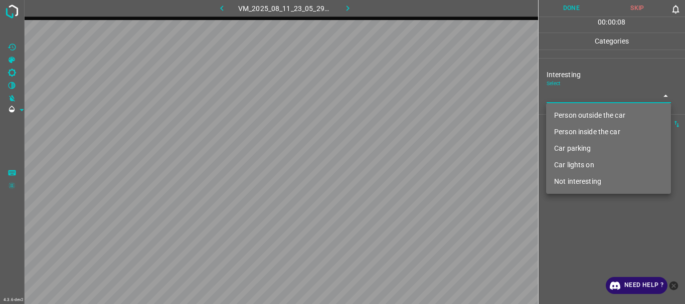
click at [569, 144] on li "Car parking" at bounding box center [608, 148] width 125 height 17
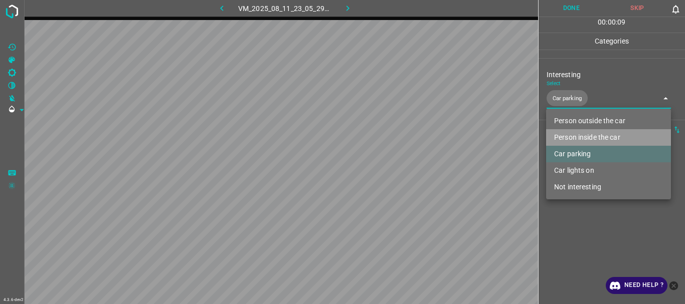
click at [574, 136] on li "Person inside the car" at bounding box center [608, 137] width 125 height 17
type input "Car parking,Person inside the car"
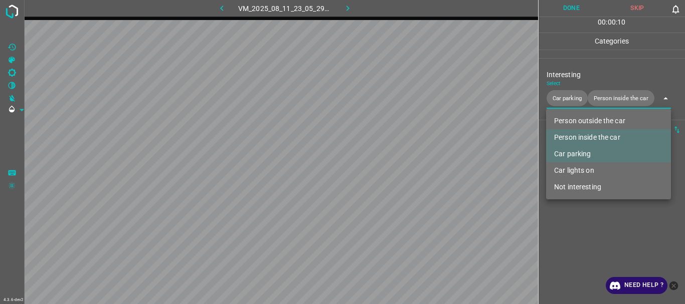
click at [577, 243] on div at bounding box center [342, 152] width 685 height 304
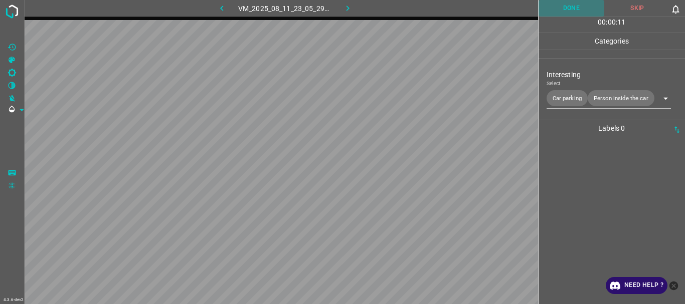
click at [566, 9] on button "Done" at bounding box center [571, 8] width 66 height 17
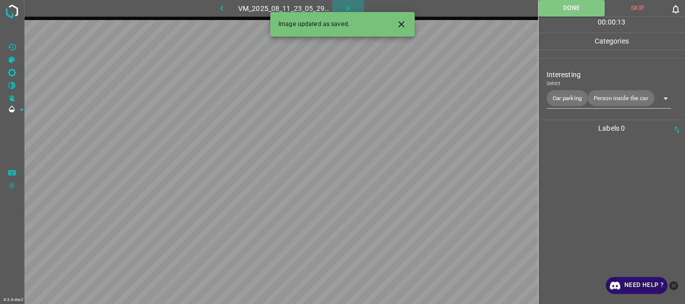
click at [351, 4] on icon "button" at bounding box center [347, 8] width 11 height 11
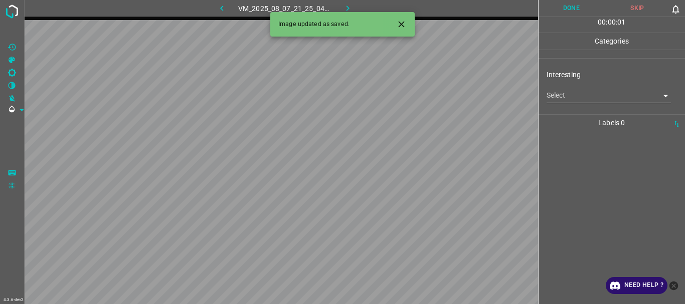
click at [570, 98] on body "4.3.6-dev2 VM_2025_08_07_21_25_04_356_04.gif Done Skip 0 00 : 00 : 01 Categorie…" at bounding box center [342, 152] width 685 height 304
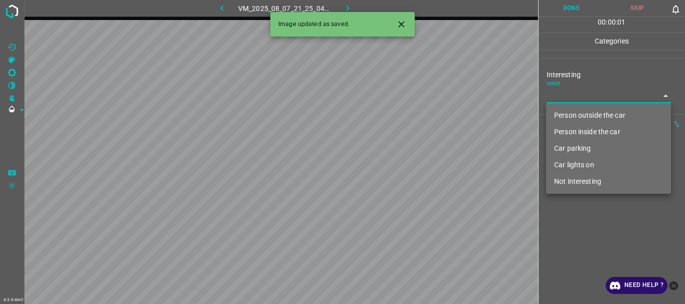
click at [575, 112] on li "Person outside the car" at bounding box center [608, 115] width 125 height 17
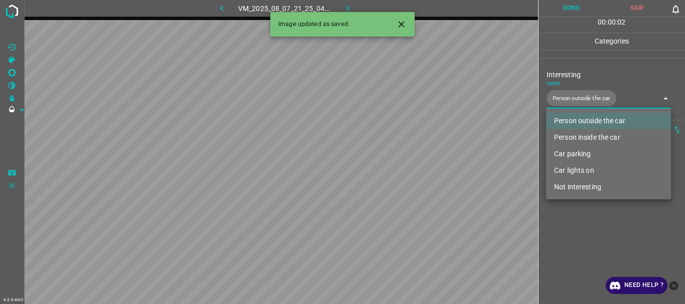
click at [580, 136] on li "Person inside the car" at bounding box center [608, 137] width 125 height 17
type input "Person outside the car,Person inside the car"
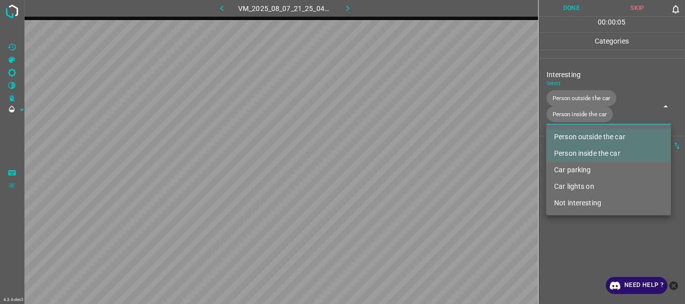
click at [586, 236] on div at bounding box center [342, 152] width 685 height 304
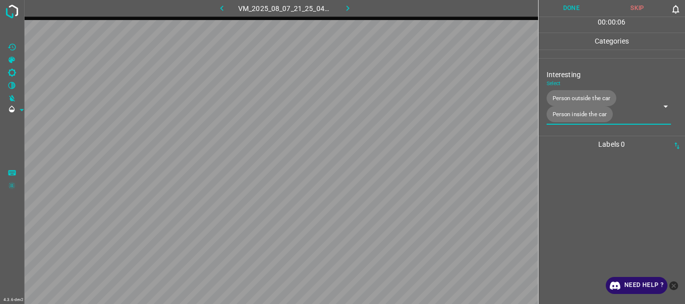
click at [568, 13] on button "Done" at bounding box center [571, 8] width 66 height 17
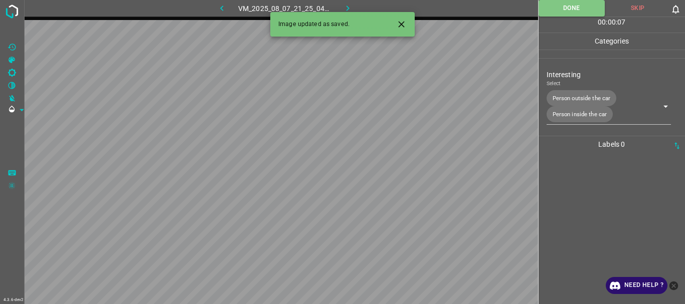
click at [345, 7] on icon "button" at bounding box center [347, 8] width 11 height 11
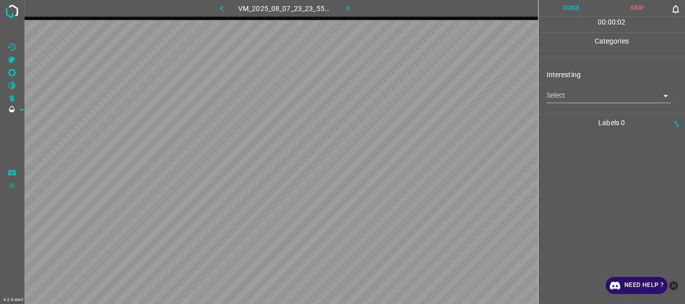
click at [579, 90] on body "4.3.6-dev2 VM_2025_08_07_23_23_55_965_01.gif Done Skip 0 00 : 00 : 02 Categorie…" at bounding box center [342, 152] width 685 height 304
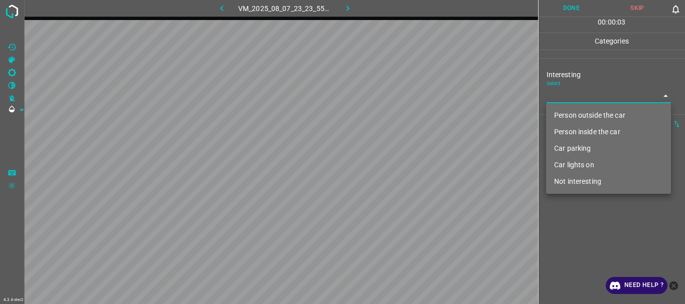
click at [591, 177] on li "Not interesting" at bounding box center [608, 181] width 125 height 17
type input "Not interesting"
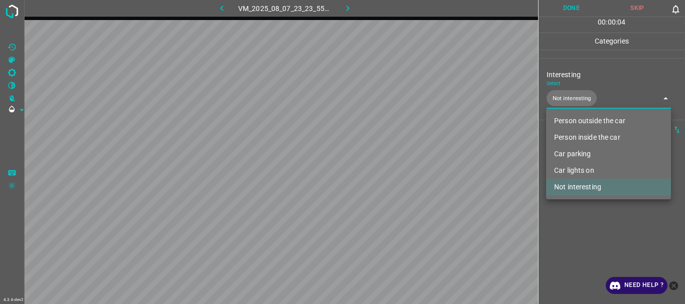
click at [587, 215] on div at bounding box center [342, 152] width 685 height 304
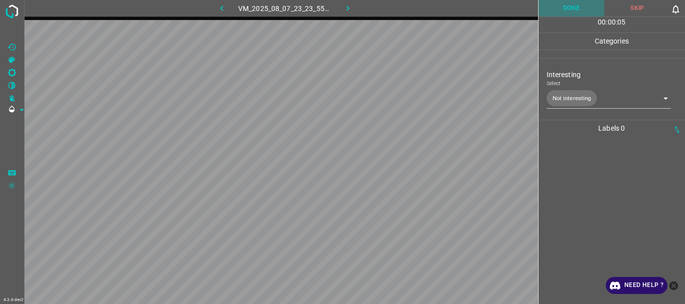
click at [568, 2] on button "Done" at bounding box center [571, 8] width 66 height 17
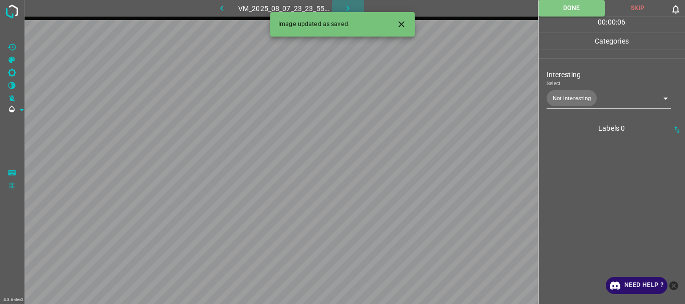
click at [346, 6] on icon "button" at bounding box center [347, 8] width 11 height 11
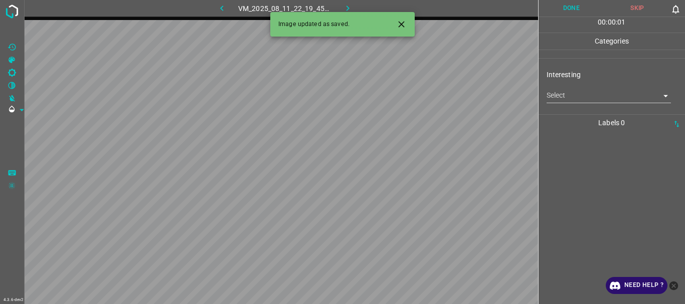
click at [560, 95] on body "4.3.6-dev2 VM_2025_08_11_22_19_45_230_03.gif Done Skip 0 00 : 00 : 01 Categorie…" at bounding box center [342, 152] width 685 height 304
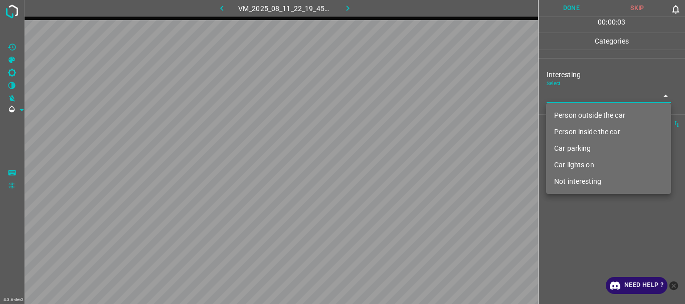
click at [587, 130] on li "Person inside the car" at bounding box center [608, 132] width 125 height 17
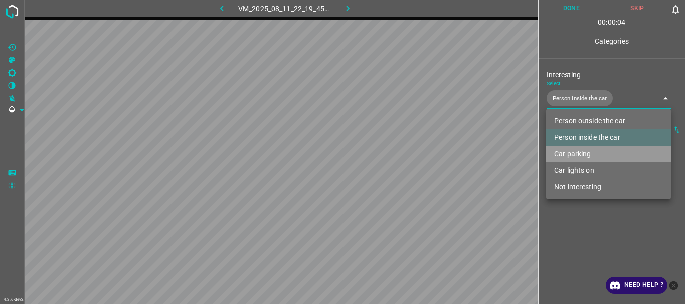
click at [585, 151] on li "Car parking" at bounding box center [608, 154] width 125 height 17
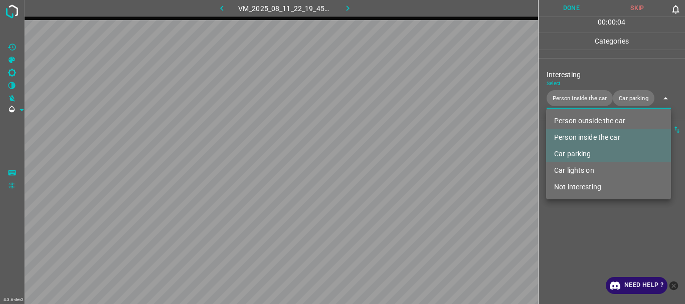
click at [582, 168] on li "Car lights on" at bounding box center [608, 170] width 125 height 17
type input "Person inside the car,Car parking,Car lights on"
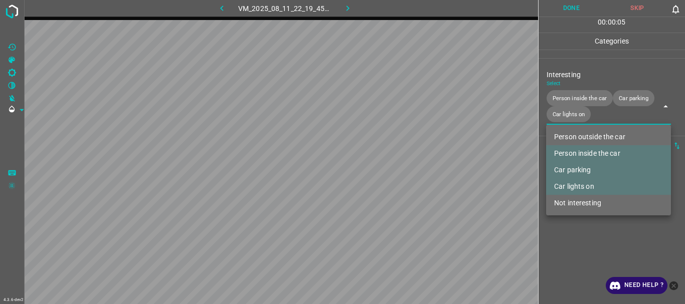
click at [579, 218] on div at bounding box center [342, 152] width 685 height 304
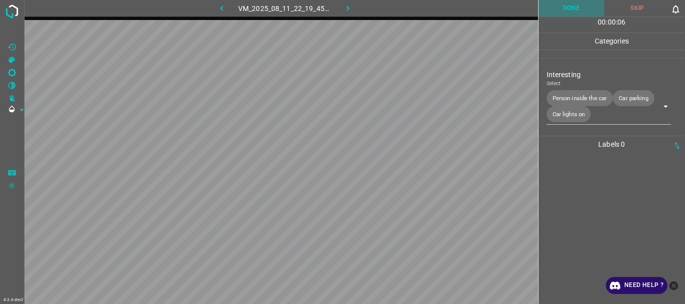
click at [563, 5] on button "Done" at bounding box center [571, 8] width 66 height 17
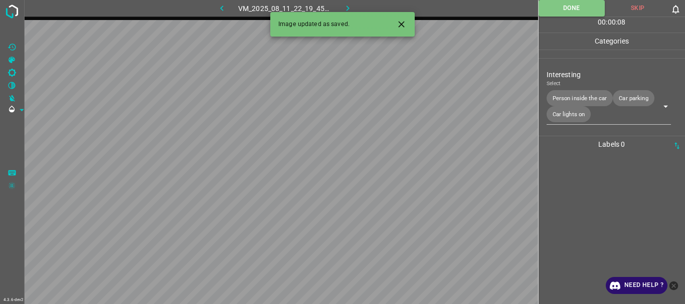
click at [347, 6] on icon "button" at bounding box center [347, 8] width 11 height 11
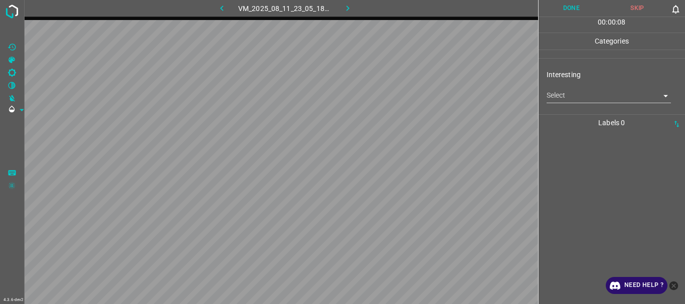
click at [566, 100] on body "4.3.6-dev2 VM_2025_08_11_23_05_18_745_00.gif Done Skip 0 00 : 00 : 08 Categorie…" at bounding box center [342, 152] width 685 height 304
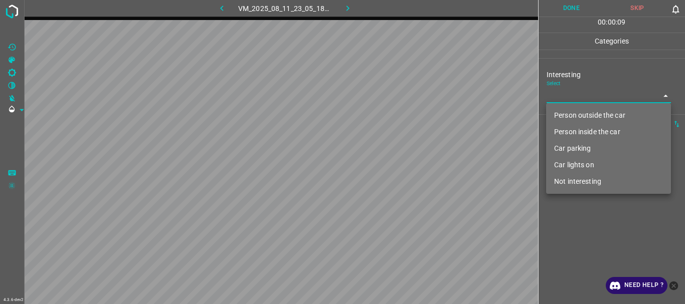
click at [569, 113] on li "Person outside the car" at bounding box center [608, 115] width 125 height 17
type input "Person outside the car"
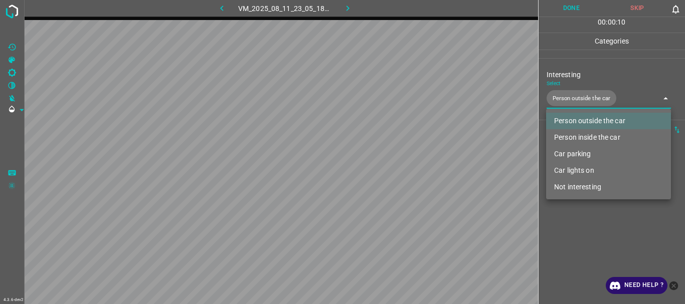
click at [572, 214] on div at bounding box center [342, 152] width 685 height 304
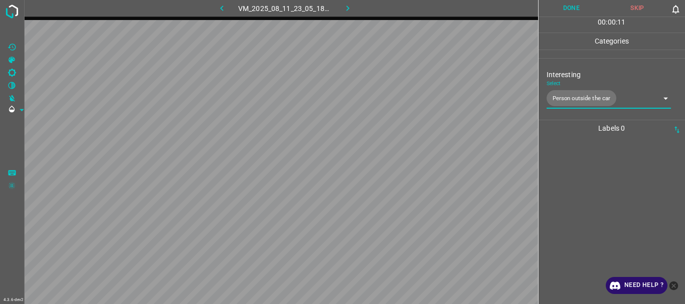
click at [574, 11] on button "Done" at bounding box center [571, 8] width 66 height 17
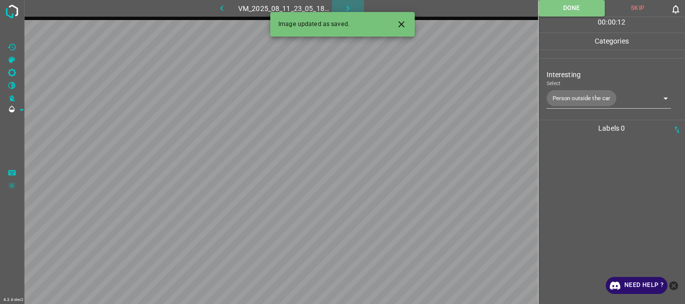
click at [345, 7] on icon "button" at bounding box center [347, 8] width 11 height 11
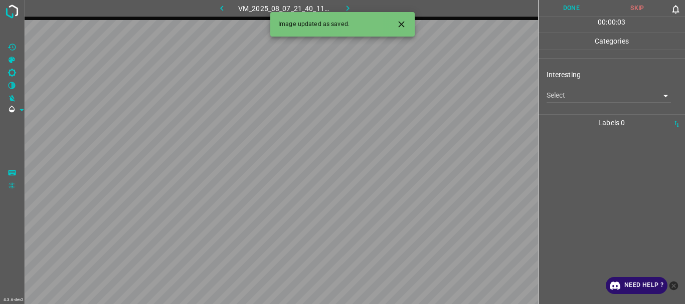
click at [558, 92] on body "4.3.6-dev2 VM_2025_08_07_21_40_11_125_03.gif Done Skip 0 00 : 00 : 03 Categorie…" at bounding box center [342, 152] width 685 height 304
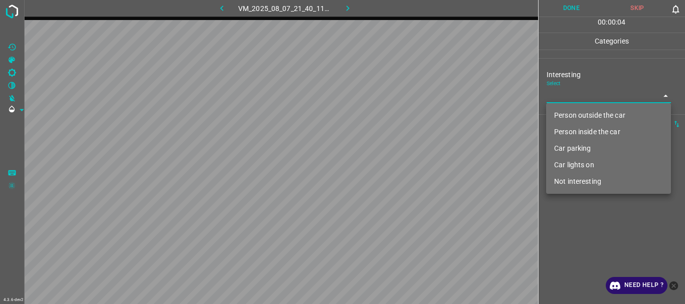
click at [566, 146] on li "Car parking" at bounding box center [608, 148] width 125 height 17
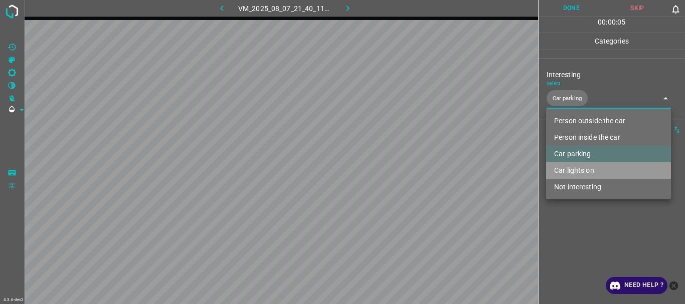
click at [570, 165] on li "Car lights on" at bounding box center [608, 170] width 125 height 17
type input "Car parking,Car lights on"
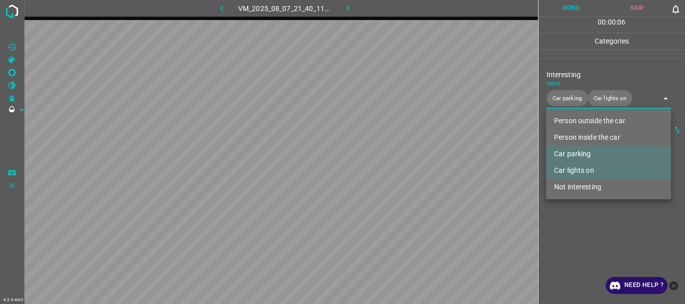
click at [569, 206] on div at bounding box center [342, 152] width 685 height 304
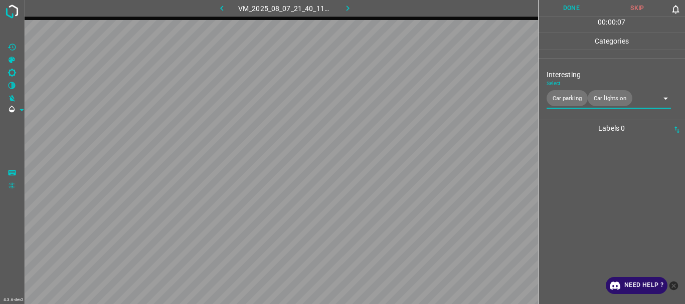
click at [566, 11] on button "Done" at bounding box center [571, 8] width 66 height 17
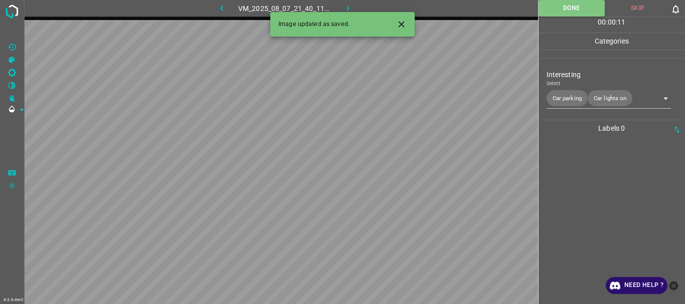
click at [346, 8] on icon "button" at bounding box center [347, 8] width 11 height 11
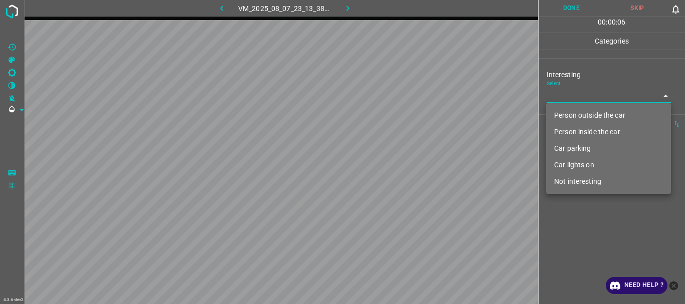
drag, startPoint x: 600, startPoint y: 93, endPoint x: 586, endPoint y: 102, distance: 16.8
click at [599, 93] on body "4.3.6-dev2 VM_2025_08_07_23_13_38_720_04.gif Done Skip 0 00 : 00 : 06 Categorie…" at bounding box center [342, 152] width 685 height 304
click at [585, 112] on li "Person outside the car" at bounding box center [608, 115] width 125 height 17
type input "Person outside the car"
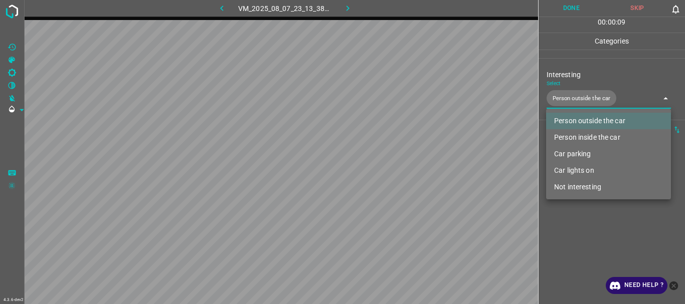
drag, startPoint x: 593, startPoint y: 234, endPoint x: 594, endPoint y: 219, distance: 15.1
click at [594, 233] on div at bounding box center [342, 152] width 685 height 304
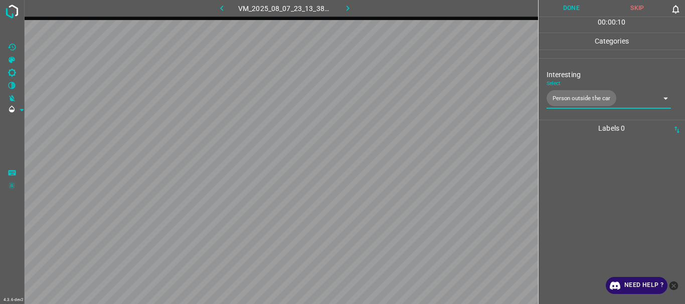
click at [566, 11] on button "Done" at bounding box center [571, 8] width 66 height 17
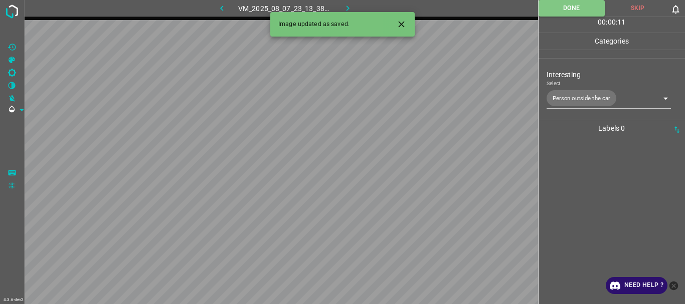
click at [346, 8] on icon "button" at bounding box center [347, 8] width 11 height 11
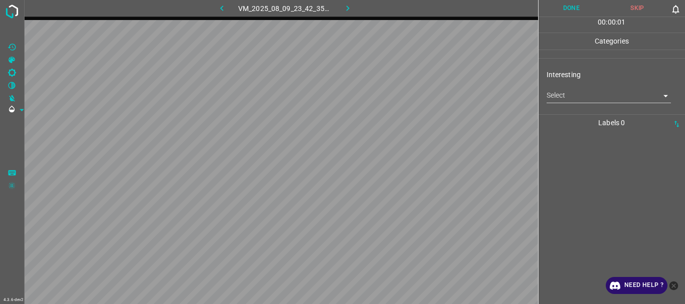
click at [590, 96] on body "4.3.6-dev2 VM_2025_08_09_23_42_35_167_04.gif Done Skip 0 00 : 00 : 01 Categorie…" at bounding box center [342, 152] width 685 height 304
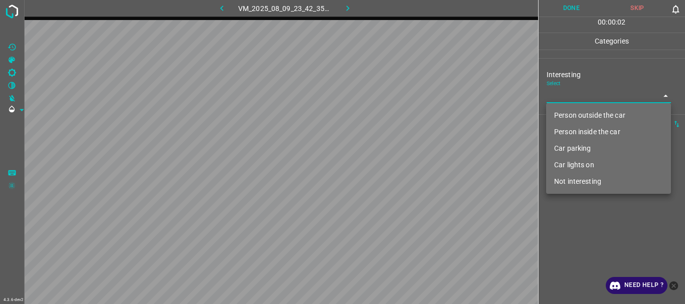
click at [580, 176] on li "Not interesting" at bounding box center [608, 181] width 125 height 17
type input "Not interesting"
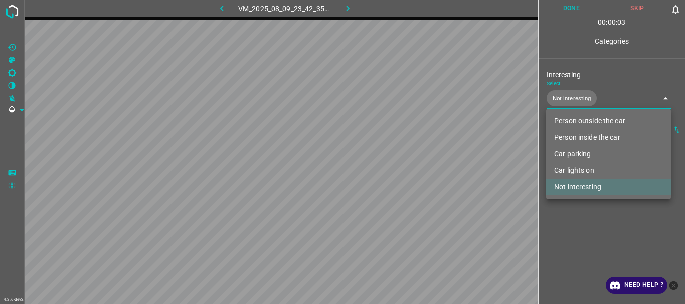
click at [583, 215] on div at bounding box center [342, 152] width 685 height 304
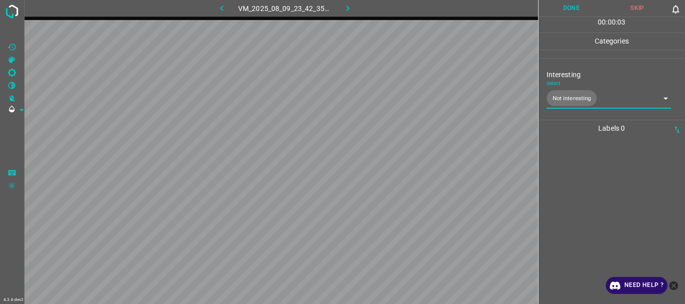
click at [561, 8] on button "Done" at bounding box center [571, 8] width 66 height 17
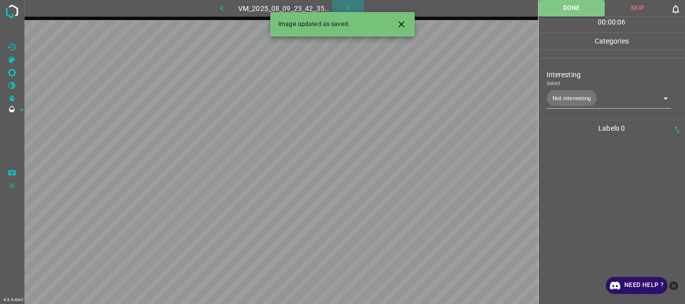
click at [348, 4] on icon "button" at bounding box center [347, 8] width 11 height 11
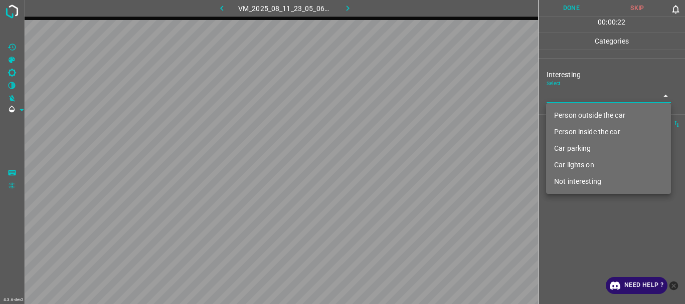
click at [596, 93] on body "4.3.6-dev2 VM_2025_08_11_23_05_06_144_06.gif Done Skip 0 00 : 00 : 22 Categorie…" at bounding box center [342, 152] width 685 height 304
click at [588, 113] on li "Person outside the car" at bounding box center [608, 115] width 125 height 17
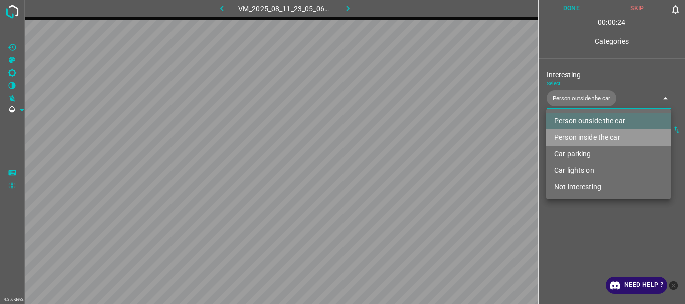
click at [586, 136] on li "Person inside the car" at bounding box center [608, 137] width 125 height 17
type input "Person outside the car,Person inside the car"
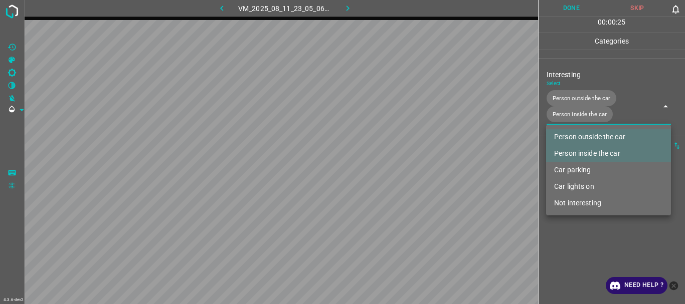
click at [584, 238] on div at bounding box center [342, 152] width 685 height 304
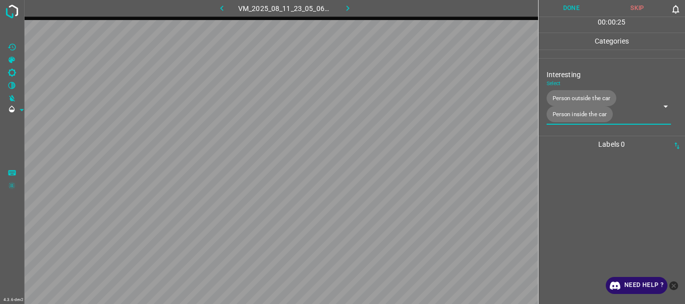
click at [558, 8] on button "Done" at bounding box center [571, 8] width 66 height 17
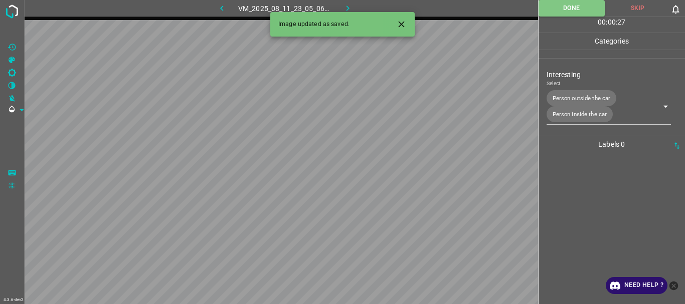
click at [346, 8] on icon "button" at bounding box center [347, 8] width 11 height 11
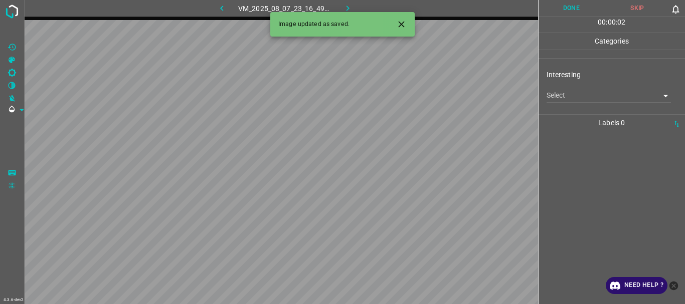
click at [552, 99] on body "4.3.6-dev2 VM_2025_08_07_23_16_49_085_02.gif Done Skip 0 00 : 00 : 02 Categorie…" at bounding box center [342, 152] width 685 height 304
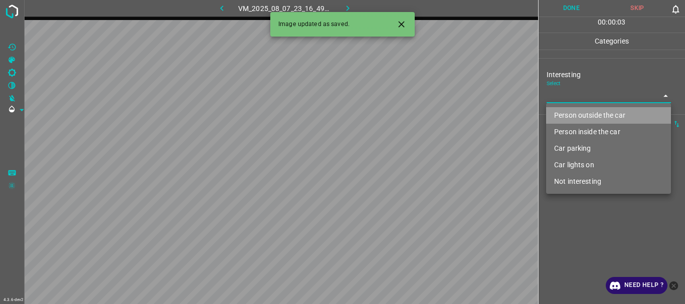
click at [560, 114] on li "Person outside the car" at bounding box center [608, 115] width 125 height 17
type input "Person outside the car"
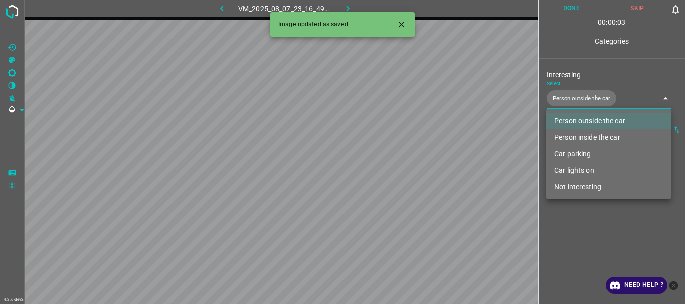
click at [588, 231] on div at bounding box center [342, 152] width 685 height 304
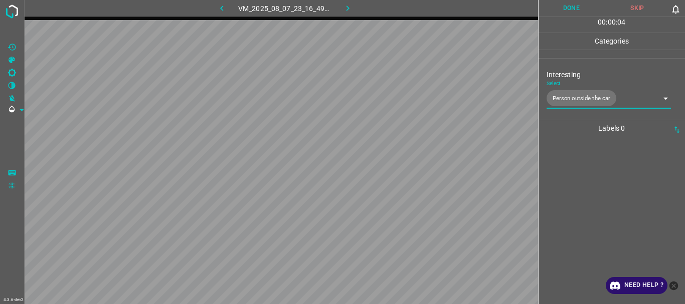
click at [569, 10] on button "Done" at bounding box center [571, 8] width 66 height 17
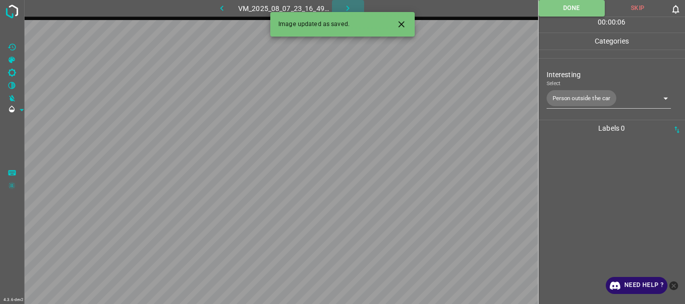
click at [343, 7] on icon "button" at bounding box center [347, 8] width 11 height 11
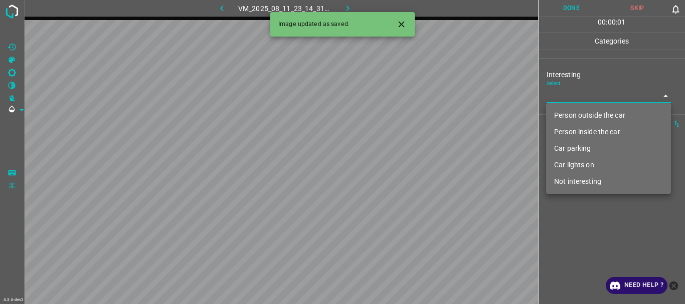
click at [588, 93] on body "4.3.6-dev2 VM_2025_08_11_23_14_31_605_07.gif Done Skip 0 00 : 00 : 01 Categorie…" at bounding box center [342, 152] width 685 height 304
click at [584, 111] on li "Person outside the car" at bounding box center [608, 115] width 125 height 17
type input "Person outside the car"
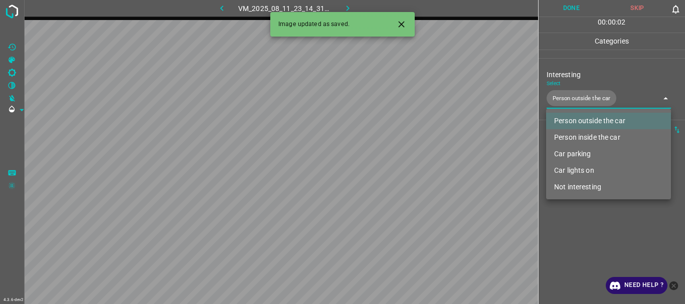
click at [587, 220] on div at bounding box center [342, 152] width 685 height 304
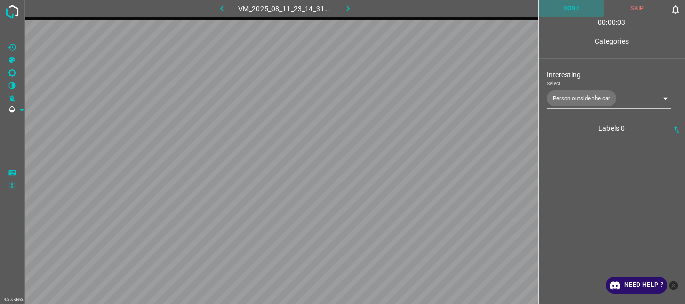
click at [556, 13] on button "Done" at bounding box center [571, 8] width 66 height 17
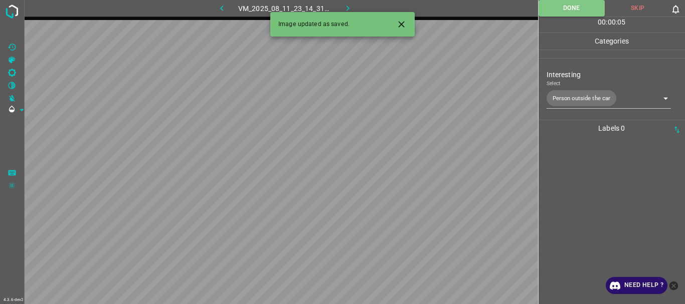
click at [346, 5] on icon "button" at bounding box center [347, 8] width 11 height 11
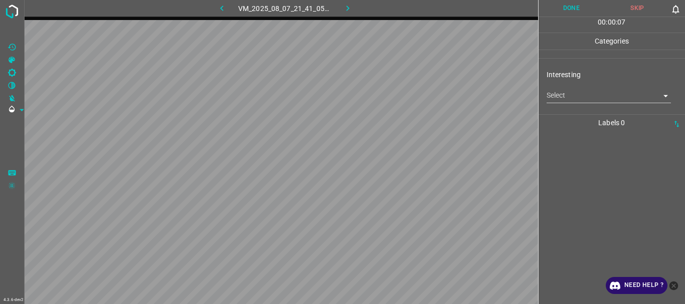
click at [562, 99] on body "4.3.6-dev2 VM_2025_08_07_21_41_05_577_05.gif Done Skip 0 00 : 00 : 07 Categorie…" at bounding box center [342, 152] width 685 height 304
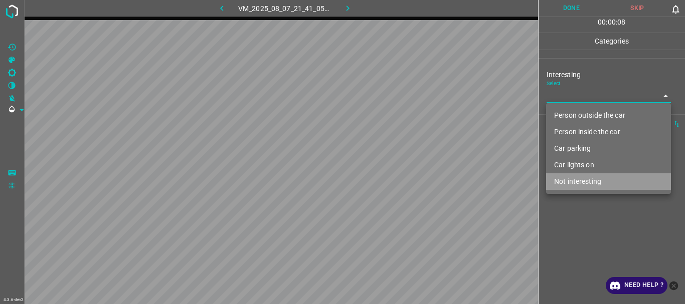
click at [574, 183] on li "Not interesting" at bounding box center [608, 181] width 125 height 17
type input "Not interesting"
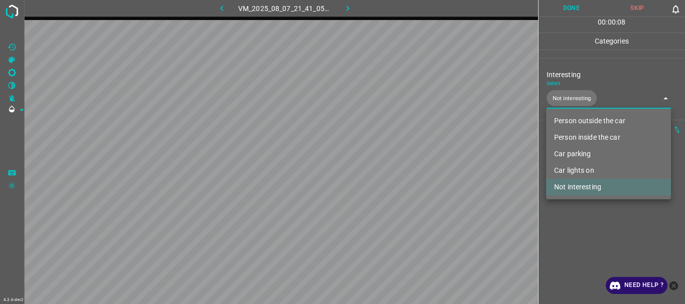
click at [578, 219] on div at bounding box center [342, 152] width 685 height 304
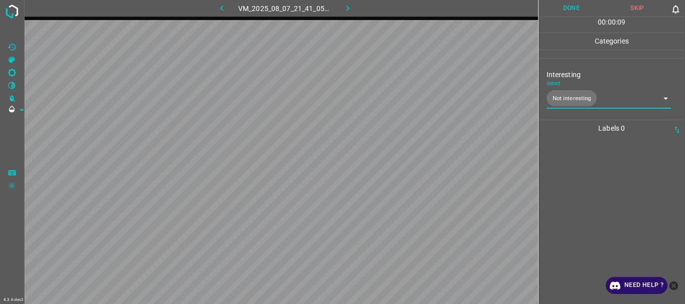
click at [553, 6] on button "Done" at bounding box center [571, 8] width 66 height 17
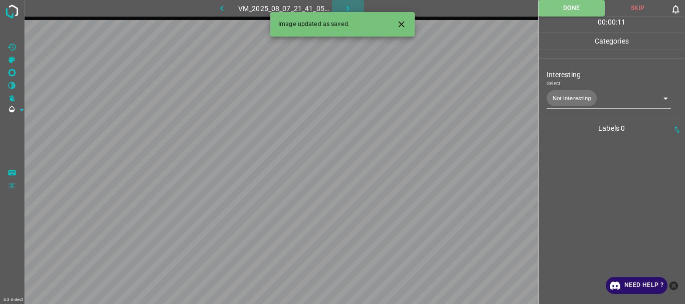
click at [343, 4] on icon "button" at bounding box center [347, 8] width 11 height 11
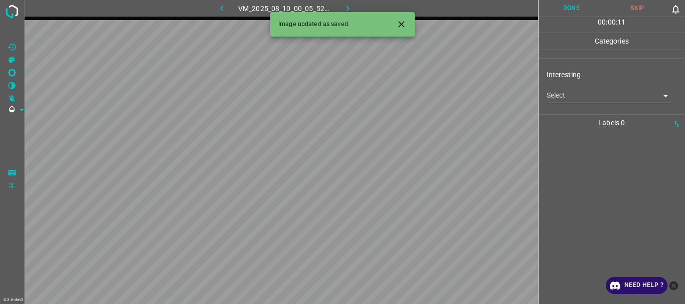
click at [570, 88] on body "4.3.6-dev2 VM_2025_08_10_00_05_52_172_00.gif Done Skip 0 00 : 00 : 11 Categorie…" at bounding box center [342, 152] width 685 height 304
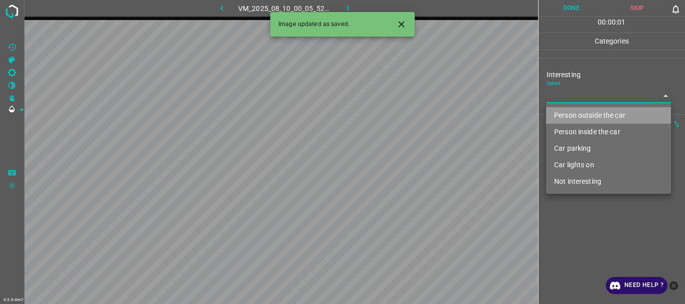
click at [572, 117] on li "Person outside the car" at bounding box center [608, 115] width 125 height 17
type input "Person outside the car"
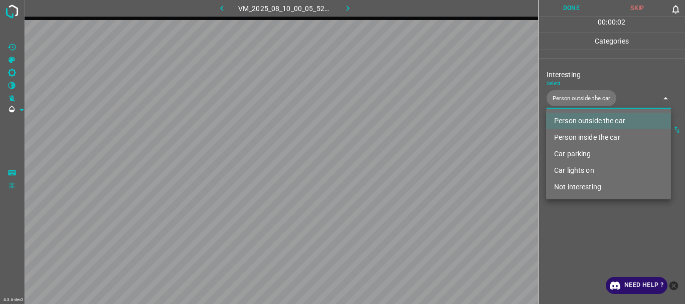
click at [577, 224] on div at bounding box center [342, 152] width 685 height 304
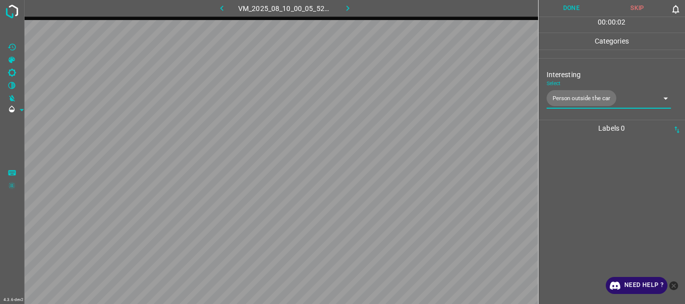
click at [565, 13] on button "Done" at bounding box center [571, 8] width 66 height 17
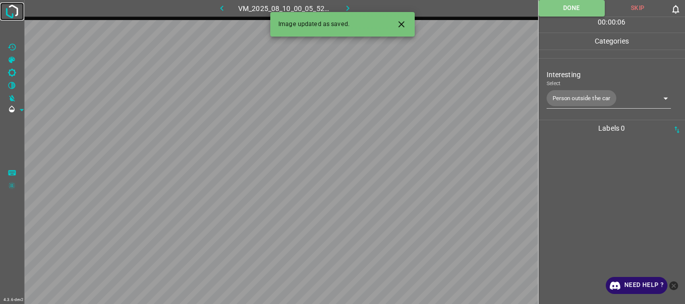
click at [11, 9] on img at bounding box center [12, 12] width 18 height 18
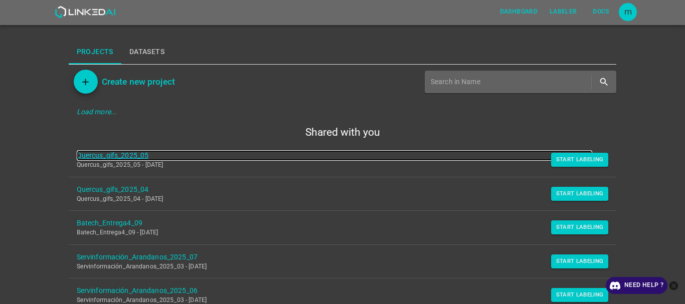
click at [126, 153] on link "Quercus_gifs_2025_05" at bounding box center [335, 155] width 516 height 11
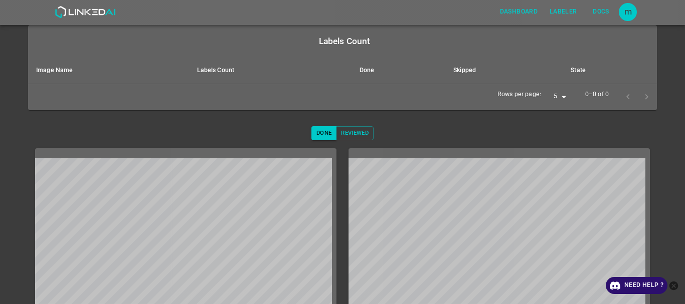
scroll to position [164, 0]
